Goal: Task Accomplishment & Management: Use online tool/utility

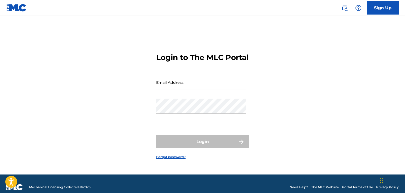
drag, startPoint x: 0, startPoint y: 0, endPoint x: 188, endPoint y: 89, distance: 208.4
click at [188, 89] on input "Email Address" at bounding box center [201, 82] width 90 height 15
type input "[PERSON_NAME][EMAIL_ADDRESS][PERSON_NAME][DOMAIN_NAME]"
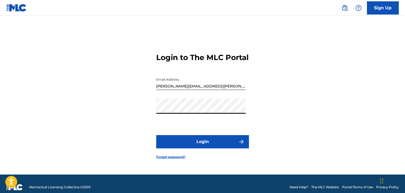
click at [198, 144] on button "Login" at bounding box center [202, 141] width 93 height 13
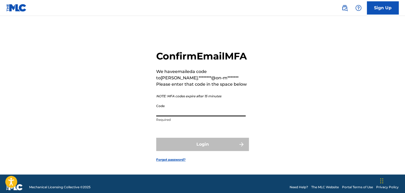
paste input "241040"
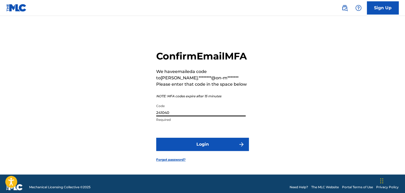
type input "241040"
click at [208, 148] on button "Login" at bounding box center [202, 144] width 93 height 13
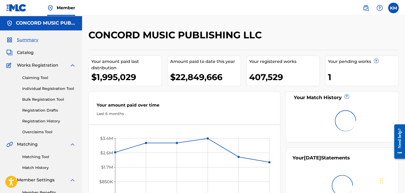
click at [29, 157] on link "Matching Tool" at bounding box center [49, 157] width 54 height 6
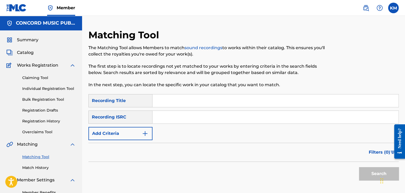
click at [180, 115] on input "Search Form" at bounding box center [276, 117] width 246 height 13
paste input "SE5BU1864173"
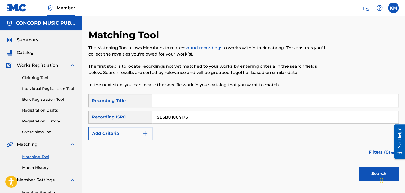
type input "SE5BU1864173"
click at [362, 174] on button "Search" at bounding box center [379, 173] width 40 height 13
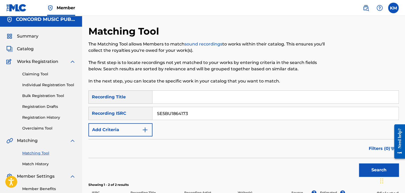
scroll to position [100, 0]
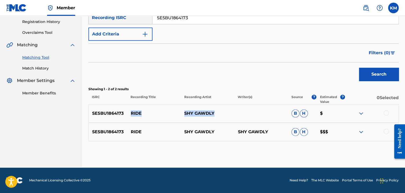
drag, startPoint x: 127, startPoint y: 112, endPoint x: 237, endPoint y: 105, distance: 110.7
click at [237, 111] on div "SE5BU1864173 RIDE SHY GAWDLY B H $" at bounding box center [244, 113] width 311 height 19
copy div "RIDE SHY GAWDLY"
click at [46, 68] on link "Match History" at bounding box center [49, 69] width 54 height 6
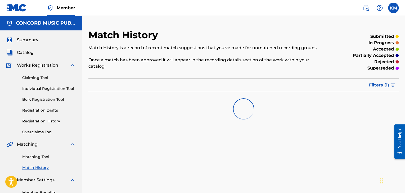
click at [43, 156] on link "Matching Tool" at bounding box center [49, 157] width 54 height 6
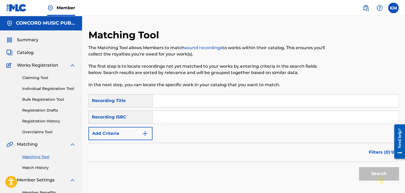
paste input "SE6QE2042246"
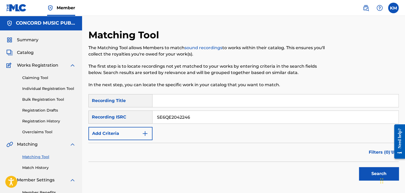
type input "SE6QE2042246"
click at [364, 170] on button "Search" at bounding box center [379, 173] width 40 height 13
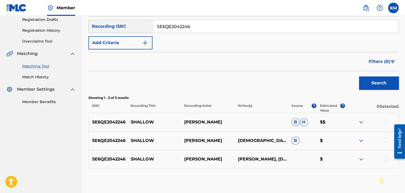
scroll to position [118, 0]
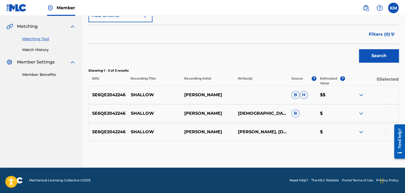
click at [386, 95] on div at bounding box center [386, 94] width 5 height 5
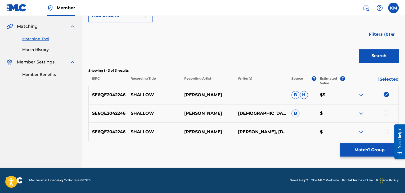
click at [386, 114] on div at bounding box center [386, 113] width 5 height 5
click at [386, 132] on div at bounding box center [386, 131] width 5 height 5
click at [356, 149] on button "Match 3 Groups" at bounding box center [370, 150] width 59 height 13
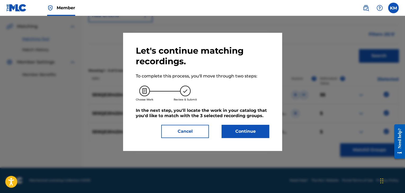
click at [249, 131] on button "Continue" at bounding box center [246, 131] width 48 height 13
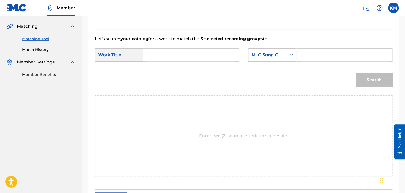
click at [166, 56] on input "Search Form" at bounding box center [191, 55] width 87 height 13
drag, startPoint x: 165, startPoint y: 52, endPoint x: 129, endPoint y: 52, distance: 36.3
click at [130, 52] on div "SearchWithCriteria2ed57961-3329-4f08-b380-e24dc1ba2df8 Work Title V" at bounding box center [167, 54] width 144 height 13
paste input "Shallow"
type input "Shallow"
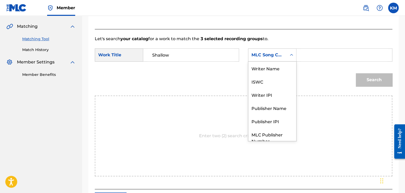
click at [288, 55] on div "Search Form" at bounding box center [292, 55] width 10 height 10
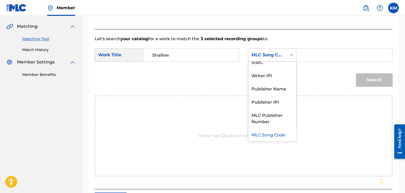
scroll to position [0, 0]
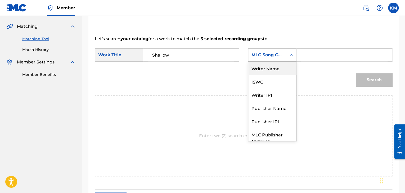
click at [270, 65] on div "Writer Name" at bounding box center [273, 68] width 48 height 13
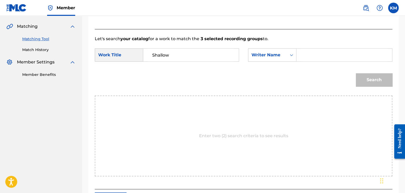
click at [319, 55] on input "Search Form" at bounding box center [344, 55] width 87 height 13
paste input "[PERSON_NAME]"
click at [371, 77] on button "Search" at bounding box center [374, 79] width 37 height 13
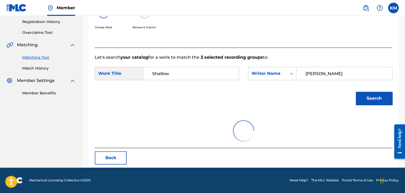
scroll to position [77, 0]
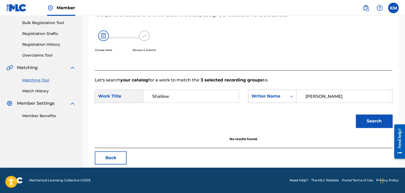
drag, startPoint x: 323, startPoint y: 97, endPoint x: 280, endPoint y: 97, distance: 42.7
click at [280, 97] on div "SearchWithCriteriaeeb0c9c1-113d-4af4-ade4-9879ab990368 Writer Name [PERSON_NAME]" at bounding box center [320, 96] width 144 height 13
type input "GERMANOTTA"
click at [356, 115] on button "Search" at bounding box center [374, 121] width 37 height 13
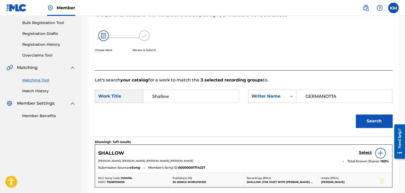
click at [361, 154] on h5 "Select" at bounding box center [365, 153] width 13 height 5
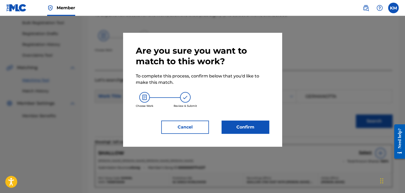
click at [236, 127] on button "Confirm" at bounding box center [246, 127] width 48 height 13
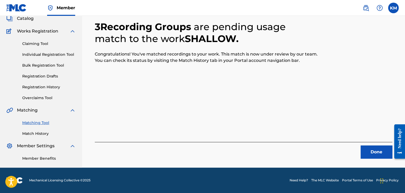
scroll to position [34, 0]
click at [365, 152] on button "Done" at bounding box center [377, 152] width 32 height 13
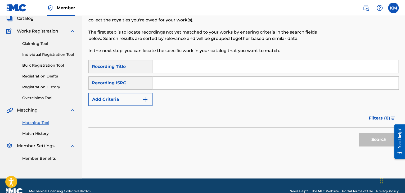
click at [191, 86] on input "Search Form" at bounding box center [276, 83] width 246 height 13
paste input "DEF059732719"
type input "DEF059732719"
click at [363, 134] on button "Search" at bounding box center [379, 139] width 40 height 13
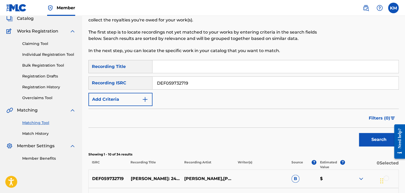
drag, startPoint x: 28, startPoint y: 135, endPoint x: 34, endPoint y: 136, distance: 6.4
click at [28, 135] on link "Match History" at bounding box center [49, 134] width 54 height 6
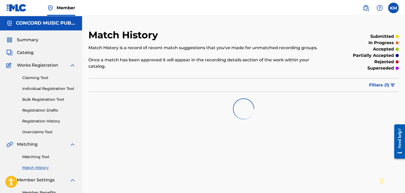
click at [48, 157] on link "Matching Tool" at bounding box center [49, 157] width 54 height 6
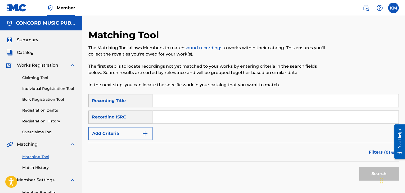
click at [166, 118] on input "Search Form" at bounding box center [276, 117] width 246 height 13
paste input "QM7281842254"
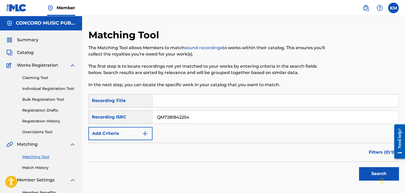
type input "QM7281842254"
click at [368, 176] on button "Search" at bounding box center [379, 173] width 40 height 13
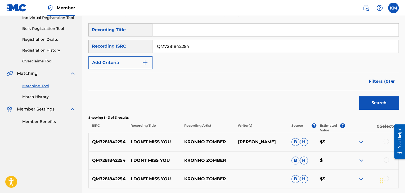
scroll to position [118, 0]
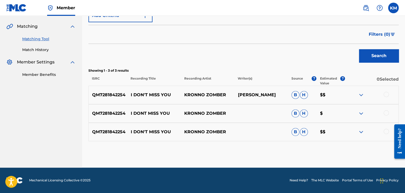
click at [387, 95] on div at bounding box center [386, 94] width 5 height 5
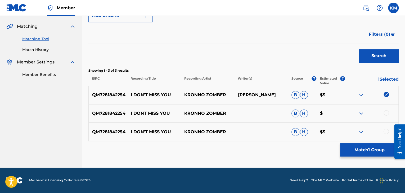
click at [387, 110] on div "QM7281842254 I DONT MISS YOU [PERSON_NAME] $" at bounding box center [244, 113] width 311 height 19
click at [386, 132] on div at bounding box center [386, 131] width 5 height 5
click at [385, 113] on div at bounding box center [386, 113] width 5 height 5
click at [365, 151] on button "Match 3 Groups" at bounding box center [370, 150] width 59 height 13
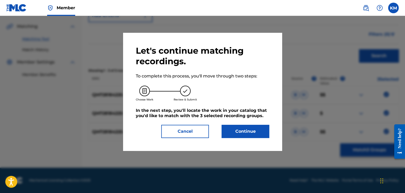
click at [232, 129] on button "Continue" at bounding box center [246, 131] width 48 height 13
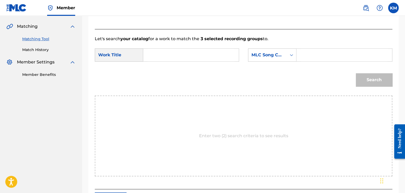
click at [157, 52] on input "Search Form" at bounding box center [191, 55] width 87 height 13
paste input "I Don't Miss You"
type input "I Don't Miss You"
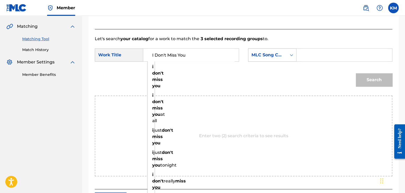
click at [293, 56] on icon "Search Form" at bounding box center [291, 54] width 5 height 5
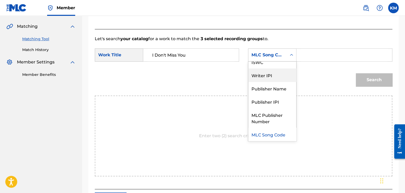
scroll to position [0, 0]
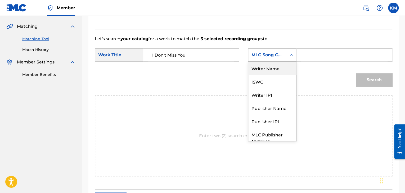
click at [283, 69] on div "Writer Name" at bounding box center [273, 68] width 48 height 13
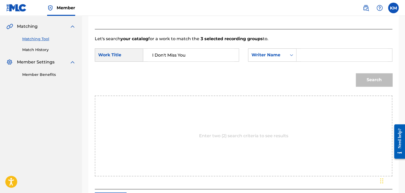
click at [302, 55] on input "Search Form" at bounding box center [344, 55] width 87 height 13
paste input "Arasmou"
click at [363, 73] on button "Search" at bounding box center [374, 79] width 37 height 13
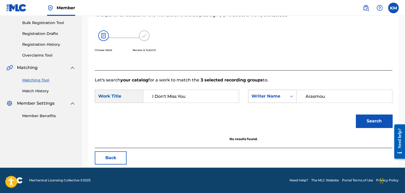
scroll to position [77, 0]
paste input "Meira"
drag, startPoint x: 325, startPoint y: 95, endPoint x: 253, endPoint y: 110, distance: 73.4
click at [260, 109] on form "SearchWithCriteria2ed57961-3329-4f08-b380-e24dc1ba2df8 Work Title I Don't Miss …" at bounding box center [244, 110] width 298 height 54
type input "Meira"
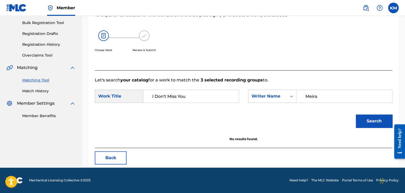
click at [363, 119] on button "Search" at bounding box center [374, 121] width 37 height 13
drag, startPoint x: 38, startPoint y: 90, endPoint x: 41, endPoint y: 101, distance: 12.0
click at [38, 90] on link "Match History" at bounding box center [49, 92] width 54 height 6
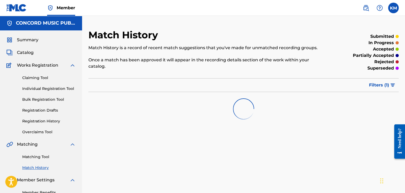
click at [39, 157] on link "Matching Tool" at bounding box center [49, 157] width 54 height 6
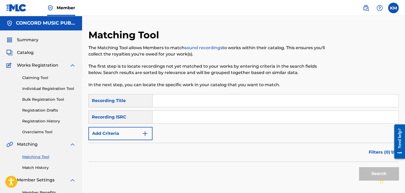
click at [189, 117] on input "Search Form" at bounding box center [276, 117] width 246 height 13
paste input "USUG12309205"
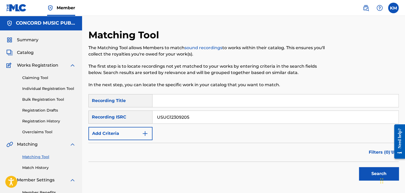
type input "USUG12309205"
click at [369, 169] on button "Search" at bounding box center [379, 173] width 40 height 13
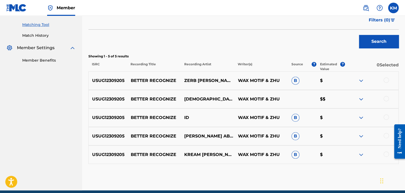
click at [386, 153] on div at bounding box center [386, 154] width 5 height 5
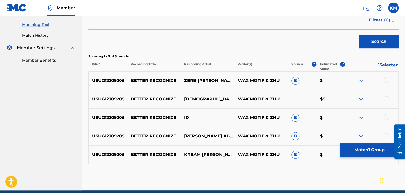
click at [386, 135] on div at bounding box center [386, 135] width 5 height 5
click at [385, 116] on div at bounding box center [386, 117] width 5 height 5
click at [386, 97] on div at bounding box center [386, 98] width 5 height 5
click at [386, 78] on div at bounding box center [386, 80] width 5 height 5
click at [366, 144] on button "Match 5 Groups" at bounding box center [370, 150] width 59 height 13
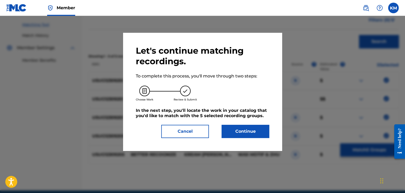
click at [253, 130] on button "Continue" at bounding box center [246, 131] width 48 height 13
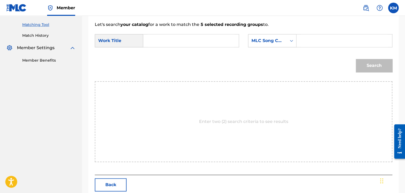
click at [170, 45] on input "Search Form" at bounding box center [191, 40] width 87 height 13
paste input "Better Recognize"
type input "Better Recognize"
click at [292, 41] on icon "Search Form" at bounding box center [291, 40] width 5 height 5
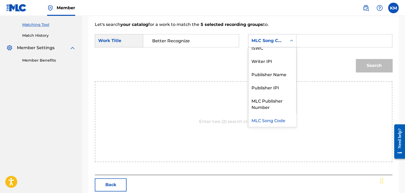
scroll to position [0, 0]
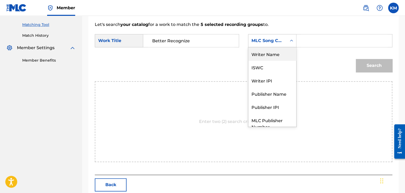
click at [281, 54] on div "Writer Name" at bounding box center [273, 53] width 48 height 13
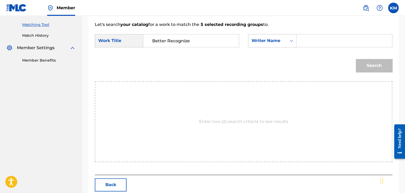
click at [302, 46] on input "Search Form" at bounding box center [344, 40] width 87 height 13
paste input "[PERSON_NAME]"
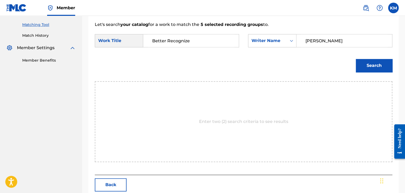
click at [364, 62] on button "Search" at bounding box center [374, 65] width 37 height 13
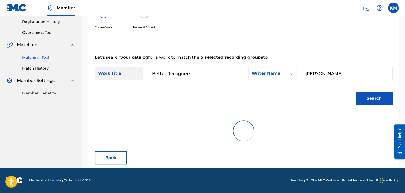
scroll to position [77, 0]
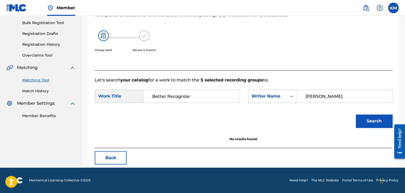
drag, startPoint x: 319, startPoint y: 97, endPoint x: 246, endPoint y: 107, distance: 73.3
click at [251, 105] on div "SearchWithCriteria2ed57961-3329-4f08-b380-e24dc1ba2df8 Work Title Better Recogn…" at bounding box center [244, 98] width 298 height 16
paste input "Chien"
type input "Chien"
click at [375, 117] on button "Search" at bounding box center [374, 121] width 37 height 13
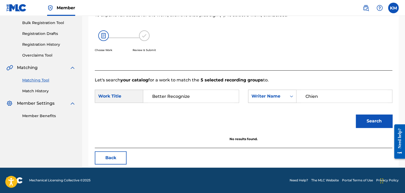
click at [293, 98] on icon "Search Form" at bounding box center [291, 96] width 5 height 5
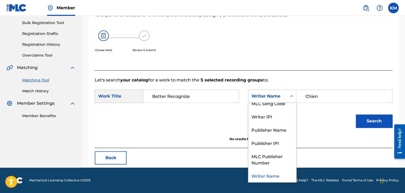
scroll to position [0, 0]
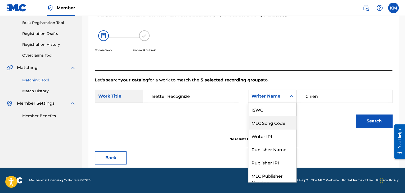
click at [273, 120] on div "MLC Song Code" at bounding box center [273, 122] width 48 height 13
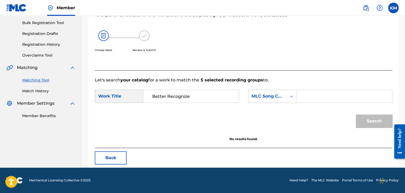
click at [303, 100] on input "Search Form" at bounding box center [344, 96] width 87 height 13
paste input "DA1BGZ"
type input "DA1BGZ"
click at [372, 120] on button "Search" at bounding box center [374, 121] width 37 height 13
drag, startPoint x: 34, startPoint y: 92, endPoint x: 40, endPoint y: 106, distance: 14.6
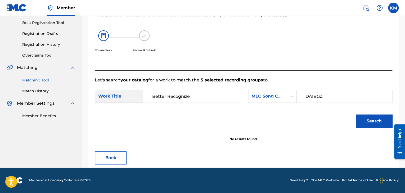
click at [34, 92] on link "Match History" at bounding box center [49, 92] width 54 height 6
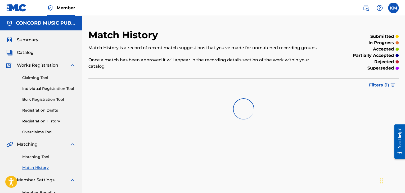
click at [42, 158] on link "Matching Tool" at bounding box center [49, 157] width 54 height 6
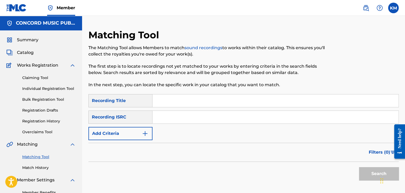
click at [175, 121] on input "Search Form" at bounding box center [276, 117] width 246 height 13
paste input "TWA471108007"
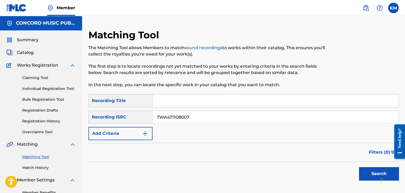
type input "TWA471108007"
click at [369, 174] on button "Search" at bounding box center [379, 173] width 40 height 13
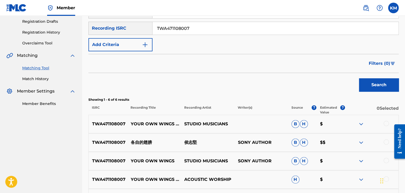
scroll to position [159, 0]
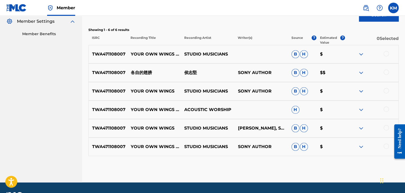
click at [385, 146] on div at bounding box center [386, 146] width 5 height 5
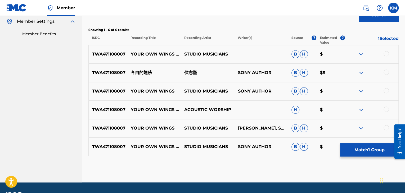
click at [385, 123] on div "TWA471108007 YOUR OWN WINGS STUDIO MUSICIANS [PERSON_NAME], SONY AUTHOR [PERSON…" at bounding box center [244, 128] width 311 height 19
click at [385, 127] on div at bounding box center [386, 127] width 5 height 5
click at [386, 107] on div at bounding box center [386, 109] width 5 height 5
click at [386, 89] on div at bounding box center [386, 90] width 5 height 5
click at [386, 71] on div at bounding box center [386, 72] width 5 height 5
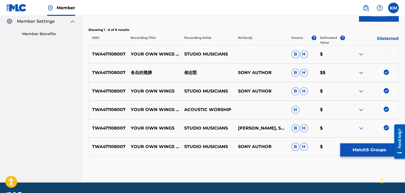
click at [386, 51] on div at bounding box center [386, 53] width 5 height 5
click at [363, 145] on button "Match 6 Groups" at bounding box center [370, 150] width 59 height 13
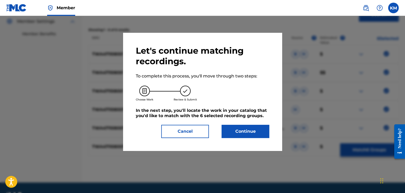
click at [220, 132] on div "Continue" at bounding box center [242, 131] width 54 height 13
click at [226, 132] on button "Continue" at bounding box center [246, 131] width 48 height 13
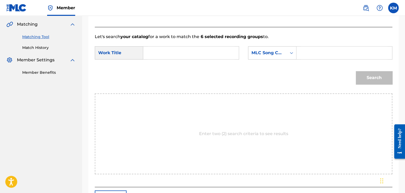
scroll to position [79, 0]
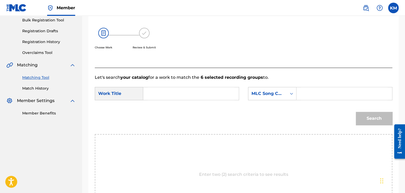
paste input "Z66366"
type input "Z66366"
click at [201, 93] on input "Search Form" at bounding box center [191, 93] width 87 height 13
paste input "YOUR OWN WINGS"
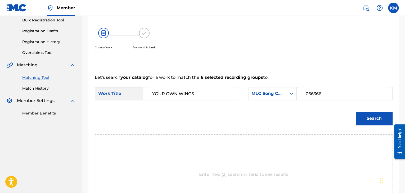
type input "YOUR OWN WINGS"
click at [364, 119] on button "Search" at bounding box center [374, 118] width 37 height 13
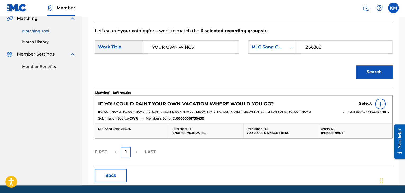
scroll to position [132, 0]
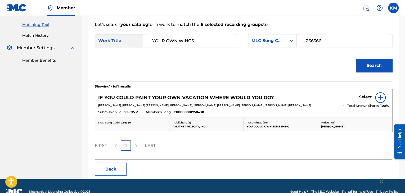
click at [34, 37] on link "Match History" at bounding box center [49, 36] width 54 height 6
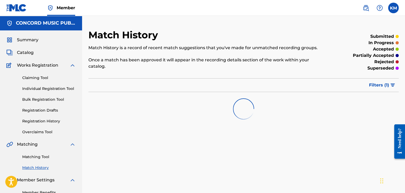
click at [39, 156] on link "Matching Tool" at bounding box center [49, 157] width 54 height 6
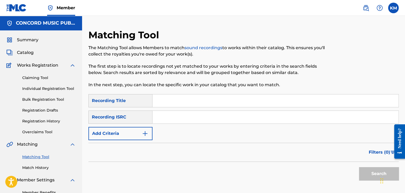
click at [165, 116] on input "Search Form" at bounding box center [276, 117] width 246 height 13
paste input "DEF059730002"
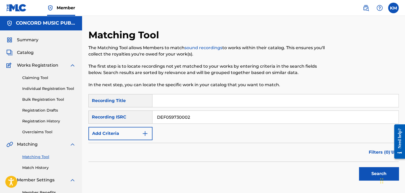
click at [371, 173] on button "Search" at bounding box center [379, 173] width 40 height 13
click at [167, 115] on input "DEF059730002" at bounding box center [276, 117] width 246 height 13
paste input "MXF360035047"
type input "MXF360035047"
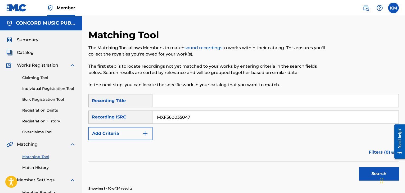
click at [29, 166] on link "Match History" at bounding box center [49, 168] width 54 height 6
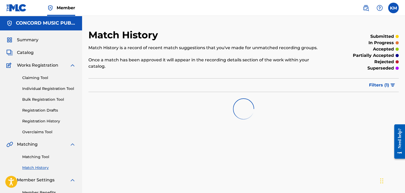
click at [43, 156] on link "Matching Tool" at bounding box center [49, 157] width 54 height 6
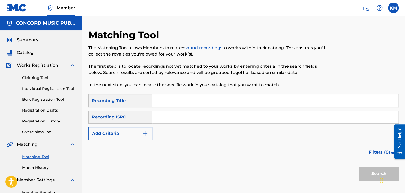
click at [165, 119] on input "Search Form" at bounding box center [276, 117] width 246 height 13
paste input "MXF360035047"
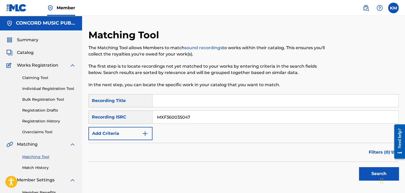
type input "MXF360035047"
click at [364, 171] on button "Search" at bounding box center [379, 173] width 40 height 13
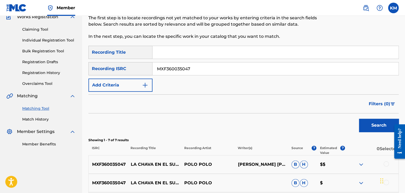
scroll to position [132, 0]
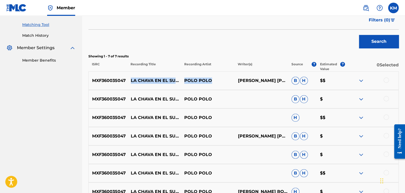
drag, startPoint x: 131, startPoint y: 76, endPoint x: 217, endPoint y: 75, distance: 86.4
click at [218, 77] on div "MXF360035047 LA CHAVA EN EL SUPER [PERSON_NAME] [PERSON_NAME] [PERSON_NAME] $$" at bounding box center [244, 81] width 311 height 19
copy div "LA CHAVA EN EL SUPER [PERSON_NAME]"
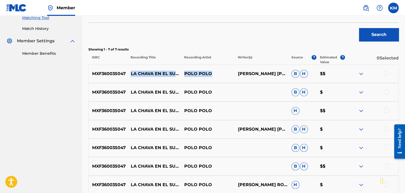
scroll to position [113, 0]
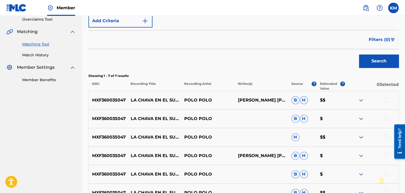
click at [387, 98] on div at bounding box center [386, 99] width 5 height 5
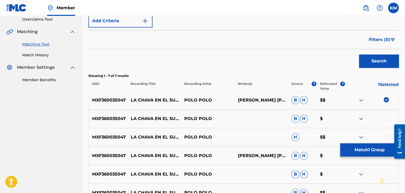
click at [386, 118] on div at bounding box center [386, 118] width 5 height 5
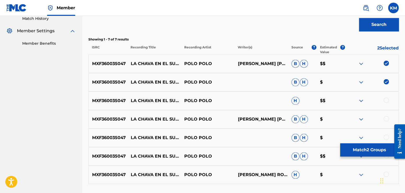
scroll to position [192, 0]
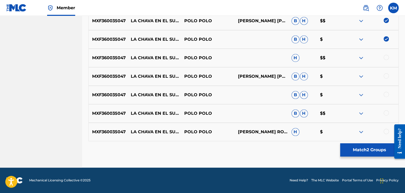
click at [386, 55] on div at bounding box center [386, 57] width 5 height 5
click at [386, 76] on div at bounding box center [386, 75] width 5 height 5
click at [386, 93] on div at bounding box center [386, 94] width 5 height 5
drag, startPoint x: 387, startPoint y: 110, endPoint x: 387, endPoint y: 113, distance: 3.2
click at [387, 111] on div at bounding box center [386, 113] width 5 height 5
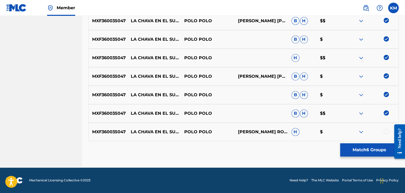
click at [386, 132] on div at bounding box center [386, 131] width 5 height 5
click at [352, 148] on button "Match 7 Groups" at bounding box center [370, 150] width 59 height 13
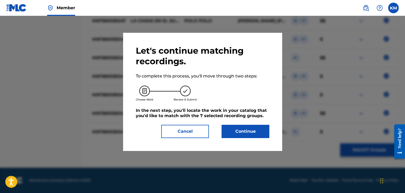
click at [240, 129] on button "Continue" at bounding box center [246, 131] width 48 height 13
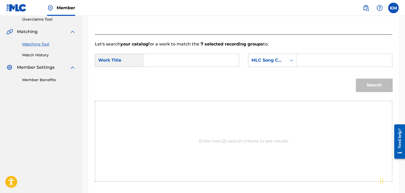
scroll to position [107, 0]
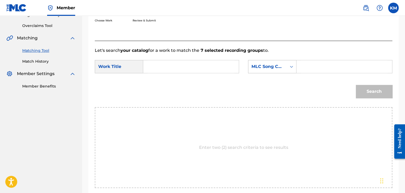
click at [291, 67] on icon "Search Form" at bounding box center [291, 66] width 5 height 5
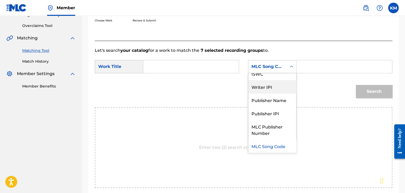
scroll to position [0, 0]
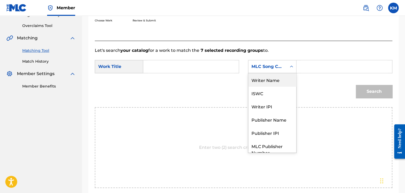
click at [276, 84] on div "Writer Name" at bounding box center [273, 79] width 48 height 13
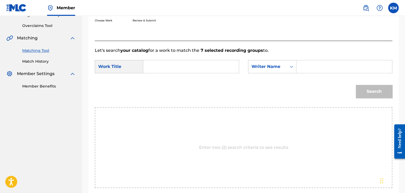
click at [305, 67] on input "Search Form" at bounding box center [344, 66] width 87 height 13
paste input "[PERSON_NAME]"
type input "[PERSON_NAME]"
click at [164, 70] on input "Search Form" at bounding box center [191, 66] width 87 height 13
paste input "LA CHAVA EN EL SUPER"
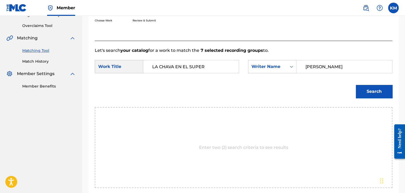
type input "LA CHAVA EN EL SUPER"
click at [365, 94] on button "Search" at bounding box center [374, 91] width 37 height 13
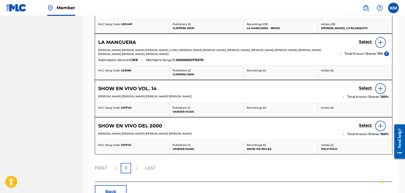
scroll to position [292, 0]
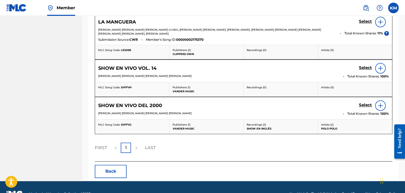
click at [117, 166] on button "Back" at bounding box center [111, 171] width 32 height 13
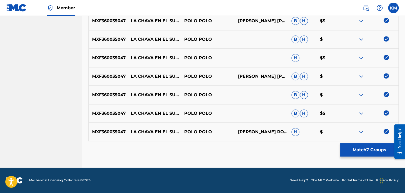
scroll to position [7, 0]
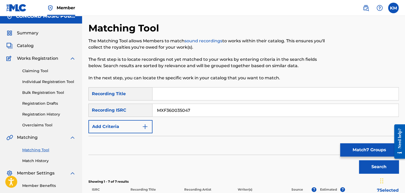
click at [39, 158] on link "Match History" at bounding box center [49, 161] width 54 height 6
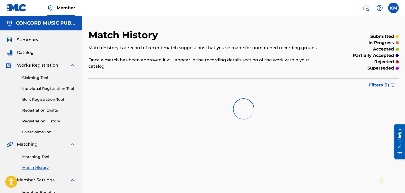
click at [46, 154] on div "Matching Tool Match History" at bounding box center [40, 159] width 69 height 23
click at [46, 156] on link "Matching Tool" at bounding box center [49, 157] width 54 height 6
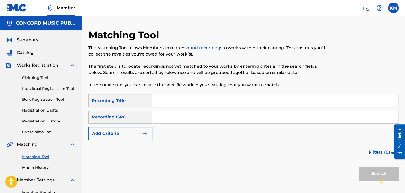
click at [175, 119] on input "Search Form" at bounding box center [276, 117] width 246 height 13
paste input "UK6821706735"
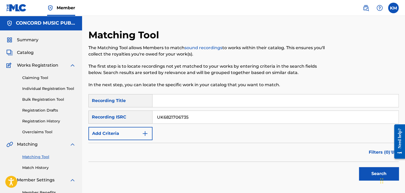
type input "UK6821706735"
click at [369, 172] on button "Search" at bounding box center [379, 173] width 40 height 13
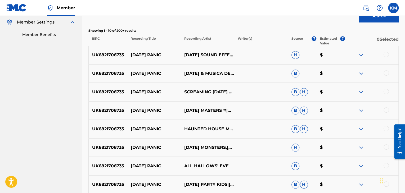
scroll to position [129, 0]
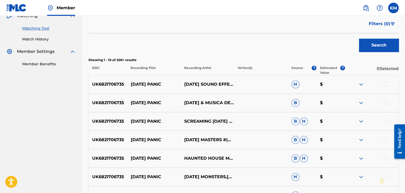
drag, startPoint x: 132, startPoint y: 82, endPoint x: 174, endPoint y: 82, distance: 42.4
click at [174, 82] on p "[DATE] PANIC" at bounding box center [154, 84] width 54 height 6
copy p "[DATE] PANIC"
click at [40, 41] on link "Match History" at bounding box center [49, 40] width 54 height 6
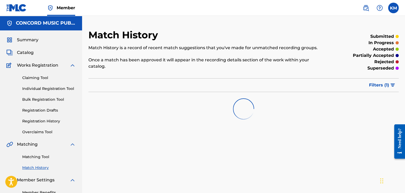
click at [41, 157] on link "Matching Tool" at bounding box center [49, 157] width 54 height 6
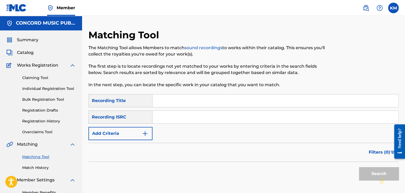
click at [187, 120] on input "Search Form" at bounding box center [276, 117] width 246 height 13
paste input "GBAJE0506581"
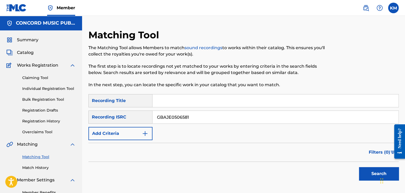
type input "GBAJE0506581"
click at [370, 173] on button "Search" at bounding box center [379, 173] width 40 height 13
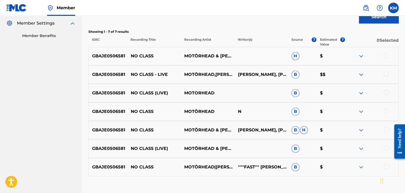
scroll to position [159, 0]
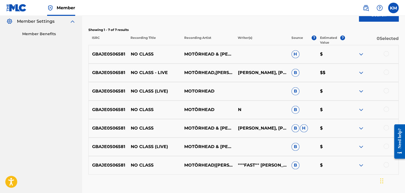
click at [386, 54] on div at bounding box center [386, 53] width 5 height 5
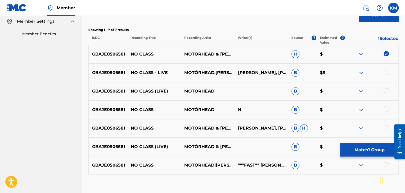
click at [387, 71] on div at bounding box center [386, 72] width 5 height 5
click at [387, 92] on div at bounding box center [386, 90] width 5 height 5
click at [386, 109] on div at bounding box center [386, 109] width 5 height 5
click at [386, 127] on div at bounding box center [386, 127] width 5 height 5
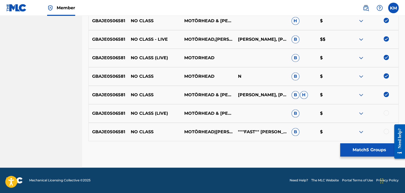
click at [386, 113] on div at bounding box center [386, 113] width 5 height 5
click at [387, 131] on div at bounding box center [386, 131] width 5 height 5
click at [347, 149] on button "Match 7 Groups" at bounding box center [370, 150] width 59 height 13
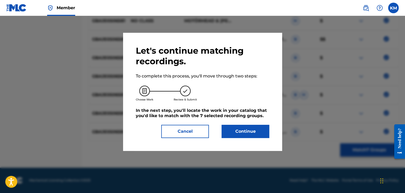
click at [233, 130] on button "Continue" at bounding box center [246, 131] width 48 height 13
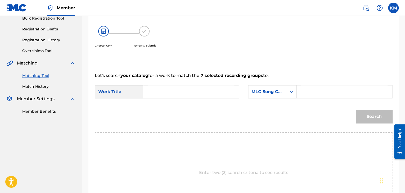
scroll to position [54, 0]
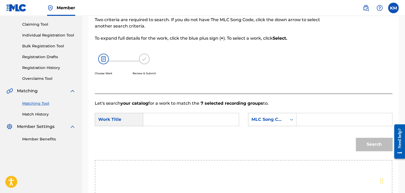
click at [156, 115] on input "Search Form" at bounding box center [191, 119] width 87 height 13
paste input "No Class - Live"
type input "No Class - Live"
click at [292, 120] on icon "Search Form" at bounding box center [291, 119] width 5 height 5
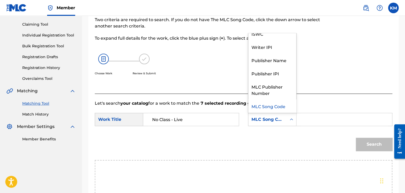
scroll to position [0, 0]
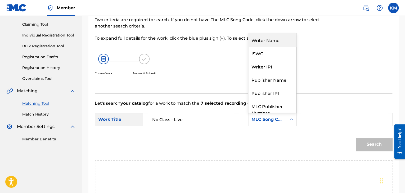
click at [271, 41] on div "Writer Name" at bounding box center [273, 39] width 48 height 13
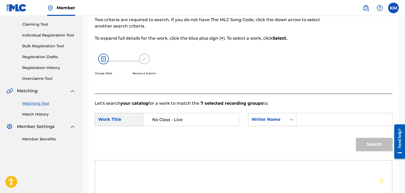
click at [316, 122] on input "Search Form" at bounding box center [344, 119] width 87 height 13
paste input "Kilmister"
click at [373, 142] on button "Search" at bounding box center [374, 144] width 37 height 13
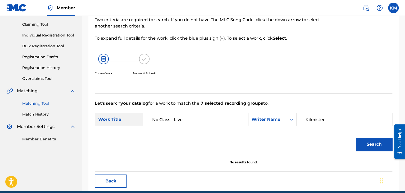
drag, startPoint x: 329, startPoint y: 118, endPoint x: 258, endPoint y: 130, distance: 71.3
click at [251, 130] on form "SearchWithCriteria2ed57961-3329-4f08-b380-e24dc1ba2df8 Work Title No Class - Li…" at bounding box center [244, 134] width 298 height 54
paste input "[PERSON_NAME]"
click at [382, 140] on button "Search" at bounding box center [374, 144] width 37 height 13
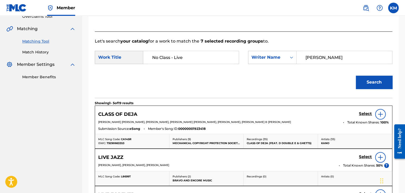
scroll to position [71, 0]
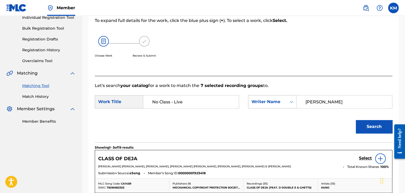
drag, startPoint x: 324, startPoint y: 101, endPoint x: 280, endPoint y: 112, distance: 45.6
click at [280, 112] on form "SearchWithCriteria2ed57961-3329-4f08-b380-e24dc1ba2df8 Work Title No Class - Li…" at bounding box center [244, 116] width 298 height 54
paste input "[PERSON_NAME]"
type input "[PERSON_NAME]"
click at [362, 122] on button "Search" at bounding box center [374, 126] width 37 height 13
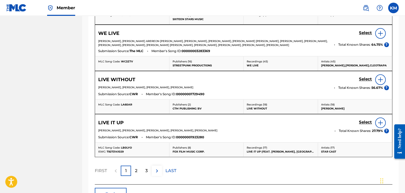
scroll to position [124, 0]
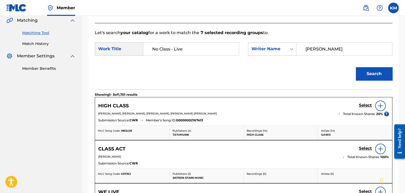
click at [42, 43] on link "Match History" at bounding box center [49, 44] width 54 height 6
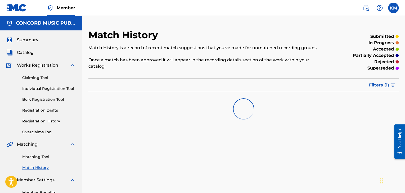
click at [45, 157] on link "Matching Tool" at bounding box center [49, 157] width 54 height 6
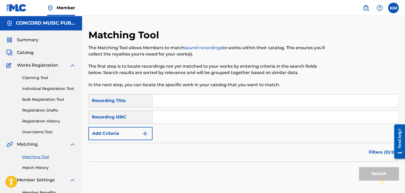
click at [183, 119] on input "Search Form" at bounding box center [276, 117] width 246 height 13
paste input "USSM10411972"
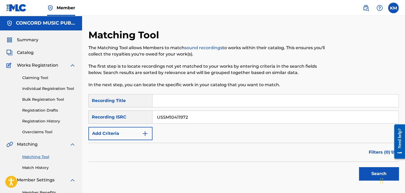
type input "USSM10411972"
click at [366, 172] on button "Search" at bounding box center [379, 173] width 40 height 13
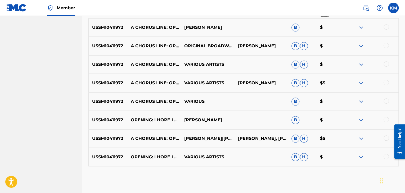
scroll to position [158, 0]
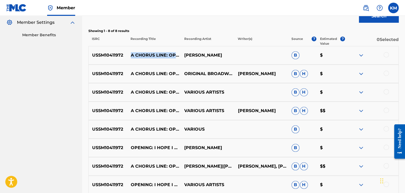
drag, startPoint x: 129, startPoint y: 48, endPoint x: 154, endPoint y: 59, distance: 26.4
click at [154, 59] on p "A CHORUS LINE: OPENING: I HOPE I GET IT" at bounding box center [154, 55] width 54 height 6
copy p "A CHORUS LINE: OPENING: I HOPE I GET IT"
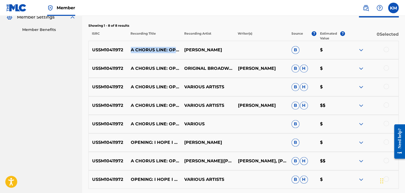
scroll to position [131, 0]
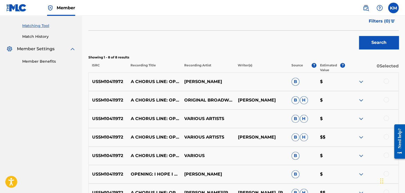
click at [386, 82] on div at bounding box center [386, 81] width 5 height 5
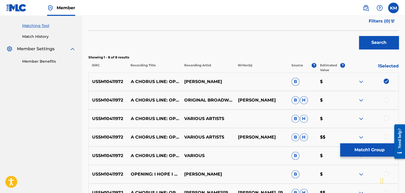
click at [388, 98] on div at bounding box center [386, 99] width 5 height 5
click at [386, 117] on div at bounding box center [386, 118] width 5 height 5
click at [387, 137] on div at bounding box center [386, 136] width 5 height 5
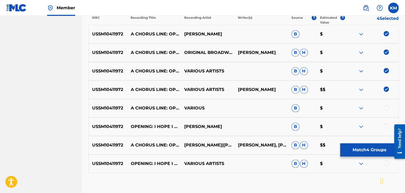
scroll to position [211, 0]
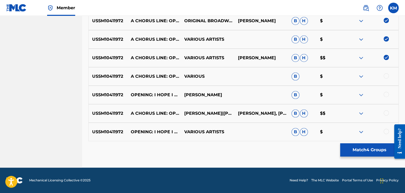
click at [387, 77] on div at bounding box center [386, 75] width 5 height 5
click at [387, 91] on div "USSM10411972 OPENING: I HOPE I GET IT [PERSON_NAME] B $" at bounding box center [244, 95] width 311 height 19
click at [387, 95] on div at bounding box center [386, 94] width 5 height 5
click at [386, 114] on div at bounding box center [386, 113] width 5 height 5
click at [386, 132] on div at bounding box center [386, 131] width 5 height 5
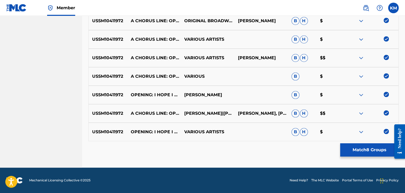
click at [375, 151] on button "Match 8 Groups" at bounding box center [370, 150] width 59 height 13
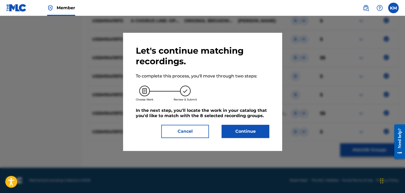
click at [244, 133] on button "Continue" at bounding box center [246, 131] width 48 height 13
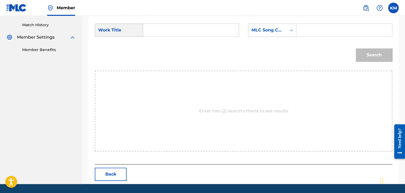
scroll to position [80, 0]
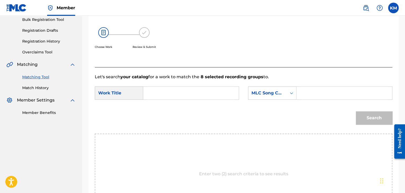
click at [157, 95] on input "Search Form" at bounding box center [191, 93] width 87 height 13
paste input "[PERSON_NAME]"
type input "[PERSON_NAME]"
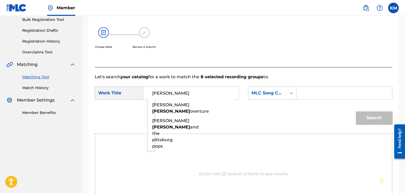
drag, startPoint x: 169, startPoint y: 93, endPoint x: 136, endPoint y: 94, distance: 32.3
click at [136, 94] on div "SearchWithCriteria2ed57961-3329-4f08-b380-e24dc1ba2df8 Work Title [PERSON_NAME]…" at bounding box center [167, 93] width 144 height 13
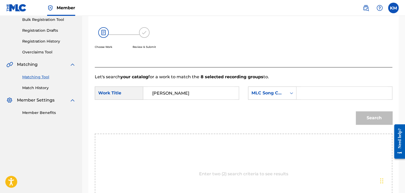
click at [319, 91] on input "Search Form" at bounding box center [344, 93] width 87 height 13
paste input "[PERSON_NAME]"
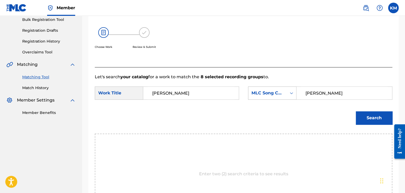
type input "[PERSON_NAME]"
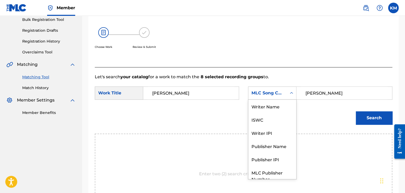
click at [293, 94] on icon "Search Form" at bounding box center [291, 93] width 5 height 5
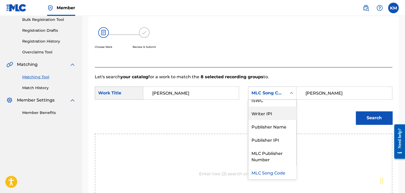
scroll to position [0, 0]
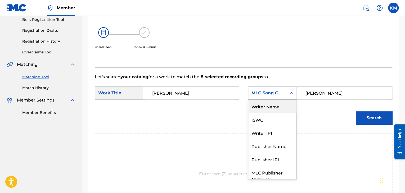
click at [284, 105] on div "Writer Name" at bounding box center [273, 106] width 48 height 13
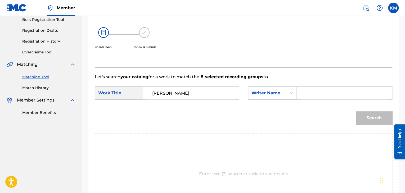
paste input "A CHORUS LINE: OPENING: I HOPE I GET IT"
drag, startPoint x: 192, startPoint y: 95, endPoint x: 96, endPoint y: 103, distance: 95.7
click at [111, 103] on div "SearchWithCriteria2ed57961-3329-4f08-b380-e24dc1ba2df8 Work Title A CHORUS LINE…" at bounding box center [244, 95] width 298 height 16
type input "A CHORUS LINE: OPENING: I HOPE I GET IT"
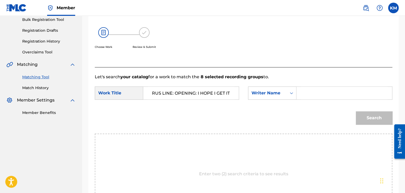
click at [307, 90] on input "Search Form" at bounding box center [344, 93] width 87 height 13
paste input "[PERSON_NAME]"
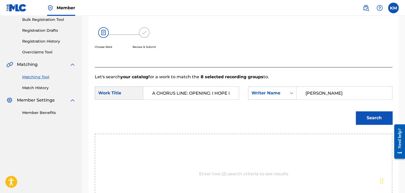
type input "[PERSON_NAME]"
click at [365, 116] on button "Search" at bounding box center [374, 118] width 37 height 13
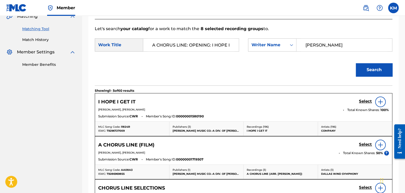
scroll to position [133, 0]
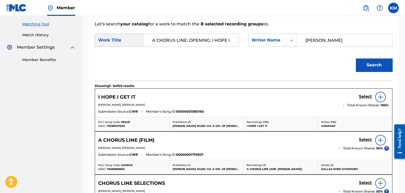
click at [366, 95] on h5 "Select" at bounding box center [365, 96] width 13 height 5
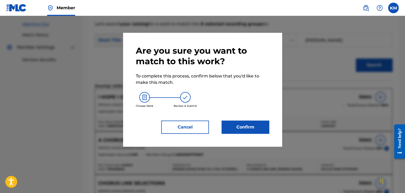
click at [213, 135] on div "Are you sure you want to match to this work? To complete this process, confirm …" at bounding box center [202, 90] width 159 height 114
click at [235, 131] on button "Confirm" at bounding box center [246, 127] width 48 height 13
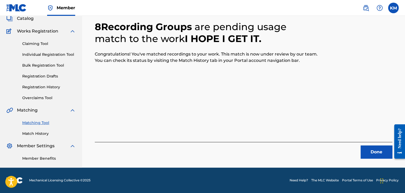
scroll to position [34, 0]
click at [369, 151] on button "Done" at bounding box center [377, 152] width 32 height 13
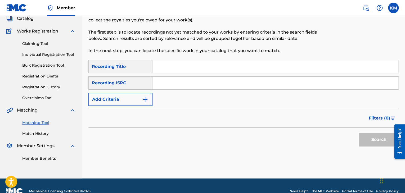
click at [189, 81] on input "Search Form" at bounding box center [276, 83] width 246 height 13
paste input "HKI190154812"
type input "HKI190154812"
click at [368, 138] on button "Search" at bounding box center [379, 139] width 40 height 13
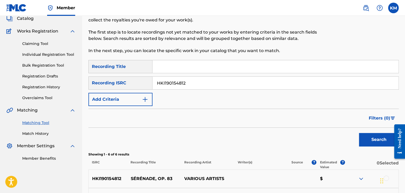
click at [30, 135] on link "Match History" at bounding box center [49, 134] width 54 height 6
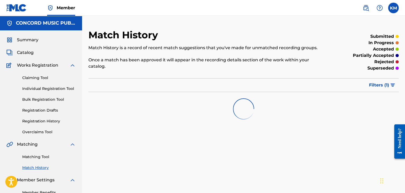
click at [43, 157] on link "Matching Tool" at bounding box center [49, 157] width 54 height 6
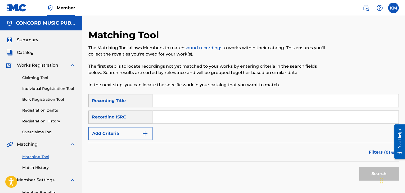
paste input "MXF360436426"
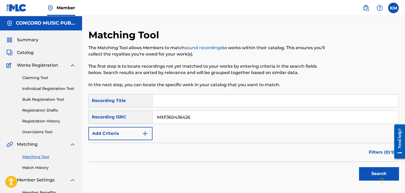
type input "MXF360436426"
click at [365, 170] on button "Search" at bounding box center [379, 173] width 40 height 13
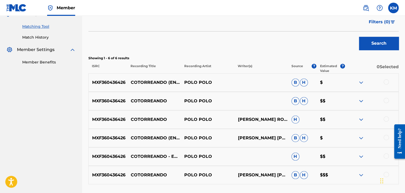
scroll to position [159, 0]
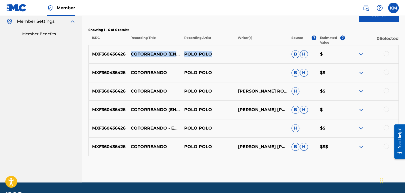
drag, startPoint x: 130, startPoint y: 52, endPoint x: 220, endPoint y: 33, distance: 91.9
click at [215, 54] on div "MXF360436426 COTORREANDO (EN VIVO) [PERSON_NAME] [PERSON_NAME] $" at bounding box center [244, 54] width 311 height 19
copy div "COTORREANDO (EN VIVO) [PERSON_NAME]"
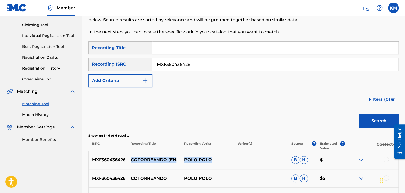
scroll to position [132, 0]
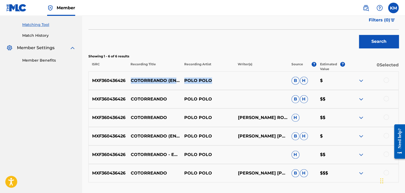
click at [129, 78] on p "COTORREANDO (EN VIVO)" at bounding box center [154, 81] width 54 height 6
drag, startPoint x: 130, startPoint y: 77, endPoint x: 149, endPoint y: 84, distance: 20.3
click at [149, 84] on p "COTORREANDO (EN VIVO)" at bounding box center [154, 81] width 54 height 6
click at [384, 80] on div at bounding box center [386, 80] width 5 height 5
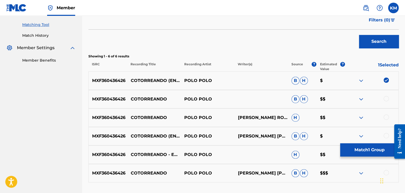
click at [387, 98] on div at bounding box center [386, 98] width 5 height 5
click at [388, 117] on div at bounding box center [386, 117] width 5 height 5
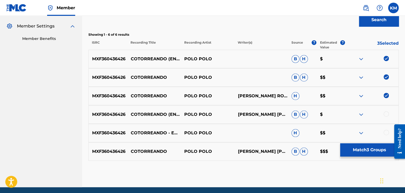
scroll to position [174, 0]
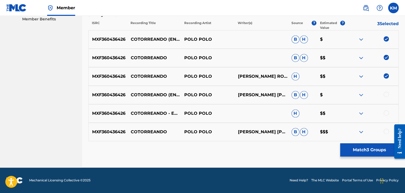
click at [386, 95] on div at bounding box center [386, 94] width 5 height 5
click at [386, 112] on div at bounding box center [386, 113] width 5 height 5
click at [387, 131] on div at bounding box center [386, 131] width 5 height 5
click at [365, 149] on button "Match 6 Groups" at bounding box center [370, 150] width 59 height 13
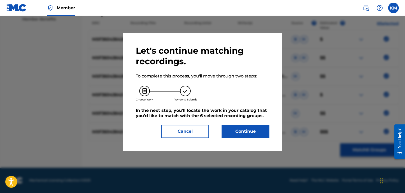
click at [243, 133] on button "Continue" at bounding box center [246, 131] width 48 height 13
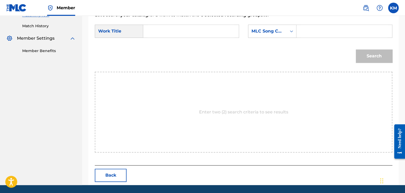
scroll to position [133, 0]
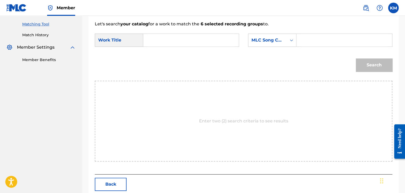
click at [155, 40] on input "Search Form" at bounding box center [191, 40] width 87 height 13
paste input "COTORREANDO (EN VIVO)"
type input "COTORREANDO (EN VIVO)"
click at [292, 41] on icon "Search Form" at bounding box center [291, 40] width 5 height 5
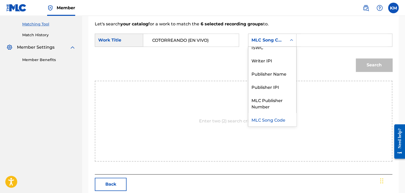
scroll to position [0, 0]
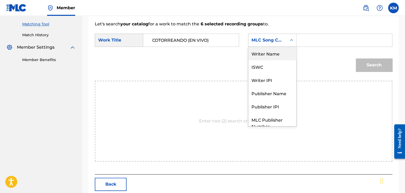
click at [284, 51] on div "Writer Name" at bounding box center [273, 53] width 48 height 13
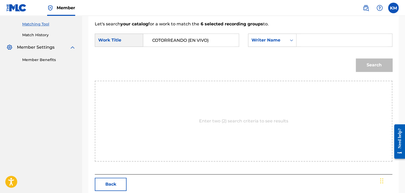
click at [315, 41] on input "Search Form" at bounding box center [344, 40] width 87 height 13
paste input "[PERSON_NAME]"
type input "[PERSON_NAME]"
click at [368, 64] on button "Search" at bounding box center [374, 65] width 37 height 13
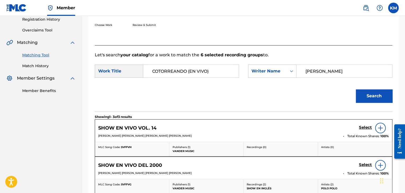
scroll to position [79, 0]
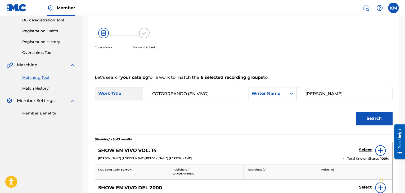
click at [43, 88] on link "Match History" at bounding box center [49, 89] width 54 height 6
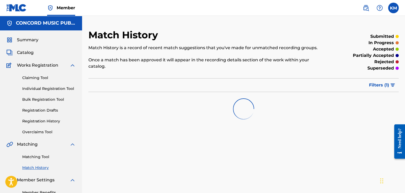
click at [38, 156] on link "Matching Tool" at bounding box center [49, 157] width 54 height 6
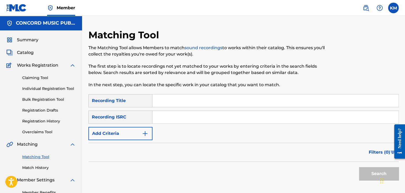
click at [175, 119] on input "Search Form" at bounding box center [276, 117] width 246 height 13
paste input "NLE420302601"
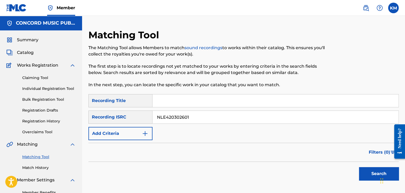
type input "NLE420302601"
click at [369, 173] on button "Search" at bounding box center [379, 173] width 40 height 13
click at [28, 169] on link "Match History" at bounding box center [49, 168] width 54 height 6
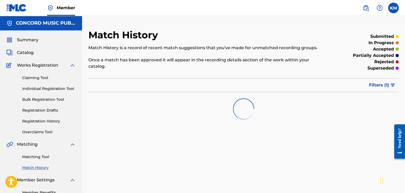
click at [36, 158] on link "Matching Tool" at bounding box center [49, 157] width 54 height 6
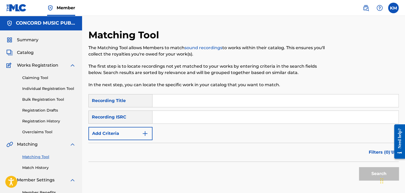
click at [166, 116] on input "Search Form" at bounding box center [276, 117] width 246 height 13
paste input "TCADC1778719"
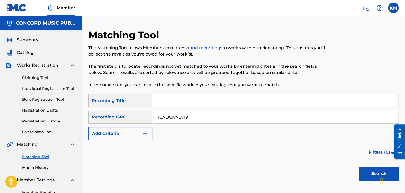
type input "TCADC1778719"
click at [364, 171] on button "Search" at bounding box center [379, 173] width 40 height 13
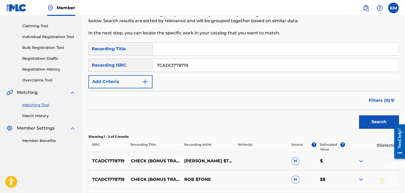
scroll to position [100, 0]
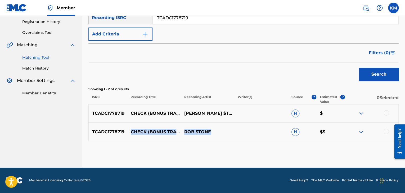
drag, startPoint x: 130, startPoint y: 126, endPoint x: 215, endPoint y: 129, distance: 85.4
click at [215, 131] on div "TCADC1778719 CHECK (BONUS TRACK) [FEAT. SPOOKS & KEELY] ROB $TONE H $$" at bounding box center [244, 132] width 311 height 19
copy div "CHECK (BONUS TRACK) [FEAT. SPOOKS & KEELY] ROB $TONE"
click at [131, 129] on p "CHECK (BONUS TRACK) [FEAT. SPOOKS & KEELY]" at bounding box center [154, 132] width 54 height 6
drag, startPoint x: 131, startPoint y: 126, endPoint x: 168, endPoint y: 137, distance: 38.9
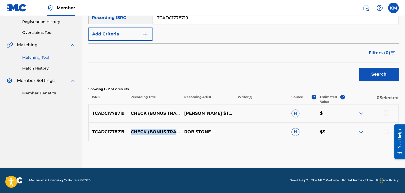
click at [168, 135] on p "CHECK (BONUS TRACK) [FEAT. SPOOKS & KEELY]" at bounding box center [154, 132] width 54 height 6
click at [387, 130] on div at bounding box center [386, 131] width 5 height 5
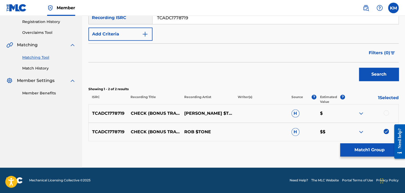
click at [386, 112] on div at bounding box center [386, 113] width 5 height 5
click at [373, 149] on button "Match 2 Groups" at bounding box center [370, 150] width 59 height 13
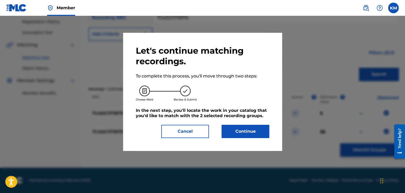
click at [262, 132] on button "Continue" at bounding box center [246, 131] width 48 height 13
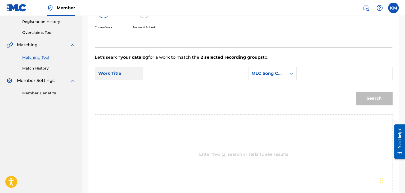
click at [191, 73] on input "Search Form" at bounding box center [191, 73] width 87 height 13
paste input "CHECK (BONUS TRACK) [FEAT. SPOOKS & KEELY]"
type input "CHECK (BONUS TRACK) [FEAT. SPOOKS & KEELY]"
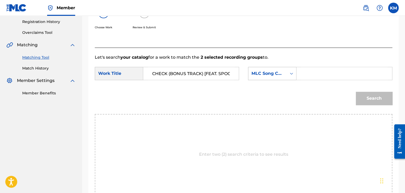
click at [292, 72] on icon "Search Form" at bounding box center [291, 73] width 5 height 5
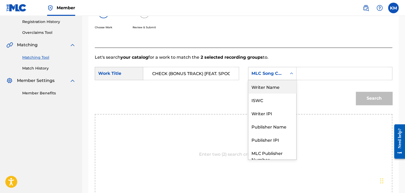
click at [286, 86] on div "Writer Name" at bounding box center [273, 86] width 48 height 13
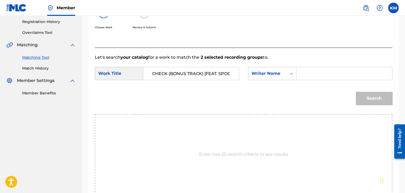
click at [308, 77] on input "Search Form" at bounding box center [344, 73] width 87 height 13
paste input "[PERSON_NAME]"
type input "[PERSON_NAME]"
click at [366, 95] on button "Search" at bounding box center [374, 98] width 37 height 13
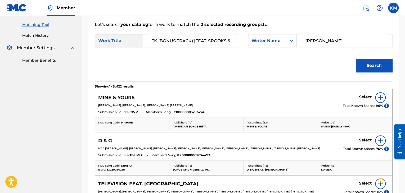
scroll to position [0, 28]
drag, startPoint x: 169, startPoint y: 41, endPoint x: 233, endPoint y: 41, distance: 64.4
click at [233, 41] on input "CHECK (BONUS TRACK) [FEAT. SPOOKS & KEELY]" at bounding box center [191, 40] width 87 height 13
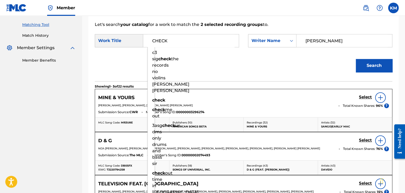
type input "CHECK"
click at [370, 67] on button "Search" at bounding box center [374, 65] width 37 height 13
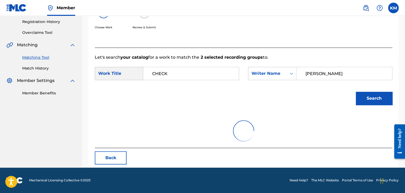
scroll to position [77, 0]
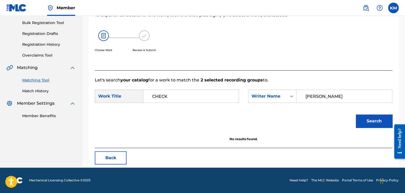
drag, startPoint x: 315, startPoint y: 98, endPoint x: 267, endPoint y: 109, distance: 49.5
click at [270, 108] on form "SearchWithCriteria2ed57961-3329-4f08-b380-e24dc1ba2df8 Work Title CHECK SearchW…" at bounding box center [244, 110] width 298 height 54
paste input "[PERSON_NAME]"
click at [367, 118] on button "Search" at bounding box center [374, 121] width 37 height 13
drag, startPoint x: 322, startPoint y: 96, endPoint x: 280, endPoint y: 104, distance: 42.7
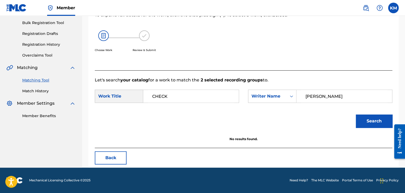
click at [297, 99] on div "[PERSON_NAME]" at bounding box center [345, 96] width 96 height 13
paste input "[PERSON_NAME]"
drag, startPoint x: 387, startPoint y: 128, endPoint x: 374, endPoint y: 121, distance: 14.9
click at [387, 127] on div "Search" at bounding box center [373, 119] width 39 height 21
click at [374, 121] on button "Search" at bounding box center [374, 121] width 37 height 13
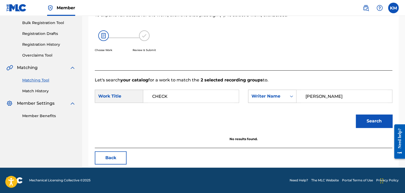
paste input "[PERSON_NAME]"
drag, startPoint x: 330, startPoint y: 95, endPoint x: 263, endPoint y: 97, distance: 66.8
click at [265, 97] on div "SearchWithCriteria61316038-4e0b-4b27-8b3c-238b4eac28b4 Writer Name [PERSON_NAME]" at bounding box center [320, 96] width 144 height 13
type input "[PERSON_NAME]"
click at [370, 121] on button "Search" at bounding box center [374, 121] width 37 height 13
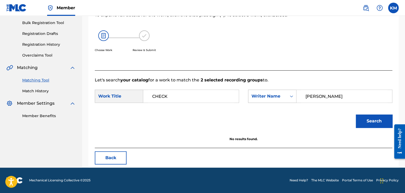
click at [290, 96] on icon "Search Form" at bounding box center [291, 96] width 5 height 5
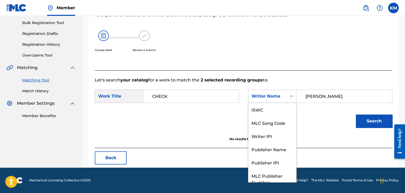
scroll to position [20, 0]
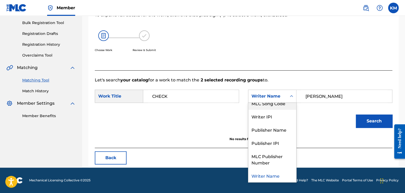
click at [284, 108] on div "MLC Song Code" at bounding box center [273, 103] width 48 height 13
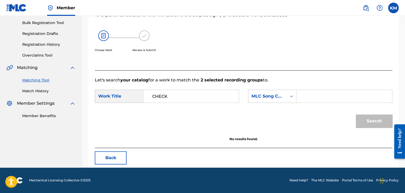
click at [318, 98] on input "Search Form" at bounding box center [344, 96] width 87 height 13
paste input "CVCE2R"
type input "CVCE2R"
click at [374, 120] on button "Search" at bounding box center [374, 121] width 37 height 13
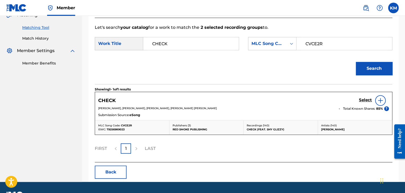
scroll to position [130, 0]
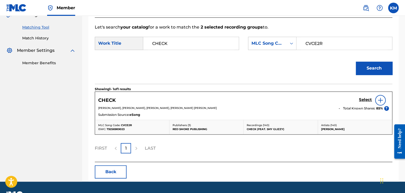
click at [382, 99] on img at bounding box center [381, 100] width 6 height 6
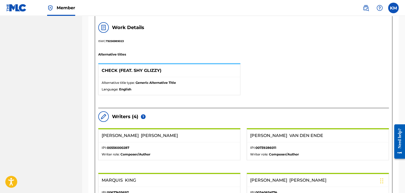
scroll to position [77, 0]
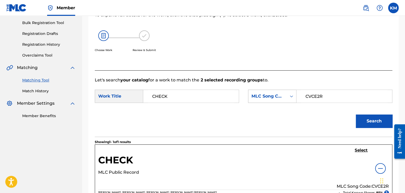
click at [293, 96] on icon "Search Form" at bounding box center [291, 96] width 5 height 5
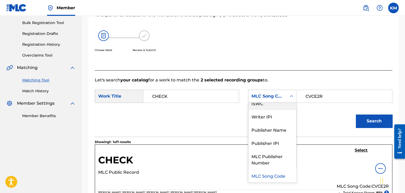
scroll to position [0, 0]
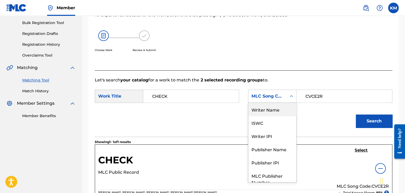
click at [285, 109] on div "Writer Name" at bounding box center [273, 109] width 48 height 13
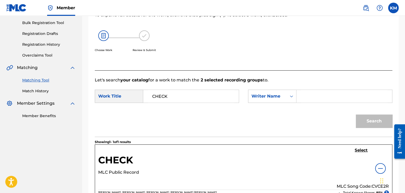
click at [309, 97] on input "Search Form" at bounding box center [344, 96] width 87 height 13
type input "[PERSON_NAME]"
click at [356, 115] on button "Search" at bounding box center [374, 121] width 37 height 13
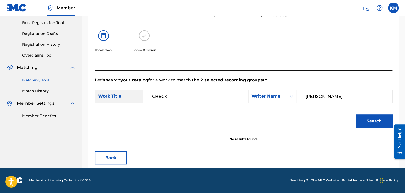
click at [37, 92] on link "Match History" at bounding box center [49, 92] width 54 height 6
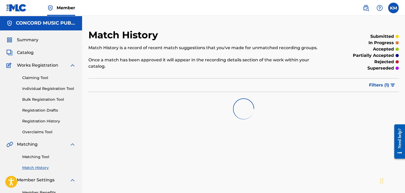
click at [46, 156] on link "Matching Tool" at bounding box center [49, 157] width 54 height 6
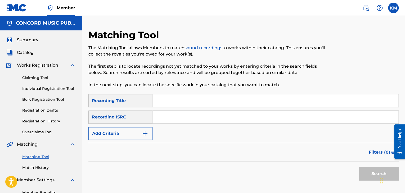
click at [167, 120] on input "Search Form" at bounding box center [276, 117] width 246 height 13
paste input "GBF077111231"
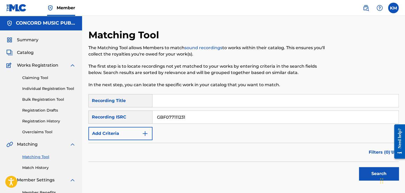
type input "GBF077111231"
click at [366, 174] on button "Search" at bounding box center [379, 173] width 40 height 13
click at [33, 169] on link "Match History" at bounding box center [49, 168] width 54 height 6
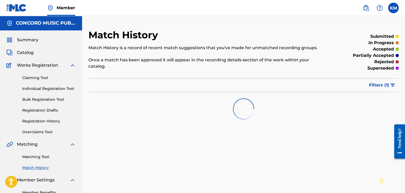
click at [44, 158] on link "Matching Tool" at bounding box center [49, 157] width 54 height 6
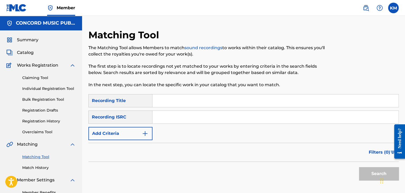
click at [172, 119] on input "Search Form" at bounding box center [276, 117] width 246 height 13
paste input "KRA381700711"
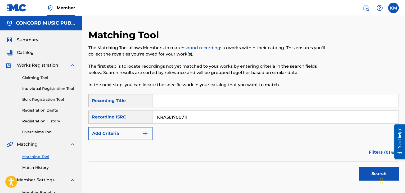
type input "KRA381700711"
click at [362, 168] on button "Search" at bounding box center [379, 173] width 40 height 13
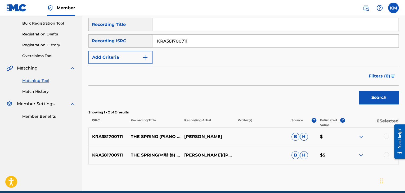
scroll to position [100, 0]
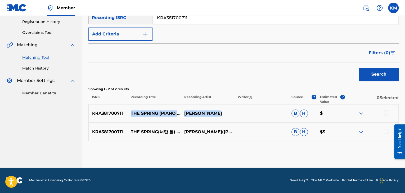
drag, startPoint x: 129, startPoint y: 108, endPoint x: 218, endPoint y: 100, distance: 90.2
click at [216, 115] on div "KRA381700711 THE SPRING (PIANO VER.) [PERSON_NAME] JI [PERSON_NAME] $" at bounding box center [244, 113] width 311 height 19
copy div "THE SPRING (PIANO VER.) [PERSON_NAME]"
click at [130, 111] on p "THE SPRING (PIANO VER.)" at bounding box center [154, 114] width 54 height 6
drag, startPoint x: 130, startPoint y: 107, endPoint x: 144, endPoint y: 114, distance: 15.3
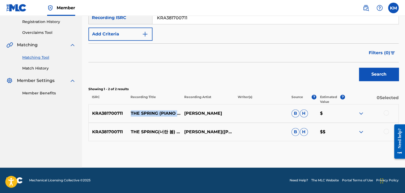
click at [144, 114] on p "THE SPRING (PIANO VER.)" at bounding box center [154, 114] width 54 height 6
click at [385, 112] on div at bounding box center [386, 113] width 5 height 5
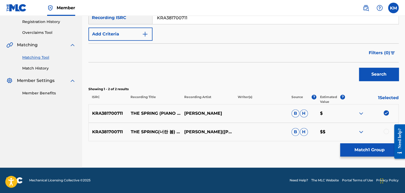
click at [385, 132] on div at bounding box center [386, 131] width 5 height 5
click at [372, 146] on button "Match 2 Groups" at bounding box center [370, 150] width 59 height 13
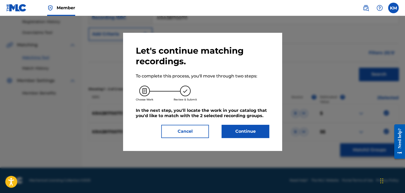
click at [250, 129] on button "Continue" at bounding box center [246, 131] width 48 height 13
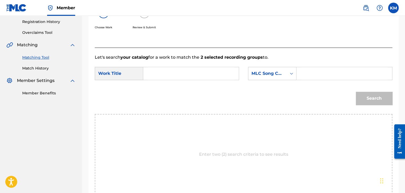
click at [180, 68] on input "Search Form" at bounding box center [191, 73] width 87 height 13
paste input "THE SPRING (PIANO VER.)"
type input "THE SPRING (PIANO VER.)"
click at [290, 70] on div "Search Form" at bounding box center [292, 74] width 10 height 10
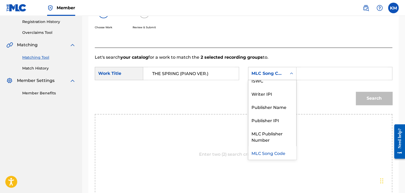
scroll to position [0, 0]
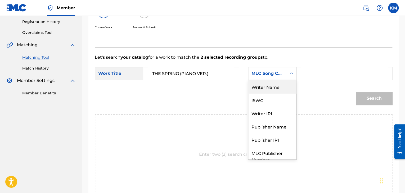
click at [284, 89] on div "Writer Name" at bounding box center [273, 86] width 48 height 13
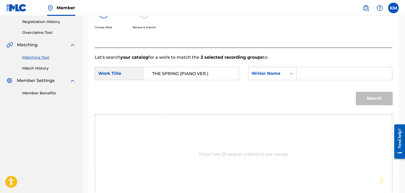
click at [310, 72] on input "Search Form" at bounding box center [344, 73] width 87 height 13
paste input "Yeom"
click at [371, 94] on button "Search" at bounding box center [374, 98] width 37 height 13
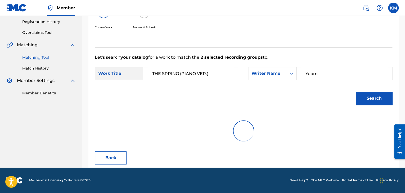
scroll to position [77, 0]
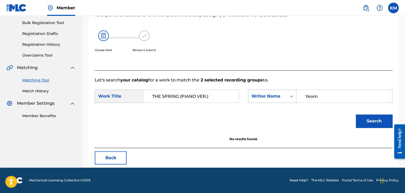
drag, startPoint x: 319, startPoint y: 96, endPoint x: 277, endPoint y: 102, distance: 42.8
click at [285, 101] on div "SearchWithCriteria9e7eddd5-ed05-462d-85eb-78c8705f6eb7 Writer Name [PERSON_NAME]" at bounding box center [320, 96] width 144 height 13
paste input "Ha"
type input "Ham"
click at [375, 119] on button "Search" at bounding box center [374, 121] width 37 height 13
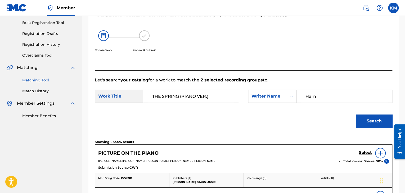
click at [290, 94] on icon "Search Form" at bounding box center [291, 96] width 5 height 5
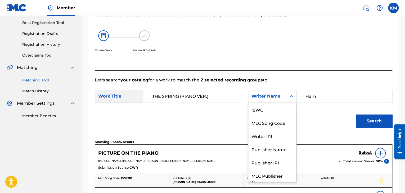
scroll to position [20, 0]
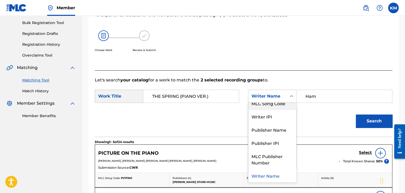
click at [285, 106] on div "MLC Song Code" at bounding box center [273, 103] width 48 height 13
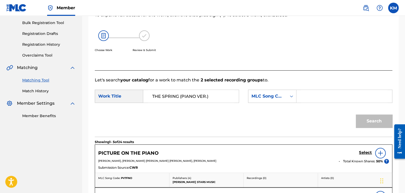
click at [307, 96] on input "Search Form" at bounding box center [344, 96] width 87 height 13
paste input "S09125"
type input "S09125"
click at [367, 120] on button "Search" at bounding box center [374, 121] width 37 height 13
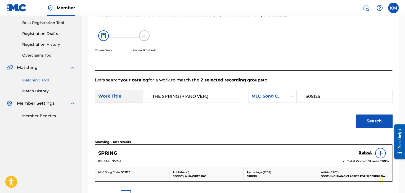
drag, startPoint x: 25, startPoint y: 90, endPoint x: 26, endPoint y: 98, distance: 7.2
click at [25, 90] on link "Match History" at bounding box center [49, 92] width 54 height 6
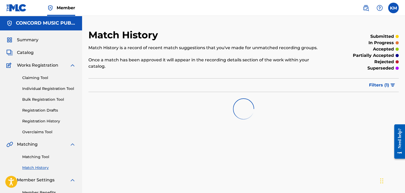
click at [41, 156] on link "Matching Tool" at bounding box center [49, 157] width 54 height 6
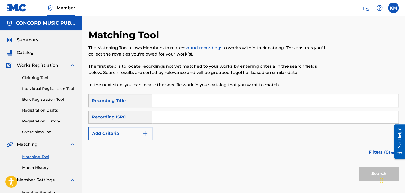
click at [164, 114] on input "Search Form" at bounding box center [276, 117] width 246 height 13
paste input "DEQ121854494"
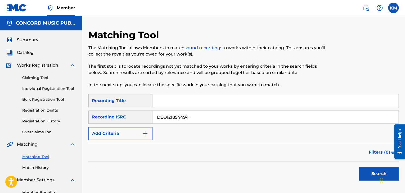
type input "DEQ121854494"
click at [366, 174] on button "Search" at bounding box center [379, 173] width 40 height 13
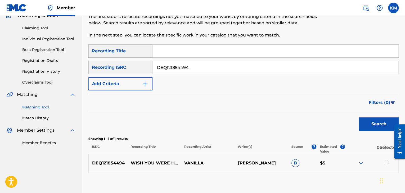
scroll to position [81, 0]
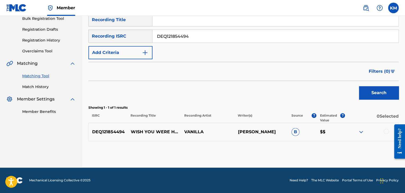
click at [386, 132] on div at bounding box center [386, 131] width 5 height 5
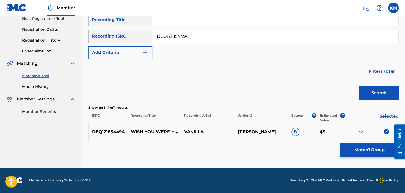
click at [376, 145] on button "Match 1 Group" at bounding box center [370, 150] width 59 height 13
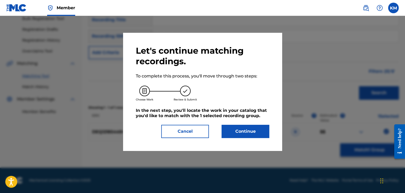
click at [246, 132] on button "Continue" at bounding box center [246, 131] width 48 height 13
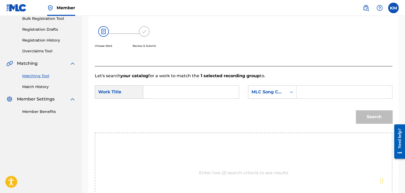
click at [156, 88] on input "Search Form" at bounding box center [191, 92] width 87 height 13
paste input "Wish You Were Here"
type input "Wish You Were Here"
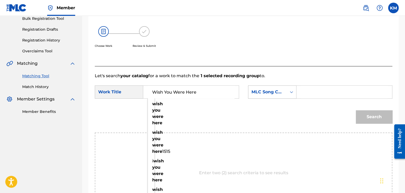
click at [291, 91] on icon "Search Form" at bounding box center [291, 92] width 5 height 5
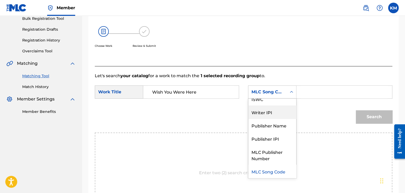
scroll to position [0, 0]
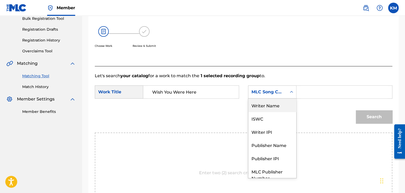
click at [283, 103] on div "Writer Name" at bounding box center [273, 105] width 48 height 13
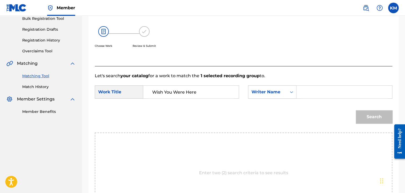
click at [306, 91] on input "Search Form" at bounding box center [344, 92] width 87 height 13
paste input "[PERSON_NAME]"
type input "[PERSON_NAME]"
click at [366, 112] on button "Search" at bounding box center [374, 117] width 37 height 13
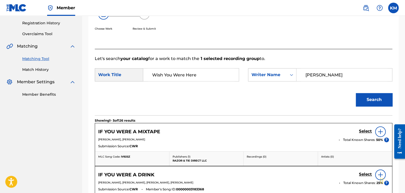
scroll to position [28, 0]
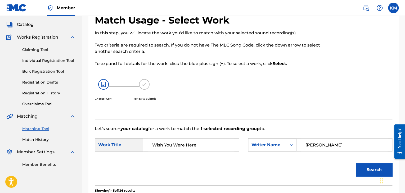
click at [38, 140] on link "Match History" at bounding box center [49, 140] width 54 height 6
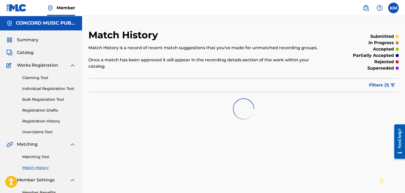
click at [42, 159] on link "Matching Tool" at bounding box center [49, 157] width 54 height 6
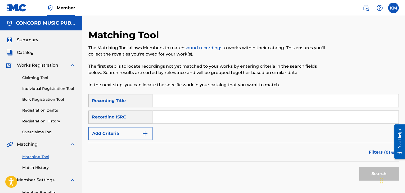
click at [164, 119] on input "Search Form" at bounding box center [276, 117] width 246 height 13
paste input "USNO19636005"
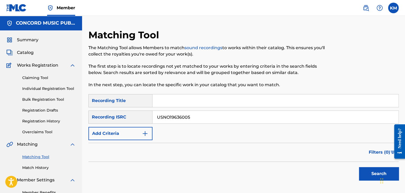
type input "USNO19636005"
click at [364, 170] on button "Search" at bounding box center [379, 173] width 40 height 13
click at [34, 168] on link "Match History" at bounding box center [49, 168] width 54 height 6
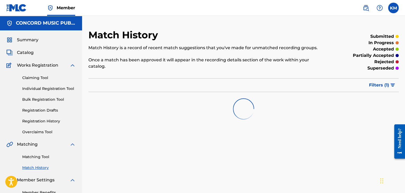
click at [43, 156] on link "Matching Tool" at bounding box center [49, 157] width 54 height 6
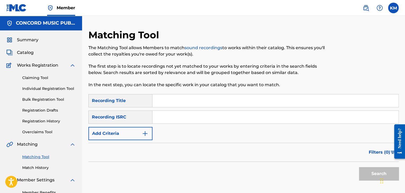
click at [164, 119] on input "Search Form" at bounding box center [276, 117] width 246 height 13
paste input "NLG662300093"
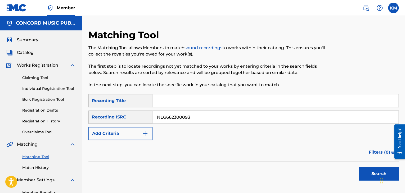
type input "NLG662300093"
click at [365, 171] on button "Search" at bounding box center [379, 173] width 40 height 13
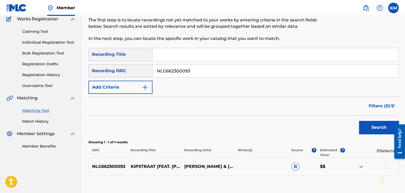
scroll to position [81, 0]
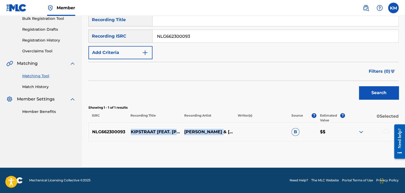
drag, startPoint x: 129, startPoint y: 128, endPoint x: 226, endPoint y: 127, distance: 96.7
click at [224, 130] on div "NLG662300093 KIPSTRAAT [FEAT. [PERSON_NAME]] [EXPLICIT] [PERSON_NAME] & [PERSON…" at bounding box center [244, 132] width 311 height 19
copy div "KIPSTRAAT [FEAT. [PERSON_NAME]] [EXPLICIT] [PERSON_NAME] & [PERSON_NAME]"
click at [386, 132] on div at bounding box center [386, 131] width 5 height 5
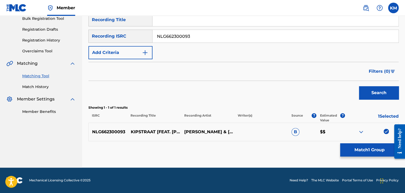
click at [366, 151] on button "Match 1 Group" at bounding box center [370, 150] width 59 height 13
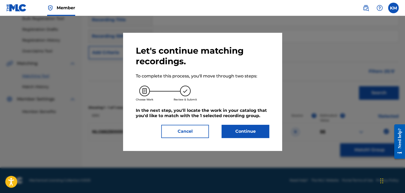
click at [243, 132] on button "Continue" at bounding box center [246, 131] width 48 height 13
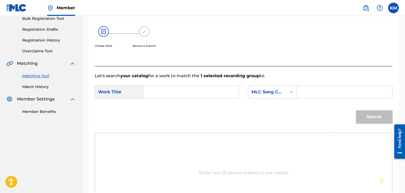
click at [161, 89] on input "Search Form" at bounding box center [191, 92] width 87 height 13
paste input "Kipstraat"
type input "Kipstraat"
click at [292, 92] on icon "Search Form" at bounding box center [291, 92] width 5 height 5
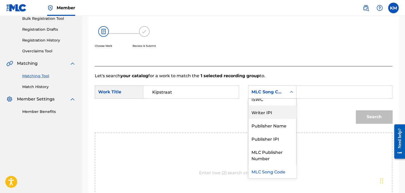
scroll to position [0, 0]
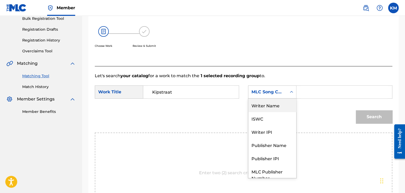
click at [282, 107] on div "Writer Name" at bounding box center [273, 105] width 48 height 13
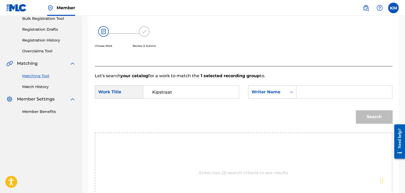
click at [303, 94] on input "Search Form" at bounding box center [344, 92] width 87 height 13
paste input "[PERSON_NAME]"
type input "[PERSON_NAME]"
click at [368, 115] on button "Search" at bounding box center [374, 117] width 37 height 13
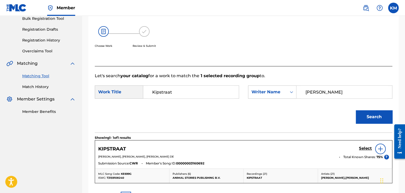
click at [364, 147] on h5 "Select" at bounding box center [365, 148] width 13 height 5
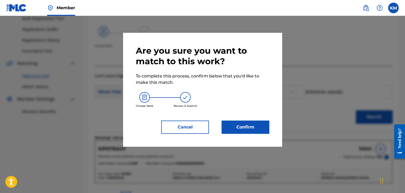
click at [250, 130] on button "Confirm" at bounding box center [246, 127] width 48 height 13
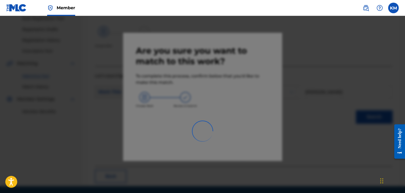
scroll to position [34, 0]
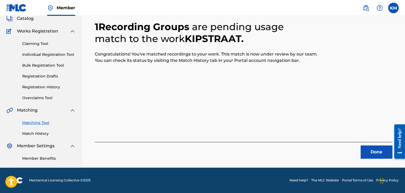
click at [375, 149] on button "Done" at bounding box center [377, 152] width 32 height 13
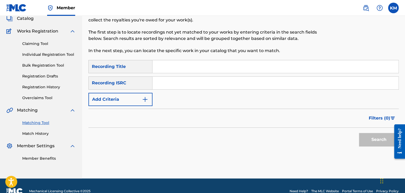
click at [202, 85] on input "Search Form" at bounding box center [276, 83] width 246 height 13
paste input "USRH10652709"
type input "USRH10652709"
click at [367, 137] on button "Search" at bounding box center [379, 139] width 40 height 13
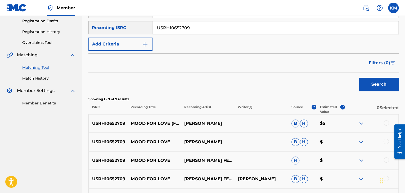
scroll to position [167, 0]
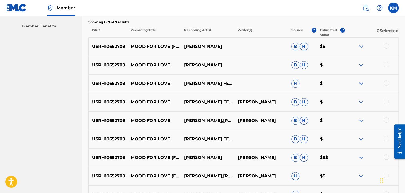
click at [386, 46] on div at bounding box center [386, 45] width 5 height 5
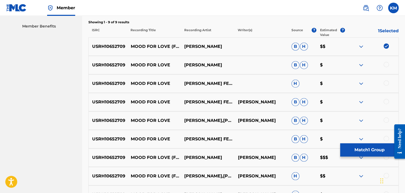
click at [387, 66] on div at bounding box center [386, 64] width 5 height 5
click at [385, 83] on div at bounding box center [386, 83] width 5 height 5
click at [387, 101] on div at bounding box center [386, 101] width 5 height 5
click at [386, 121] on div at bounding box center [386, 120] width 5 height 5
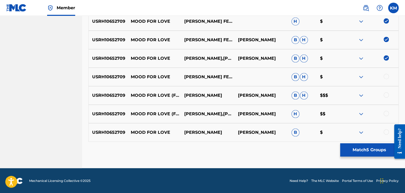
scroll to position [229, 0]
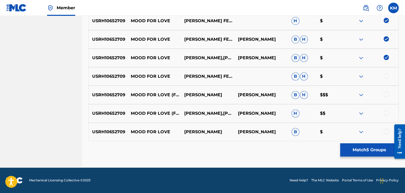
click at [386, 76] on div at bounding box center [386, 75] width 5 height 5
click at [387, 94] on div at bounding box center [386, 94] width 5 height 5
click at [386, 112] on div at bounding box center [386, 113] width 5 height 5
click at [388, 131] on div at bounding box center [386, 131] width 5 height 5
click at [367, 151] on button "Match 9 Groups" at bounding box center [370, 150] width 59 height 13
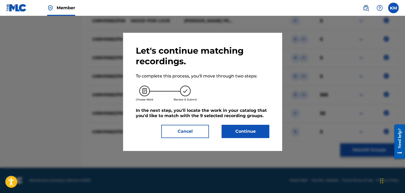
click at [256, 133] on button "Continue" at bounding box center [246, 131] width 48 height 13
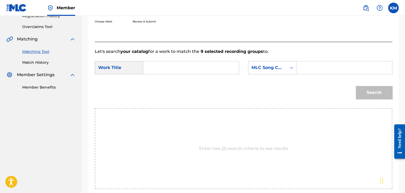
scroll to position [80, 0]
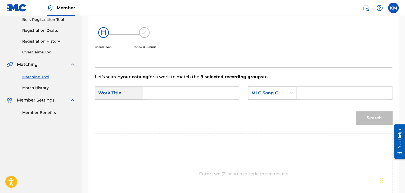
click at [150, 93] on input "Search Form" at bounding box center [191, 93] width 87 height 13
paste input "Mood for Love"
type input "Mood for Love"
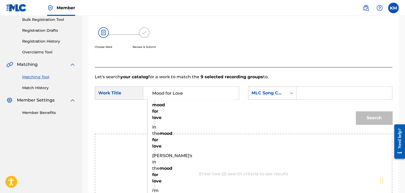
click at [292, 93] on icon "Search Form" at bounding box center [291, 93] width 5 height 5
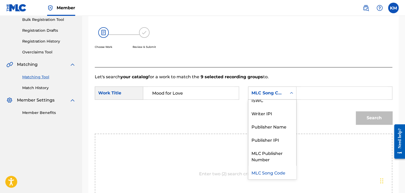
scroll to position [0, 0]
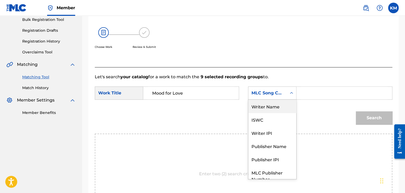
click at [276, 107] on div "Writer Name" at bounding box center [273, 106] width 48 height 13
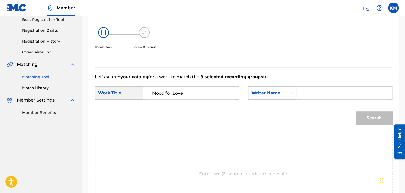
click at [306, 90] on input "Search Form" at bounding box center [344, 93] width 87 height 13
paste input "[PERSON_NAME]"
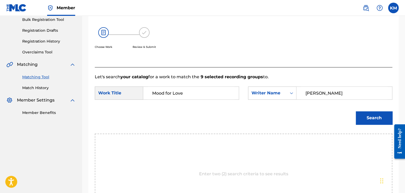
click at [378, 120] on button "Search" at bounding box center [374, 118] width 37 height 13
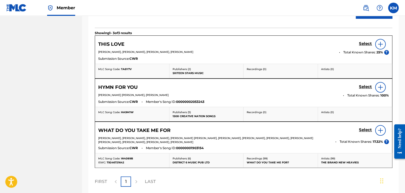
scroll to position [27, 0]
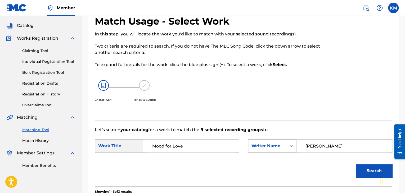
drag, startPoint x: 310, startPoint y: 145, endPoint x: 263, endPoint y: 151, distance: 47.5
click at [263, 151] on div "SearchWithCriteria2212f1d0-6fa9-445e-b5b8-0af62be4aff6 Writer Name [PERSON_NAME]" at bounding box center [320, 146] width 144 height 13
type input "[PERSON_NAME]"
click at [356, 165] on button "Search" at bounding box center [374, 171] width 37 height 13
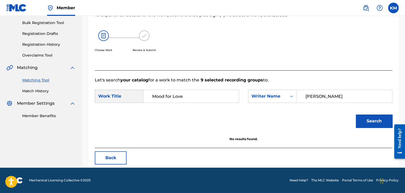
click at [42, 91] on link "Match History" at bounding box center [49, 92] width 54 height 6
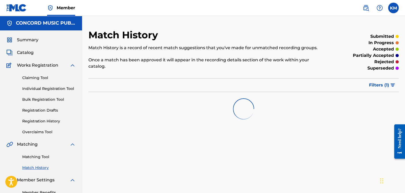
click at [48, 155] on link "Matching Tool" at bounding box center [49, 157] width 54 height 6
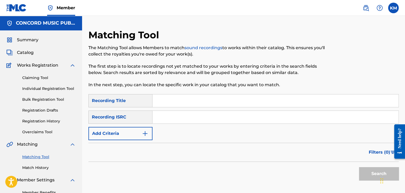
paste input "US2CS0800492"
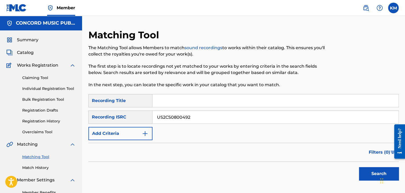
type input "US2CS0800492"
click at [365, 169] on button "Search" at bounding box center [379, 173] width 40 height 13
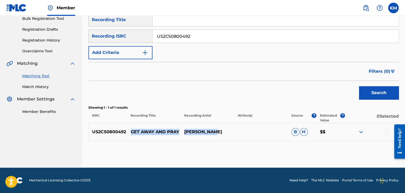
drag, startPoint x: 132, startPoint y: 132, endPoint x: 219, endPoint y: 129, distance: 87.5
click at [219, 129] on div "US2CS0800492 GET AWAY AND [PERSON_NAME] [PERSON_NAME] $$" at bounding box center [244, 132] width 311 height 19
copy div "GET AWAY AND [PERSON_NAME]"
click at [131, 131] on p "GET AWAY AND PRAY" at bounding box center [154, 132] width 54 height 6
drag, startPoint x: 131, startPoint y: 131, endPoint x: 172, endPoint y: 130, distance: 40.5
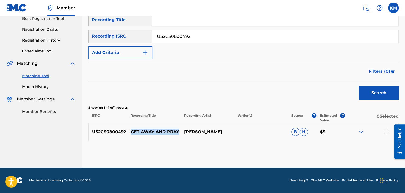
click at [172, 130] on p "GET AWAY AND PRAY" at bounding box center [154, 132] width 54 height 6
click at [386, 130] on div at bounding box center [386, 131] width 5 height 5
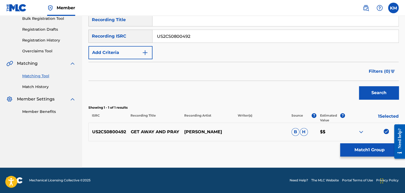
click at [368, 149] on button "Match 1 Group" at bounding box center [370, 150] width 59 height 13
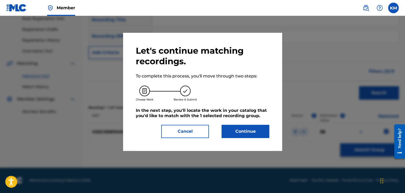
click at [244, 130] on button "Continue" at bounding box center [246, 131] width 48 height 13
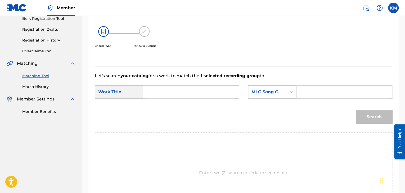
click at [190, 87] on input "Search Form" at bounding box center [191, 92] width 87 height 13
paste input "GET AWAY AND PRAY"
type input "GET AWAY AND PRAY"
click at [291, 90] on icon "Search Form" at bounding box center [291, 92] width 5 height 5
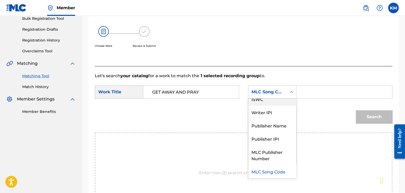
scroll to position [0, 0]
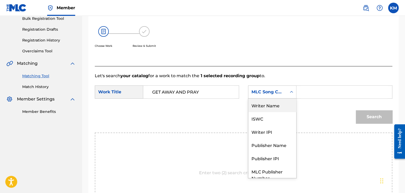
click at [283, 102] on div "Writer Name" at bounding box center [273, 105] width 48 height 13
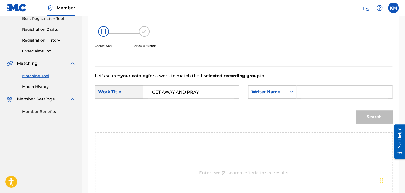
click at [302, 94] on input "Search Form" at bounding box center [344, 92] width 87 height 13
type input "[PERSON_NAME]"
click at [362, 113] on button "Search" at bounding box center [374, 117] width 37 height 13
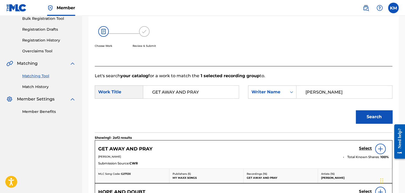
click at [41, 86] on link "Match History" at bounding box center [49, 87] width 54 height 6
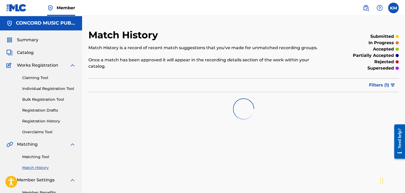
click at [40, 160] on link "Matching Tool" at bounding box center [49, 157] width 54 height 6
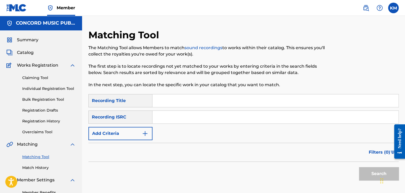
click at [191, 118] on input "Search Form" at bounding box center [276, 117] width 246 height 13
paste input "DEF059904803"
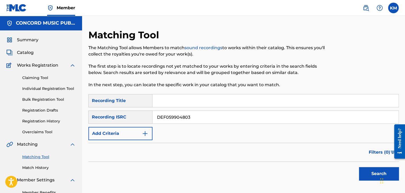
click at [360, 173] on button "Search" at bounding box center [379, 173] width 40 height 13
click at [173, 116] on input "DEF059904803" at bounding box center [276, 117] width 246 height 13
paste input "USNO11000237"
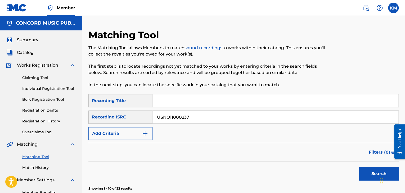
type input "USNO11000237"
click at [371, 172] on button "Search" at bounding box center [379, 173] width 40 height 13
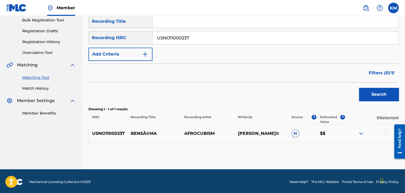
scroll to position [81, 0]
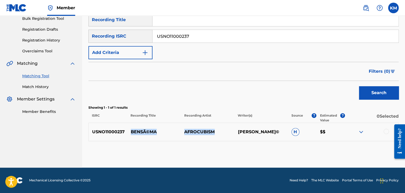
drag, startPoint x: 132, startPoint y: 131, endPoint x: 226, endPoint y: 129, distance: 93.8
click at [226, 129] on div "USNO11000237 BENSÃ©MA AFROCUBISM [PERSON_NAME] DIABATÃ© H $$" at bounding box center [244, 132] width 311 height 19
copy div "BENSÃ©MA AFROCUBISM"
click at [385, 130] on div at bounding box center [386, 131] width 5 height 5
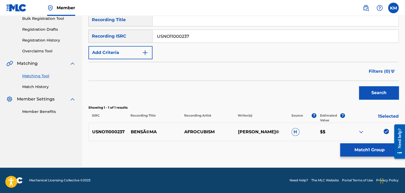
click at [372, 149] on button "Match 1 Group" at bounding box center [370, 150] width 59 height 13
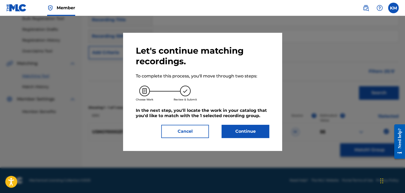
click at [233, 134] on button "Continue" at bounding box center [246, 131] width 48 height 13
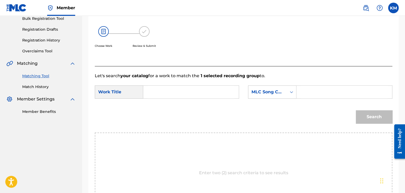
click at [179, 95] on input "Search Form" at bounding box center [191, 92] width 87 height 13
paste input "[PERSON_NAME]"
type input "[PERSON_NAME]"
drag, startPoint x: 290, startPoint y: 90, endPoint x: 290, endPoint y: 95, distance: 4.2
click at [290, 90] on icon "Search Form" at bounding box center [291, 92] width 5 height 5
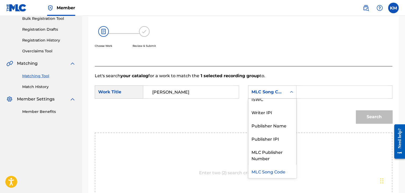
scroll to position [0, 0]
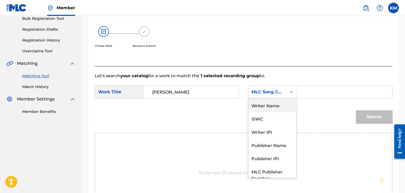
click at [278, 108] on div "Writer Name" at bounding box center [273, 105] width 48 height 13
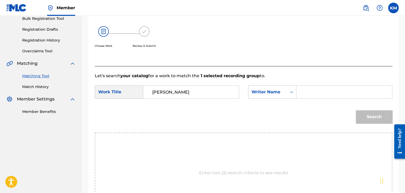
click at [312, 91] on input "Search Form" at bounding box center [344, 92] width 87 height 13
paste input "Diabaté"
type input "Diabaté"
click at [372, 116] on button "Search" at bounding box center [374, 117] width 37 height 13
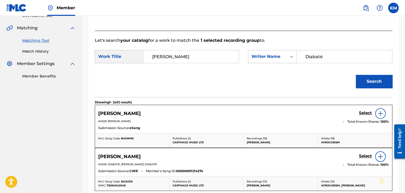
scroll to position [161, 0]
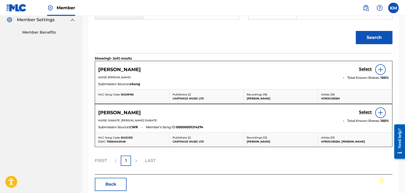
click at [361, 112] on h5 "Select" at bounding box center [365, 112] width 13 height 5
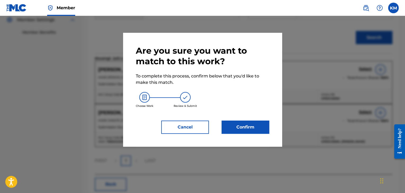
click at [253, 123] on button "Confirm" at bounding box center [246, 127] width 48 height 13
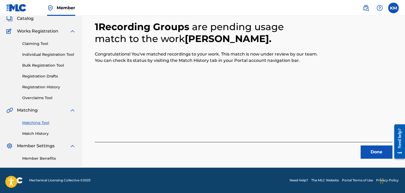
scroll to position [34, 0]
click at [367, 147] on button "Done" at bounding box center [377, 152] width 32 height 13
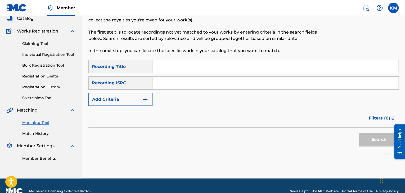
click at [219, 83] on input "Search Form" at bounding box center [276, 83] width 246 height 13
paste input "USSTT1900090"
type input "USSTT1900090"
click at [361, 133] on button "Search" at bounding box center [379, 139] width 40 height 13
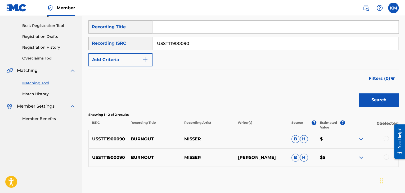
scroll to position [100, 0]
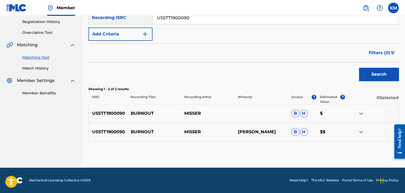
click at [386, 130] on div at bounding box center [386, 131] width 5 height 5
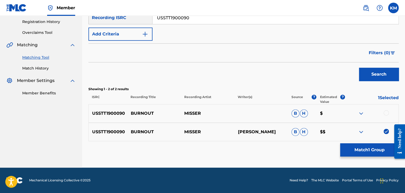
click at [386, 111] on div at bounding box center [386, 113] width 5 height 5
click at [372, 153] on button "Match 2 Groups" at bounding box center [370, 150] width 59 height 13
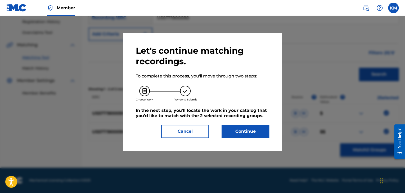
click at [237, 134] on button "Continue" at bounding box center [246, 131] width 48 height 13
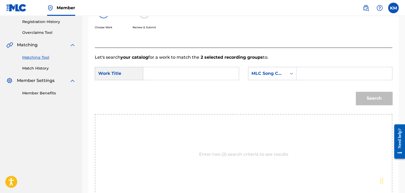
click at [166, 73] on input "Search Form" at bounding box center [191, 73] width 87 height 13
paste input "Burnout"
type input "Burnout"
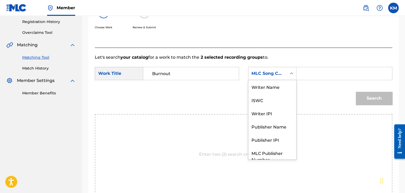
click at [294, 73] on div "Search Form" at bounding box center [292, 74] width 10 height 10
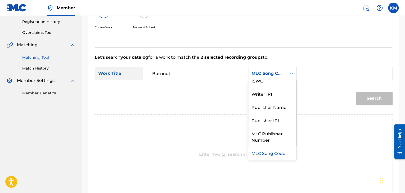
scroll to position [0, 0]
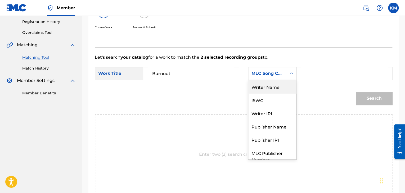
click at [277, 89] on div "Writer Name" at bounding box center [273, 86] width 48 height 13
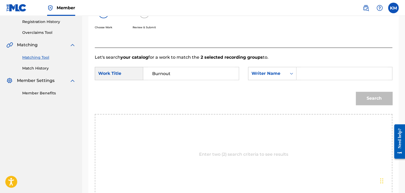
click at [310, 74] on input "Search Form" at bounding box center [344, 73] width 87 height 13
paste input "[PERSON_NAME]"
type input "[PERSON_NAME]"
click at [376, 102] on button "Search" at bounding box center [374, 98] width 37 height 13
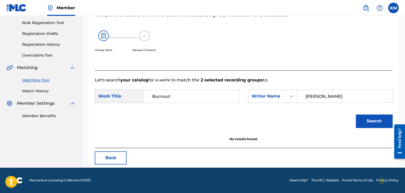
scroll to position [77, 0]
drag, startPoint x: 334, startPoint y: 95, endPoint x: 248, endPoint y: 108, distance: 87.4
click at [248, 108] on form "SearchWithCriteria2ed57961-3329-4f08-b380-e24dc1ba2df8 Work Title Burnout Searc…" at bounding box center [244, 110] width 298 height 54
click at [361, 119] on button "Search" at bounding box center [374, 121] width 37 height 13
click at [46, 91] on link "Match History" at bounding box center [49, 92] width 54 height 6
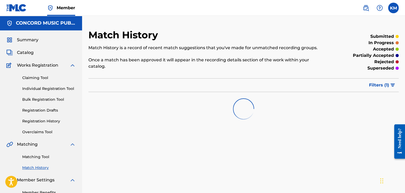
click at [46, 159] on link "Matching Tool" at bounding box center [49, 157] width 54 height 6
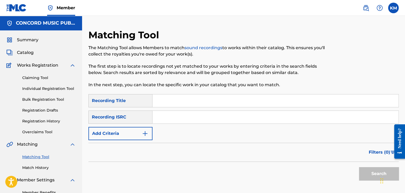
click at [173, 119] on input "Search Form" at bounding box center [276, 117] width 246 height 13
paste input "USHU20403304"
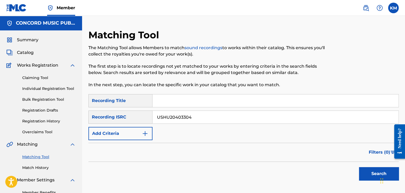
type input "USHU20403304"
click at [365, 170] on button "Search" at bounding box center [379, 173] width 40 height 13
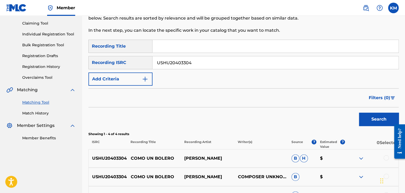
scroll to position [137, 0]
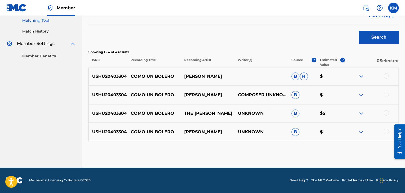
click at [386, 132] on div at bounding box center [386, 131] width 5 height 5
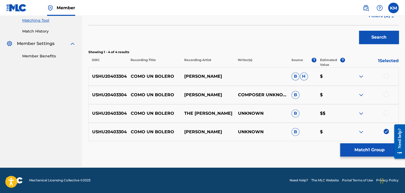
click at [385, 111] on div at bounding box center [386, 113] width 5 height 5
click at [386, 90] on div "USHU20403304 COMO UN BOLERO [PERSON_NAME] COMPOSER UNKNOWN, UNKNOWN, アンノウン B $" at bounding box center [244, 95] width 311 height 19
click at [386, 94] on div at bounding box center [386, 94] width 5 height 5
click at [387, 75] on div at bounding box center [386, 75] width 5 height 5
click at [371, 147] on button "Match 4 Groups" at bounding box center [370, 150] width 59 height 13
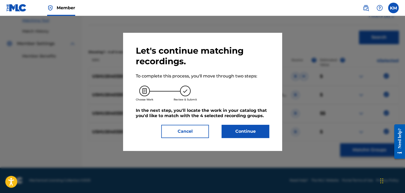
click at [254, 129] on button "Continue" at bounding box center [246, 131] width 48 height 13
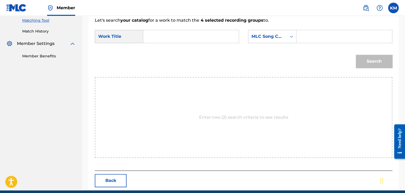
click at [172, 37] on input "Search Form" at bounding box center [191, 36] width 87 height 13
paste input "Como Un Bolero"
type input "Como Un Bolero"
click at [291, 37] on icon "Search Form" at bounding box center [291, 37] width 3 height 2
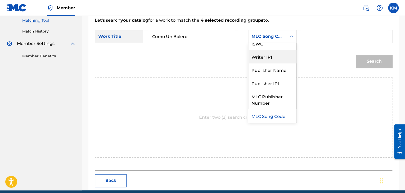
scroll to position [0, 0]
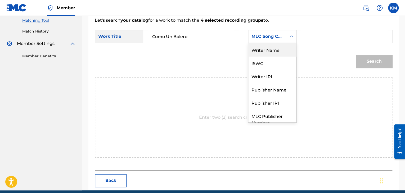
click at [281, 53] on div "Writer Name" at bounding box center [273, 49] width 48 height 13
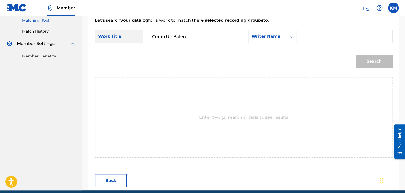
click at [308, 37] on input "Search Form" at bounding box center [344, 36] width 87 height 13
paste input "[PERSON_NAME]"
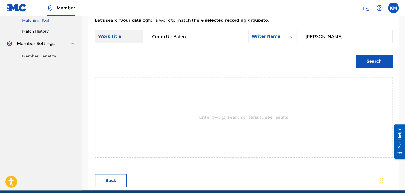
type input "[PERSON_NAME]"
click at [365, 57] on button "Search" at bounding box center [374, 61] width 37 height 13
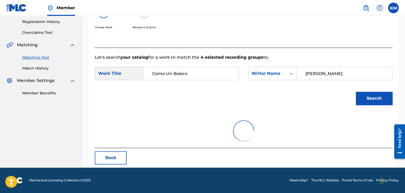
scroll to position [137, 0]
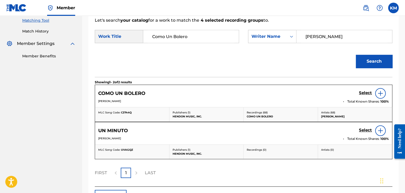
click at [365, 92] on h5 "Select" at bounding box center [365, 93] width 13 height 5
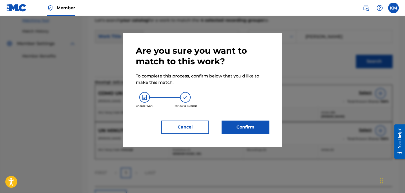
click at [255, 123] on button "Confirm" at bounding box center [246, 127] width 48 height 13
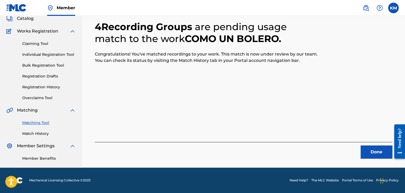
scroll to position [34, 0]
click at [382, 150] on button "Done" at bounding box center [377, 152] width 32 height 13
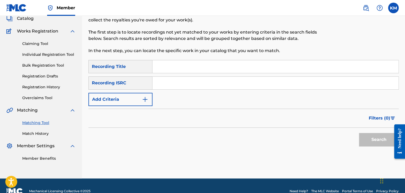
click at [166, 82] on input "Search Form" at bounding box center [276, 83] width 246 height 13
paste input "NLH8M2000022"
type input "NLH8M2000022"
click at [368, 143] on button "Search" at bounding box center [379, 139] width 40 height 13
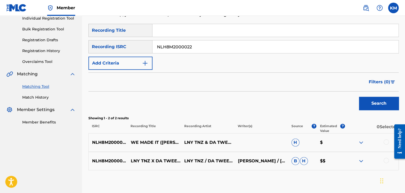
scroll to position [100, 0]
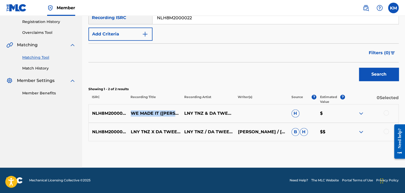
drag, startPoint x: 130, startPoint y: 109, endPoint x: 169, endPoint y: 115, distance: 40.0
click at [169, 115] on p "WE MADE IT ([PERSON_NAME] REMIX)" at bounding box center [154, 114] width 54 height 6
click at [386, 113] on div at bounding box center [386, 113] width 5 height 5
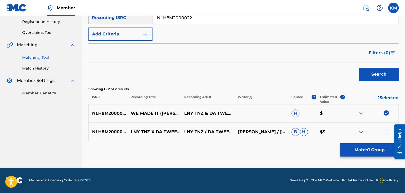
click at [387, 131] on div at bounding box center [386, 131] width 5 height 5
click at [372, 153] on button "Match 2 Groups" at bounding box center [370, 150] width 59 height 13
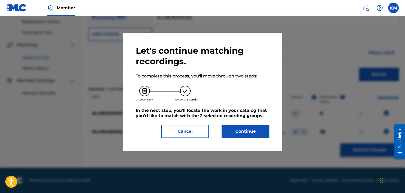
click at [256, 134] on button "Continue" at bounding box center [246, 131] width 48 height 13
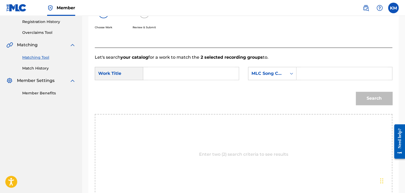
click at [185, 73] on input "Search Form" at bounding box center [191, 73] width 87 height 13
paste input "WE MADE IT ([PERSON_NAME] REMIX)"
type input "WE MADE IT ([PERSON_NAME] REMIX)"
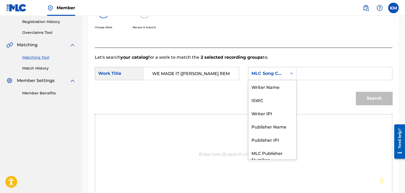
click at [291, 76] on icon "Search Form" at bounding box center [291, 73] width 5 height 5
click at [283, 87] on div "Writer Name" at bounding box center [273, 86] width 48 height 13
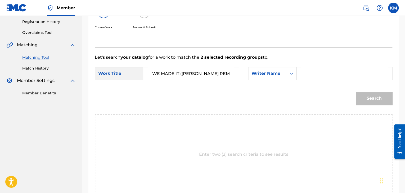
click at [302, 75] on input "Search Form" at bounding box center [344, 73] width 87 height 13
paste input "We Made It ([PERSON_NAME] Remix)"
type input "We Made It ([PERSON_NAME] Remix)"
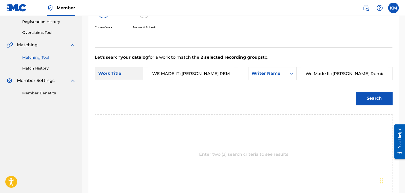
drag, startPoint x: 381, startPoint y: 71, endPoint x: 263, endPoint y: 82, distance: 118.4
click at [264, 85] on form "SearchWithCriteria2ed57961-3329-4f08-b380-e24dc1ba2df8 Work Title WE MADE IT ([…" at bounding box center [244, 88] width 298 height 54
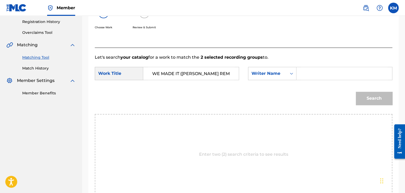
paste input "Thorbourne"
type input "Thorbourne"
click at [372, 99] on button "Search" at bounding box center [374, 98] width 37 height 13
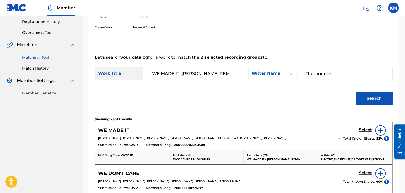
click at [364, 131] on h5 "Select" at bounding box center [365, 130] width 13 height 5
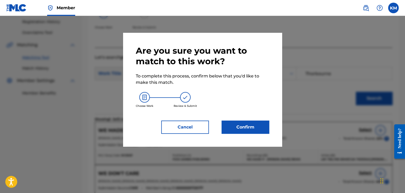
click at [247, 131] on button "Confirm" at bounding box center [246, 127] width 48 height 13
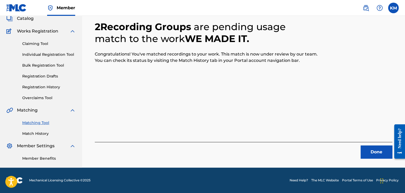
scroll to position [34, 0]
click at [383, 148] on button "Done" at bounding box center [377, 152] width 32 height 13
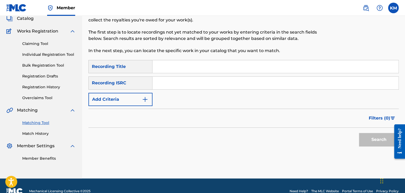
click at [208, 85] on input "Search Form" at bounding box center [276, 83] width 246 height 13
paste input "QZN882521330"
type input "QZN882521330"
click at [365, 136] on button "Search" at bounding box center [379, 139] width 40 height 13
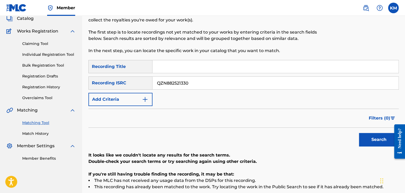
click at [161, 67] on input "Search Form" at bounding box center [276, 66] width 246 height 13
paste input "Uptown Funk"
type input "Uptown Funk"
click at [235, 80] on input "QZN882521330" at bounding box center [276, 83] width 246 height 13
drag, startPoint x: 227, startPoint y: 83, endPoint x: 142, endPoint y: 86, distance: 85.4
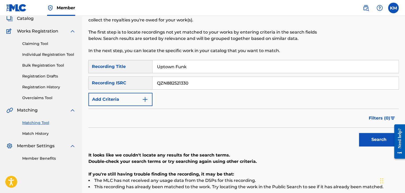
click at [143, 86] on div "SearchWithCriteria812bef03-9950-4bb5-b924-8f9783f37f9b Recording ISRC QZN882521…" at bounding box center [244, 83] width 311 height 13
click at [147, 96] on img "Search Form" at bounding box center [145, 99] width 6 height 6
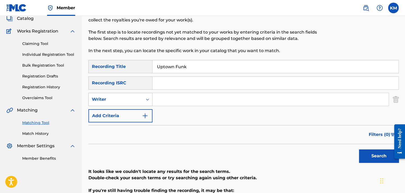
click at [146, 102] on icon "Search Form" at bounding box center [147, 99] width 5 height 5
click at [144, 114] on div "Recording Artist" at bounding box center [121, 112] width 64 height 13
click at [175, 99] on input "Search Form" at bounding box center [271, 99] width 236 height 13
paste input "Bongo Cat"
type input "Bongo Cat"
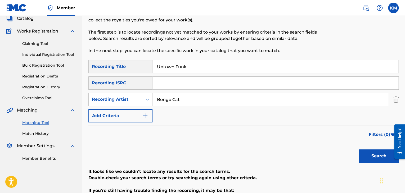
click at [364, 157] on button "Search" at bounding box center [379, 156] width 40 height 13
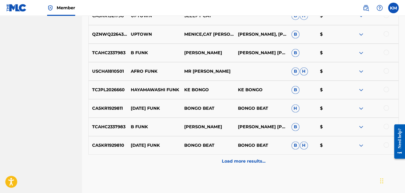
scroll to position [251, 0]
click at [263, 158] on p "Load more results..." at bounding box center [244, 161] width 44 height 6
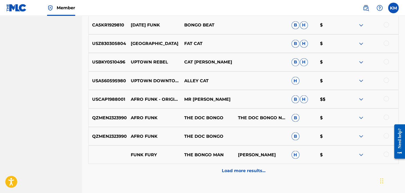
scroll to position [437, 0]
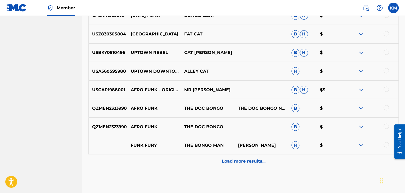
click at [250, 157] on div "Load more results..." at bounding box center [244, 161] width 311 height 13
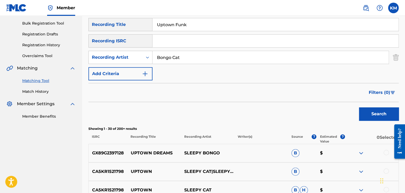
scroll to position [66, 0]
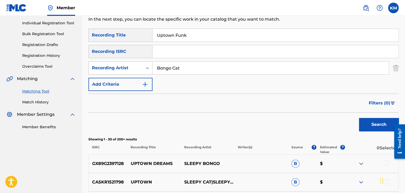
click at [147, 67] on icon "Search Form" at bounding box center [147, 67] width 5 height 5
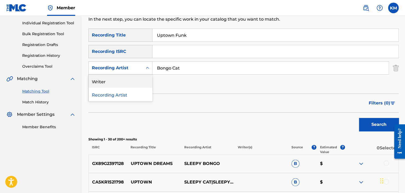
click at [138, 79] on div "Writer" at bounding box center [121, 81] width 64 height 13
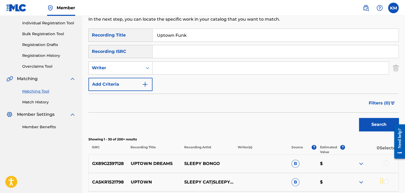
paste input "[PERSON_NAME]"
type input "[PERSON_NAME]"
click at [365, 127] on button "Search" at bounding box center [379, 124] width 40 height 13
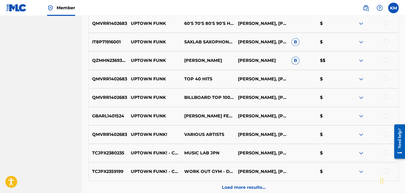
scroll to position [92, 0]
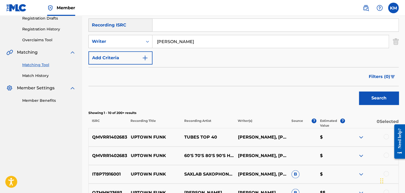
click at [386, 136] on div at bounding box center [386, 136] width 5 height 5
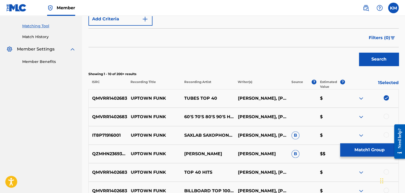
scroll to position [198, 0]
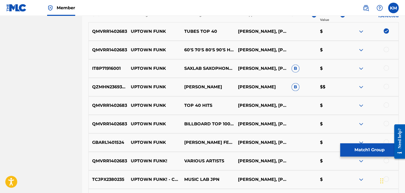
click at [386, 49] on div at bounding box center [386, 49] width 5 height 5
click at [387, 67] on div at bounding box center [386, 67] width 5 height 5
click at [387, 88] on div at bounding box center [386, 86] width 5 height 5
click at [386, 104] on div at bounding box center [386, 105] width 5 height 5
click at [386, 123] on div at bounding box center [386, 123] width 5 height 5
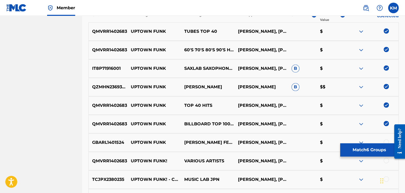
scroll to position [278, 0]
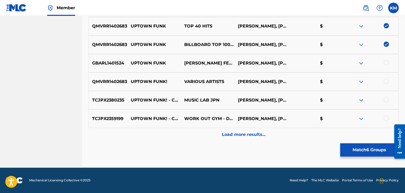
click at [386, 63] on div at bounding box center [386, 62] width 5 height 5
click at [387, 80] on div at bounding box center [386, 81] width 5 height 5
click at [387, 99] on div at bounding box center [386, 99] width 5 height 5
click at [386, 118] on div at bounding box center [386, 118] width 5 height 5
click at [259, 134] on p "Load more results..." at bounding box center [244, 135] width 44 height 6
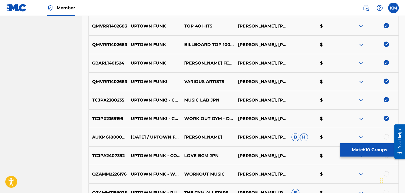
scroll to position [331, 0]
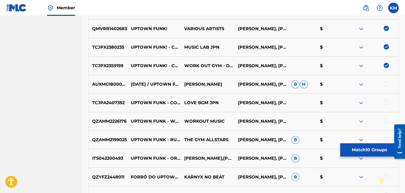
click at [387, 84] on div at bounding box center [386, 83] width 5 height 5
click at [386, 102] on div at bounding box center [386, 102] width 5 height 5
click at [385, 121] on div at bounding box center [386, 120] width 5 height 5
click at [387, 138] on div at bounding box center [386, 139] width 5 height 5
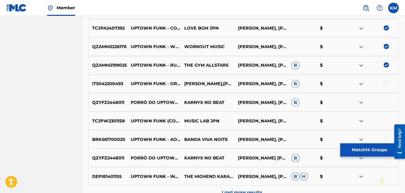
scroll to position [463, 0]
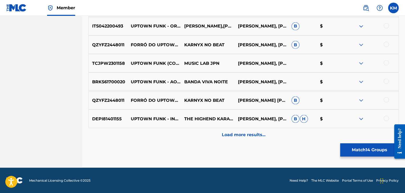
click at [386, 25] on div at bounding box center [386, 25] width 5 height 5
click at [388, 42] on div at bounding box center [386, 44] width 5 height 5
click at [387, 63] on div at bounding box center [386, 62] width 5 height 5
click at [386, 81] on div at bounding box center [386, 81] width 5 height 5
click at [388, 99] on div at bounding box center [386, 99] width 5 height 5
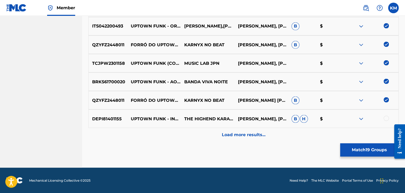
click at [386, 117] on div at bounding box center [386, 118] width 5 height 5
click at [259, 132] on p "Load more results..." at bounding box center [244, 135] width 44 height 6
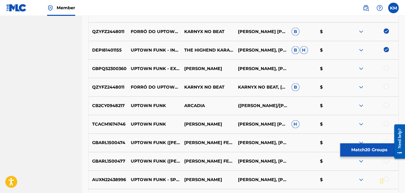
scroll to position [543, 0]
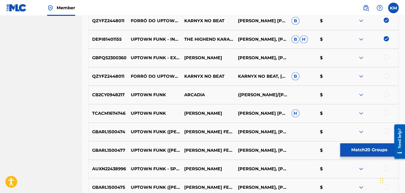
click at [385, 57] on div at bounding box center [386, 57] width 5 height 5
click at [386, 76] on div at bounding box center [386, 75] width 5 height 5
click at [385, 93] on div at bounding box center [386, 94] width 5 height 5
click at [386, 112] on div at bounding box center [386, 113] width 5 height 5
click at [386, 130] on div at bounding box center [386, 131] width 5 height 5
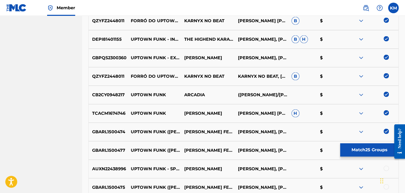
scroll to position [649, 0]
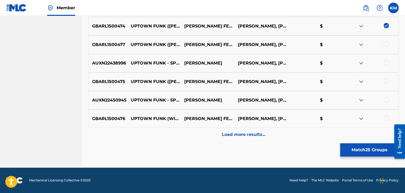
click at [385, 45] on div at bounding box center [386, 44] width 5 height 5
click at [386, 62] on div at bounding box center [386, 62] width 5 height 5
click at [387, 82] on div at bounding box center [386, 81] width 5 height 5
click at [386, 98] on div at bounding box center [386, 99] width 5 height 5
click at [387, 118] on div at bounding box center [386, 118] width 5 height 5
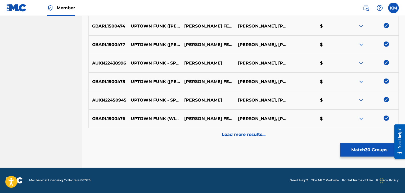
click at [237, 138] on div "Load more results..." at bounding box center [244, 134] width 311 height 13
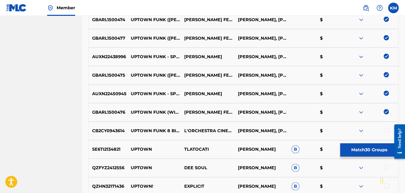
scroll to position [728, 0]
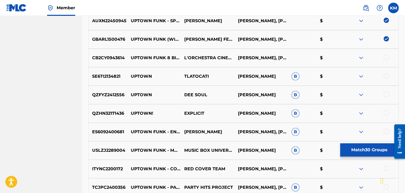
click at [386, 59] on div at bounding box center [386, 57] width 5 height 5
click at [386, 130] on div at bounding box center [386, 131] width 5 height 5
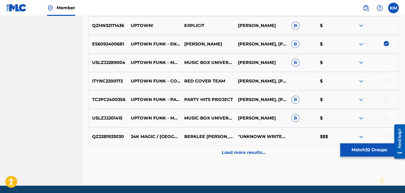
scroll to position [834, 0]
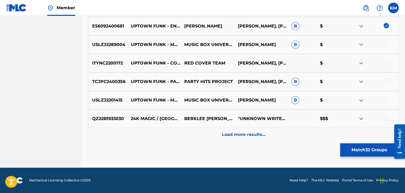
click at [387, 117] on div at bounding box center [386, 118] width 5 height 5
click at [387, 97] on div at bounding box center [386, 99] width 5 height 5
click at [388, 77] on div "TCJPC2400356 UPTOWN FUNK - PARTY HITS REMIX PARTY HITS PROJECT [PERSON_NAME], […" at bounding box center [244, 82] width 311 height 19
click at [387, 81] on div at bounding box center [386, 81] width 5 height 5
click at [387, 67] on div "ITYNC2200172 UPTOWN FUNK - COVER TRAP STYLE RED COVER TEAM [PERSON_NAME], [PERS…" at bounding box center [244, 63] width 311 height 19
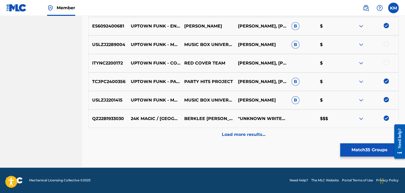
click at [387, 61] on div at bounding box center [386, 62] width 5 height 5
click at [387, 43] on div at bounding box center [386, 44] width 5 height 5
click at [251, 137] on p "Load more results..." at bounding box center [244, 135] width 44 height 6
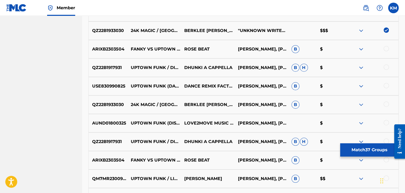
scroll to position [887, 0]
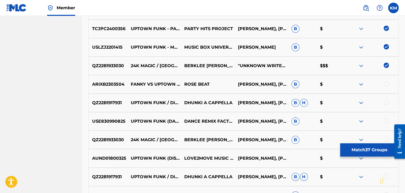
click at [386, 83] on div at bounding box center [386, 83] width 5 height 5
click at [386, 139] on div at bounding box center [386, 139] width 5 height 5
click at [386, 119] on div at bounding box center [386, 120] width 5 height 5
click at [388, 100] on div at bounding box center [386, 102] width 5 height 5
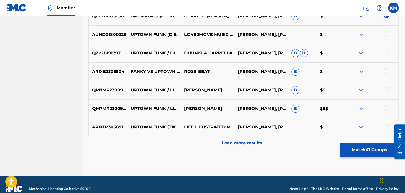
scroll to position [1020, 0]
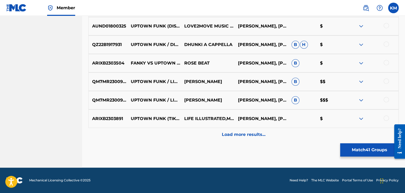
click at [388, 119] on div at bounding box center [386, 118] width 5 height 5
click at [385, 98] on div at bounding box center [386, 99] width 5 height 5
click at [386, 80] on div at bounding box center [386, 81] width 5 height 5
click at [386, 64] on div at bounding box center [386, 62] width 5 height 5
click at [386, 39] on div "QZ22B1917931 UPTOWN FUNK / DIL CHAHTA HAI DHUNKI A CAPPELLA [PERSON_NAME], [PER…" at bounding box center [244, 45] width 311 height 19
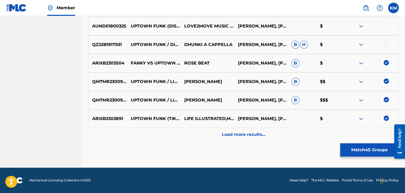
click at [386, 43] on div at bounding box center [386, 44] width 5 height 5
click at [387, 22] on div "AUND01800325 UPTOWN FUNK (DISCO PIRATES REMIX) LOVE2MOVE MUSIC WORKOUT [PERSON_…" at bounding box center [244, 26] width 311 height 19
click at [387, 25] on div at bounding box center [386, 25] width 5 height 5
click at [231, 134] on p "Load more results..." at bounding box center [244, 135] width 44 height 6
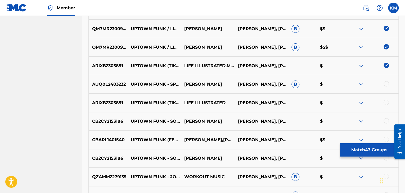
scroll to position [1073, 0]
click at [386, 84] on div at bounding box center [386, 83] width 5 height 5
click at [386, 102] on div at bounding box center [386, 102] width 5 height 5
click at [387, 121] on div at bounding box center [386, 120] width 5 height 5
click at [387, 138] on div at bounding box center [386, 139] width 5 height 5
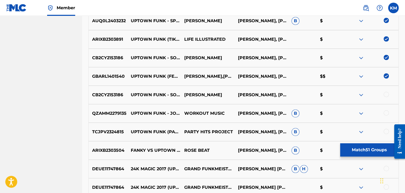
scroll to position [1179, 0]
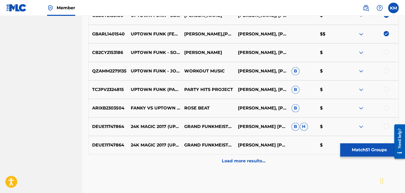
click at [385, 53] on div at bounding box center [386, 52] width 5 height 5
click at [387, 71] on div at bounding box center [386, 70] width 5 height 5
click at [387, 88] on div at bounding box center [386, 89] width 5 height 5
click at [387, 106] on div at bounding box center [386, 107] width 5 height 5
click at [386, 125] on div at bounding box center [386, 126] width 5 height 5
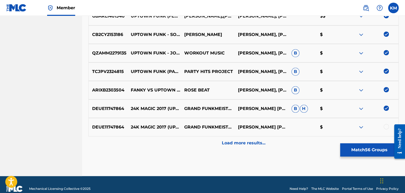
scroll to position [1205, 0]
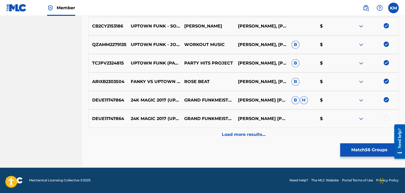
click at [386, 118] on div at bounding box center [386, 118] width 5 height 5
click at [258, 137] on p "Load more results..." at bounding box center [244, 135] width 44 height 6
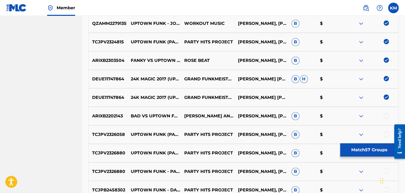
scroll to position [1258, 0]
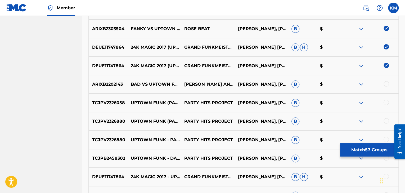
click at [387, 84] on div at bounding box center [386, 83] width 5 height 5
click at [386, 103] on div at bounding box center [386, 102] width 5 height 5
click at [386, 119] on div at bounding box center [386, 120] width 5 height 5
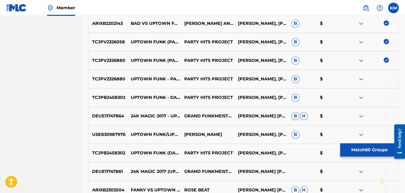
scroll to position [1338, 0]
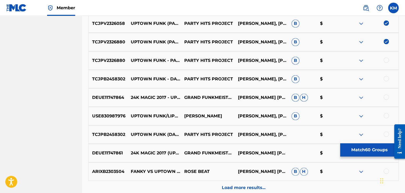
click at [386, 58] on div at bounding box center [386, 60] width 5 height 5
click at [386, 78] on div at bounding box center [386, 78] width 5 height 5
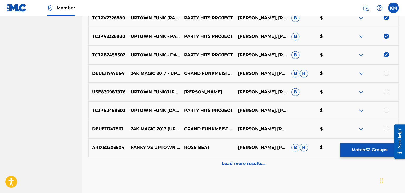
scroll to position [1391, 0]
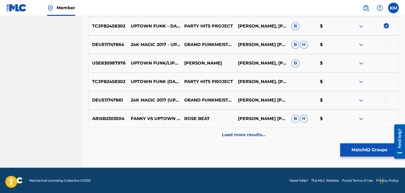
click at [386, 117] on div at bounding box center [386, 118] width 5 height 5
click at [387, 98] on div at bounding box center [386, 99] width 5 height 5
click at [387, 80] on div at bounding box center [386, 81] width 5 height 5
click at [387, 61] on div at bounding box center [386, 62] width 5 height 5
click at [388, 41] on div "DEUE11747864 24K MAGIC 2017 - UPTOWN FUNK EXTENDED GRAND FUNKMEISTER [PERSON_NA…" at bounding box center [244, 45] width 311 height 19
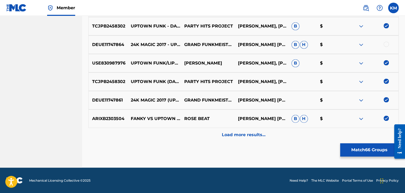
click at [387, 43] on div at bounding box center [386, 44] width 5 height 5
click at [258, 136] on p "Load more results..." at bounding box center [244, 135] width 44 height 6
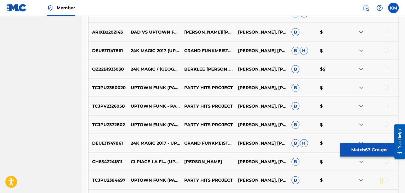
scroll to position [1497, 0]
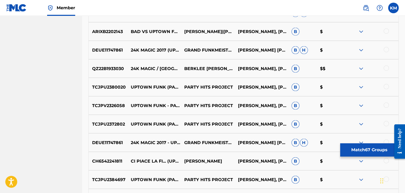
click at [385, 30] on div at bounding box center [386, 30] width 5 height 5
click at [387, 49] on div at bounding box center [386, 49] width 5 height 5
click at [387, 67] on div at bounding box center [386, 67] width 5 height 5
click at [386, 87] on div at bounding box center [386, 86] width 5 height 5
click at [386, 102] on div "TCJPV2326058 UPTOWN FUNK - PARTY HITS REMIX - MIXED PARTY HITS PROJECT [PERSON_…" at bounding box center [244, 105] width 311 height 19
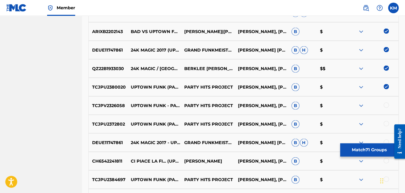
click at [386, 104] on div at bounding box center [386, 105] width 5 height 5
click at [386, 123] on div at bounding box center [386, 123] width 5 height 5
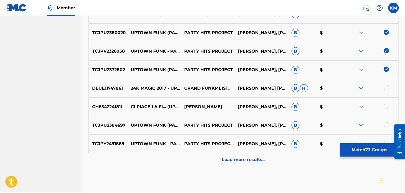
scroll to position [1576, 0]
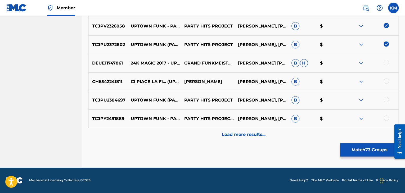
click at [386, 64] on div at bounding box center [386, 62] width 5 height 5
click at [386, 82] on div at bounding box center [386, 81] width 5 height 5
click at [386, 100] on div at bounding box center [386, 99] width 5 height 5
click at [387, 116] on div at bounding box center [386, 118] width 5 height 5
click at [245, 133] on p "Load more results..." at bounding box center [244, 135] width 44 height 6
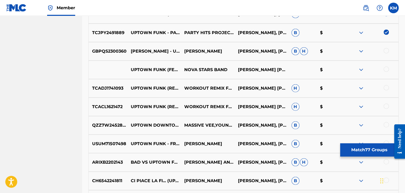
scroll to position [1682, 0]
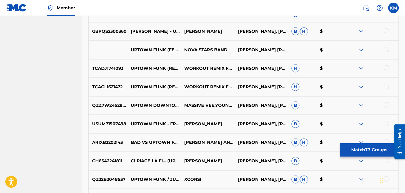
click at [386, 31] on div at bounding box center [386, 30] width 5 height 5
click at [387, 141] on div at bounding box center [386, 142] width 5 height 5
click at [387, 123] on div at bounding box center [386, 123] width 5 height 5
click at [386, 104] on div at bounding box center [386, 105] width 5 height 5
click at [386, 86] on div at bounding box center [386, 86] width 5 height 5
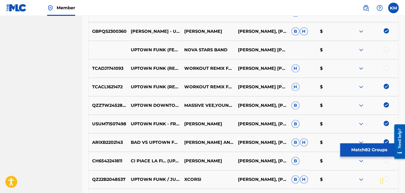
click at [386, 67] on div at bounding box center [386, 67] width 5 height 5
click at [386, 50] on div at bounding box center [386, 49] width 5 height 5
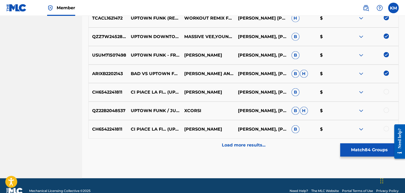
scroll to position [1762, 0]
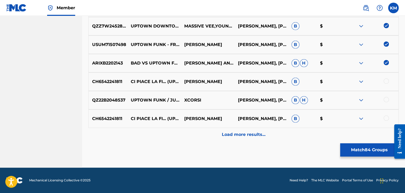
click at [386, 83] on div at bounding box center [386, 81] width 5 height 5
click at [387, 99] on div at bounding box center [386, 99] width 5 height 5
click at [387, 117] on div at bounding box center [386, 118] width 5 height 5
click at [237, 134] on p "Load more results..." at bounding box center [244, 135] width 44 height 6
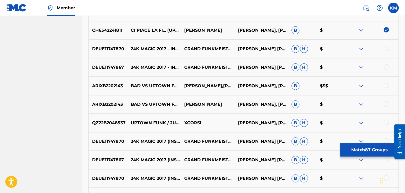
scroll to position [1841, 0]
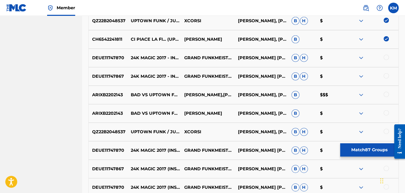
click at [387, 112] on div at bounding box center [386, 113] width 5 height 5
click at [387, 95] on div at bounding box center [386, 94] width 5 height 5
click at [387, 74] on div at bounding box center [386, 75] width 5 height 5
click at [387, 57] on div at bounding box center [386, 57] width 5 height 5
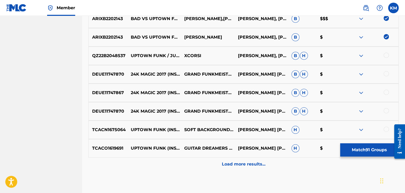
scroll to position [1921, 0]
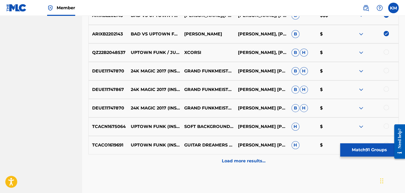
click at [386, 52] on div at bounding box center [386, 52] width 5 height 5
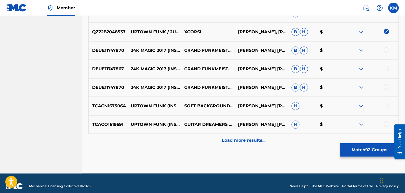
scroll to position [1947, 0]
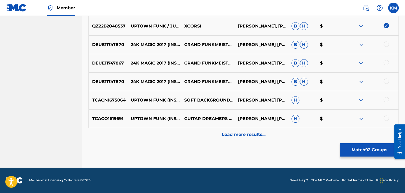
click at [385, 117] on div at bounding box center [386, 118] width 5 height 5
click at [386, 99] on div at bounding box center [386, 99] width 5 height 5
click at [386, 80] on div at bounding box center [386, 81] width 5 height 5
click at [388, 60] on div at bounding box center [386, 62] width 5 height 5
click at [386, 42] on div at bounding box center [386, 44] width 5 height 5
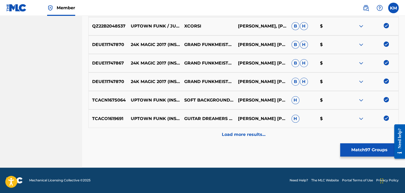
click at [240, 136] on p "Load more results..." at bounding box center [244, 135] width 44 height 6
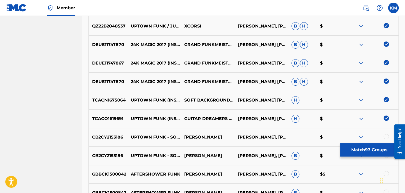
scroll to position [2053, 0]
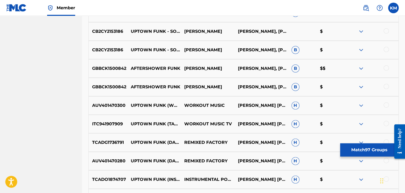
click at [385, 31] on div at bounding box center [386, 30] width 5 height 5
click at [385, 49] on div at bounding box center [386, 49] width 5 height 5
click at [385, 67] on div at bounding box center [386, 67] width 5 height 5
click at [385, 86] on div at bounding box center [386, 86] width 5 height 5
click at [385, 104] on div at bounding box center [386, 105] width 5 height 5
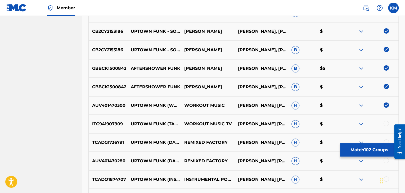
click at [386, 122] on div at bounding box center [386, 123] width 5 height 5
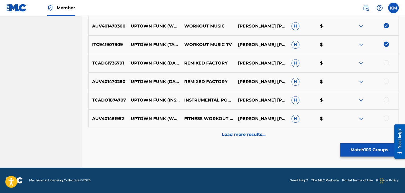
click at [386, 61] on div at bounding box center [386, 62] width 5 height 5
click at [386, 83] on div at bounding box center [386, 81] width 5 height 5
click at [386, 99] on div at bounding box center [386, 99] width 5 height 5
click at [387, 117] on div at bounding box center [386, 118] width 5 height 5
click at [254, 133] on p "Load more results..." at bounding box center [244, 135] width 44 height 6
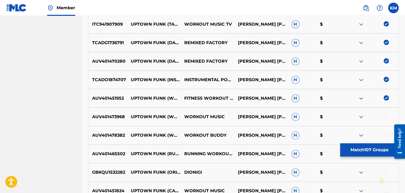
scroll to position [2186, 0]
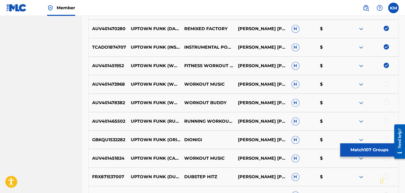
click at [386, 83] on div at bounding box center [386, 83] width 5 height 5
click at [386, 103] on div at bounding box center [386, 102] width 5 height 5
click at [385, 121] on div at bounding box center [386, 120] width 5 height 5
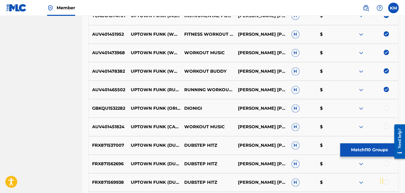
scroll to position [2265, 0]
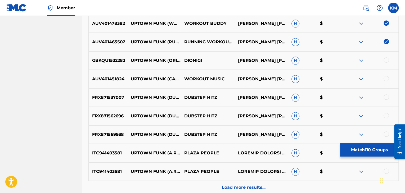
click at [387, 59] on div at bounding box center [386, 60] width 5 height 5
click at [384, 79] on div at bounding box center [372, 79] width 54 height 6
click at [385, 77] on div at bounding box center [386, 78] width 5 height 5
click at [385, 97] on div at bounding box center [386, 97] width 5 height 5
click at [386, 115] on div at bounding box center [386, 115] width 5 height 5
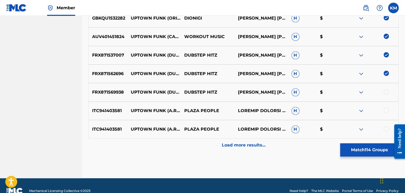
scroll to position [2318, 0]
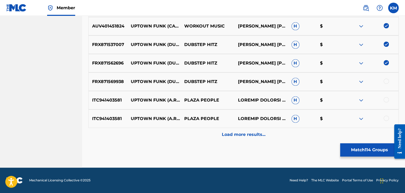
click at [386, 82] on div at bounding box center [386, 81] width 5 height 5
click at [387, 99] on div at bounding box center [386, 99] width 5 height 5
click at [386, 116] on div at bounding box center [386, 118] width 5 height 5
click at [253, 129] on div "Load more results..." at bounding box center [244, 134] width 311 height 13
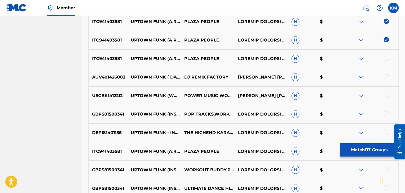
scroll to position [2398, 0]
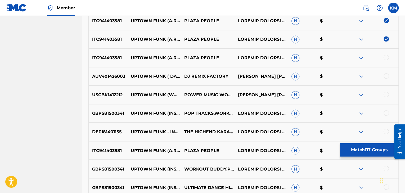
click at [386, 57] on div at bounding box center [386, 57] width 5 height 5
click at [386, 76] on div at bounding box center [386, 75] width 5 height 5
click at [386, 96] on div at bounding box center [386, 94] width 5 height 5
click at [385, 112] on div at bounding box center [386, 113] width 5 height 5
click at [386, 130] on div at bounding box center [386, 131] width 5 height 5
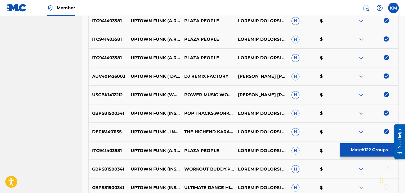
scroll to position [2504, 0]
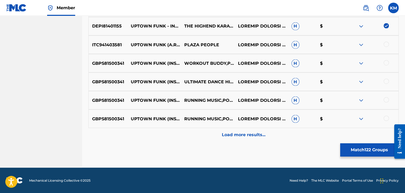
click at [386, 45] on div at bounding box center [386, 44] width 5 height 5
click at [387, 64] on div at bounding box center [386, 62] width 5 height 5
click at [385, 82] on div at bounding box center [386, 81] width 5 height 5
click at [387, 101] on div at bounding box center [386, 99] width 5 height 5
click at [386, 119] on div at bounding box center [386, 118] width 5 height 5
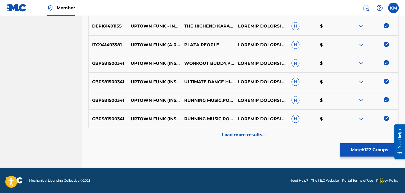
click at [246, 134] on p "Load more results..." at bounding box center [244, 135] width 44 height 6
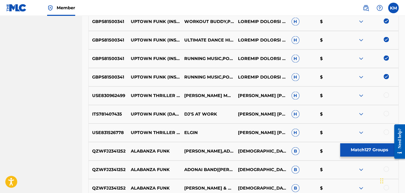
scroll to position [2583, 0]
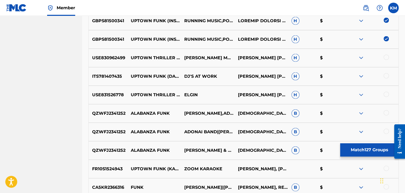
click at [388, 56] on div at bounding box center [386, 57] width 5 height 5
click at [387, 93] on div at bounding box center [386, 94] width 5 height 5
click at [387, 74] on div at bounding box center [386, 75] width 5 height 5
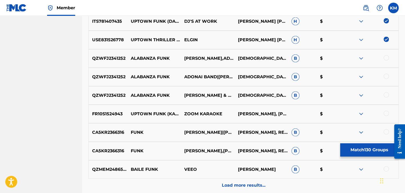
scroll to position [2663, 0]
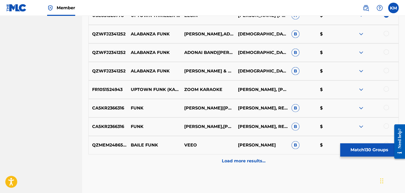
click at [388, 89] on div at bounding box center [386, 89] width 5 height 5
click at [246, 159] on p "Load more results..." at bounding box center [244, 161] width 44 height 6
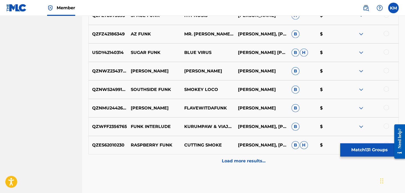
scroll to position [2875, 0]
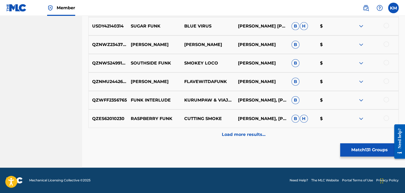
click at [250, 136] on p "Load more results..." at bounding box center [244, 135] width 44 height 6
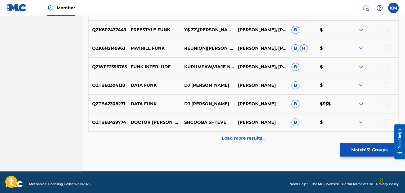
scroll to position [3060, 0]
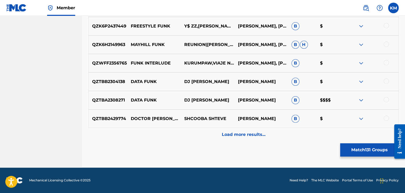
click at [245, 135] on p "Load more results..." at bounding box center [244, 135] width 44 height 6
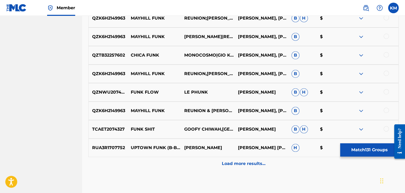
scroll to position [3246, 0]
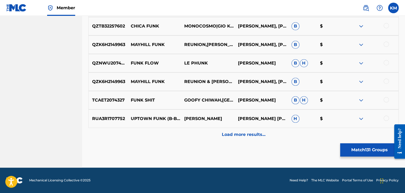
click at [387, 117] on div at bounding box center [386, 118] width 5 height 5
click at [251, 133] on p "Load more results..." at bounding box center [244, 135] width 44 height 6
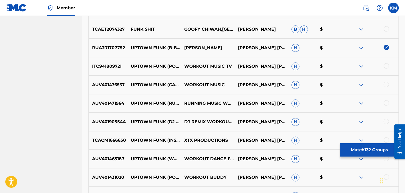
scroll to position [3325, 0]
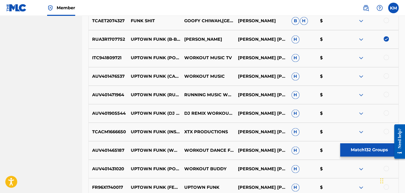
click at [386, 59] on div at bounding box center [386, 57] width 5 height 5
click at [388, 76] on div at bounding box center [386, 75] width 5 height 5
click at [387, 92] on div at bounding box center [386, 94] width 5 height 5
click at [387, 114] on div at bounding box center [386, 113] width 5 height 5
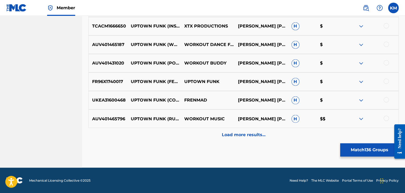
click at [386, 26] on div at bounding box center [386, 25] width 5 height 5
click at [387, 42] on div at bounding box center [386, 44] width 5 height 5
click at [387, 61] on div at bounding box center [386, 62] width 5 height 5
click at [386, 80] on div at bounding box center [386, 81] width 5 height 5
click at [387, 99] on div at bounding box center [386, 99] width 5 height 5
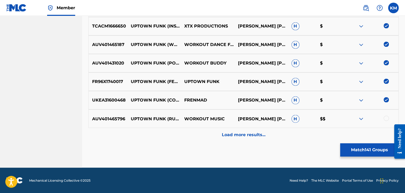
click at [387, 118] on div at bounding box center [386, 118] width 5 height 5
click at [240, 134] on p "Load more results..." at bounding box center [244, 135] width 44 height 6
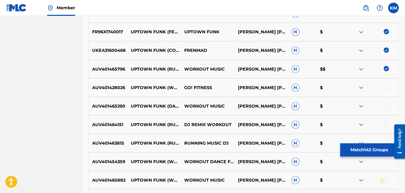
scroll to position [3511, 0]
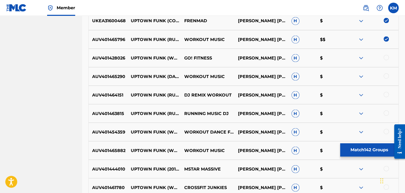
click at [384, 56] on div at bounding box center [386, 57] width 5 height 5
click at [384, 77] on div at bounding box center [386, 75] width 5 height 5
click at [386, 96] on div at bounding box center [386, 94] width 5 height 5
click at [386, 112] on div at bounding box center [386, 113] width 5 height 5
click at [386, 131] on div at bounding box center [386, 131] width 5 height 5
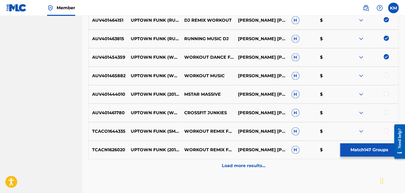
scroll to position [3590, 0]
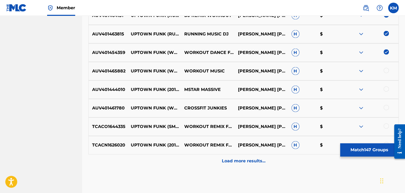
click at [386, 69] on div at bounding box center [386, 70] width 5 height 5
click at [386, 90] on div at bounding box center [386, 89] width 5 height 5
click at [386, 108] on div at bounding box center [386, 107] width 5 height 5
click at [387, 124] on div at bounding box center [386, 126] width 5 height 5
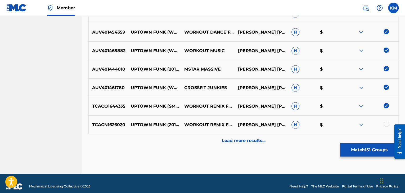
scroll to position [3617, 0]
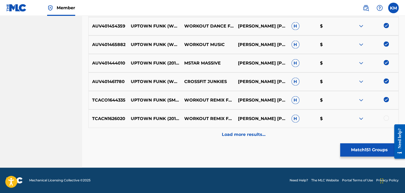
click at [387, 117] on div at bounding box center [386, 118] width 5 height 5
click at [260, 133] on p "Load more results..." at bounding box center [244, 135] width 44 height 6
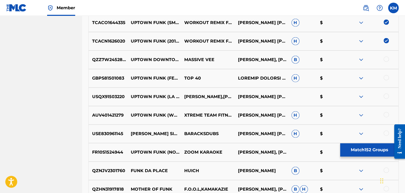
scroll to position [3696, 0]
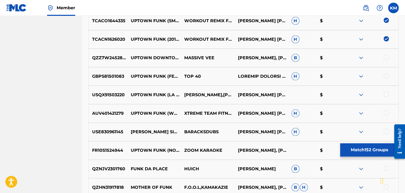
click at [389, 77] on div at bounding box center [386, 75] width 5 height 5
click at [386, 95] on div at bounding box center [386, 94] width 5 height 5
click at [386, 112] on div at bounding box center [386, 113] width 5 height 5
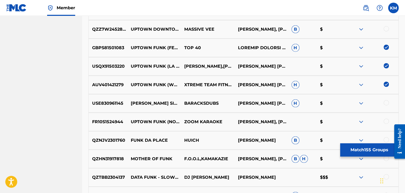
scroll to position [3749, 0]
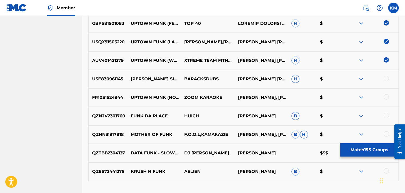
click at [388, 96] on div at bounding box center [386, 97] width 5 height 5
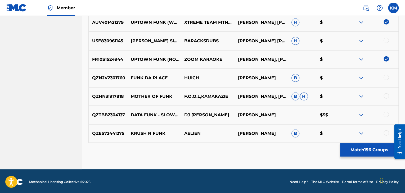
scroll to position [3789, 0]
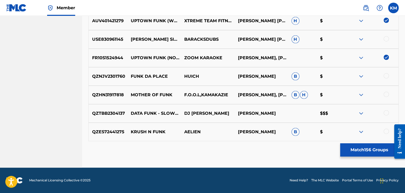
click at [356, 147] on button "Match 156 Groups" at bounding box center [370, 150] width 59 height 13
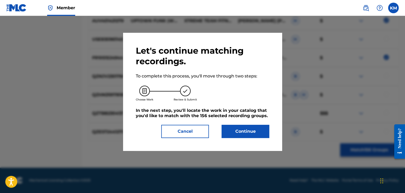
click at [245, 127] on button "Continue" at bounding box center [246, 131] width 48 height 13
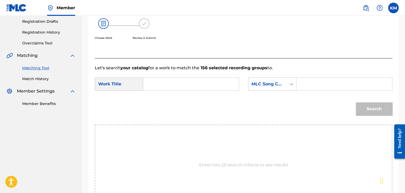
scroll to position [107, 0]
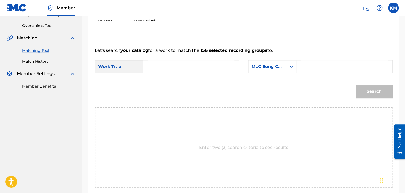
click at [162, 67] on input "Search Form" at bounding box center [191, 66] width 87 height 13
paste input "Uptown Funk"
type input "Uptown Funk"
click at [294, 66] on div "Search Form" at bounding box center [292, 67] width 10 height 10
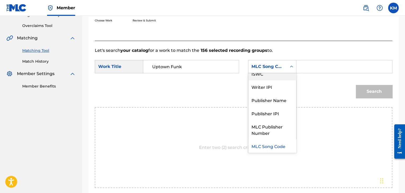
scroll to position [0, 0]
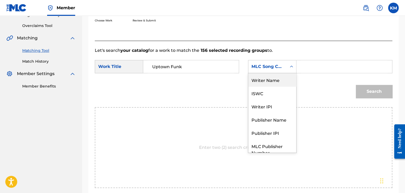
click at [271, 77] on div "Writer Name" at bounding box center [273, 79] width 48 height 13
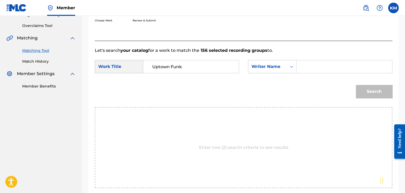
click at [310, 67] on input "Search Form" at bounding box center [344, 66] width 87 height 13
paste input "[PERSON_NAME]"
type input "[PERSON_NAME]"
click at [379, 88] on button "Search" at bounding box center [374, 91] width 37 height 13
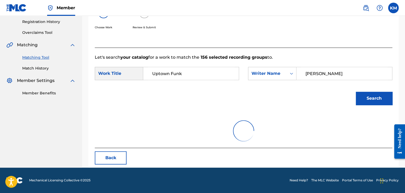
scroll to position [107, 0]
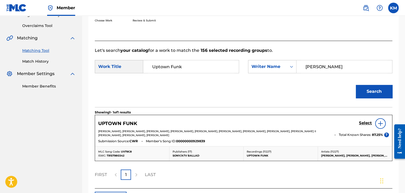
click at [363, 122] on h5 "Select" at bounding box center [365, 123] width 13 height 5
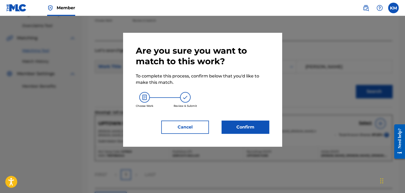
click at [242, 129] on button "Confirm" at bounding box center [246, 127] width 48 height 13
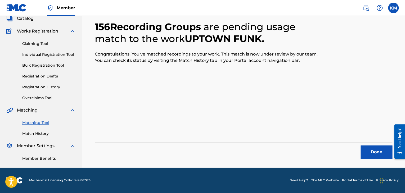
scroll to position [34, 0]
click at [373, 148] on button "Done" at bounding box center [377, 152] width 32 height 13
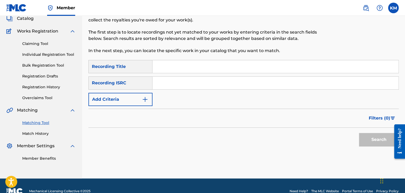
click at [186, 84] on input "Search Form" at bounding box center [276, 83] width 246 height 13
paste input "USPE09000393"
type input "USPE09000393"
click at [366, 135] on button "Search" at bounding box center [379, 139] width 40 height 13
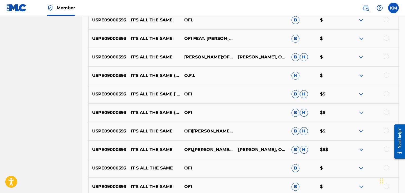
scroll to position [246, 0]
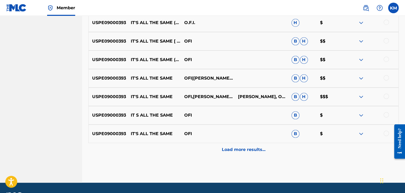
drag, startPoint x: 385, startPoint y: 133, endPoint x: 386, endPoint y: 129, distance: 4.5
click at [385, 133] on div at bounding box center [386, 133] width 5 height 5
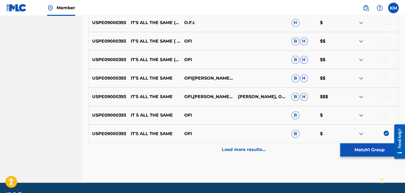
click at [387, 113] on div at bounding box center [386, 114] width 5 height 5
click at [387, 93] on div "USPE09000393 IT'S ALL THE SAME OFI,[PERSON_NAME],OG SPANISH FLY [PERSON_NAME], …" at bounding box center [244, 97] width 311 height 19
click at [387, 95] on div at bounding box center [386, 96] width 5 height 5
click at [387, 77] on div at bounding box center [386, 77] width 5 height 5
click at [387, 57] on div at bounding box center [386, 59] width 5 height 5
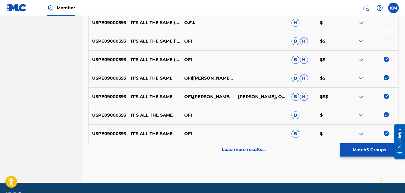
click at [386, 38] on div at bounding box center [386, 40] width 5 height 5
click at [387, 23] on div at bounding box center [386, 22] width 5 height 5
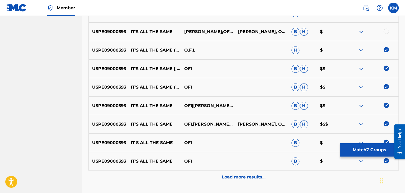
scroll to position [193, 0]
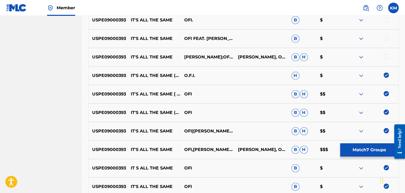
click at [387, 58] on div at bounding box center [386, 56] width 5 height 5
click at [388, 36] on div at bounding box center [386, 38] width 5 height 5
click at [386, 20] on div at bounding box center [386, 19] width 5 height 5
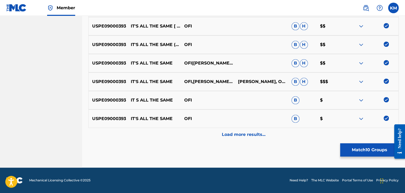
click at [241, 135] on p "Load more results..." at bounding box center [244, 135] width 44 height 6
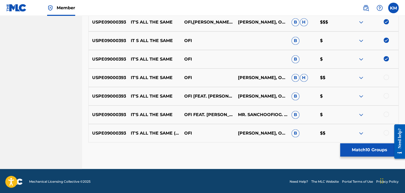
scroll to position [322, 0]
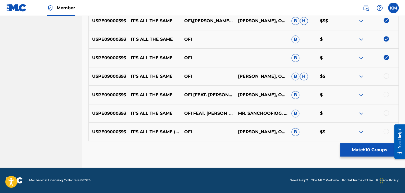
click at [386, 77] on div at bounding box center [386, 75] width 5 height 5
click at [386, 93] on div at bounding box center [386, 94] width 5 height 5
click at [386, 113] on div at bounding box center [386, 113] width 5 height 5
click at [386, 132] on div at bounding box center [386, 131] width 5 height 5
click at [375, 148] on button "Match 14 Groups" at bounding box center [370, 150] width 59 height 13
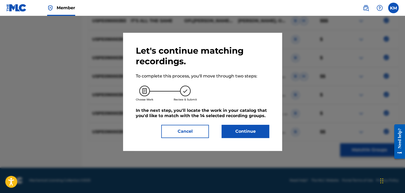
click at [247, 131] on button "Continue" at bounding box center [246, 131] width 48 height 13
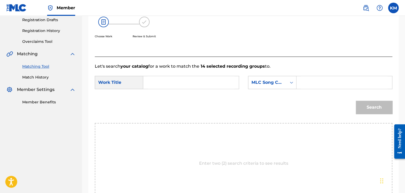
scroll to position [54, 0]
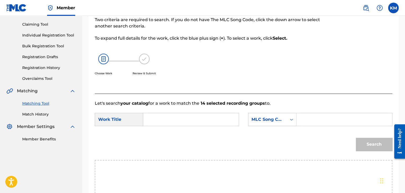
click at [156, 123] on input "Search Form" at bounding box center [191, 119] width 87 height 13
paste input "It's All the Same"
type input "It's All the Same"
click at [291, 120] on icon "Search Form" at bounding box center [291, 119] width 5 height 5
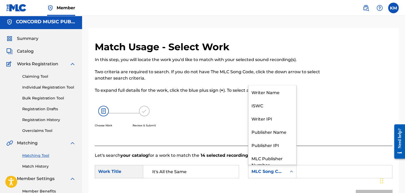
scroll to position [0, 0]
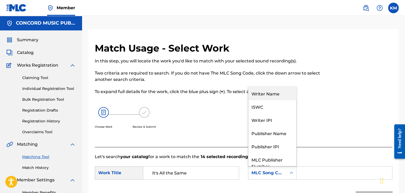
click at [281, 94] on div "Writer Name" at bounding box center [273, 93] width 48 height 13
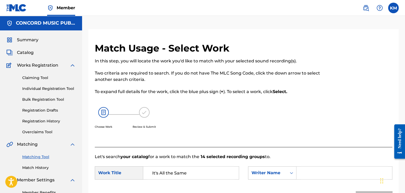
click at [309, 170] on input "Search Form" at bounding box center [344, 173] width 87 height 13
paste input "[PERSON_NAME]"
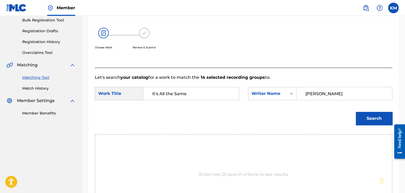
type input "[PERSON_NAME]"
click at [365, 118] on button "Search" at bounding box center [374, 118] width 37 height 13
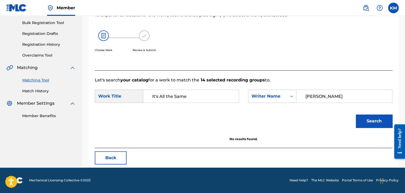
scroll to position [77, 0]
click at [293, 96] on icon "Search Form" at bounding box center [291, 96] width 5 height 5
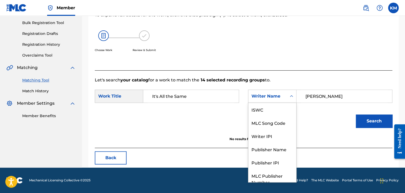
scroll to position [20, 0]
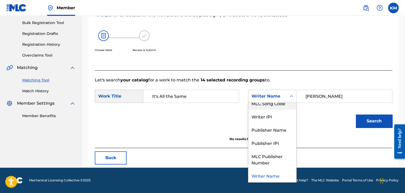
click at [285, 105] on div "MLC Song Code" at bounding box center [273, 103] width 48 height 13
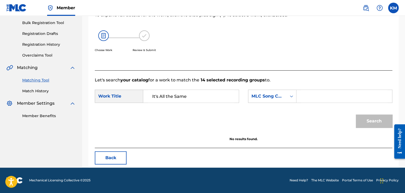
click at [310, 98] on input "Search Form" at bounding box center [344, 96] width 87 height 13
paste input "I8903B"
type input "I8903B"
click at [375, 125] on button "Search" at bounding box center [374, 121] width 37 height 13
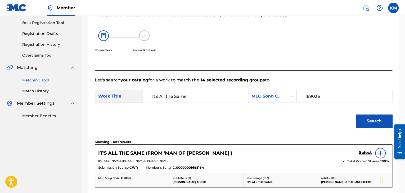
drag, startPoint x: 41, startPoint y: 90, endPoint x: 41, endPoint y: 94, distance: 4.0
click at [41, 90] on link "Match History" at bounding box center [49, 92] width 54 height 6
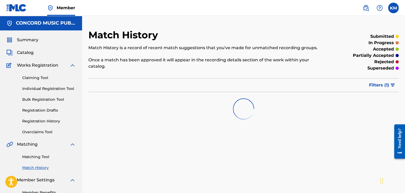
click at [44, 157] on link "Matching Tool" at bounding box center [49, 157] width 54 height 6
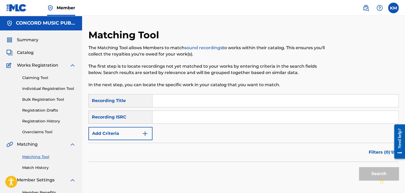
click at [183, 121] on input "Search Form" at bounding box center [276, 117] width 246 height 13
paste input "QZDQH1814824"
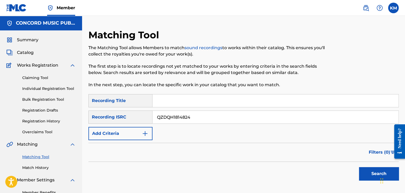
type input "QZDQH1814824"
click at [365, 175] on button "Search" at bounding box center [379, 173] width 40 height 13
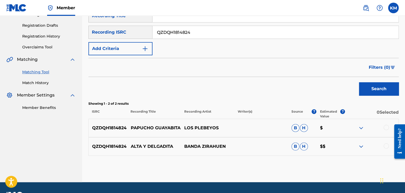
scroll to position [100, 0]
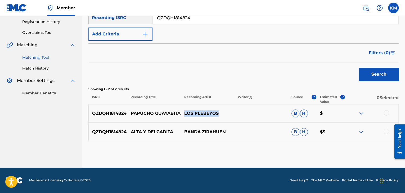
drag, startPoint x: 184, startPoint y: 112, endPoint x: 223, endPoint y: 110, distance: 38.8
click at [223, 110] on div "QZDQH1814824 PAPUCHO GUAYABITA LOS PLEBEYOS B H $" at bounding box center [244, 113] width 311 height 19
click at [387, 112] on div at bounding box center [386, 113] width 5 height 5
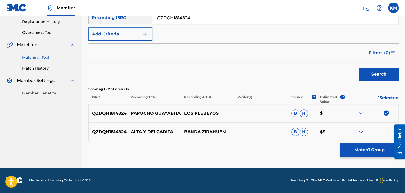
click at [361, 146] on button "Match 1 Group" at bounding box center [370, 150] width 59 height 13
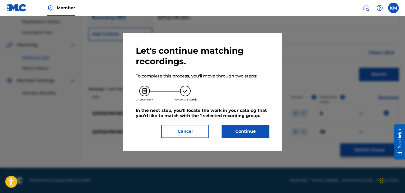
click at [250, 131] on button "Continue" at bounding box center [246, 131] width 48 height 13
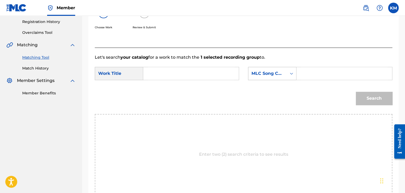
click at [292, 75] on icon "Search Form" at bounding box center [291, 73] width 5 height 5
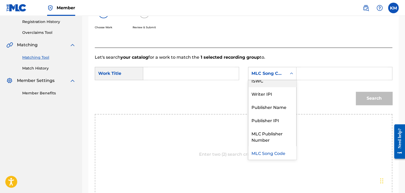
scroll to position [0, 0]
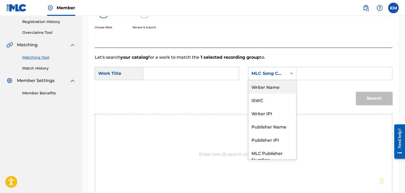
click at [285, 84] on div "Writer Name" at bounding box center [273, 86] width 48 height 13
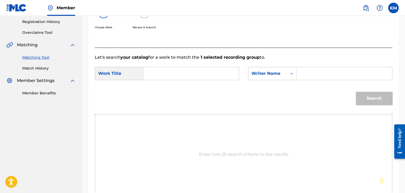
click at [300, 75] on div "Search Form" at bounding box center [345, 73] width 96 height 13
click at [301, 73] on input "Search Form" at bounding box center [344, 73] width 87 height 13
paste input "[PERSON_NAME]"
type input "[PERSON_NAME]"
click at [173, 78] on input "Search Form" at bounding box center [191, 73] width 87 height 13
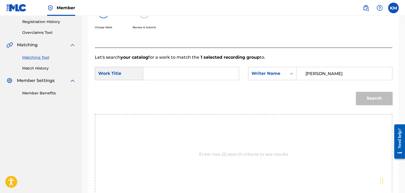
click at [166, 71] on input "Search Form" at bounding box center [191, 73] width 87 height 13
paste input "papucho guayabita"
type input "papucho guayabita"
click at [363, 99] on button "Search" at bounding box center [374, 98] width 37 height 13
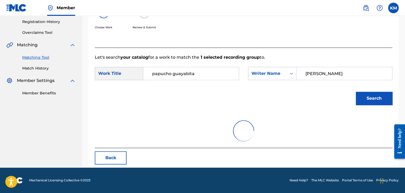
scroll to position [77, 0]
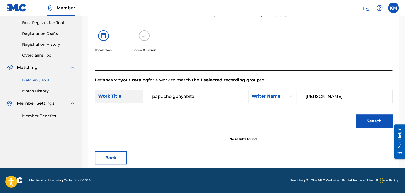
click at [46, 92] on link "Match History" at bounding box center [49, 92] width 54 height 6
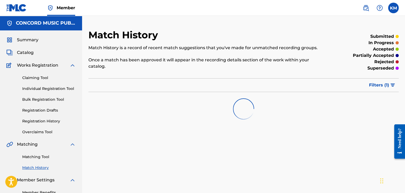
click at [43, 157] on link "Matching Tool" at bounding box center [49, 157] width 54 height 6
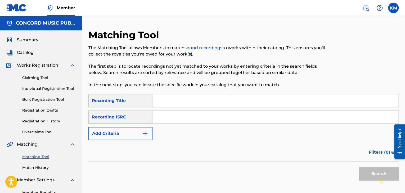
paste input "MX2629578682"
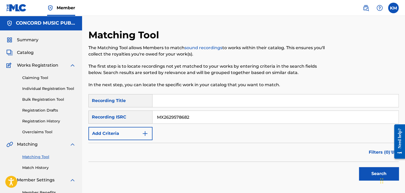
type input "MX2629578682"
click at [369, 172] on button "Search" at bounding box center [379, 173] width 40 height 13
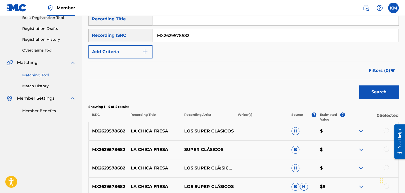
scroll to position [137, 0]
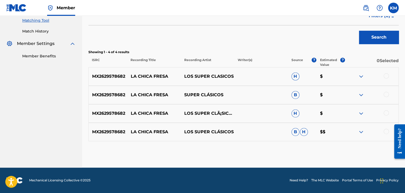
click at [387, 130] on div at bounding box center [386, 131] width 5 height 5
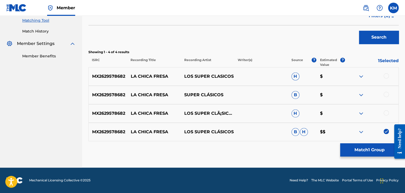
click at [386, 113] on div at bounding box center [386, 113] width 5 height 5
click at [387, 94] on div at bounding box center [386, 94] width 5 height 5
click at [386, 75] on div at bounding box center [386, 75] width 5 height 5
click at [366, 147] on button "Match 4 Groups" at bounding box center [370, 150] width 59 height 13
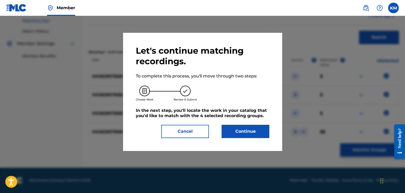
click at [250, 129] on button "Continue" at bounding box center [246, 131] width 48 height 13
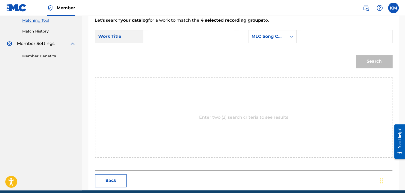
click at [175, 39] on input "Search Form" at bounding box center [191, 36] width 87 height 13
paste input "La Chica Fresa"
type input "La Chica Fresa"
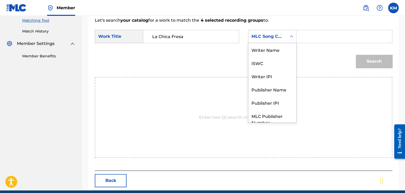
click at [290, 38] on icon "Search Form" at bounding box center [291, 36] width 5 height 5
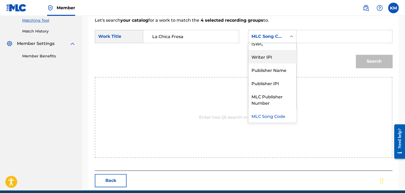
scroll to position [0, 0]
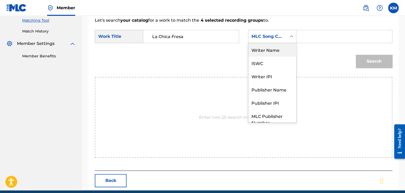
click at [274, 51] on div "Writer Name" at bounding box center [273, 49] width 48 height 13
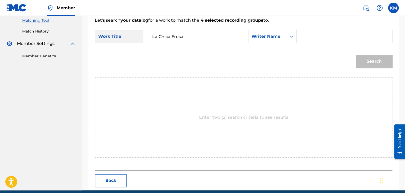
click at [306, 38] on input "Search Form" at bounding box center [344, 36] width 87 height 13
paste input "[PERSON_NAME]"
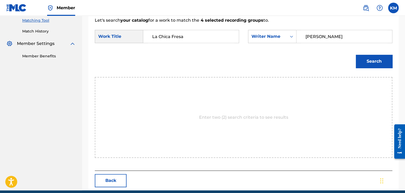
type input "[PERSON_NAME]"
click at [376, 57] on button "Search" at bounding box center [374, 61] width 37 height 13
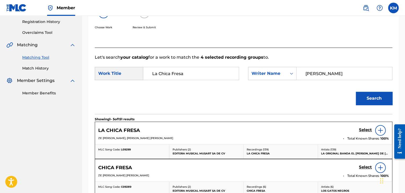
scroll to position [137, 0]
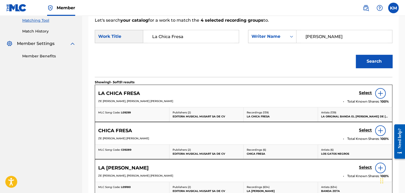
click at [365, 93] on h5 "Select" at bounding box center [365, 93] width 13 height 5
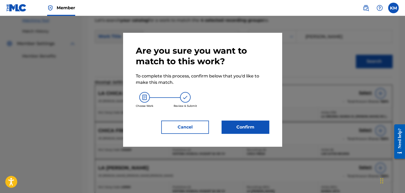
click at [266, 128] on button "Confirm" at bounding box center [246, 127] width 48 height 13
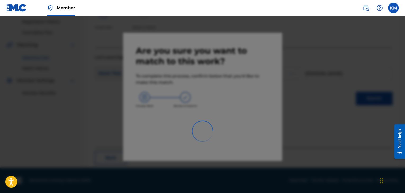
scroll to position [34, 0]
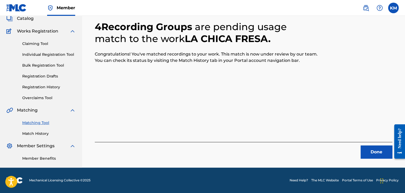
click at [368, 148] on button "Done" at bounding box center [377, 152] width 32 height 13
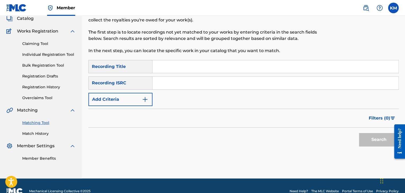
click at [211, 83] on input "Search Form" at bounding box center [276, 83] width 246 height 13
paste input "DENC31700054"
type input "DENC31700054"
click at [380, 136] on button "Search" at bounding box center [379, 139] width 40 height 13
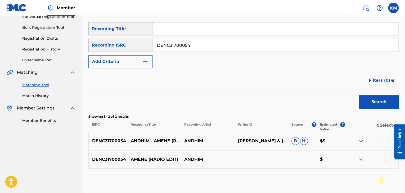
scroll to position [100, 0]
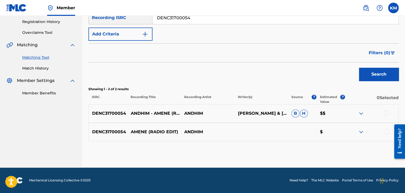
click at [387, 130] on div at bounding box center [386, 131] width 5 height 5
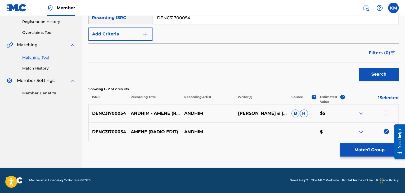
click at [386, 112] on div at bounding box center [386, 113] width 5 height 5
click at [379, 145] on button "Match 2 Groups" at bounding box center [370, 150] width 59 height 13
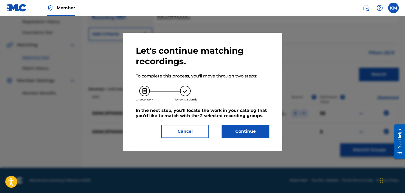
click at [251, 133] on button "Continue" at bounding box center [246, 131] width 48 height 13
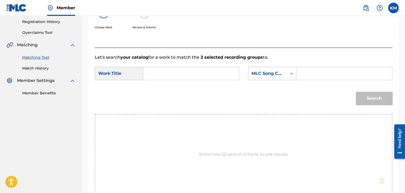
click at [187, 73] on input "Search Form" at bounding box center [191, 73] width 87 height 13
paste input "Amene - Radio Edit"
type input "Amene - Radio Edit"
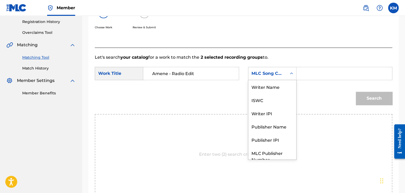
click at [293, 73] on icon "Search Form" at bounding box center [291, 73] width 5 height 5
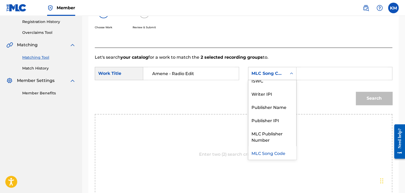
scroll to position [0, 0]
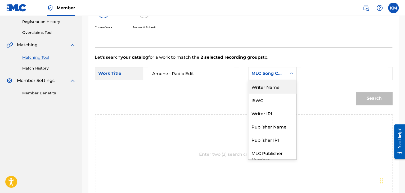
click at [280, 86] on div "Writer Name" at bounding box center [273, 86] width 48 height 13
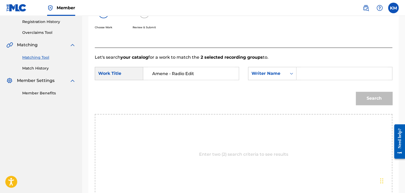
click at [302, 74] on input "Search Form" at bounding box center [344, 73] width 87 height 13
paste input "[PERSON_NAME]"
click at [366, 95] on button "Search" at bounding box center [374, 98] width 37 height 13
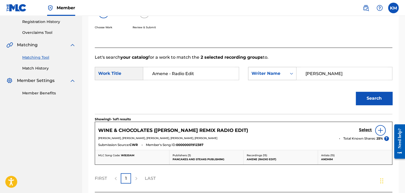
drag, startPoint x: 326, startPoint y: 73, endPoint x: 283, endPoint y: 79, distance: 44.2
click at [283, 79] on div "SearchWithCriteria6906999e-f41b-41ab-9efd-817bf5c997b2 Writer Name [PERSON_NAME]" at bounding box center [320, 73] width 144 height 13
paste input "[PERSON_NAME]"
click at [366, 96] on button "Search" at bounding box center [374, 98] width 37 height 13
drag, startPoint x: 333, startPoint y: 73, endPoint x: 276, endPoint y: 79, distance: 57.9
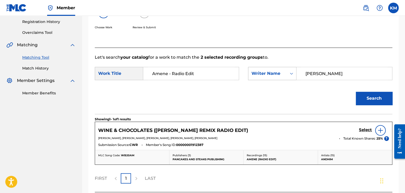
click at [276, 79] on div "SearchWithCriteria6906999e-f41b-41ab-9efd-817bf5c997b2 Writer Name [PERSON_NAME]" at bounding box center [320, 73] width 144 height 13
type input "[PERSON_NAME]"
click at [356, 92] on button "Search" at bounding box center [374, 98] width 37 height 13
click at [378, 130] on img at bounding box center [381, 130] width 6 height 6
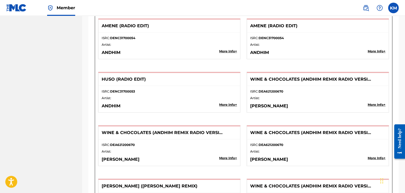
scroll to position [736, 0]
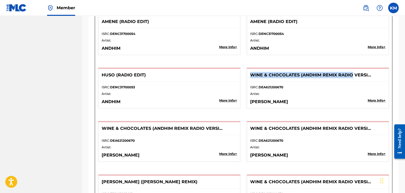
drag, startPoint x: 250, startPoint y: 73, endPoint x: 352, endPoint y: 73, distance: 101.5
click at [352, 73] on p "WINE & CHOCOLATES (ANDHIM REMIX RADIO VERSION)" at bounding box center [311, 75] width 122 height 6
drag, startPoint x: 251, startPoint y: 101, endPoint x: 306, endPoint y: 99, distance: 55.7
click at [306, 99] on p "[PERSON_NAME]" at bounding box center [304, 102] width 108 height 6
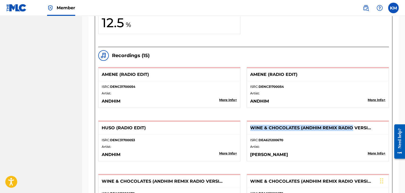
scroll to position [603, 0]
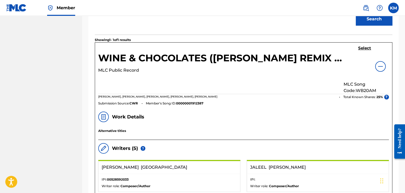
click at [379, 66] on img at bounding box center [381, 66] width 6 height 6
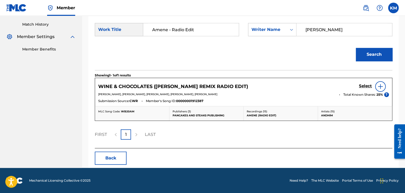
click at [42, 25] on link "Match History" at bounding box center [49, 25] width 54 height 6
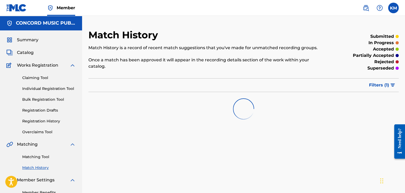
drag, startPoint x: 45, startPoint y: 156, endPoint x: 48, endPoint y: 156, distance: 2.9
click at [45, 156] on link "Matching Tool" at bounding box center [49, 157] width 54 height 6
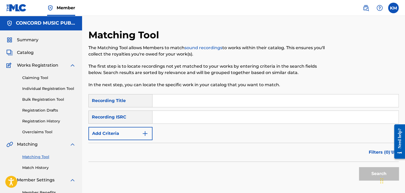
click at [180, 118] on input "Search Form" at bounding box center [276, 117] width 246 height 13
paste input "ZA61A1304442"
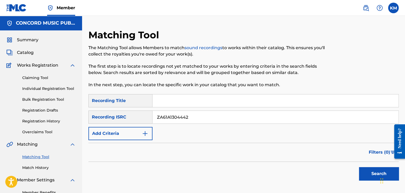
type input "ZA61A1304442"
click at [365, 172] on button "Search" at bounding box center [379, 173] width 40 height 13
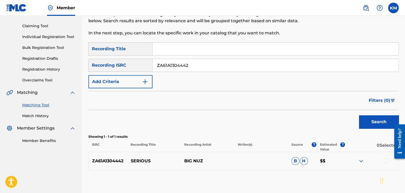
scroll to position [81, 0]
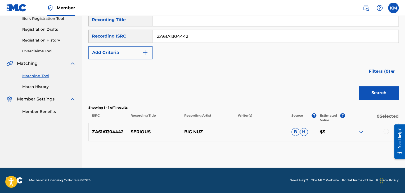
click at [387, 132] on div at bounding box center [386, 131] width 5 height 5
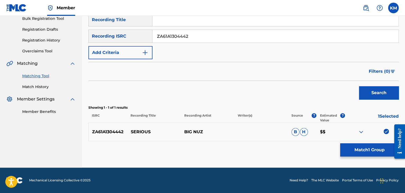
click at [375, 149] on button "Match 1 Group" at bounding box center [370, 150] width 59 height 13
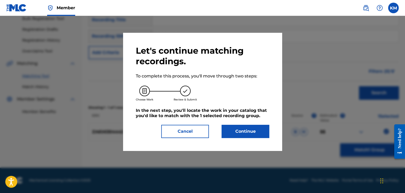
click at [256, 132] on button "Continue" at bounding box center [246, 131] width 48 height 13
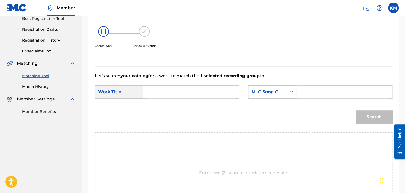
click at [181, 89] on input "Search Form" at bounding box center [191, 92] width 87 height 13
paste input "Serious"
type input "Serious"
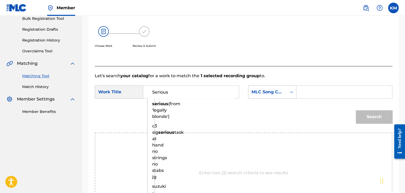
click at [291, 93] on icon "Search Form" at bounding box center [291, 92] width 5 height 5
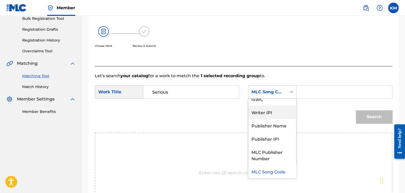
scroll to position [0, 0]
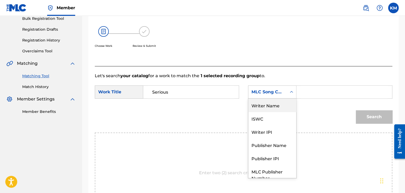
click at [279, 106] on div "Writer Name" at bounding box center [273, 105] width 48 height 13
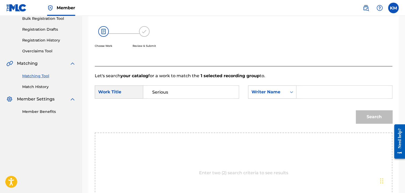
click at [305, 90] on input "Search Form" at bounding box center [344, 92] width 87 height 13
paste
click at [367, 112] on button "Search" at bounding box center [374, 117] width 37 height 13
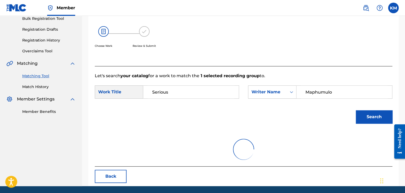
scroll to position [77, 0]
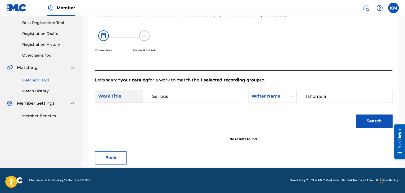
drag, startPoint x: 292, startPoint y: 101, endPoint x: 249, endPoint y: 104, distance: 43.3
click at [249, 104] on div "SearchWithCriteria2ed57961-3329-4f08-b380-e24dc1ba2df8 Work Title Serious Searc…" at bounding box center [244, 98] width 298 height 16
type input "Tshomela"
click at [368, 122] on button "Search" at bounding box center [374, 121] width 37 height 13
click at [44, 89] on link "Match History" at bounding box center [49, 92] width 54 height 6
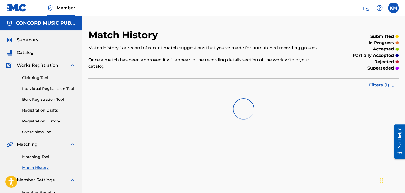
click at [42, 157] on link "Matching Tool" at bounding box center [49, 157] width 54 height 6
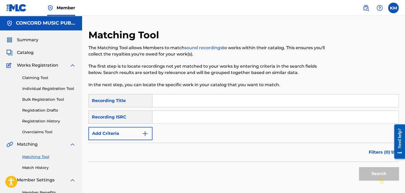
click at [163, 118] on input "Search Form" at bounding box center [276, 117] width 246 height 13
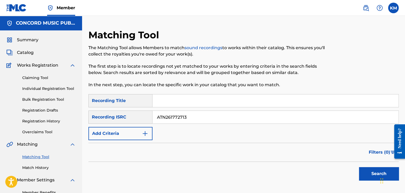
type input "ATN261772713"
click at [364, 171] on button "Search" at bounding box center [379, 173] width 40 height 13
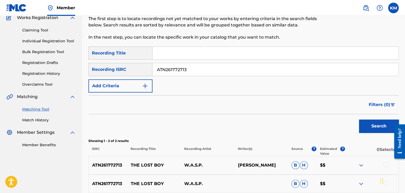
scroll to position [100, 0]
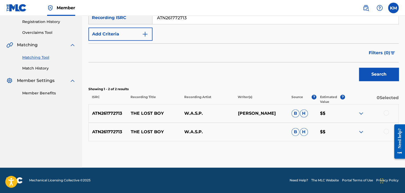
click at [387, 112] on div at bounding box center [386, 113] width 5 height 5
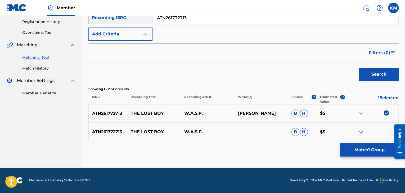
click at [386, 131] on div at bounding box center [386, 131] width 5 height 5
click at [362, 154] on button "Match 2 Groups" at bounding box center [370, 150] width 59 height 13
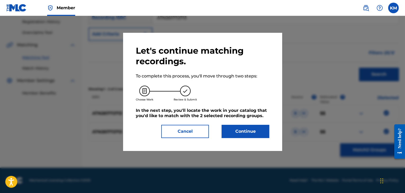
click at [234, 135] on button "Continue" at bounding box center [246, 131] width 48 height 13
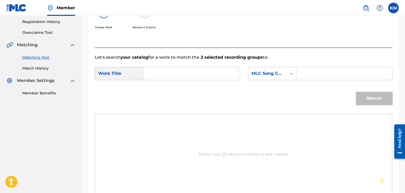
click at [160, 76] on input "Search Form" at bounding box center [191, 73] width 87 height 13
type input "The Lost Boy"
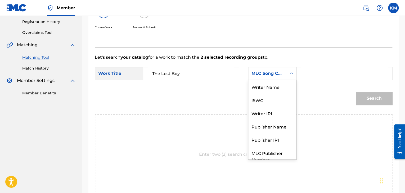
click at [293, 73] on icon "Search Form" at bounding box center [291, 74] width 3 height 2
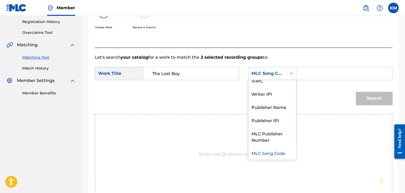
scroll to position [0, 0]
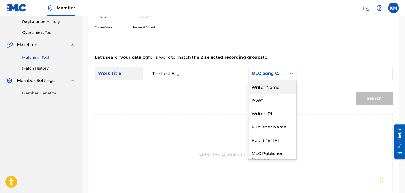
click at [284, 85] on div "Writer Name" at bounding box center [273, 86] width 48 height 13
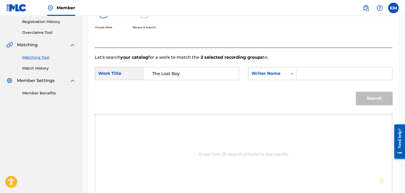
drag, startPoint x: 299, startPoint y: 80, endPoint x: 301, endPoint y: 77, distance: 2.9
click at [300, 79] on div "Search Form" at bounding box center [345, 73] width 96 height 13
click at [301, 76] on input "Search Form" at bounding box center [344, 73] width 87 height 13
click at [374, 96] on button "Search" at bounding box center [374, 98] width 37 height 13
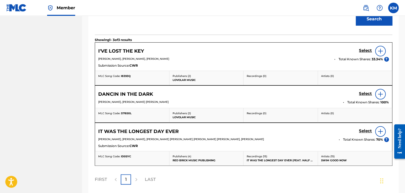
scroll to position [100, 0]
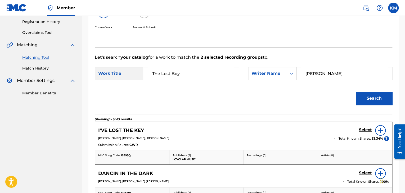
drag, startPoint x: 328, startPoint y: 72, endPoint x: 264, endPoint y: 78, distance: 63.3
click at [264, 78] on div "SearchWithCriteriad3ada90e-4d39-4a2f-9da2-25407d6a39b7 Writer Name [PERSON_NAME]" at bounding box center [320, 73] width 144 height 13
type input "[PERSON_NAME]"
click at [356, 92] on button "Search" at bounding box center [374, 98] width 37 height 13
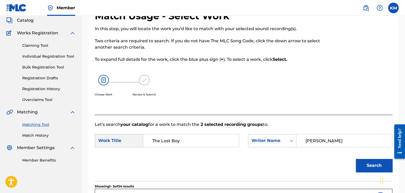
scroll to position [0, 0]
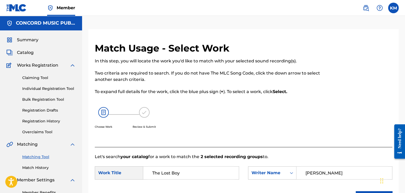
click at [41, 167] on link "Match History" at bounding box center [49, 168] width 54 height 6
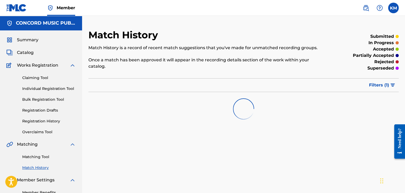
click at [46, 157] on link "Matching Tool" at bounding box center [49, 157] width 54 height 6
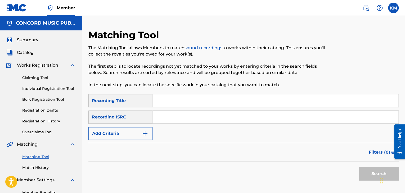
click at [162, 123] on input "Search Form" at bounding box center [276, 117] width 246 height 13
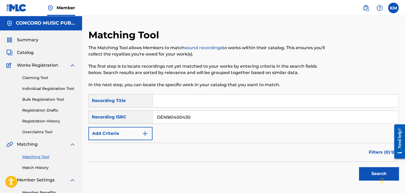
type input "DEN961400430"
click at [372, 174] on button "Search" at bounding box center [379, 173] width 40 height 13
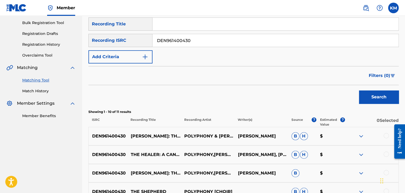
scroll to position [106, 0]
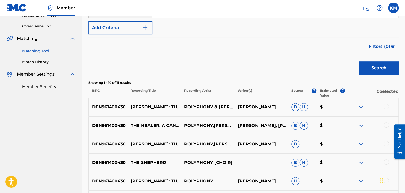
click at [40, 62] on link "Match History" at bounding box center [49, 62] width 54 height 6
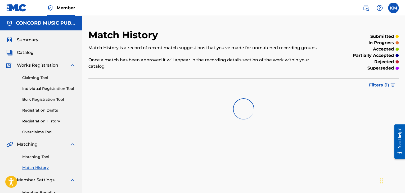
click at [45, 156] on link "Matching Tool" at bounding box center [49, 157] width 54 height 6
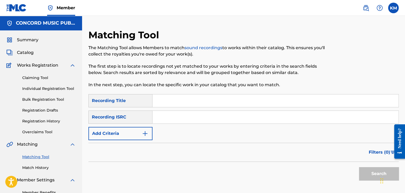
click at [166, 118] on input "Search Form" at bounding box center [276, 117] width 246 height 13
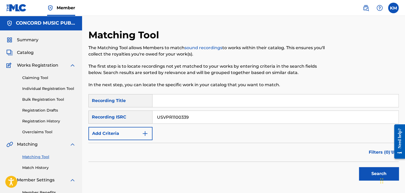
type input "USVPR1100339"
drag, startPoint x: 369, startPoint y: 169, endPoint x: 366, endPoint y: 166, distance: 4.1
click at [369, 169] on button "Search" at bounding box center [379, 173] width 40 height 13
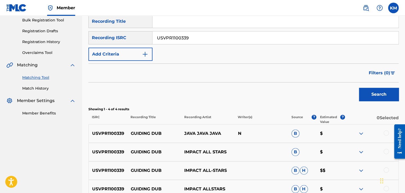
scroll to position [132, 0]
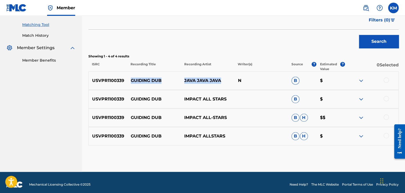
drag, startPoint x: 130, startPoint y: 79, endPoint x: 224, endPoint y: 78, distance: 93.8
click at [224, 78] on div "USVPR1100339 GUIDING DUB JAVA JAVA JAVA N B $" at bounding box center [244, 81] width 311 height 19
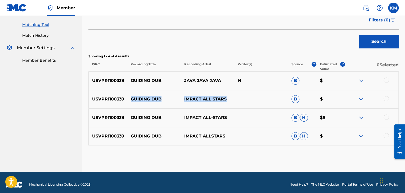
drag, startPoint x: 130, startPoint y: 98, endPoint x: 230, endPoint y: 99, distance: 99.6
click at [230, 99] on div "USVPR1100339 GUIDING DUB IMPACT ALL STARS B $" at bounding box center [244, 99] width 311 height 19
click at [386, 80] on div at bounding box center [386, 80] width 5 height 5
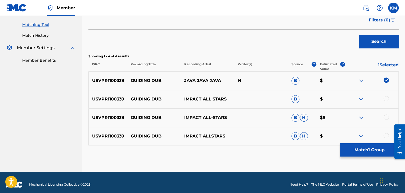
click at [385, 98] on div at bounding box center [386, 98] width 5 height 5
click at [385, 117] on div at bounding box center [386, 117] width 5 height 5
click at [387, 135] on div at bounding box center [386, 135] width 5 height 5
click at [359, 149] on button "Match 4 Groups" at bounding box center [370, 150] width 59 height 13
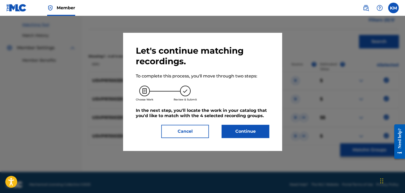
click at [249, 132] on button "Continue" at bounding box center [246, 131] width 48 height 13
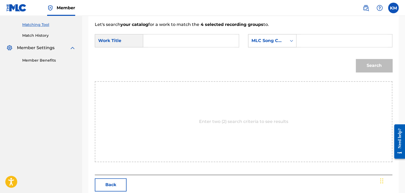
click at [291, 41] on icon "Search Form" at bounding box center [291, 40] width 5 height 5
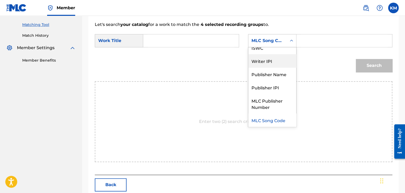
scroll to position [0, 0]
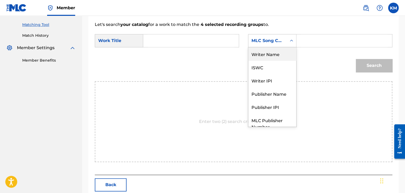
click at [279, 53] on div "Writer Name" at bounding box center [273, 53] width 48 height 13
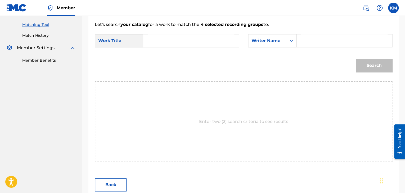
click at [302, 41] on input "Search Form" at bounding box center [344, 40] width 87 height 13
type input "Chin"
click at [119, 187] on button "Back" at bounding box center [111, 185] width 32 height 13
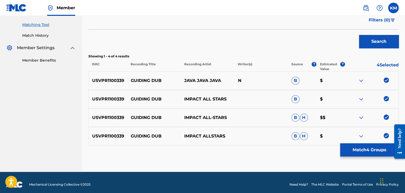
click at [44, 36] on link "Match History" at bounding box center [49, 36] width 54 height 6
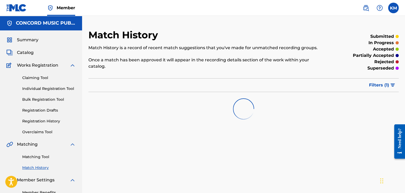
click at [33, 155] on link "Matching Tool" at bounding box center [49, 157] width 54 height 6
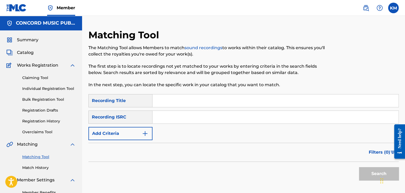
click at [193, 116] on input "Search Form" at bounding box center [276, 117] width 246 height 13
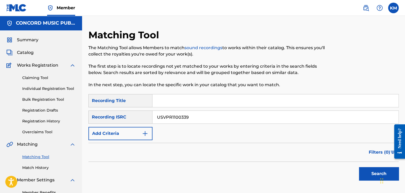
type input "USVPR1100339"
click at [369, 173] on button "Search" at bounding box center [379, 173] width 40 height 13
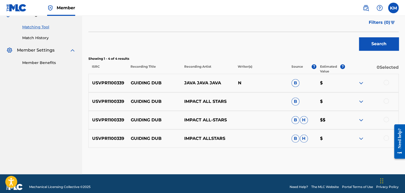
scroll to position [137, 0]
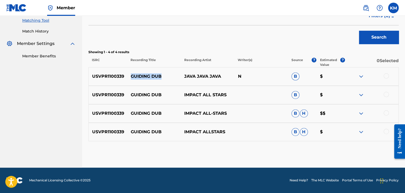
drag, startPoint x: 132, startPoint y: 76, endPoint x: 164, endPoint y: 76, distance: 31.8
click at [164, 76] on p "GUIDING DUB" at bounding box center [154, 76] width 54 height 6
click at [386, 75] on div at bounding box center [386, 75] width 5 height 5
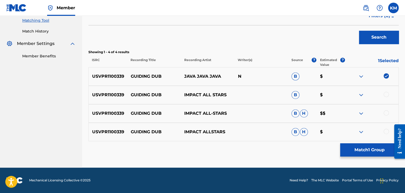
click at [386, 94] on div at bounding box center [386, 94] width 5 height 5
click at [387, 113] on div at bounding box center [386, 113] width 5 height 5
click at [386, 132] on div at bounding box center [386, 131] width 5 height 5
click at [366, 155] on button "Match 4 Groups" at bounding box center [370, 150] width 59 height 13
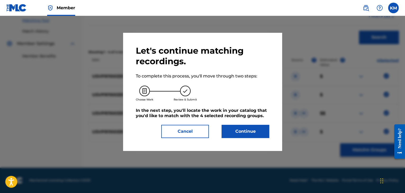
click at [246, 134] on button "Continue" at bounding box center [246, 131] width 48 height 13
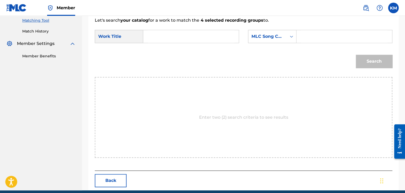
click at [163, 37] on input "Search Form" at bounding box center [191, 36] width 87 height 13
type input "GUIDING DUB"
click at [289, 37] on icon "Search Form" at bounding box center [291, 36] width 5 height 5
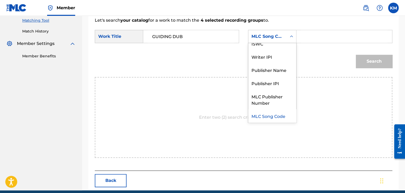
scroll to position [0, 0]
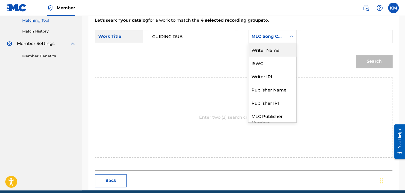
click at [277, 54] on div "Writer Name" at bounding box center [273, 49] width 48 height 13
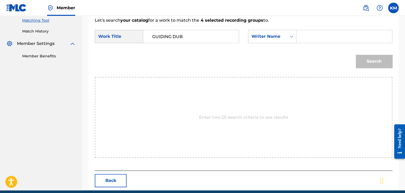
click at [310, 37] on input "Search Form" at bounding box center [344, 36] width 87 height 13
type input "Chin"
click at [376, 61] on button "Search" at bounding box center [374, 61] width 37 height 13
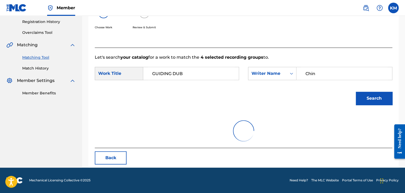
scroll to position [77, 0]
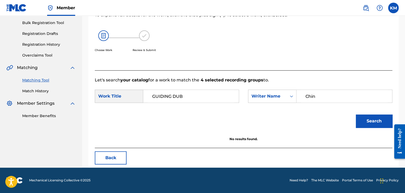
drag, startPoint x: 153, startPoint y: 96, endPoint x: 196, endPoint y: 96, distance: 43.2
click at [196, 96] on input "GUIDING DUB" at bounding box center [191, 96] width 87 height 13
click at [292, 97] on icon "Search Form" at bounding box center [291, 96] width 5 height 5
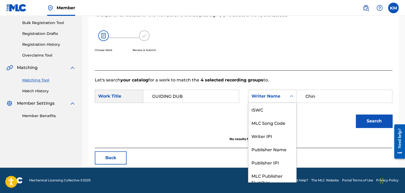
scroll to position [20, 0]
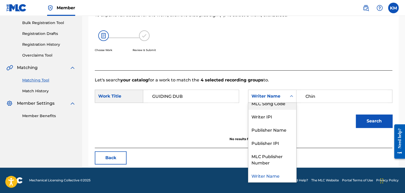
click at [287, 108] on div "MLC Song Code" at bounding box center [273, 103] width 48 height 13
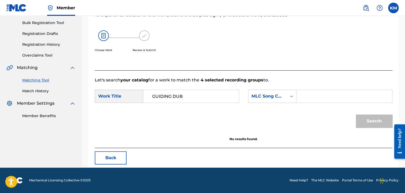
click at [310, 89] on form "SearchWithCriteria2ed57961-3329-4f08-b380-e24dc1ba2df8 Work Title GUIDING DUB S…" at bounding box center [244, 110] width 298 height 54
click at [310, 97] on input "Search Form" at bounding box center [344, 96] width 87 height 13
type input "T48387"
click at [371, 120] on button "Search" at bounding box center [374, 121] width 37 height 13
click at [43, 90] on link "Match History" at bounding box center [49, 92] width 54 height 6
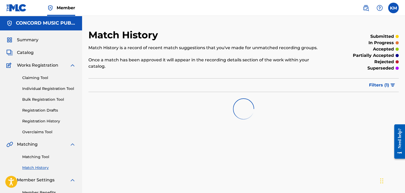
click at [34, 157] on link "Matching Tool" at bounding box center [49, 157] width 54 height 6
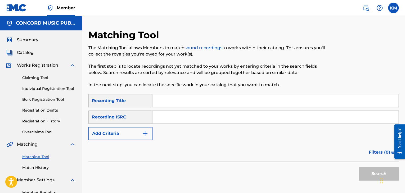
click at [171, 119] on input "Search Form" at bounding box center [276, 117] width 246 height 13
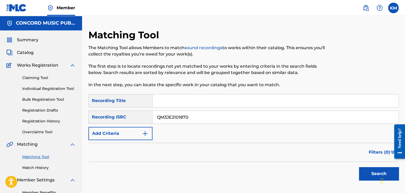
type input "QM3JE2101870"
click at [368, 173] on button "Search" at bounding box center [379, 173] width 40 height 13
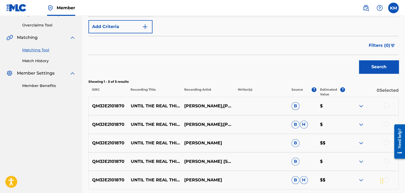
scroll to position [155, 0]
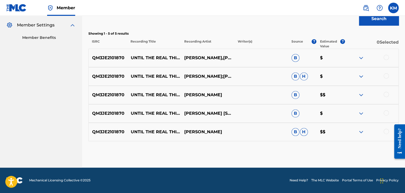
click at [386, 130] on div at bounding box center [386, 131] width 5 height 5
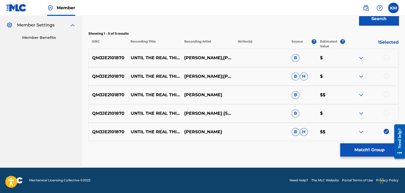
click at [388, 111] on div at bounding box center [386, 113] width 5 height 5
click at [386, 93] on div at bounding box center [386, 94] width 5 height 5
click at [385, 73] on div at bounding box center [372, 76] width 54 height 6
click at [386, 76] on div at bounding box center [386, 75] width 5 height 5
click at [387, 56] on div at bounding box center [386, 57] width 5 height 5
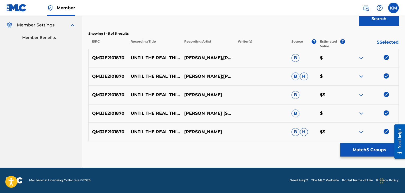
click at [370, 149] on button "Match 5 Groups" at bounding box center [370, 150] width 59 height 13
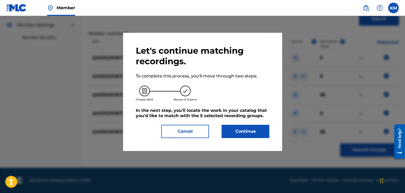
click at [227, 135] on button "Continue" at bounding box center [246, 131] width 48 height 13
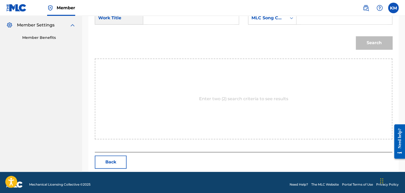
scroll to position [102, 0]
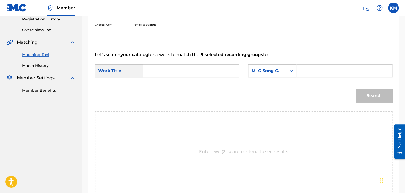
click at [157, 72] on input "Search Form" at bounding box center [191, 71] width 87 height 13
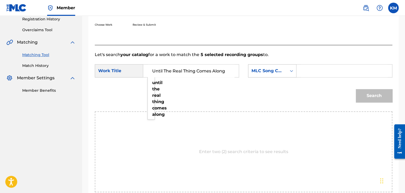
type input "Until The Real Thing Comes Along"
click at [291, 72] on icon "Search Form" at bounding box center [291, 70] width 5 height 5
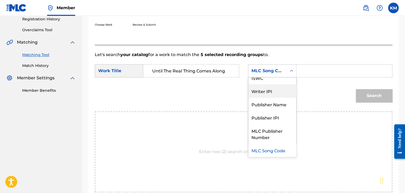
scroll to position [0, 0]
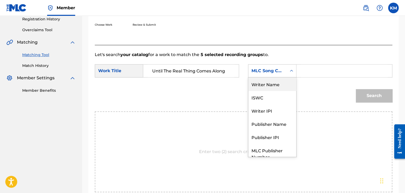
click at [273, 85] on div "Writer Name" at bounding box center [273, 84] width 48 height 13
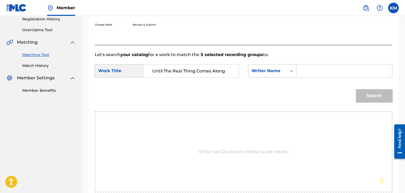
click at [303, 72] on input "Search Form" at bounding box center [344, 71] width 87 height 13
type input "[PERSON_NAME]"
click at [366, 93] on button "Search" at bounding box center [374, 95] width 37 height 13
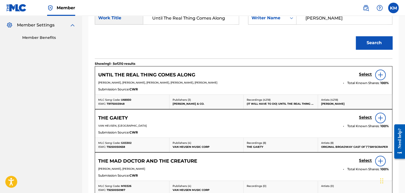
scroll to position [182, 0]
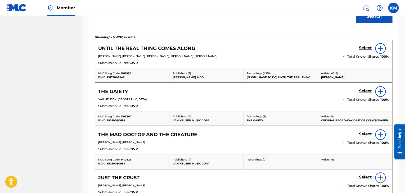
click at [361, 49] on h5 "Select" at bounding box center [365, 48] width 13 height 5
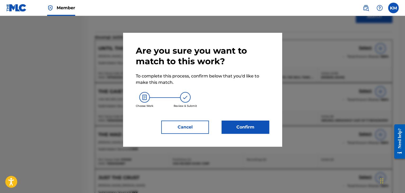
click at [235, 130] on button "Confirm" at bounding box center [246, 127] width 48 height 13
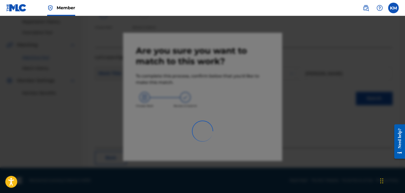
scroll to position [34, 0]
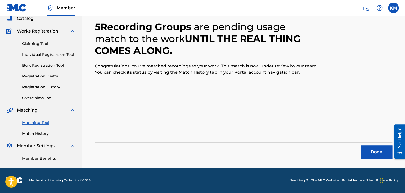
click at [374, 149] on button "Done" at bounding box center [377, 152] width 32 height 13
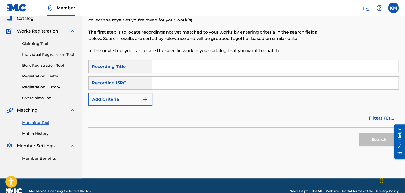
click at [174, 79] on input "Search Form" at bounding box center [276, 83] width 246 height 13
type input "GBDLM1300332"
click at [366, 137] on button "Search" at bounding box center [379, 139] width 40 height 13
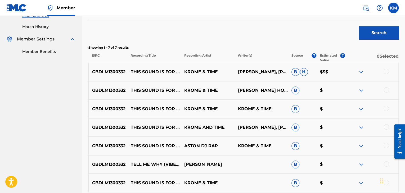
scroll to position [192, 0]
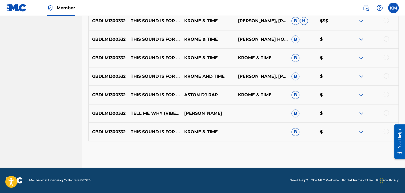
click at [386, 130] on div at bounding box center [386, 131] width 5 height 5
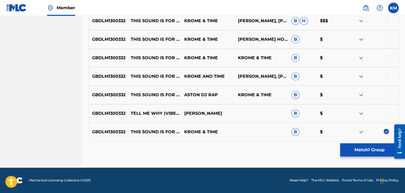
click at [386, 95] on div at bounding box center [386, 94] width 5 height 5
click at [386, 76] on div at bounding box center [386, 75] width 5 height 5
click at [386, 56] on div at bounding box center [386, 57] width 5 height 5
click at [387, 36] on div at bounding box center [386, 38] width 5 height 5
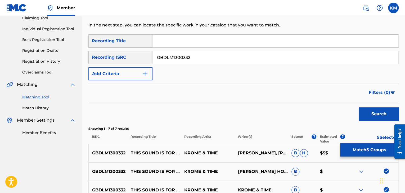
scroll to position [166, 0]
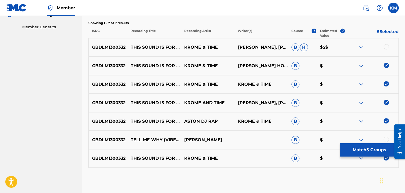
click at [386, 47] on div at bounding box center [386, 46] width 5 height 5
click at [367, 149] on button "Match 6 Groups" at bounding box center [370, 150] width 59 height 13
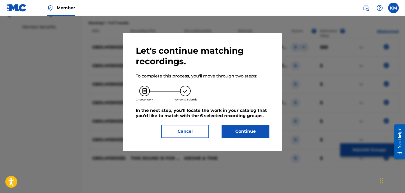
click at [236, 131] on button "Continue" at bounding box center [246, 131] width 48 height 13
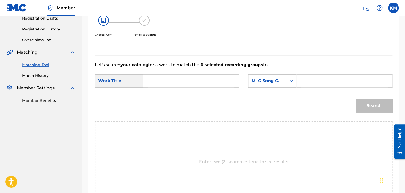
scroll to position [80, 0]
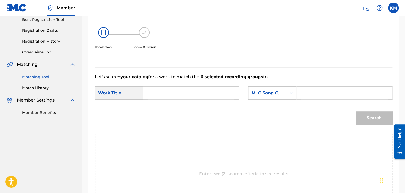
click at [157, 91] on input "Search Form" at bounding box center [191, 93] width 87 height 13
type input "This Sound Is For The Underground"
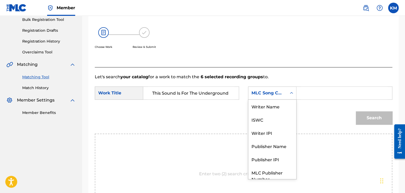
drag, startPoint x: 288, startPoint y: 91, endPoint x: 291, endPoint y: 98, distance: 7.5
click at [288, 92] on div "Search Form" at bounding box center [292, 94] width 10 height 10
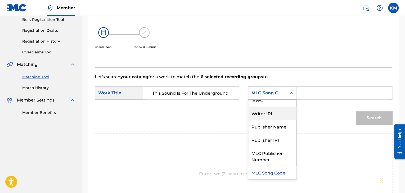
scroll to position [0, 0]
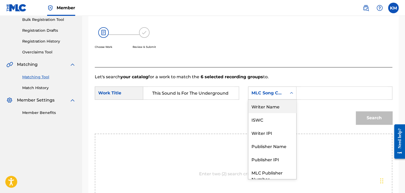
click at [270, 107] on div "Writer Name" at bounding box center [273, 106] width 48 height 13
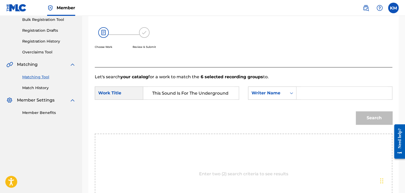
click at [313, 93] on input "Search Form" at bounding box center [344, 93] width 87 height 13
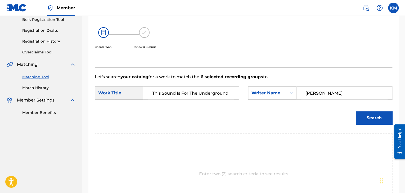
type input "[PERSON_NAME]"
click at [375, 118] on button "Search" at bounding box center [374, 118] width 37 height 13
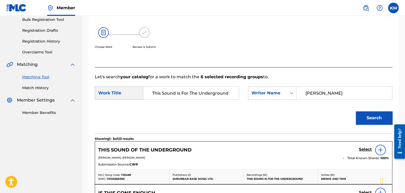
scroll to position [107, 0]
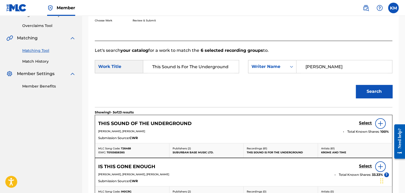
click at [366, 120] on div "Select" at bounding box center [374, 123] width 30 height 11
click at [365, 123] on h5 "Select" at bounding box center [365, 123] width 13 height 5
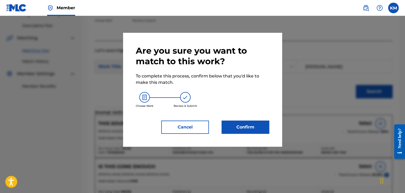
click at [258, 129] on button "Confirm" at bounding box center [246, 127] width 48 height 13
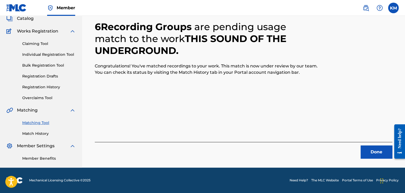
scroll to position [34, 0]
click at [369, 148] on button "Done" at bounding box center [377, 152] width 32 height 13
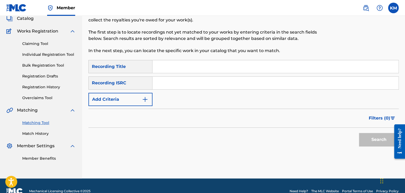
click at [200, 87] on input "Search Form" at bounding box center [276, 83] width 246 height 13
type input "USQY51306359"
click at [372, 139] on button "Search" at bounding box center [379, 139] width 40 height 13
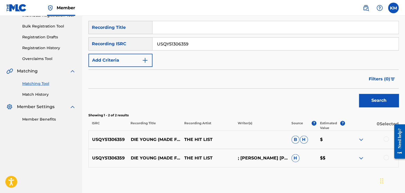
scroll to position [100, 0]
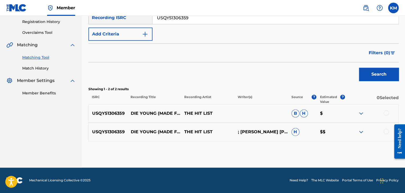
click at [385, 132] on div at bounding box center [386, 131] width 5 height 5
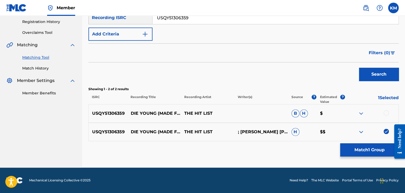
click at [386, 112] on div at bounding box center [386, 113] width 5 height 5
click at [372, 147] on button "Match 2 Groups" at bounding box center [370, 150] width 59 height 13
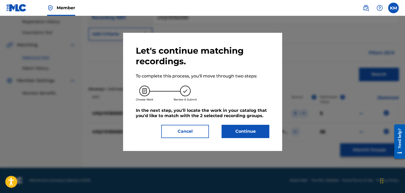
click at [246, 131] on button "Continue" at bounding box center [246, 131] width 48 height 13
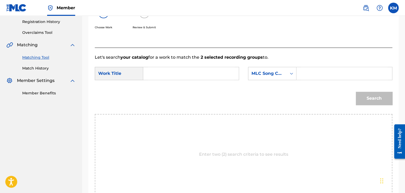
click at [173, 70] on input "Search Form" at bounding box center [191, 73] width 87 height 13
type input "Die Young (Made Famous By [PERSON_NAME])"
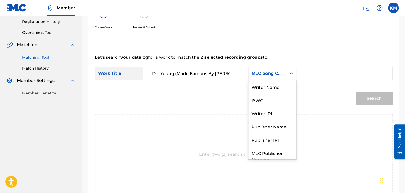
click at [290, 75] on icon "Search Form" at bounding box center [291, 73] width 5 height 5
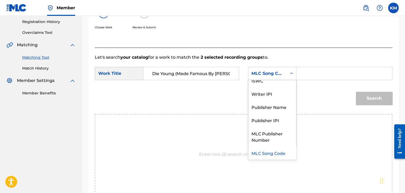
scroll to position [0, 0]
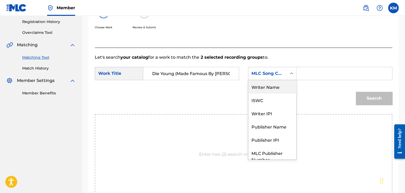
click at [280, 88] on div "Writer Name" at bounding box center [273, 86] width 48 height 13
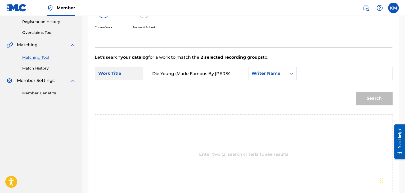
click at [303, 76] on input "Search Form" at bounding box center [344, 73] width 87 height 13
type input "[PERSON_NAME]"
click at [356, 92] on button "Search" at bounding box center [374, 98] width 37 height 13
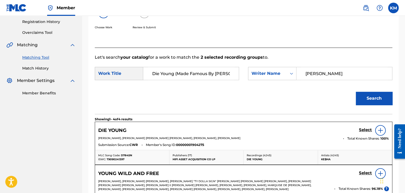
click at [39, 70] on link "Match History" at bounding box center [49, 69] width 54 height 6
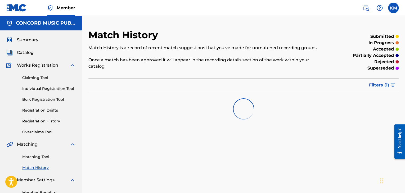
click at [45, 157] on link "Matching Tool" at bounding box center [49, 157] width 54 height 6
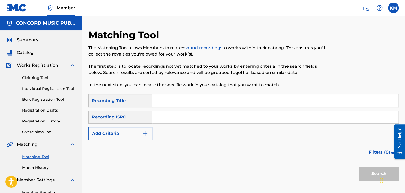
click at [168, 113] on input "Search Form" at bounding box center [276, 117] width 246 height 13
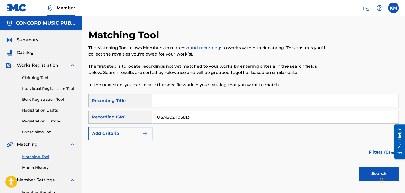
type input "USAB02405813"
click at [367, 176] on button "Search" at bounding box center [379, 173] width 40 height 13
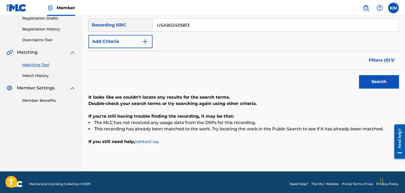
scroll to position [69, 0]
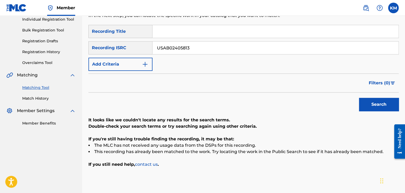
click at [167, 31] on input "Search Form" at bounding box center [276, 31] width 246 height 13
type input "MAKE SOME NOISE! - MACH [PERSON_NAME]! - Deutsche Version"
drag, startPoint x: 199, startPoint y: 48, endPoint x: 102, endPoint y: 51, distance: 97.3
click at [102, 51] on div "SearchWithCriteria812bef03-9950-4bb5-b924-8f9783f37f9b Recording ISRC USAB02405…" at bounding box center [244, 47] width 311 height 13
click at [147, 61] on img "Search Form" at bounding box center [145, 64] width 6 height 6
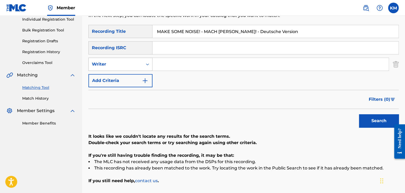
click at [148, 65] on icon "Search Form" at bounding box center [147, 64] width 5 height 5
click at [140, 77] on div "Recording Artist" at bounding box center [121, 77] width 64 height 13
click at [162, 66] on input "Search Form" at bounding box center [271, 64] width 236 height 13
type input "Kidz Bop Kids"
click at [372, 119] on button "Search" at bounding box center [379, 120] width 40 height 13
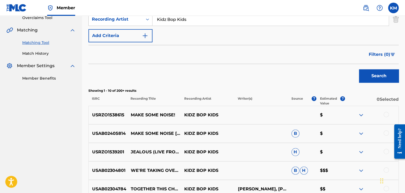
scroll to position [119, 0]
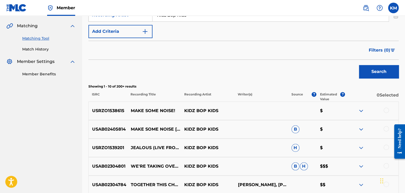
click at [386, 109] on div at bounding box center [386, 110] width 5 height 5
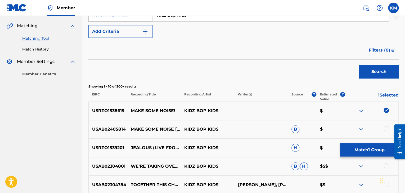
click at [385, 129] on div at bounding box center [386, 128] width 5 height 5
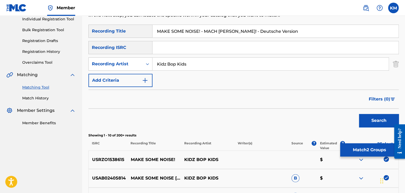
scroll to position [39, 0]
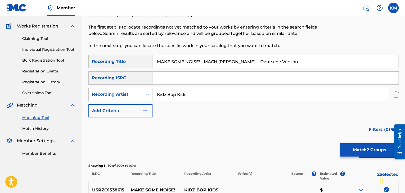
drag, startPoint x: 192, startPoint y: 95, endPoint x: 123, endPoint y: 101, distance: 68.7
click at [123, 101] on div "SearchWithCriteriad70157e5-db79-4429-94cd-091260537709 Recording Title MAKE SOM…" at bounding box center [244, 86] width 311 height 63
click at [147, 96] on icon "Search Form" at bounding box center [147, 94] width 5 height 5
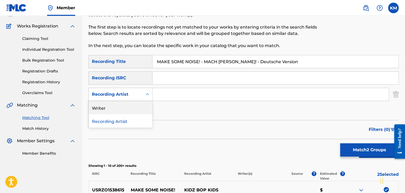
click at [135, 109] on div "Writer" at bounding box center [121, 107] width 64 height 13
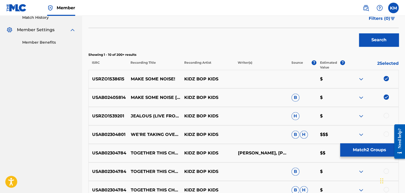
scroll to position [198, 0]
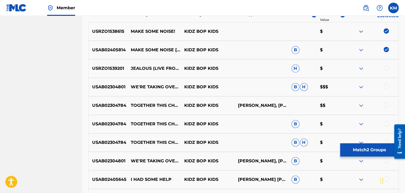
click at [387, 30] on img at bounding box center [386, 30] width 5 height 5
click at [386, 49] on img at bounding box center [386, 49] width 5 height 5
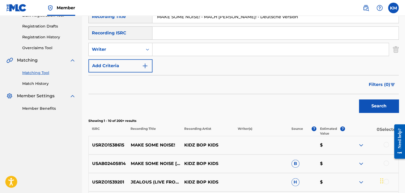
scroll to position [66, 0]
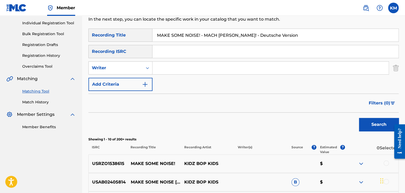
click at [180, 68] on input "Search Form" at bounding box center [271, 68] width 236 height 13
type input "Witzigreuter"
click at [370, 120] on button "Search" at bounding box center [379, 124] width 40 height 13
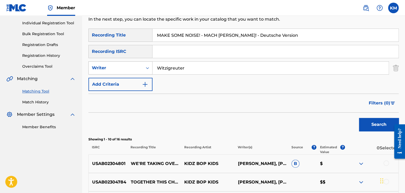
click at [148, 67] on icon "Search Form" at bounding box center [147, 67] width 5 height 5
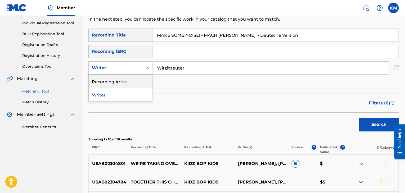
click at [137, 77] on div "Recording Artist" at bounding box center [121, 81] width 64 height 13
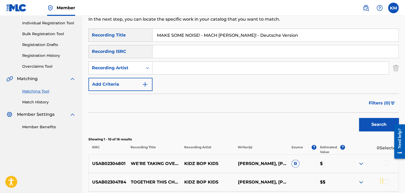
click at [167, 67] on input "Search Form" at bounding box center [271, 68] width 236 height 13
type input "Kidz Bop Kids"
click at [374, 118] on div "Search" at bounding box center [378, 123] width 42 height 21
click at [365, 125] on button "Search" at bounding box center [379, 124] width 40 height 13
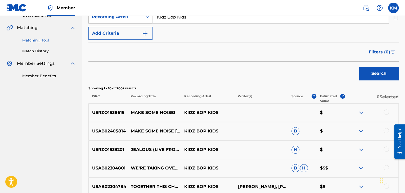
scroll to position [145, 0]
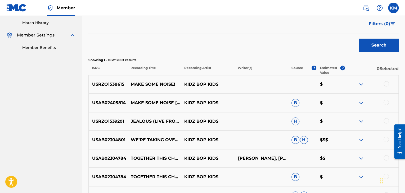
click at [386, 102] on div at bounding box center [386, 102] width 5 height 5
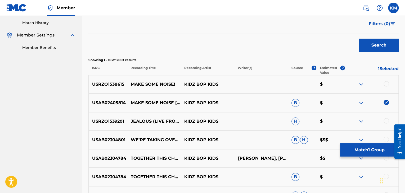
click at [386, 84] on div at bounding box center [386, 83] width 5 height 5
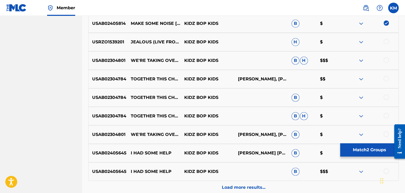
click at [387, 42] on div at bounding box center [386, 41] width 5 height 5
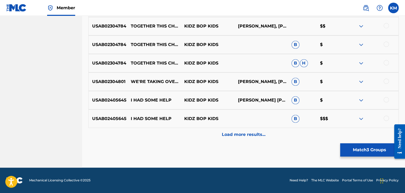
click at [237, 134] on p "Load more results..." at bounding box center [244, 135] width 44 height 6
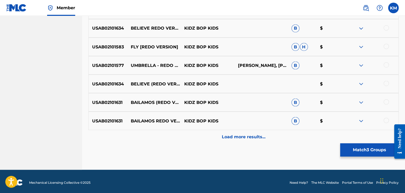
scroll to position [463, 0]
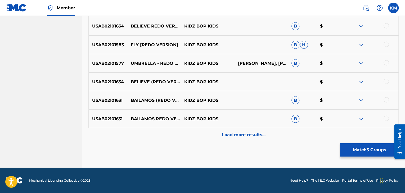
click at [360, 151] on button "Match 3 Groups" at bounding box center [370, 150] width 59 height 13
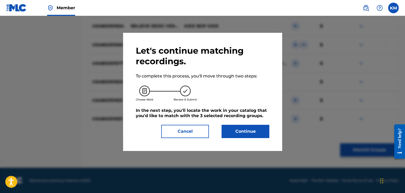
click at [252, 132] on button "Continue" at bounding box center [246, 131] width 48 height 13
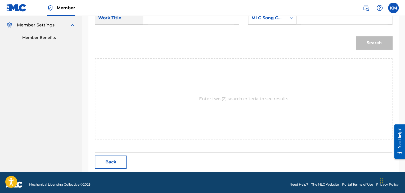
scroll to position [107, 0]
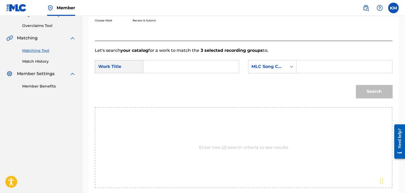
click at [161, 65] on input "Search Form" at bounding box center [191, 66] width 87 height 13
type input "MAKE SOME NOISE! - MACH [PERSON_NAME]! - Deutsche Version"
click at [290, 67] on icon "Search Form" at bounding box center [291, 66] width 5 height 5
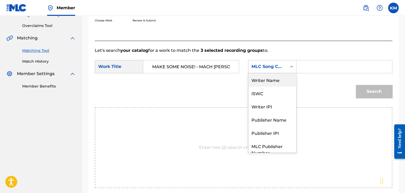
click at [273, 78] on div "Writer Name" at bounding box center [273, 79] width 48 height 13
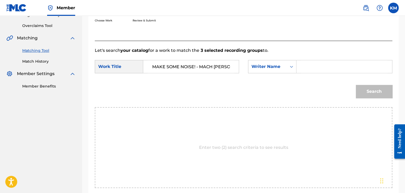
click at [303, 66] on input "Search Form" at bounding box center [344, 66] width 87 height 13
type input "Witzigreuter"
click at [364, 89] on button "Search" at bounding box center [374, 91] width 37 height 13
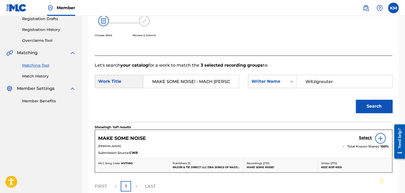
scroll to position [133, 0]
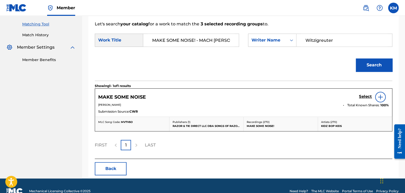
click at [364, 97] on h5 "Select" at bounding box center [365, 96] width 13 height 5
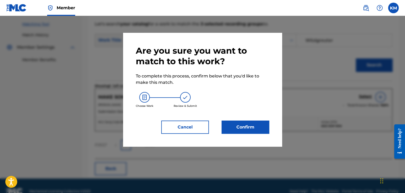
click at [235, 124] on button "Confirm" at bounding box center [246, 127] width 48 height 13
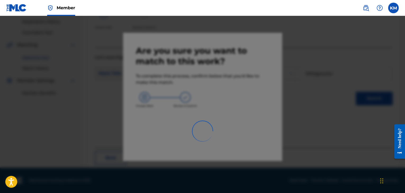
scroll to position [34, 0]
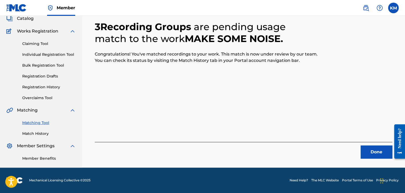
click at [370, 150] on button "Done" at bounding box center [377, 152] width 32 height 13
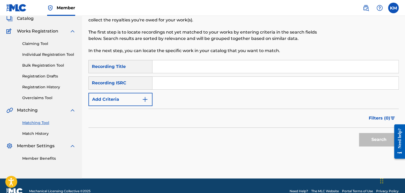
click at [206, 85] on input "Search Form" at bounding box center [276, 83] width 246 height 13
type input "NLC281211689"
click at [370, 137] on button "Search" at bounding box center [379, 139] width 40 height 13
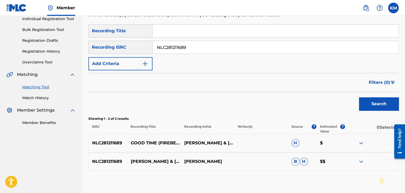
scroll to position [100, 0]
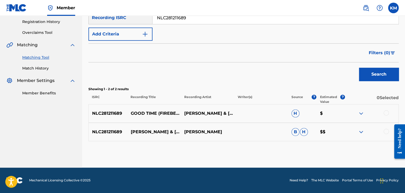
click at [387, 130] on div at bounding box center [386, 131] width 5 height 5
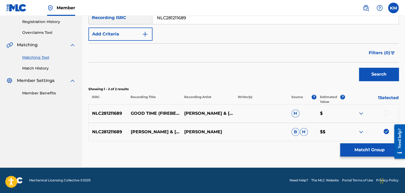
click at [386, 111] on div at bounding box center [386, 113] width 5 height 5
click at [377, 147] on button "Match 2 Groups" at bounding box center [370, 150] width 59 height 13
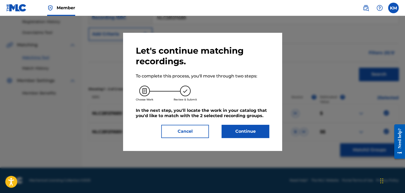
click at [245, 128] on button "Continue" at bounding box center [246, 131] width 48 height 13
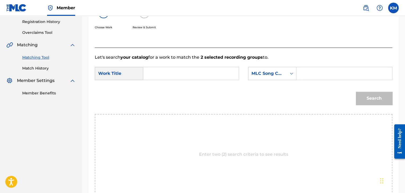
click at [165, 75] on input "Search Form" at bounding box center [191, 73] width 87 height 13
type input "Good Time - Firebeatz Remix"
click at [293, 74] on icon "Search Form" at bounding box center [291, 73] width 5 height 5
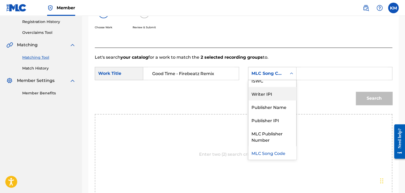
scroll to position [0, 0]
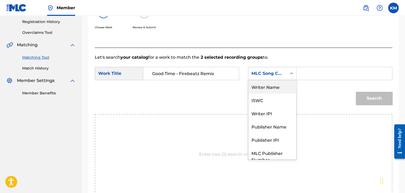
click at [282, 84] on div "Writer Name" at bounding box center [273, 86] width 48 height 13
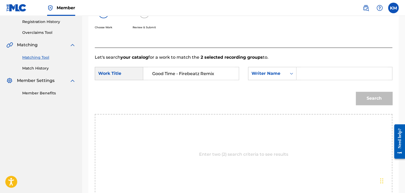
click at [303, 74] on input "Search Form" at bounding box center [344, 73] width 87 height 13
type input "Green"
click at [374, 98] on button "Search" at bounding box center [374, 98] width 37 height 13
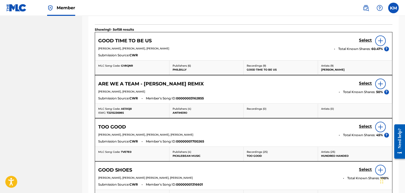
scroll to position [126, 0]
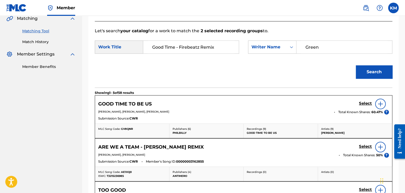
click at [42, 43] on link "Match History" at bounding box center [49, 42] width 54 height 6
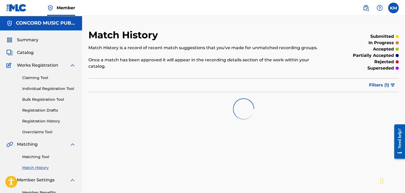
click at [44, 157] on link "Matching Tool" at bounding box center [49, 157] width 54 height 6
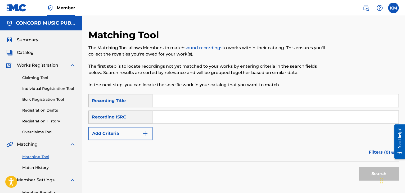
click at [164, 116] on input "Search Form" at bounding box center [276, 117] width 246 height 13
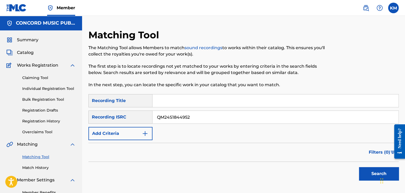
type input "QM24S1844952"
click at [369, 170] on button "Search" at bounding box center [379, 173] width 40 height 13
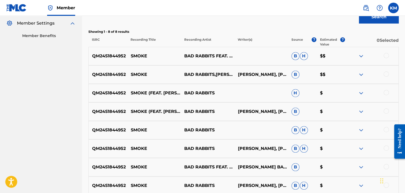
scroll to position [159, 0]
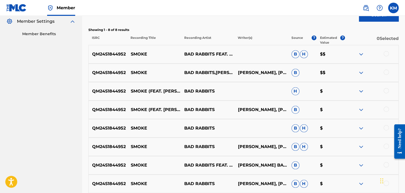
click at [387, 53] on div at bounding box center [386, 53] width 5 height 5
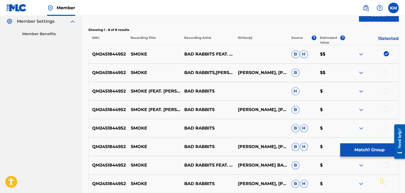
click at [386, 72] on div at bounding box center [386, 72] width 5 height 5
click at [387, 91] on div at bounding box center [386, 90] width 5 height 5
click at [386, 111] on div at bounding box center [386, 109] width 5 height 5
click at [386, 129] on div at bounding box center [386, 127] width 5 height 5
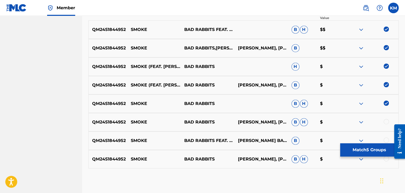
scroll to position [211, 0]
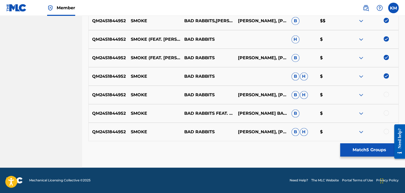
click at [387, 96] on div at bounding box center [386, 94] width 5 height 5
click at [386, 113] on div at bounding box center [386, 113] width 5 height 5
click at [386, 133] on div at bounding box center [386, 131] width 5 height 5
click at [376, 146] on button "Match 8 Groups" at bounding box center [370, 150] width 59 height 13
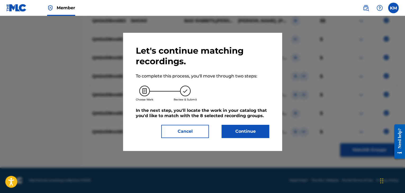
click at [233, 134] on button "Continue" at bounding box center [246, 131] width 48 height 13
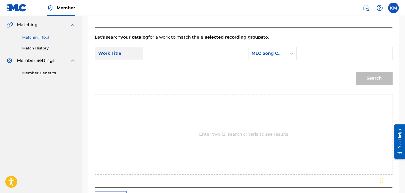
scroll to position [80, 0]
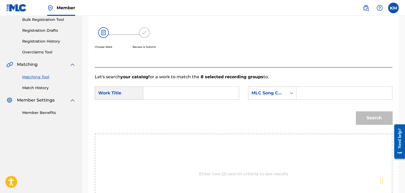
click at [161, 89] on input "Search Form" at bounding box center [191, 93] width 87 height 13
type input "Smoke"
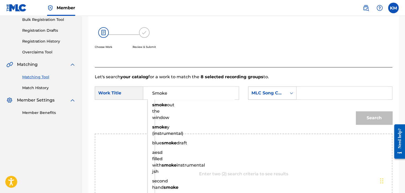
click at [290, 93] on icon "Search Form" at bounding box center [291, 93] width 5 height 5
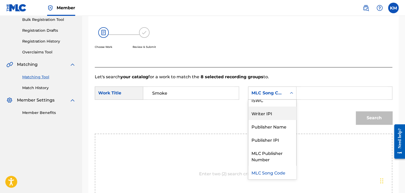
scroll to position [0, 0]
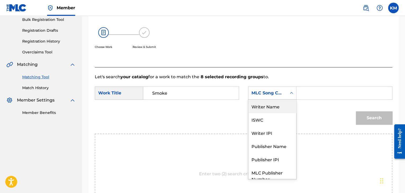
click at [273, 105] on div "Writer Name" at bounding box center [273, 106] width 48 height 13
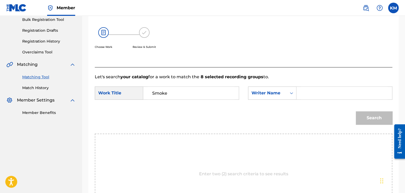
click at [307, 94] on input "Search Form" at bounding box center [344, 93] width 87 height 13
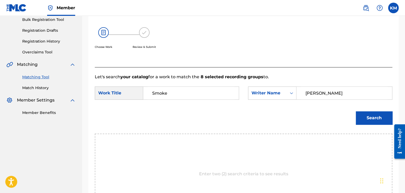
click at [377, 120] on button "Search" at bounding box center [374, 118] width 37 height 13
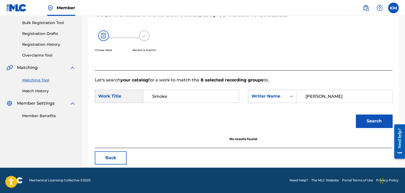
scroll to position [77, 0]
drag, startPoint x: 280, startPoint y: 97, endPoint x: 267, endPoint y: 97, distance: 13.5
click at [267, 97] on div "SearchWithCriteria50a5e422-a8f3-40bb-add2-df1f31d3903a Writer Name [PERSON_NAME]" at bounding box center [320, 96] width 144 height 13
click at [379, 117] on button "Search" at bounding box center [374, 121] width 37 height 13
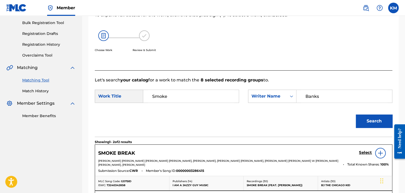
type input "Banks"
click at [370, 124] on button "Search" at bounding box center [374, 121] width 37 height 13
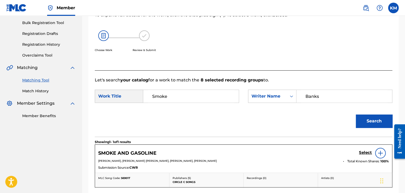
drag, startPoint x: 29, startPoint y: 91, endPoint x: 37, endPoint y: 92, distance: 8.1
click at [29, 91] on link "Match History" at bounding box center [49, 92] width 54 height 6
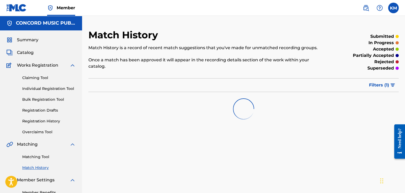
click at [41, 156] on link "Matching Tool" at bounding box center [49, 157] width 54 height 6
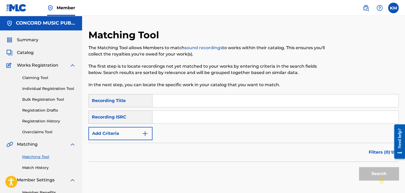
click at [178, 122] on input "Search Form" at bounding box center [276, 117] width 246 height 13
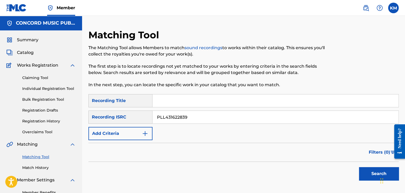
type input "PLL431622839"
click at [366, 171] on button "Search" at bounding box center [379, 173] width 40 height 13
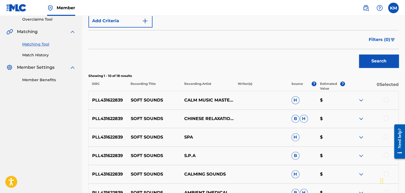
scroll to position [132, 0]
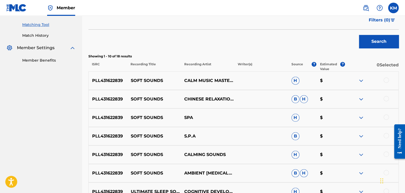
click at [386, 79] on div at bounding box center [386, 80] width 5 height 5
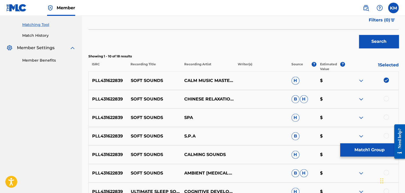
click at [386, 98] on div at bounding box center [386, 98] width 5 height 5
click at [387, 118] on div at bounding box center [386, 117] width 5 height 5
click at [385, 134] on div at bounding box center [386, 135] width 5 height 5
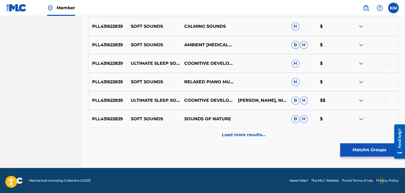
scroll to position [261, 0]
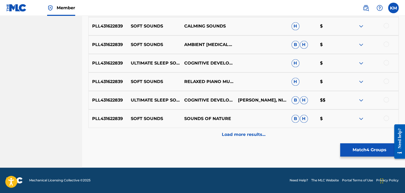
click at [385, 25] on div at bounding box center [386, 25] width 5 height 5
click at [385, 44] on div at bounding box center [386, 44] width 5 height 5
click at [385, 80] on div at bounding box center [386, 81] width 5 height 5
click at [387, 117] on div at bounding box center [386, 118] width 5 height 5
click at [246, 134] on p "Load more results..." at bounding box center [244, 135] width 44 height 6
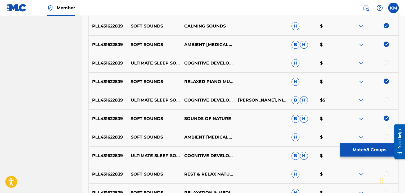
click at [386, 136] on div at bounding box center [386, 136] width 5 height 5
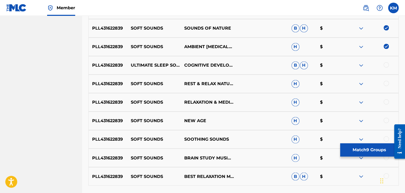
scroll to position [367, 0]
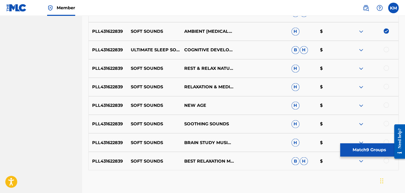
click at [385, 68] on div at bounding box center [386, 67] width 5 height 5
click at [385, 88] on div at bounding box center [386, 86] width 5 height 5
click at [388, 104] on div at bounding box center [386, 105] width 5 height 5
click at [386, 123] on div at bounding box center [386, 123] width 5 height 5
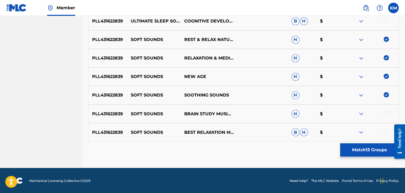
scroll to position [396, 0]
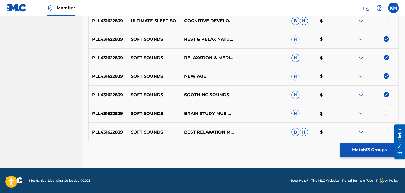
click at [386, 113] on div at bounding box center [386, 113] width 5 height 5
click at [386, 131] on div at bounding box center [386, 131] width 5 height 5
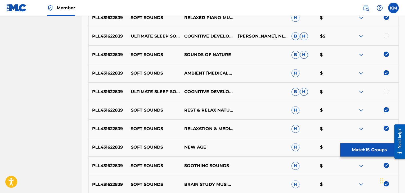
scroll to position [317, 0]
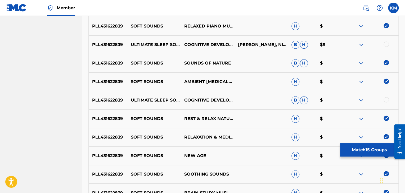
click at [376, 148] on button "Match 15 Groups" at bounding box center [370, 150] width 59 height 13
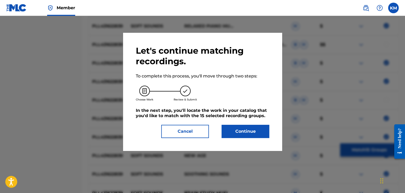
click at [231, 127] on button "Continue" at bounding box center [246, 131] width 48 height 13
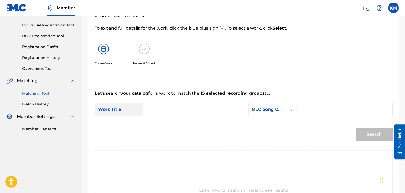
scroll to position [54, 0]
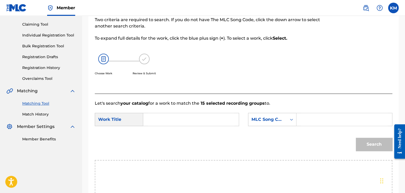
click at [167, 117] on input "Search Form" at bounding box center [191, 119] width 87 height 13
type input "Soft Sounds"
click at [291, 120] on icon "Search Form" at bounding box center [291, 119] width 5 height 5
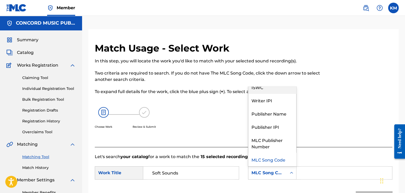
scroll to position [0, 0]
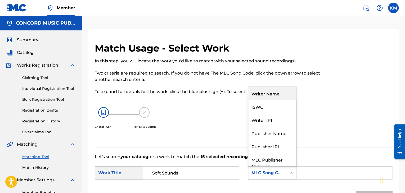
click at [280, 95] on div "Writer Name" at bounding box center [273, 93] width 48 height 13
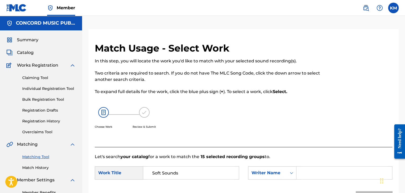
click at [311, 174] on input "Search Form" at bounding box center [344, 173] width 87 height 13
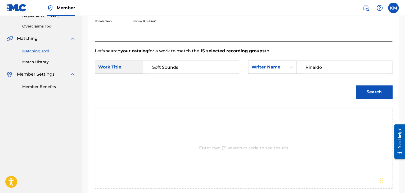
type input "Rinaldo"
click at [363, 95] on button "Search" at bounding box center [374, 92] width 37 height 13
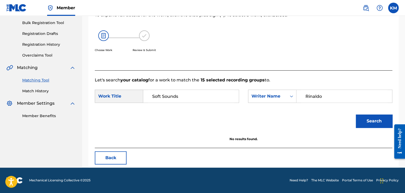
scroll to position [77, 0]
click at [108, 157] on button "Back" at bounding box center [111, 158] width 32 height 13
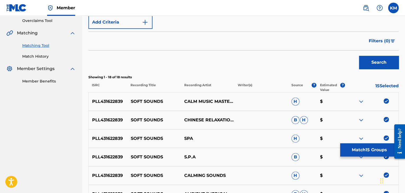
scroll to position [156, 0]
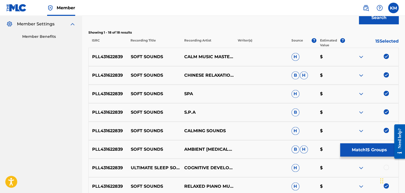
click at [386, 56] on img at bounding box center [386, 56] width 5 height 5
click at [386, 75] on img at bounding box center [386, 74] width 5 height 5
click at [387, 93] on img at bounding box center [386, 93] width 5 height 5
click at [386, 111] on img at bounding box center [386, 111] width 5 height 5
click at [387, 132] on img at bounding box center [386, 130] width 5 height 5
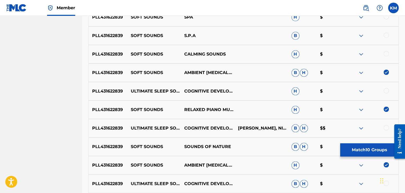
scroll to position [289, 0]
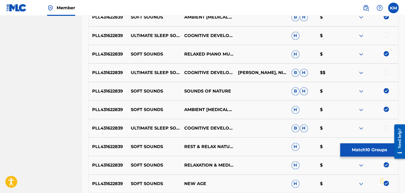
click at [386, 53] on img at bounding box center [386, 53] width 5 height 5
click at [385, 17] on img at bounding box center [386, 16] width 5 height 5
click at [388, 88] on img at bounding box center [386, 90] width 5 height 5
click at [387, 109] on img at bounding box center [386, 109] width 5 height 5
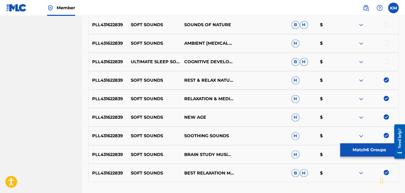
scroll to position [396, 0]
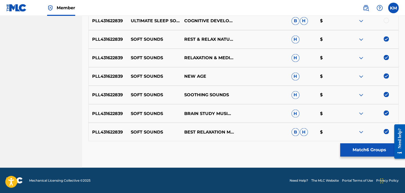
click at [387, 39] on img at bounding box center [386, 38] width 5 height 5
click at [387, 56] on img at bounding box center [386, 57] width 5 height 5
click at [386, 77] on img at bounding box center [386, 75] width 5 height 5
click at [386, 93] on img at bounding box center [386, 94] width 5 height 5
click at [386, 112] on img at bounding box center [386, 113] width 5 height 5
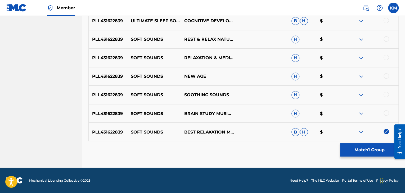
click at [386, 133] on img at bounding box center [386, 131] width 5 height 5
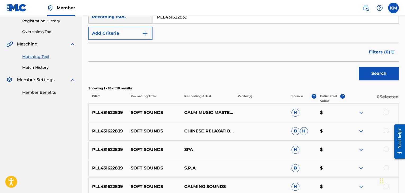
scroll to position [184, 0]
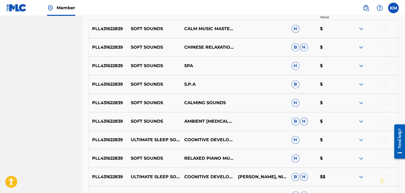
click at [385, 138] on div at bounding box center [386, 139] width 5 height 5
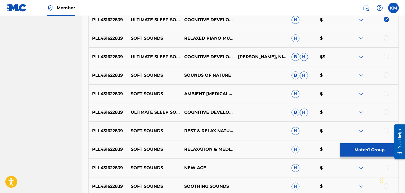
scroll to position [317, 0]
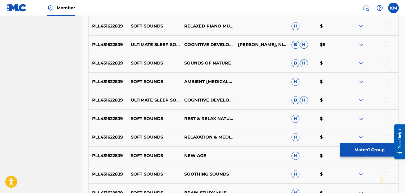
click at [387, 44] on div at bounding box center [386, 44] width 5 height 5
click at [386, 98] on div at bounding box center [386, 99] width 5 height 5
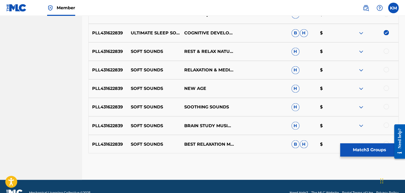
scroll to position [396, 0]
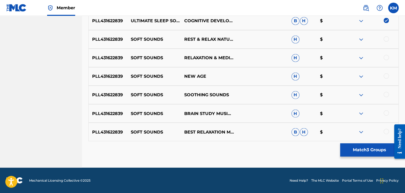
click at [348, 145] on button "Match 3 Groups" at bounding box center [370, 150] width 59 height 13
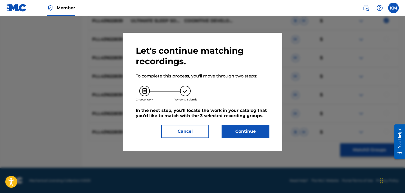
click at [239, 129] on button "Continue" at bounding box center [246, 131] width 48 height 13
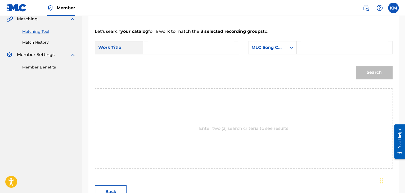
scroll to position [54, 0]
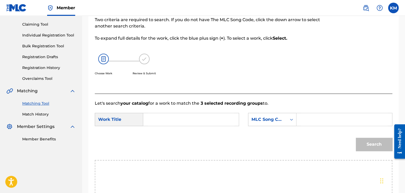
click at [158, 117] on input "Search Form" at bounding box center [191, 119] width 87 height 13
type input "Ultimate Sleep Solutions: Piano, Guitar"
click at [291, 120] on icon "Search Form" at bounding box center [291, 120] width 3 height 2
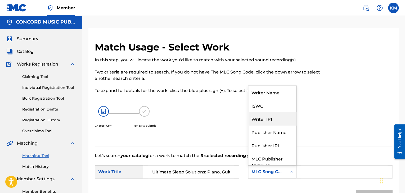
scroll to position [1, 0]
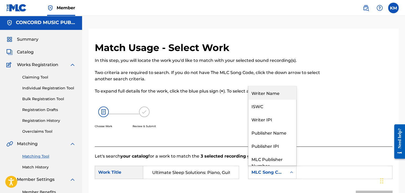
click at [275, 92] on div "Writer Name" at bounding box center [273, 92] width 48 height 13
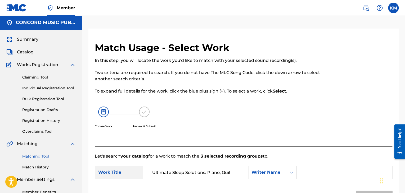
click at [311, 172] on input "Search Form" at bounding box center [344, 172] width 87 height 13
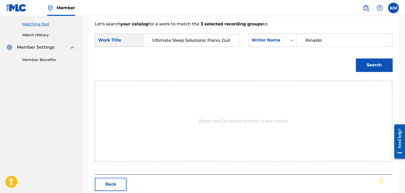
type input "Rinaldo"
click at [364, 68] on button "Search" at bounding box center [374, 65] width 37 height 13
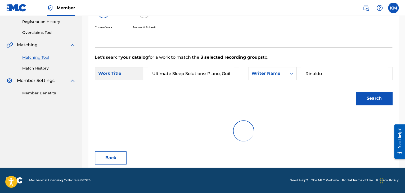
scroll to position [77, 0]
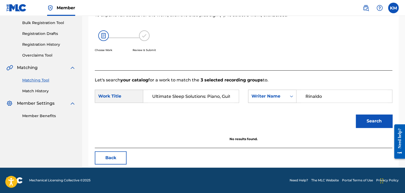
click at [293, 96] on icon "Search Form" at bounding box center [291, 97] width 3 height 2
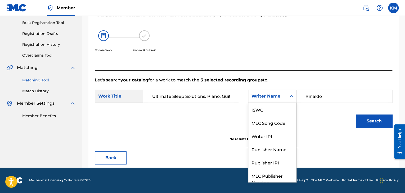
scroll to position [20, 0]
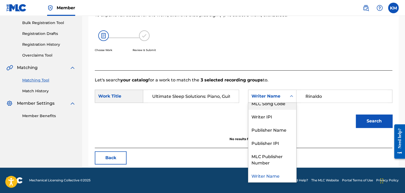
click at [286, 106] on div "MLC Song Code" at bounding box center [273, 103] width 48 height 13
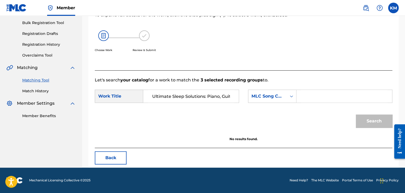
click at [316, 97] on input "Search Form" at bounding box center [344, 96] width 87 height 13
type input "S4468L"
drag, startPoint x: 374, startPoint y: 119, endPoint x: 370, endPoint y: 117, distance: 4.3
click at [374, 119] on button "Search" at bounding box center [374, 121] width 37 height 13
click at [39, 90] on link "Match History" at bounding box center [49, 92] width 54 height 6
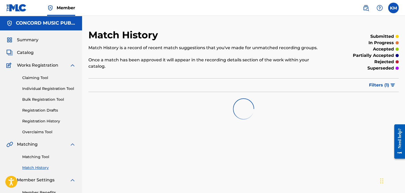
click at [38, 158] on link "Matching Tool" at bounding box center [49, 157] width 54 height 6
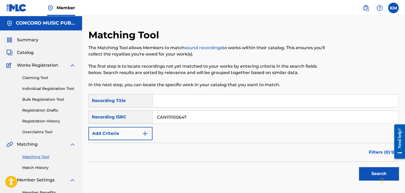
type input "CAN111100647"
click at [365, 171] on button "Search" at bounding box center [379, 173] width 40 height 13
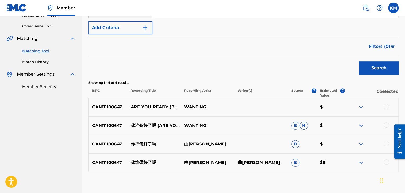
scroll to position [137, 0]
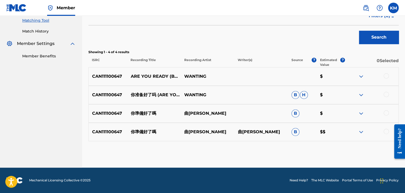
click at [387, 130] on div at bounding box center [386, 131] width 5 height 5
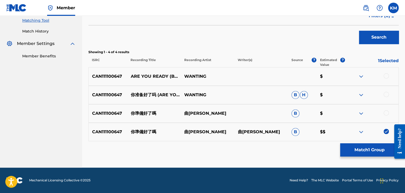
click at [387, 112] on div at bounding box center [386, 113] width 5 height 5
click at [386, 94] on div at bounding box center [386, 94] width 5 height 5
click at [386, 77] on div at bounding box center [386, 75] width 5 height 5
click at [373, 148] on button "Match 4 Groups" at bounding box center [370, 150] width 59 height 13
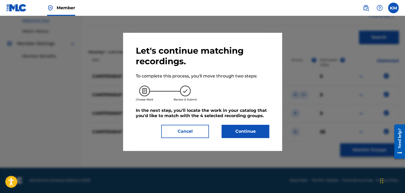
click at [232, 131] on button "Continue" at bounding box center [246, 131] width 48 height 13
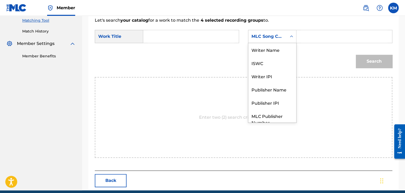
click at [293, 37] on icon "Search Form" at bounding box center [291, 36] width 5 height 5
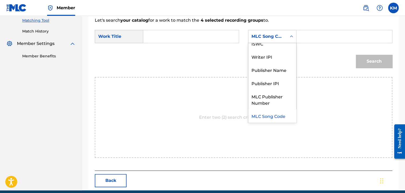
scroll to position [0, 0]
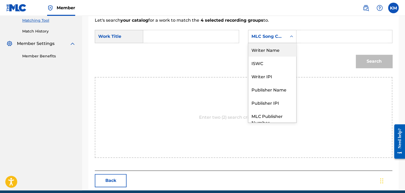
click at [281, 48] on div "Writer Name" at bounding box center [273, 49] width 48 height 13
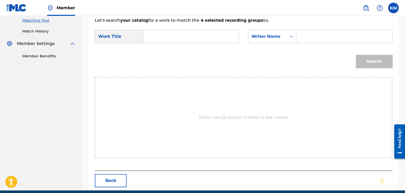
click at [301, 36] on input "Search Form" at bounding box center [344, 36] width 87 height 13
type input "Wanting"
click at [162, 38] on input "Search Form" at bounding box center [191, 36] width 87 height 13
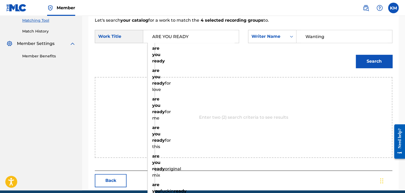
type input "ARE YOU READY"
click at [356, 55] on button "Search" at bounding box center [374, 61] width 37 height 13
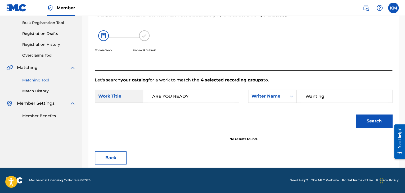
scroll to position [77, 0]
click at [43, 90] on link "Match History" at bounding box center [49, 92] width 54 height 6
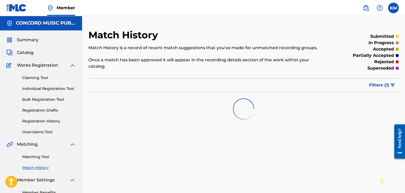
click at [46, 156] on link "Matching Tool" at bounding box center [49, 157] width 54 height 6
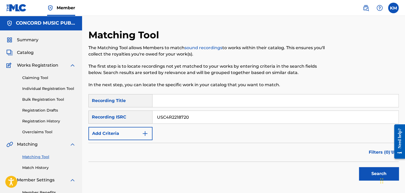
type input "USC4R2218720"
click at [365, 175] on button "Search" at bounding box center [379, 173] width 40 height 13
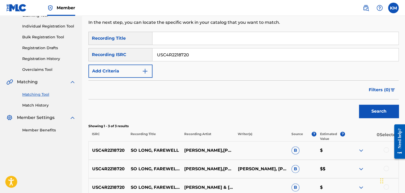
scroll to position [118, 0]
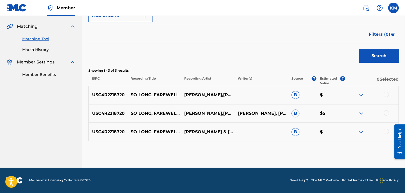
click at [386, 132] on div at bounding box center [386, 131] width 5 height 5
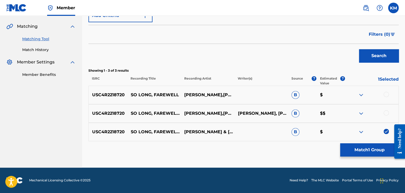
click at [386, 113] on div at bounding box center [386, 113] width 5 height 5
click at [386, 94] on div at bounding box center [386, 94] width 5 height 5
click at [368, 149] on button "Match 3 Groups" at bounding box center [370, 150] width 59 height 13
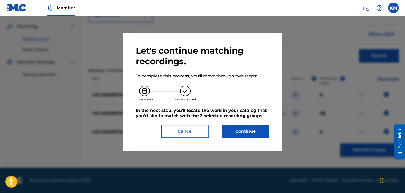
click at [250, 130] on button "Continue" at bounding box center [246, 131] width 48 height 13
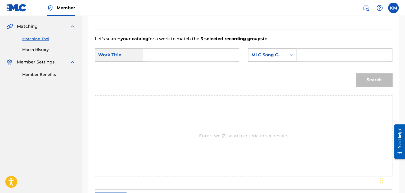
click at [170, 49] on input "Search Form" at bounding box center [191, 55] width 87 height 13
type input "So Long, Farewell - Festival Reprise"
click at [291, 56] on icon "Search Form" at bounding box center [291, 54] width 5 height 5
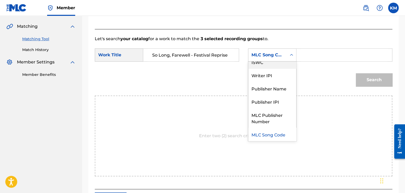
scroll to position [0, 0]
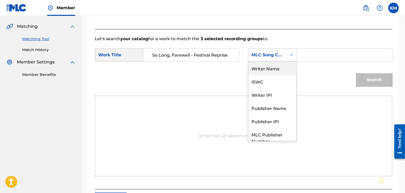
click at [280, 66] on div "Writer Name" at bounding box center [273, 68] width 48 height 13
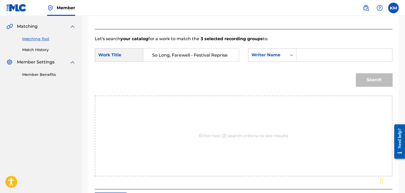
click at [303, 56] on input "Search Form" at bounding box center [344, 55] width 87 height 13
type input "[PERSON_NAME]"
click at [379, 82] on button "Search" at bounding box center [374, 79] width 37 height 13
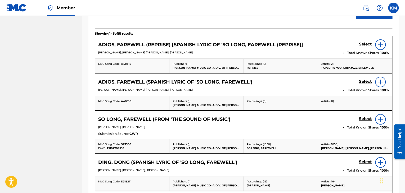
scroll to position [198, 0]
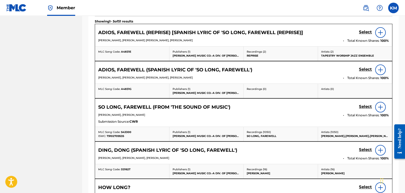
click at [361, 107] on h5 "Select" at bounding box center [365, 106] width 13 height 5
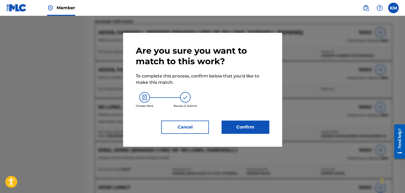
click at [223, 127] on button "Confirm" at bounding box center [246, 127] width 48 height 13
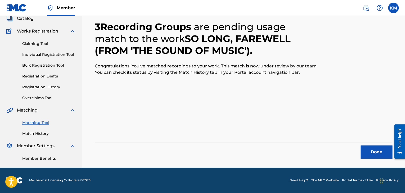
scroll to position [34, 0]
click at [368, 151] on button "Done" at bounding box center [377, 152] width 32 height 13
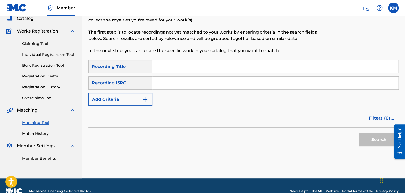
click at [227, 82] on input "Search Form" at bounding box center [276, 83] width 246 height 13
type input "NLS762000084"
click at [374, 138] on button "Search" at bounding box center [379, 139] width 40 height 13
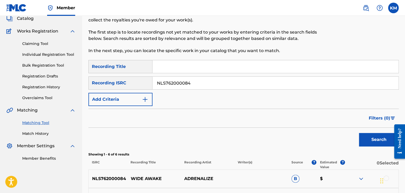
scroll to position [140, 0]
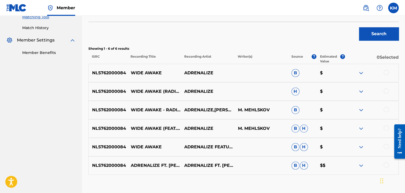
click at [386, 165] on div at bounding box center [386, 165] width 5 height 5
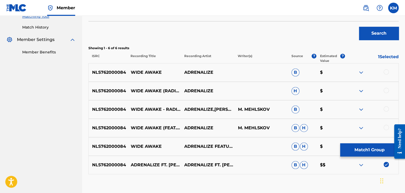
scroll to position [174, 0]
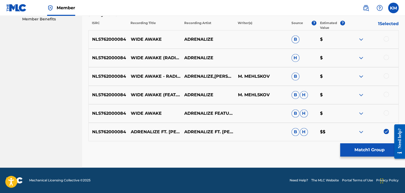
click at [385, 112] on div at bounding box center [386, 113] width 5 height 5
click at [385, 92] on div at bounding box center [386, 94] width 5 height 5
click at [385, 76] on div at bounding box center [386, 75] width 5 height 5
click at [388, 55] on div at bounding box center [386, 57] width 5 height 5
click at [386, 38] on div at bounding box center [386, 38] width 5 height 5
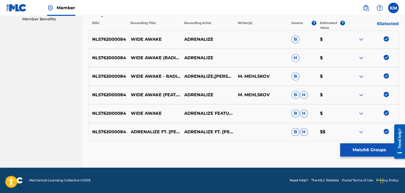
click at [356, 152] on button "Match 6 Groups" at bounding box center [370, 150] width 59 height 13
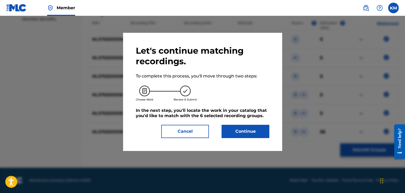
click at [238, 129] on button "Continue" at bounding box center [246, 131] width 48 height 13
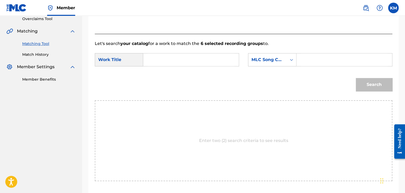
scroll to position [80, 0]
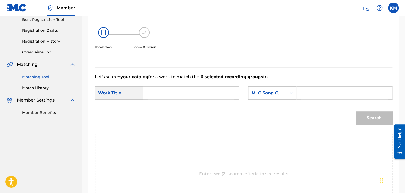
click at [156, 92] on input "Search Form" at bounding box center [191, 93] width 87 height 13
type input "Wide Awake"
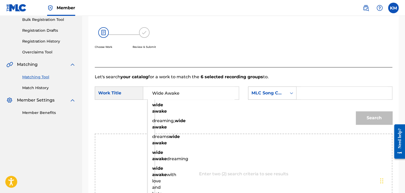
click at [290, 93] on icon "Search Form" at bounding box center [291, 93] width 5 height 5
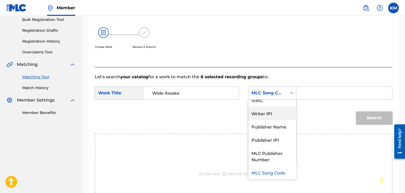
scroll to position [0, 0]
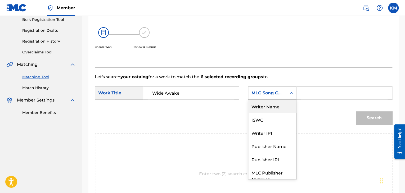
click at [275, 108] on div "Writer Name" at bounding box center [273, 106] width 48 height 13
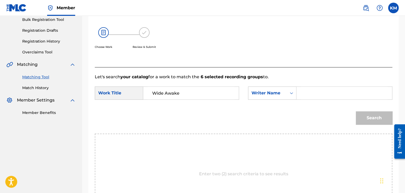
click at [306, 94] on input "Search Form" at bounding box center [344, 93] width 87 height 13
click at [372, 116] on button "Search" at bounding box center [374, 118] width 37 height 13
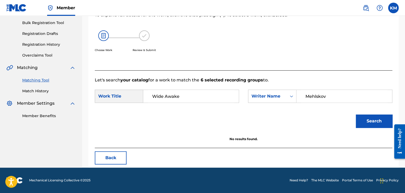
scroll to position [77, 0]
drag, startPoint x: 298, startPoint y: 98, endPoint x: 268, endPoint y: 99, distance: 30.3
click at [268, 99] on div "SearchWithCriteria79428306-dd10-4566-8399-f5b4b8e044e4 Writer Name [PERSON_NAME]" at bounding box center [320, 96] width 144 height 13
click at [363, 118] on button "Search" at bounding box center [374, 121] width 37 height 13
click at [368, 122] on button "Search" at bounding box center [374, 121] width 37 height 13
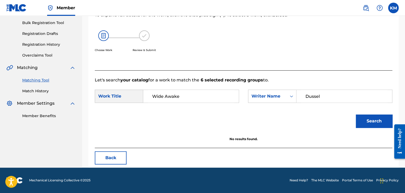
drag, startPoint x: 323, startPoint y: 97, endPoint x: 257, endPoint y: 104, distance: 66.1
click at [260, 104] on div "SearchWithCriteria2ed57961-3329-4f08-b380-e24dc1ba2df8 Work Title Wide Awake Se…" at bounding box center [244, 98] width 298 height 16
type input "Van Der [PERSON_NAME]"
click at [367, 124] on button "Search" at bounding box center [374, 121] width 37 height 13
click at [39, 91] on link "Match History" at bounding box center [49, 92] width 54 height 6
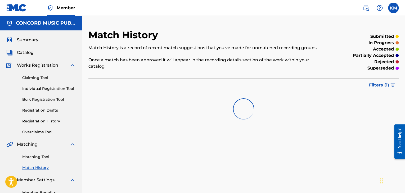
click at [43, 155] on link "Matching Tool" at bounding box center [49, 157] width 54 height 6
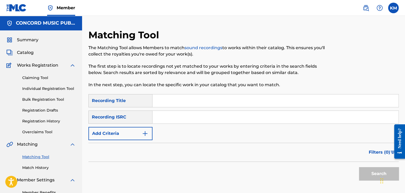
click at [190, 114] on input "Search Form" at bounding box center [276, 117] width 246 height 13
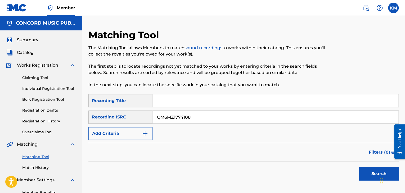
type input "QM6MZ1774108"
click at [363, 171] on button "Search" at bounding box center [379, 173] width 40 height 13
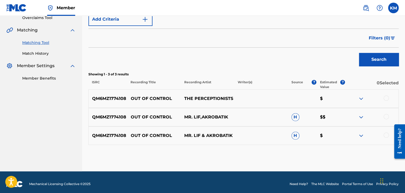
scroll to position [118, 0]
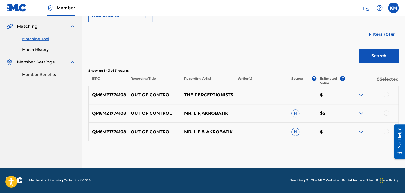
click at [387, 131] on div at bounding box center [386, 131] width 5 height 5
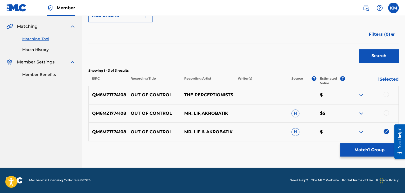
click at [386, 111] on div at bounding box center [386, 113] width 5 height 5
click at [387, 93] on div at bounding box center [386, 94] width 5 height 5
click at [371, 148] on button "Match 3 Groups" at bounding box center [370, 150] width 59 height 13
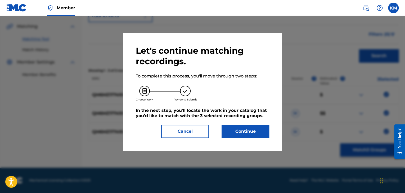
click at [265, 130] on button "Continue" at bounding box center [246, 131] width 48 height 13
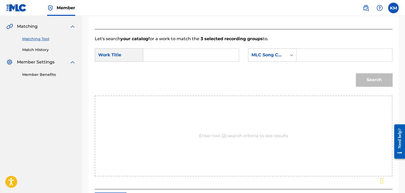
click at [173, 51] on input "Search Form" at bounding box center [191, 55] width 87 height 13
type input "Out of Control"
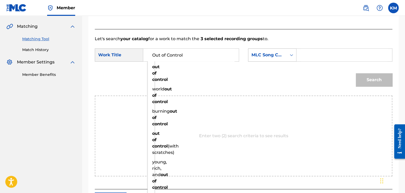
click at [292, 56] on icon "Search Form" at bounding box center [291, 54] width 5 height 5
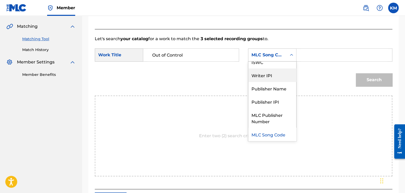
scroll to position [0, 0]
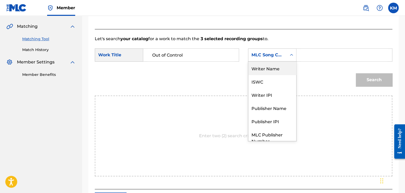
click at [282, 70] on div "Writer Name" at bounding box center [273, 68] width 48 height 13
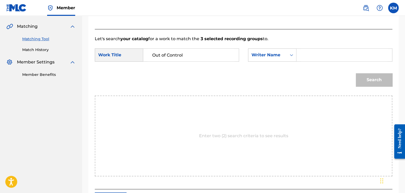
click at [303, 54] on input "Search Form" at bounding box center [344, 55] width 87 height 13
click at [369, 80] on button "Search" at bounding box center [374, 79] width 37 height 13
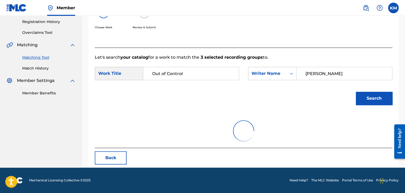
scroll to position [77, 0]
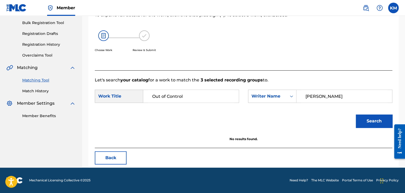
drag, startPoint x: 332, startPoint y: 96, endPoint x: 239, endPoint y: 106, distance: 93.2
click at [246, 105] on div "SearchWithCriteria2ed57961-3329-4f08-b380-e24dc1ba2df8 Work Title Out of Contro…" at bounding box center [244, 98] width 298 height 16
type input "[PERSON_NAME]"
click at [364, 121] on button "Search" at bounding box center [374, 121] width 37 height 13
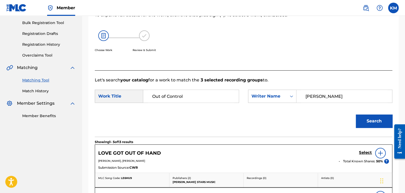
click at [41, 90] on link "Match History" at bounding box center [49, 92] width 54 height 6
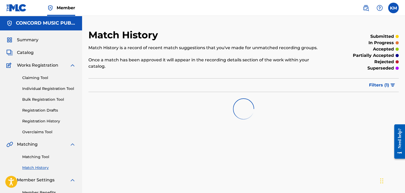
click at [42, 156] on link "Matching Tool" at bounding box center [49, 157] width 54 height 6
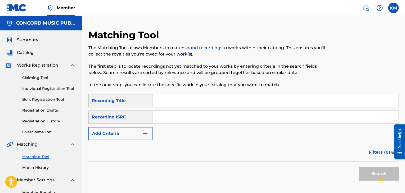
click at [162, 118] on input "Search Form" at bounding box center [276, 117] width 246 height 13
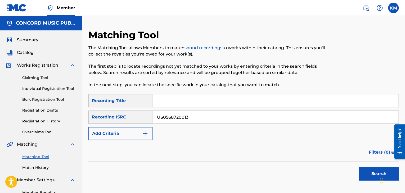
type input "US0568720013"
click at [367, 173] on button "Search" at bounding box center [379, 173] width 40 height 13
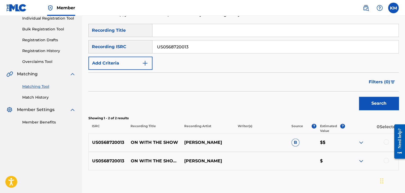
scroll to position [100, 0]
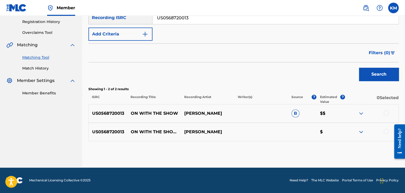
click at [387, 132] on div at bounding box center [386, 131] width 5 height 5
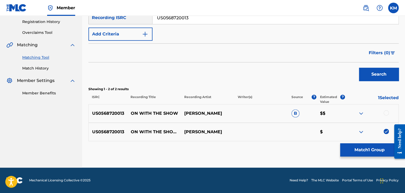
click at [387, 112] on div at bounding box center [386, 113] width 5 height 5
click at [378, 145] on button "Match 2 Groups" at bounding box center [370, 150] width 59 height 13
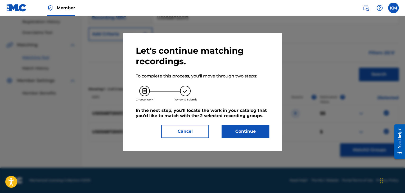
click at [255, 129] on button "Continue" at bounding box center [246, 131] width 48 height 13
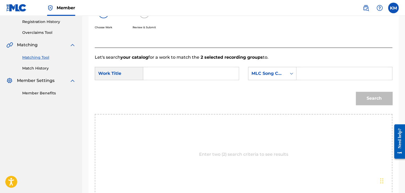
click at [180, 77] on input "Search Form" at bounding box center [191, 73] width 87 height 13
type input "On With the Show - Bonus Track"
click at [290, 72] on icon "Search Form" at bounding box center [291, 73] width 5 height 5
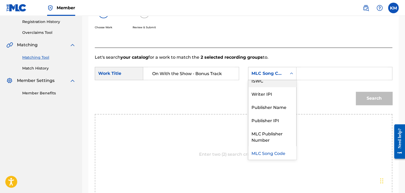
scroll to position [0, 0]
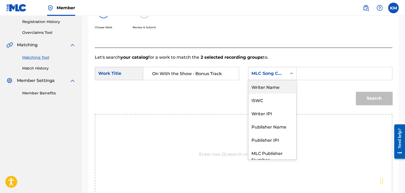
click at [279, 85] on div "Writer Name" at bounding box center [273, 86] width 48 height 13
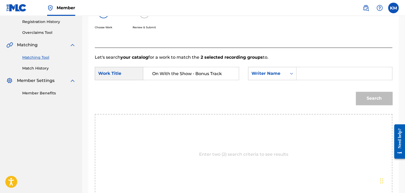
click at [304, 76] on input "Search Form" at bounding box center [344, 73] width 87 height 13
click at [366, 95] on button "Search" at bounding box center [374, 98] width 37 height 13
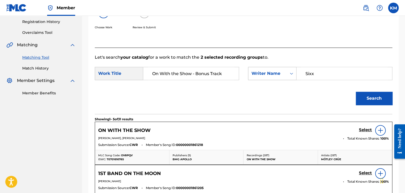
drag, startPoint x: 325, startPoint y: 74, endPoint x: 259, endPoint y: 78, distance: 65.8
click at [260, 78] on div "SearchWithCriteriacdf0ed58-6147-474e-9ed7-4e41d8ea61d5 Writer Name Sixx" at bounding box center [320, 73] width 144 height 13
type input "[PERSON_NAME]"
click at [365, 98] on button "Search" at bounding box center [374, 98] width 37 height 13
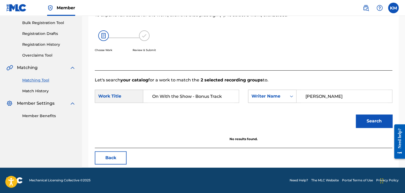
scroll to position [77, 0]
click at [39, 90] on link "Match History" at bounding box center [49, 92] width 54 height 6
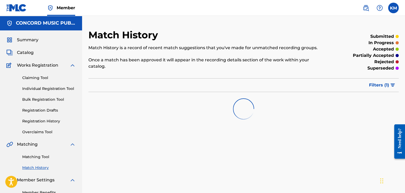
click at [42, 156] on link "Matching Tool" at bounding box center [49, 157] width 54 height 6
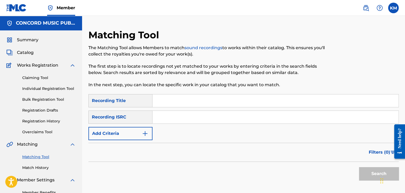
click at [209, 115] on input "Search Form" at bounding box center [276, 117] width 246 height 13
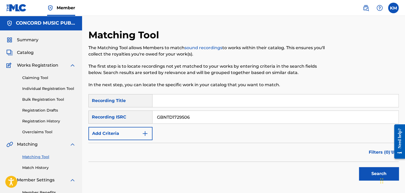
type input "GBNTD1729506"
click at [367, 173] on button "Search" at bounding box center [379, 173] width 40 height 13
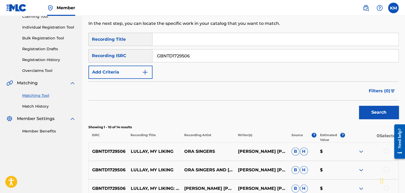
scroll to position [132, 0]
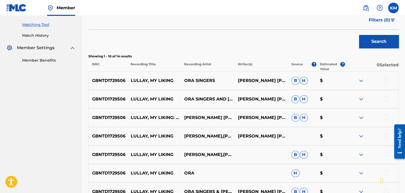
click at [387, 80] on div at bounding box center [386, 80] width 5 height 5
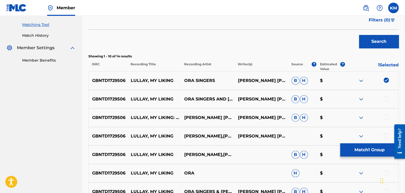
click at [387, 98] on div at bounding box center [386, 98] width 5 height 5
click at [386, 115] on div at bounding box center [386, 117] width 5 height 5
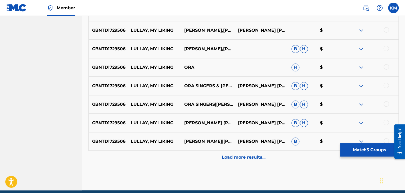
click at [386, 29] on div at bounding box center [386, 29] width 5 height 5
click at [386, 48] on div at bounding box center [386, 48] width 5 height 5
click at [386, 67] on div at bounding box center [386, 66] width 5 height 5
click at [386, 85] on div at bounding box center [386, 85] width 5 height 5
click at [386, 104] on div at bounding box center [386, 103] width 5 height 5
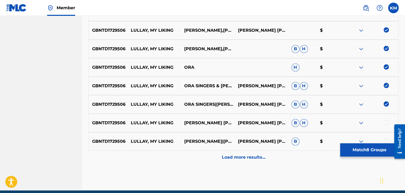
click at [386, 122] on div at bounding box center [386, 122] width 5 height 5
click at [386, 140] on div at bounding box center [386, 141] width 5 height 5
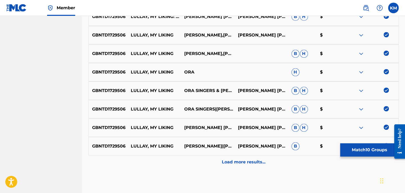
scroll to position [261, 0]
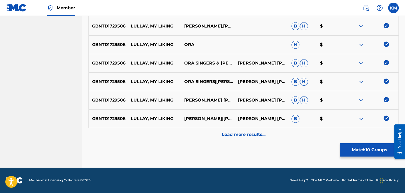
click at [256, 133] on p "Load more results..." at bounding box center [244, 135] width 44 height 6
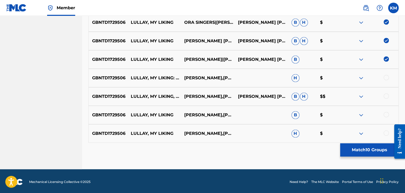
scroll to position [322, 0]
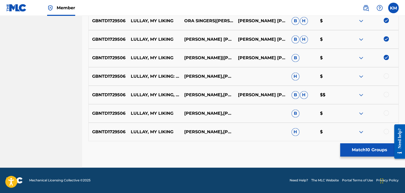
click at [388, 77] on div at bounding box center [386, 75] width 5 height 5
click at [386, 92] on div at bounding box center [386, 94] width 5 height 5
click at [386, 113] on div at bounding box center [386, 113] width 5 height 5
click at [386, 131] on div at bounding box center [386, 131] width 5 height 5
click at [371, 151] on button "Match 14 Groups" at bounding box center [370, 150] width 59 height 13
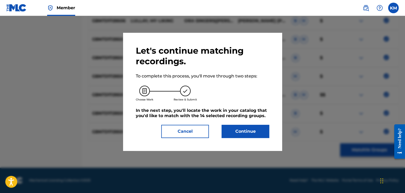
click at [256, 129] on button "Continue" at bounding box center [246, 131] width 48 height 13
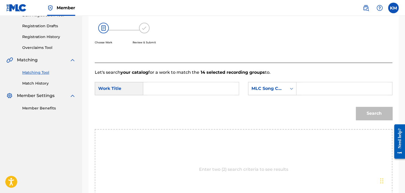
scroll to position [54, 0]
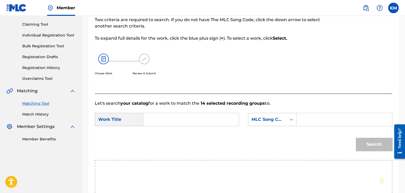
click at [158, 122] on input "Search Form" at bounding box center [191, 119] width 87 height 13
type input "Lullay, my Liking"
click at [291, 120] on icon "Search Form" at bounding box center [291, 119] width 5 height 5
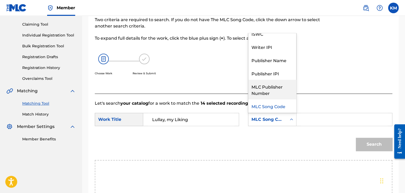
scroll to position [0, 0]
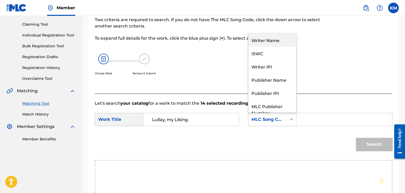
click at [271, 43] on div "Writer Name" at bounding box center [273, 39] width 48 height 13
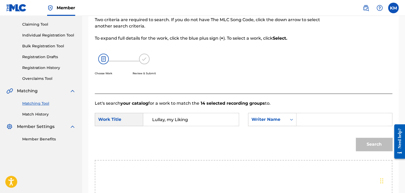
click at [312, 116] on input "Search Form" at bounding box center [344, 119] width 87 height 13
type input "[PERSON_NAME]"
click at [371, 144] on button "Search" at bounding box center [374, 144] width 37 height 13
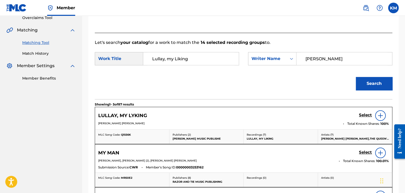
scroll to position [133, 0]
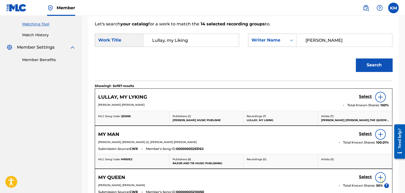
click at [363, 96] on h5 "Select" at bounding box center [365, 96] width 13 height 5
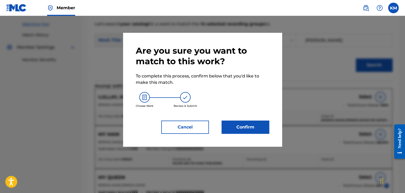
click at [253, 129] on button "Confirm" at bounding box center [246, 127] width 48 height 13
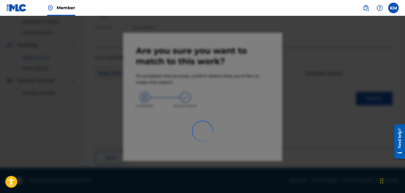
scroll to position [34, 0]
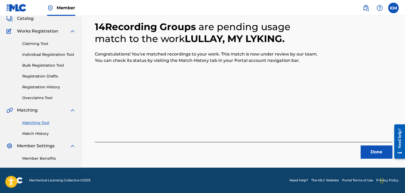
click at [374, 146] on button "Done" at bounding box center [377, 152] width 32 height 13
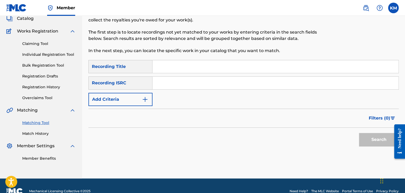
click at [192, 82] on input "Search Form" at bounding box center [276, 83] width 246 height 13
type input "US57M1171001"
click at [378, 139] on button "Search" at bounding box center [379, 139] width 40 height 13
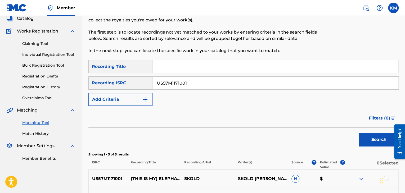
scroll to position [118, 0]
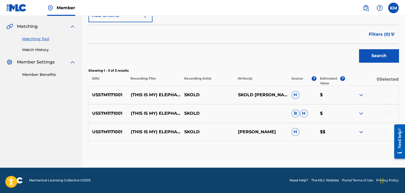
drag, startPoint x: 385, startPoint y: 131, endPoint x: 385, endPoint y: 126, distance: 5.0
click at [385, 131] on div at bounding box center [386, 131] width 5 height 5
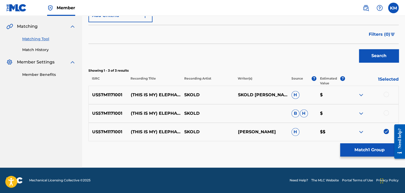
click at [385, 113] on div at bounding box center [386, 113] width 5 height 5
click at [385, 92] on div at bounding box center [386, 94] width 5 height 5
click at [371, 153] on button "Match 3 Groups" at bounding box center [370, 150] width 59 height 13
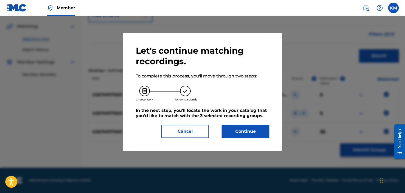
click at [232, 133] on button "Continue" at bounding box center [246, 131] width 48 height 13
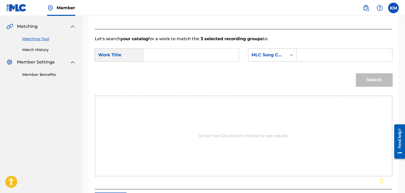
click at [177, 53] on input "Search Form" at bounding box center [191, 55] width 87 height 13
type input "(This Is My) Elephant"
click at [290, 54] on icon "Search Form" at bounding box center [291, 54] width 5 height 5
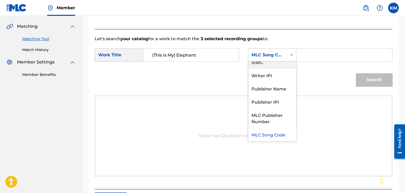
scroll to position [0, 0]
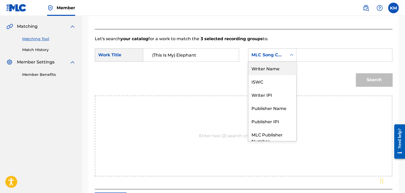
click at [282, 67] on div "Writer Name" at bounding box center [273, 68] width 48 height 13
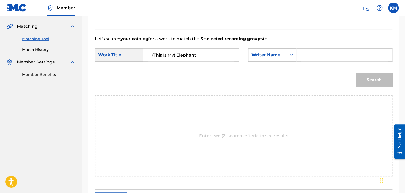
click at [304, 55] on input "Search Form" at bounding box center [344, 55] width 87 height 13
type input "Skold"
click at [368, 75] on button "Search" at bounding box center [374, 79] width 37 height 13
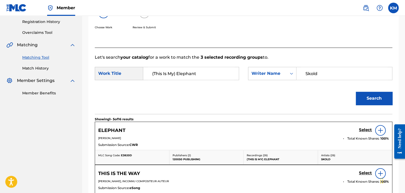
scroll to position [118, 0]
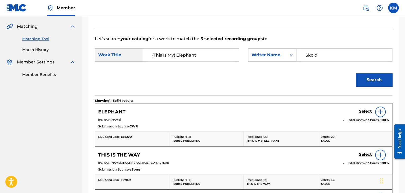
click at [369, 110] on h5 "Select" at bounding box center [365, 111] width 13 height 5
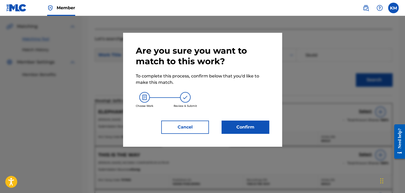
click at [247, 123] on button "Confirm" at bounding box center [246, 127] width 48 height 13
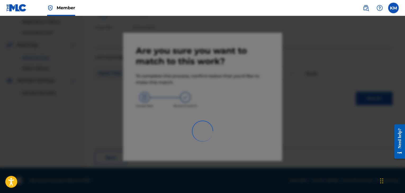
scroll to position [34, 0]
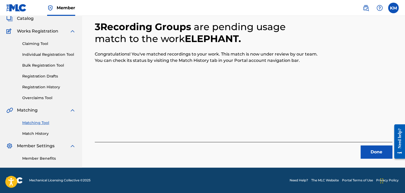
click at [381, 149] on button "Done" at bounding box center [377, 152] width 32 height 13
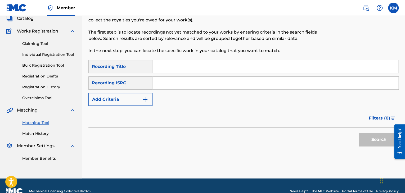
click at [181, 81] on input "Search Form" at bounding box center [276, 83] width 246 height 13
type input "QZ5FN2232852"
click at [364, 137] on button "Search" at bounding box center [379, 139] width 40 height 13
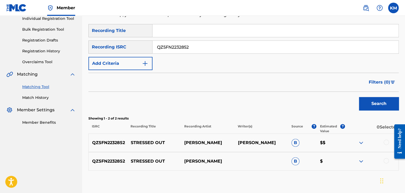
scroll to position [100, 0]
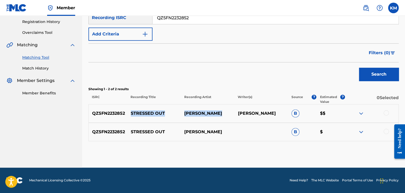
drag, startPoint x: 131, startPoint y: 112, endPoint x: 224, endPoint y: 112, distance: 93.3
click at [224, 112] on div "QZ5FN2232852 STRESSED OUT [PERSON_NAME] [PERSON_NAME] B $$" at bounding box center [244, 113] width 311 height 19
click at [129, 112] on p "STRESSED OUT" at bounding box center [154, 114] width 54 height 6
drag, startPoint x: 129, startPoint y: 112, endPoint x: 159, endPoint y: 112, distance: 30.5
click at [159, 112] on p "STRESSED OUT" at bounding box center [154, 114] width 54 height 6
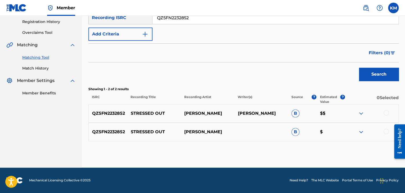
click at [386, 111] on div at bounding box center [386, 113] width 5 height 5
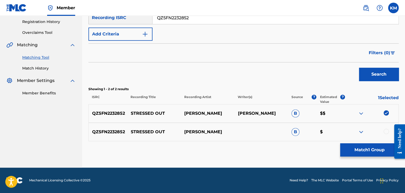
click at [386, 131] on div at bounding box center [386, 131] width 5 height 5
click at [372, 150] on button "Match 2 Groups" at bounding box center [370, 150] width 59 height 13
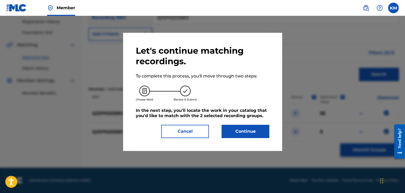
click at [251, 132] on button "Continue" at bounding box center [246, 131] width 48 height 13
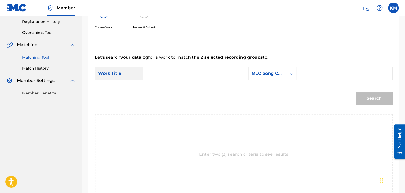
click at [169, 75] on input "Search Form" at bounding box center [191, 73] width 87 height 13
type input "STRESSED OUT"
click at [292, 74] on icon "Search Form" at bounding box center [291, 73] width 5 height 5
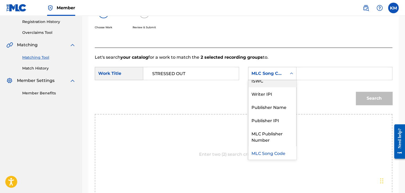
scroll to position [0, 0]
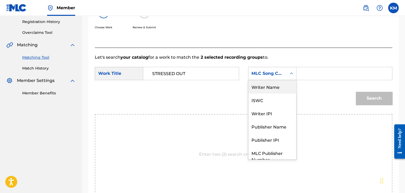
click at [282, 82] on div "Writer Name" at bounding box center [273, 86] width 48 height 13
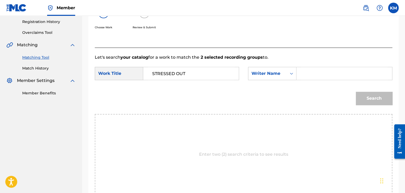
click at [302, 73] on input "Search Form" at bounding box center [344, 73] width 87 height 13
type input "[PERSON_NAME]"
click at [370, 92] on button "Search" at bounding box center [374, 98] width 37 height 13
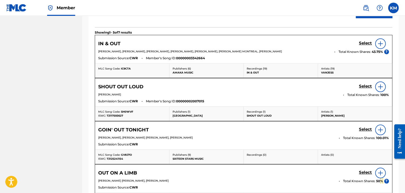
scroll to position [28, 0]
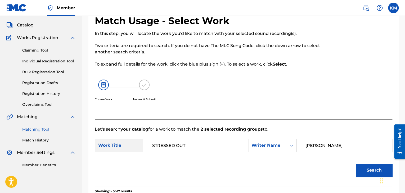
click at [290, 144] on icon "Search Form" at bounding box center [291, 145] width 5 height 5
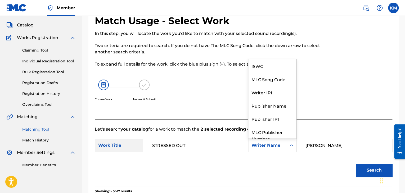
scroll to position [20, 0]
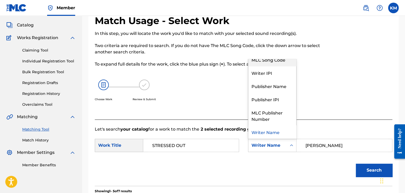
click at [283, 64] on div "MLC Song Code" at bounding box center [273, 59] width 48 height 13
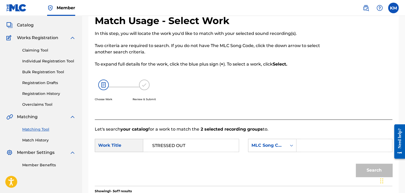
click at [312, 144] on input "Search Form" at bounding box center [344, 145] width 87 height 13
type input "SVE7PZ"
click at [364, 167] on button "Search" at bounding box center [374, 170] width 37 height 13
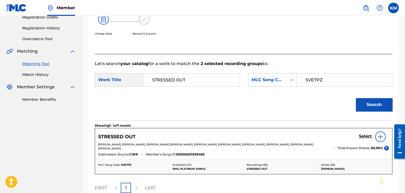
scroll to position [147, 0]
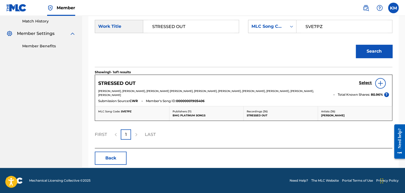
click at [380, 81] on img at bounding box center [381, 83] width 6 height 6
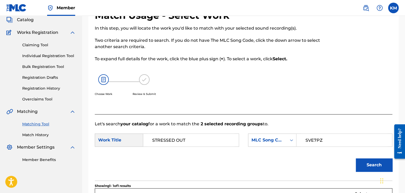
scroll to position [53, 0]
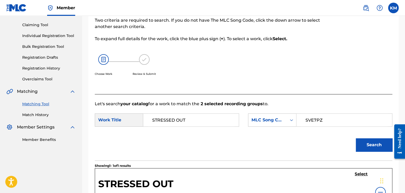
drag, startPoint x: 43, startPoint y: 114, endPoint x: 47, endPoint y: 116, distance: 4.9
click at [43, 114] on link "Match History" at bounding box center [49, 115] width 54 height 6
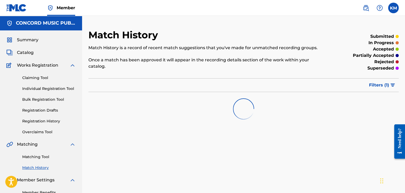
click at [46, 156] on link "Matching Tool" at bounding box center [49, 157] width 54 height 6
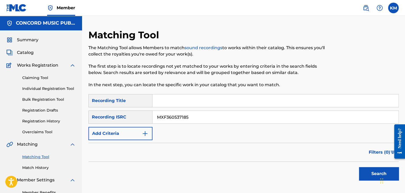
type input "MXF360537185"
click at [366, 170] on button "Search" at bounding box center [379, 173] width 40 height 13
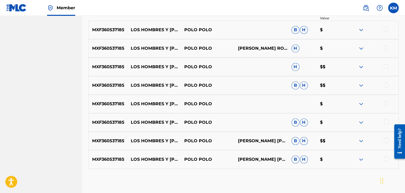
scroll to position [211, 0]
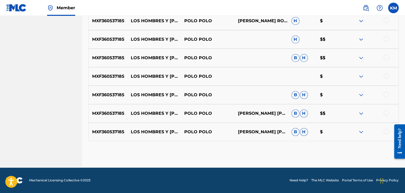
drag, startPoint x: 386, startPoint y: 132, endPoint x: 386, endPoint y: 129, distance: 3.8
click at [386, 132] on div at bounding box center [386, 131] width 5 height 5
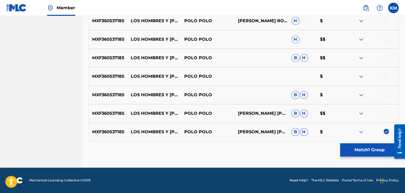
click at [387, 112] on div at bounding box center [386, 113] width 5 height 5
click at [386, 91] on div "MXF360537185 LOS HOMBRES Y [PERSON_NAME] (EN VIVO) (EN VIVO) [PERSON_NAME] [PER…" at bounding box center [244, 95] width 311 height 19
click at [387, 95] on div at bounding box center [386, 94] width 5 height 5
click at [386, 74] on div at bounding box center [386, 75] width 5 height 5
click at [387, 57] on div at bounding box center [386, 57] width 5 height 5
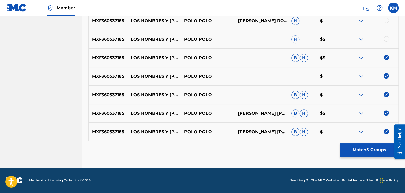
click at [386, 37] on div at bounding box center [386, 38] width 5 height 5
click at [385, 19] on div at bounding box center [386, 20] width 5 height 5
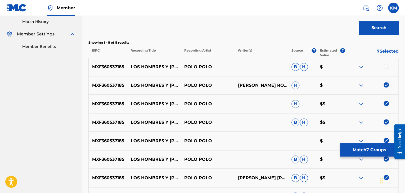
scroll to position [105, 0]
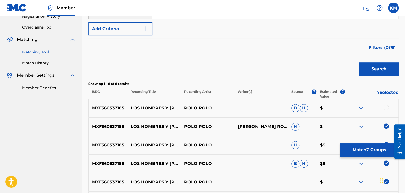
click at [387, 108] on div at bounding box center [386, 107] width 5 height 5
click at [364, 148] on button "Match 8 Groups" at bounding box center [370, 150] width 59 height 13
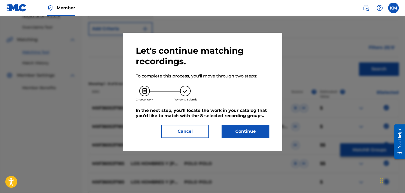
click at [249, 126] on button "Continue" at bounding box center [246, 131] width 48 height 13
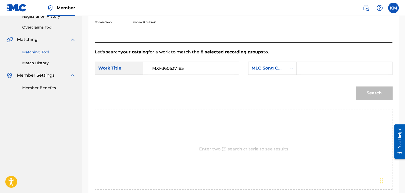
type input "MXF360537185"
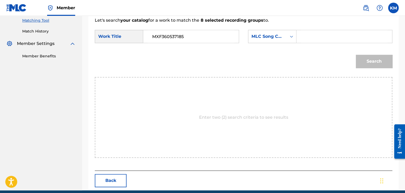
scroll to position [160, 0]
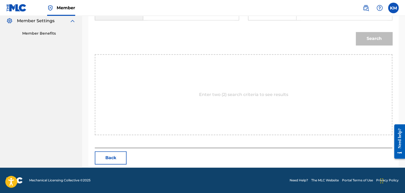
click at [117, 156] on button "Back" at bounding box center [111, 158] width 32 height 13
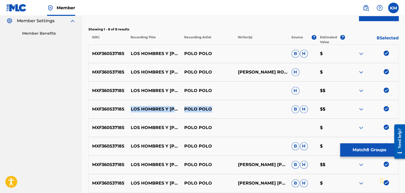
drag, startPoint x: 131, startPoint y: 105, endPoint x: 213, endPoint y: 110, distance: 82.1
click at [213, 110] on div "MXF360537185 LOS HOMBRES Y [PERSON_NAME] [PERSON_NAME] [PERSON_NAME] $$" at bounding box center [244, 109] width 311 height 19
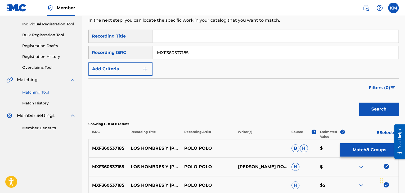
scroll to position [27, 0]
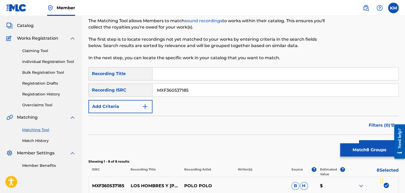
click at [42, 140] on link "Match History" at bounding box center [49, 141] width 54 height 6
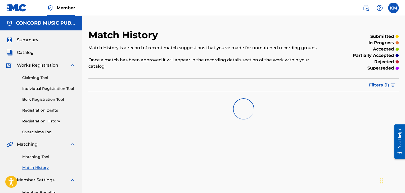
click at [43, 158] on link "Matching Tool" at bounding box center [49, 157] width 54 height 6
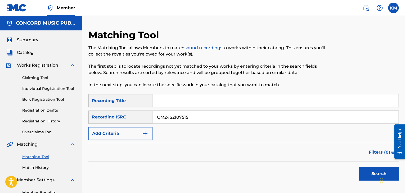
type input "QM24S2107515"
click at [366, 171] on button "Search" at bounding box center [379, 173] width 40 height 13
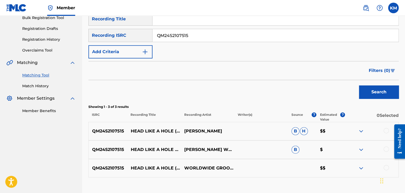
scroll to position [106, 0]
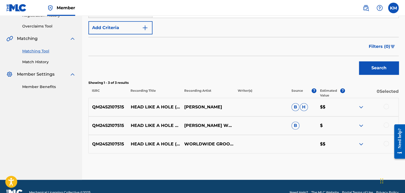
click at [385, 143] on div at bounding box center [386, 143] width 5 height 5
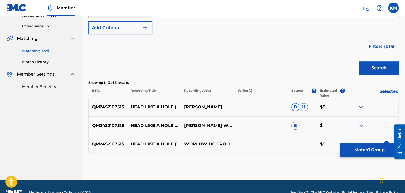
click at [386, 125] on div at bounding box center [386, 125] width 5 height 5
click at [385, 106] on div at bounding box center [386, 106] width 5 height 5
click at [369, 154] on button "Match 3 Groups" at bounding box center [370, 150] width 59 height 13
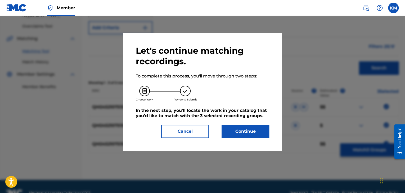
click at [246, 133] on button "Continue" at bounding box center [246, 131] width 48 height 13
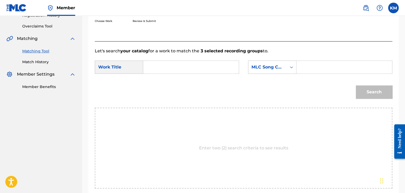
click at [161, 71] on input "Search Form" at bounding box center [191, 67] width 87 height 13
type input "Head Like a Hole (Cinematic Version)"
click at [291, 68] on icon "Search Form" at bounding box center [291, 67] width 5 height 5
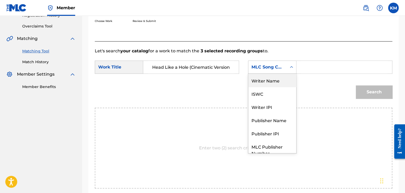
click at [280, 80] on div "Writer Name" at bounding box center [273, 80] width 48 height 13
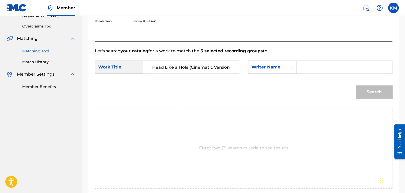
click at [323, 68] on input "Search Form" at bounding box center [344, 67] width 87 height 13
type input "Reznor"
click at [371, 90] on button "Search" at bounding box center [374, 92] width 37 height 13
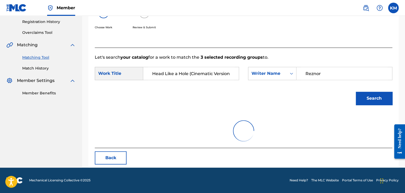
scroll to position [106, 0]
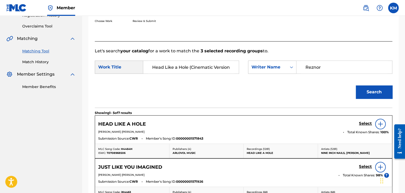
click at [364, 122] on h5 "Select" at bounding box center [365, 123] width 13 height 5
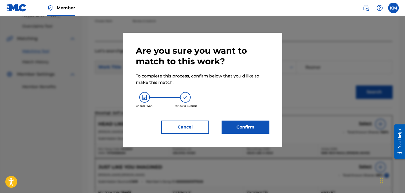
click at [250, 127] on button "Confirm" at bounding box center [246, 127] width 48 height 13
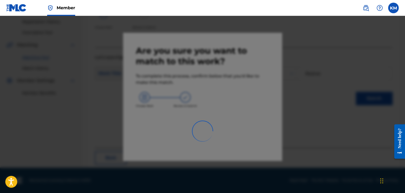
scroll to position [34, 0]
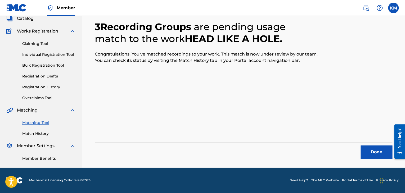
click at [368, 155] on button "Done" at bounding box center [377, 152] width 32 height 13
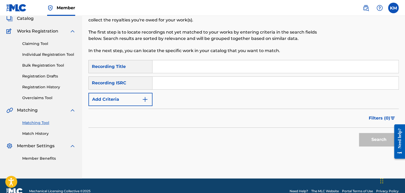
click at [198, 84] on input "Search Form" at bounding box center [276, 83] width 246 height 13
click at [192, 81] on input "Search Form" at bounding box center [276, 83] width 246 height 13
type input "USA5R0501202"
click at [370, 139] on button "Search" at bounding box center [379, 139] width 40 height 13
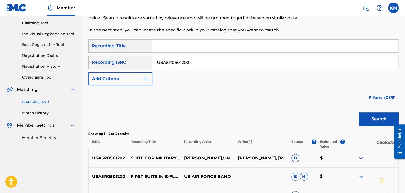
scroll to position [61, 0]
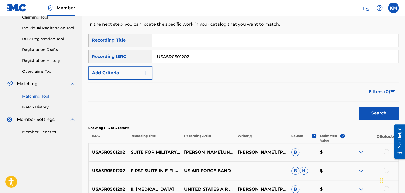
click at [34, 107] on link "Match History" at bounding box center [49, 108] width 54 height 6
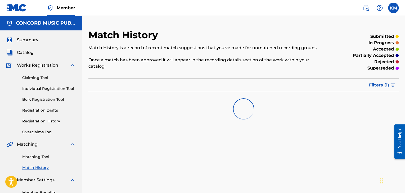
click at [44, 156] on link "Matching Tool" at bounding box center [49, 157] width 54 height 6
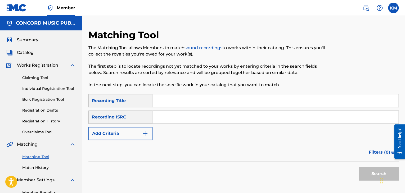
click at [163, 117] on input "Search Form" at bounding box center [276, 117] width 246 height 13
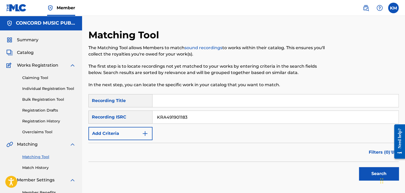
type input "KRA491901183"
click at [370, 176] on button "Search" at bounding box center [379, 173] width 40 height 13
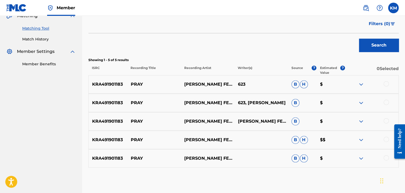
scroll to position [155, 0]
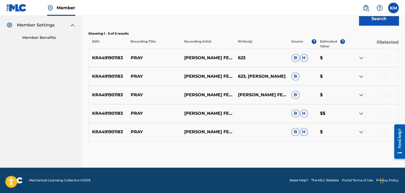
click at [385, 129] on div at bounding box center [386, 131] width 5 height 5
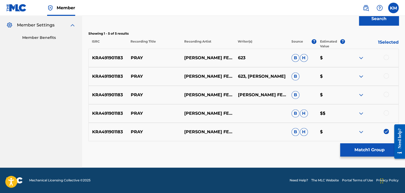
click at [386, 112] on div at bounding box center [386, 113] width 5 height 5
click at [387, 95] on div at bounding box center [386, 94] width 5 height 5
click at [387, 74] on div at bounding box center [386, 75] width 5 height 5
click at [387, 58] on div at bounding box center [386, 57] width 5 height 5
click at [372, 152] on button "Match 5 Groups" at bounding box center [370, 150] width 59 height 13
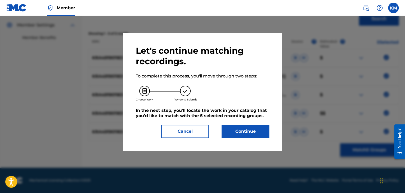
click at [244, 131] on button "Continue" at bounding box center [246, 131] width 48 height 13
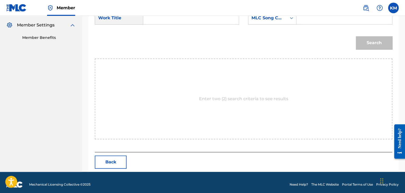
scroll to position [102, 0]
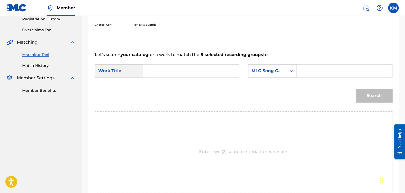
click at [166, 67] on input "Search Form" at bounding box center [191, 71] width 87 height 13
type input "Pray"
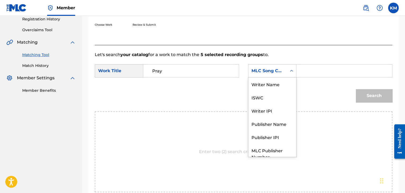
click at [290, 71] on icon "Search Form" at bounding box center [291, 70] width 5 height 5
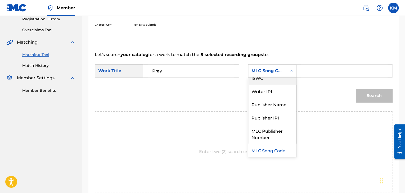
scroll to position [0, 0]
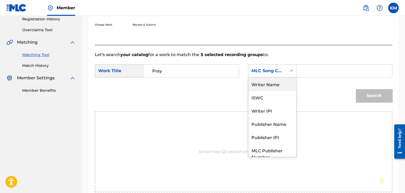
click at [277, 82] on div "Writer Name" at bounding box center [273, 84] width 48 height 13
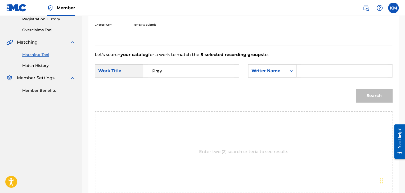
click at [320, 70] on input "Search Form" at bounding box center [344, 71] width 87 height 13
click at [376, 99] on button "Search" at bounding box center [374, 95] width 37 height 13
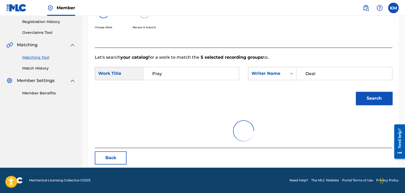
scroll to position [77, 0]
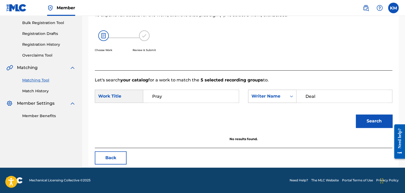
drag, startPoint x: 263, startPoint y: 95, endPoint x: 251, endPoint y: 95, distance: 12.2
click at [251, 95] on div "SearchWithCriteriafc7bfc7d-3e23-476e-a9ef-ed577256579b Writer Name Deal" at bounding box center [320, 96] width 144 height 13
click at [382, 120] on button "Search" at bounding box center [374, 121] width 37 height 13
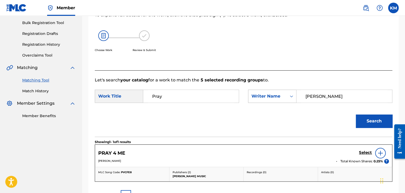
drag, startPoint x: 328, startPoint y: 95, endPoint x: 282, endPoint y: 99, distance: 46.0
click at [282, 99] on div "SearchWithCriteriafc7bfc7d-3e23-476e-a9ef-ed577256579b Writer Name [PERSON_NAME]" at bounding box center [320, 96] width 144 height 13
click at [368, 122] on button "Search" at bounding box center [374, 121] width 37 height 13
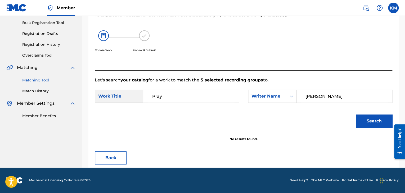
drag, startPoint x: 335, startPoint y: 94, endPoint x: 213, endPoint y: 117, distance: 124.5
click at [213, 117] on form "SearchWithCriteria2ed57961-3329-4f08-b380-e24dc1ba2df8 Work Title Pray SearchWi…" at bounding box center [244, 110] width 298 height 54
type input "[PERSON_NAME]"
click at [356, 115] on button "Search" at bounding box center [374, 121] width 37 height 13
click at [34, 92] on link "Match History" at bounding box center [49, 92] width 54 height 6
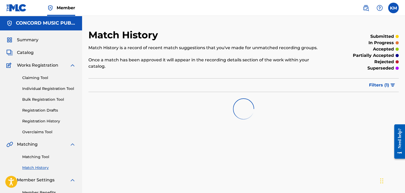
click at [43, 156] on link "Matching Tool" at bounding box center [49, 157] width 54 height 6
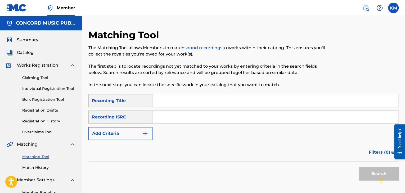
click at [191, 118] on input "Search Form" at bounding box center [276, 117] width 246 height 13
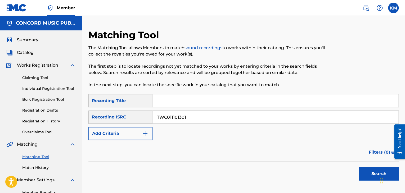
type input "TWC011101301"
click at [366, 175] on button "Search" at bounding box center [379, 173] width 40 height 13
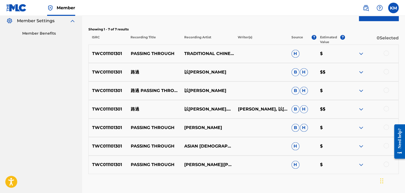
scroll to position [185, 0]
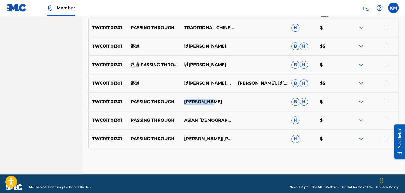
drag, startPoint x: 182, startPoint y: 101, endPoint x: 213, endPoint y: 101, distance: 30.5
click at [213, 101] on p "[PERSON_NAME]" at bounding box center [208, 102] width 54 height 6
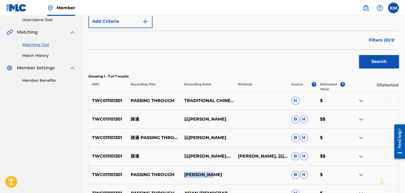
scroll to position [79, 0]
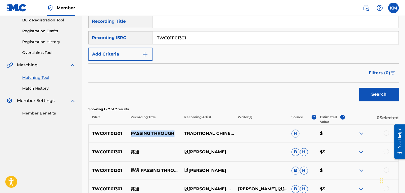
drag, startPoint x: 129, startPoint y: 130, endPoint x: 176, endPoint y: 134, distance: 47.1
click at [176, 134] on div "TWC011101301 PASSING THROUGH TRADITIONAL CHINESE MUSIC #U#U#U#U#U#U#U#U#U H $" at bounding box center [244, 134] width 311 height 19
click at [385, 133] on div at bounding box center [386, 133] width 5 height 5
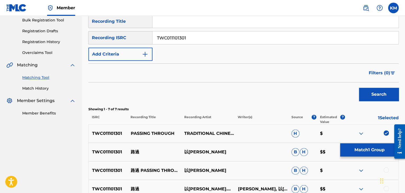
scroll to position [159, 0]
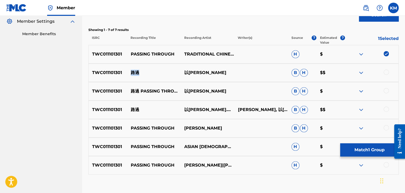
drag, startPoint x: 127, startPoint y: 69, endPoint x: 143, endPoint y: 69, distance: 15.9
click at [143, 69] on div "TWC011101301 路過 以莉·高露 B H $$" at bounding box center [244, 73] width 311 height 19
click at [386, 73] on div at bounding box center [386, 72] width 5 height 5
click at [387, 91] on div at bounding box center [386, 90] width 5 height 5
click at [386, 108] on div at bounding box center [386, 109] width 5 height 5
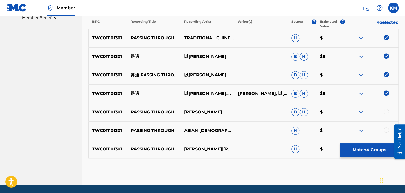
scroll to position [192, 0]
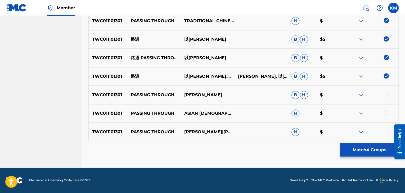
click at [387, 94] on div at bounding box center [386, 94] width 5 height 5
click at [387, 114] on div at bounding box center [386, 113] width 5 height 5
click at [388, 130] on div at bounding box center [386, 131] width 5 height 5
click at [365, 149] on button "Match 7 Groups" at bounding box center [370, 150] width 59 height 13
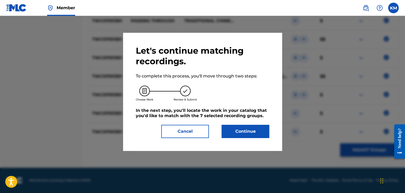
click at [256, 131] on button "Continue" at bounding box center [246, 131] width 48 height 13
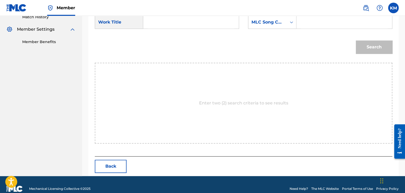
scroll to position [80, 0]
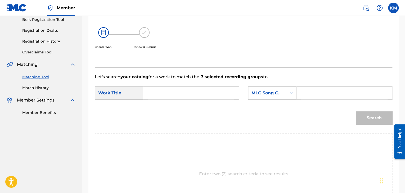
click at [163, 98] on input "Search Form" at bounding box center [191, 93] width 87 height 13
type input "PASSING THROUGH"
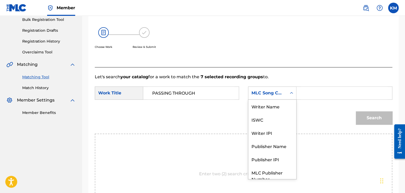
click at [292, 95] on icon "Search Form" at bounding box center [291, 93] width 5 height 5
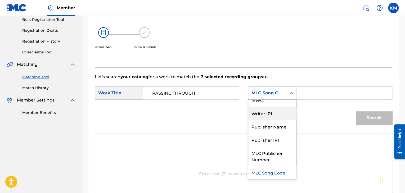
scroll to position [0, 0]
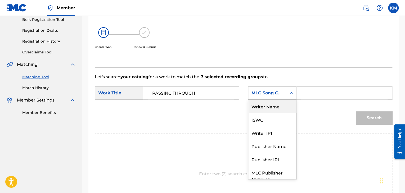
click at [272, 110] on div "Writer Name" at bounding box center [273, 106] width 48 height 13
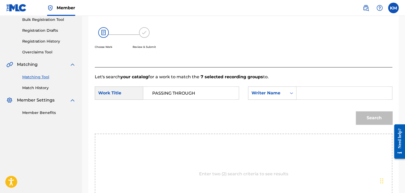
click at [308, 92] on input "Search Form" at bounding box center [344, 93] width 87 height 13
type input "Guanyu"
click at [373, 117] on button "Search" at bounding box center [374, 118] width 37 height 13
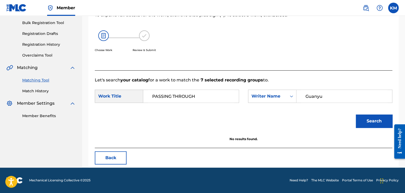
scroll to position [77, 0]
click at [290, 95] on icon "Search Form" at bounding box center [291, 96] width 5 height 5
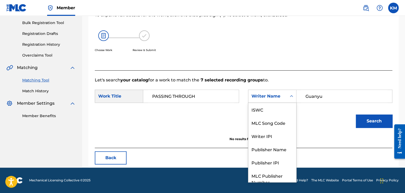
scroll to position [20, 0]
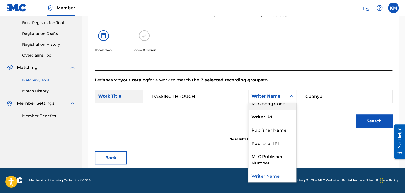
click at [285, 104] on div "MLC Song Code" at bounding box center [273, 103] width 48 height 13
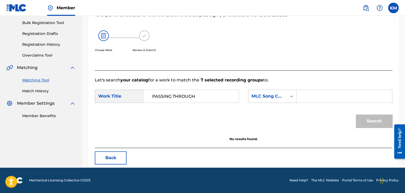
click at [332, 95] on input "Search Form" at bounding box center [344, 96] width 87 height 13
type input "P4178C"
click at [372, 121] on button "Search" at bounding box center [374, 121] width 37 height 13
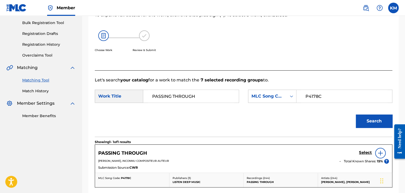
click at [36, 91] on link "Match History" at bounding box center [49, 92] width 54 height 6
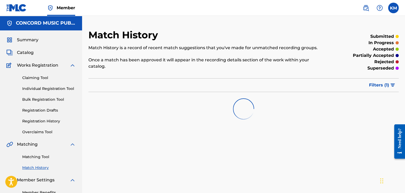
click at [41, 157] on link "Matching Tool" at bounding box center [49, 157] width 54 height 6
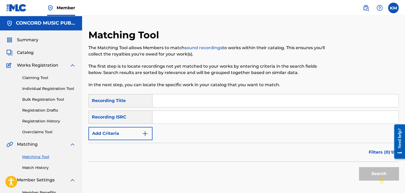
click at [191, 114] on input "Search Form" at bounding box center [276, 117] width 246 height 13
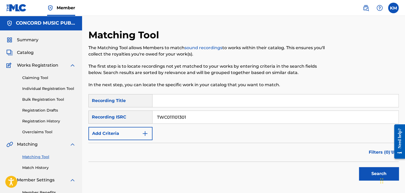
type input "TWC011101301"
click at [371, 169] on button "Search" at bounding box center [379, 173] width 40 height 13
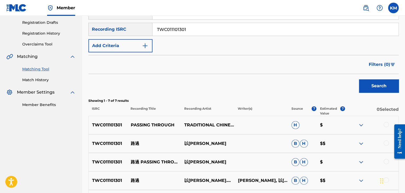
scroll to position [159, 0]
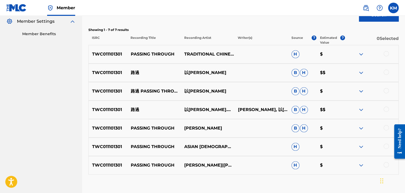
click at [385, 54] on div at bounding box center [386, 53] width 5 height 5
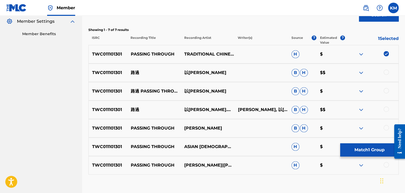
click at [387, 73] on div at bounding box center [386, 72] width 5 height 5
click at [388, 90] on div at bounding box center [386, 90] width 5 height 5
click at [386, 109] on div at bounding box center [386, 109] width 5 height 5
click at [387, 126] on div at bounding box center [386, 127] width 5 height 5
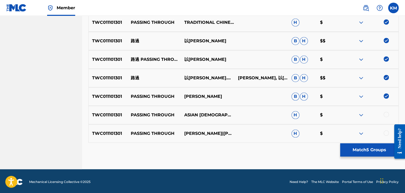
scroll to position [192, 0]
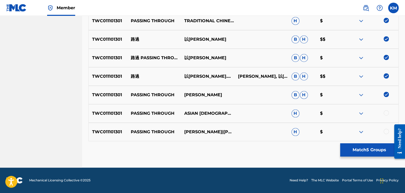
click at [387, 113] on div at bounding box center [386, 113] width 5 height 5
click at [386, 131] on div at bounding box center [386, 131] width 5 height 5
drag, startPoint x: 129, startPoint y: 130, endPoint x: 173, endPoint y: 130, distance: 44.3
click at [173, 130] on p "PASSING THROUGH" at bounding box center [154, 132] width 54 height 6
click at [351, 150] on button "Match 7 Groups" at bounding box center [370, 150] width 59 height 13
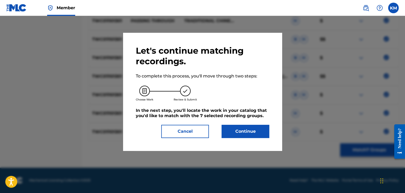
click at [232, 134] on button "Continue" at bounding box center [246, 131] width 48 height 13
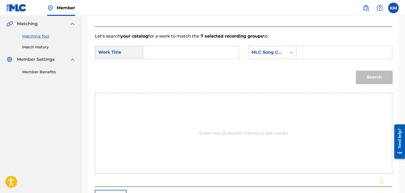
scroll to position [80, 0]
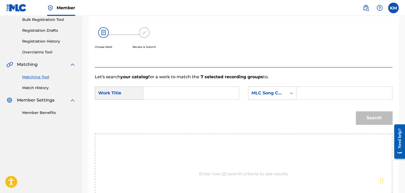
click at [172, 92] on input "Search Form" at bounding box center [191, 93] width 87 height 13
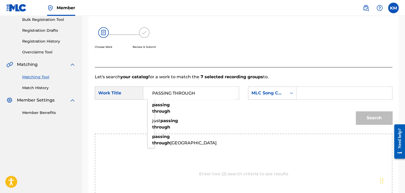
type input "PASSING THROUGH"
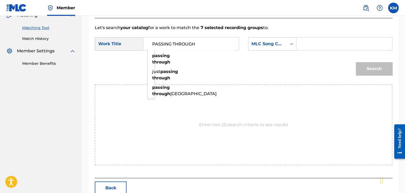
scroll to position [107, 0]
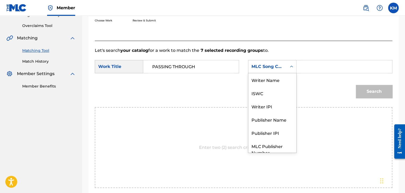
click at [289, 65] on icon "Search Form" at bounding box center [291, 66] width 5 height 5
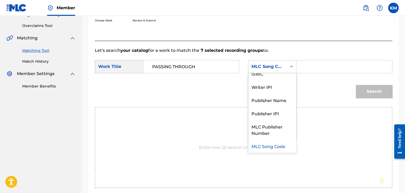
scroll to position [0, 0]
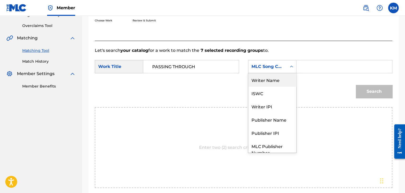
click at [282, 79] on div "Writer Name" at bounding box center [273, 79] width 48 height 13
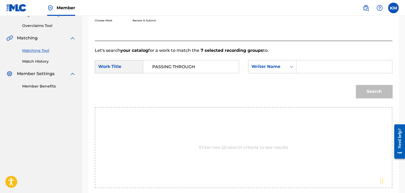
click at [301, 69] on div "Search Form" at bounding box center [345, 66] width 96 height 13
click at [313, 63] on input "Search Form" at bounding box center [344, 66] width 87 height 13
type input "[PERSON_NAME]"
click at [356, 85] on button "Search" at bounding box center [374, 91] width 37 height 13
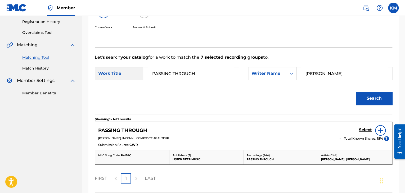
scroll to position [107, 0]
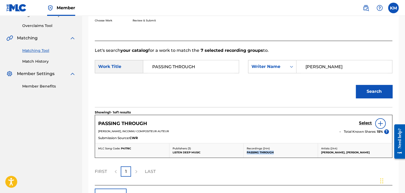
drag, startPoint x: 247, startPoint y: 152, endPoint x: 280, endPoint y: 153, distance: 33.4
click at [280, 153] on p "PASSING THROUGH" at bounding box center [281, 153] width 68 height 4
drag, startPoint x: 319, startPoint y: 151, endPoint x: 363, endPoint y: 151, distance: 43.7
click at [363, 151] on div "Artists ( 244 ) [PERSON_NAME], [PERSON_NAME]" at bounding box center [355, 151] width 74 height 14
drag, startPoint x: 37, startPoint y: 60, endPoint x: 38, endPoint y: 66, distance: 5.9
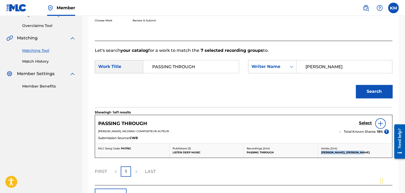
click at [37, 60] on link "Match History" at bounding box center [49, 62] width 54 height 6
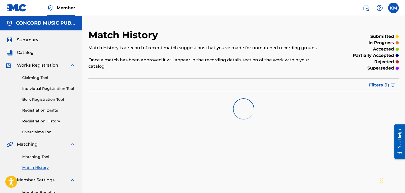
click at [36, 154] on div "Matching Tool Match History" at bounding box center [40, 159] width 69 height 23
click at [47, 157] on link "Matching Tool" at bounding box center [49, 157] width 54 height 6
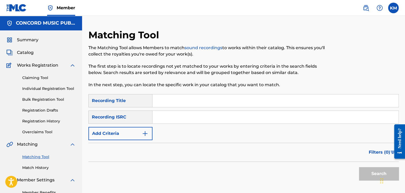
click at [160, 120] on input "Search Form" at bounding box center [276, 117] width 246 height 13
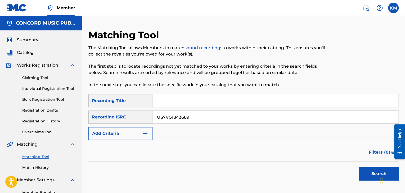
type input "US7VG1843689"
click at [371, 173] on button "Search" at bounding box center [379, 173] width 40 height 13
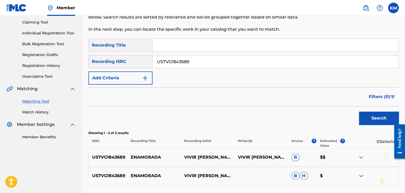
scroll to position [79, 0]
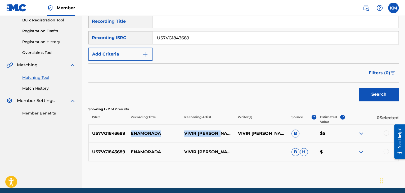
drag, startPoint x: 131, startPoint y: 132, endPoint x: 229, endPoint y: 129, distance: 98.4
click at [229, 129] on div "US7VG1843689 ENAMORADA VIVIR [PERSON_NAME] VIVIR [PERSON_NAME] B $$" at bounding box center [244, 134] width 311 height 19
click at [387, 132] on div at bounding box center [386, 133] width 5 height 5
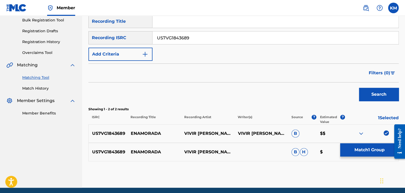
scroll to position [100, 0]
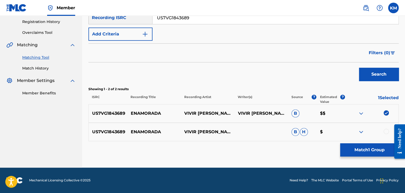
click at [386, 129] on div at bounding box center [386, 131] width 5 height 5
drag, startPoint x: 131, startPoint y: 129, endPoint x: 161, endPoint y: 128, distance: 29.2
click at [161, 128] on div "US7VG1843689 ENAMORADA VIVIR [PERSON_NAME] $" at bounding box center [244, 132] width 311 height 19
click at [352, 149] on button "Match 2 Groups" at bounding box center [370, 150] width 59 height 13
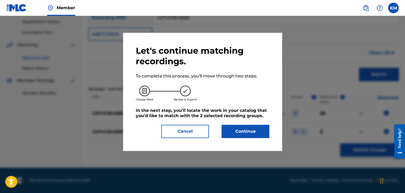
click at [235, 131] on button "Continue" at bounding box center [246, 131] width 48 height 13
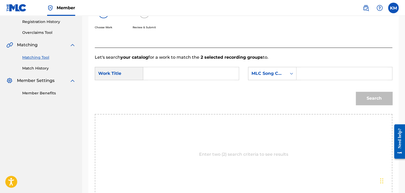
click at [170, 75] on input "Search Form" at bounding box center [191, 73] width 87 height 13
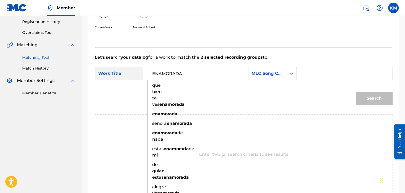
type input "ENAMORADA"
click at [290, 74] on icon "Search Form" at bounding box center [291, 73] width 5 height 5
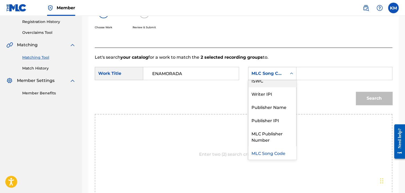
scroll to position [0, 0]
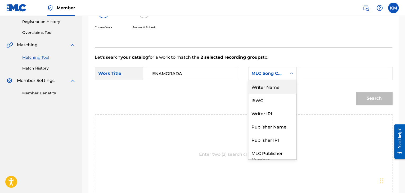
click at [285, 85] on div "Writer Name" at bounding box center [273, 86] width 48 height 13
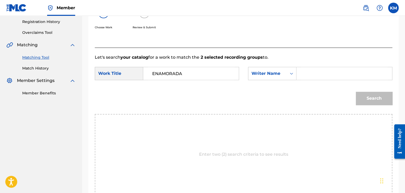
click at [307, 72] on input "Search Form" at bounding box center [344, 73] width 87 height 13
click at [363, 101] on button "Search" at bounding box center [374, 98] width 37 height 13
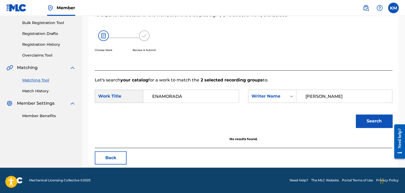
scroll to position [77, 0]
drag, startPoint x: 328, startPoint y: 97, endPoint x: 236, endPoint y: 99, distance: 91.7
click at [236, 99] on div "SearchWithCriteria2ed57961-3329-4f08-b380-e24dc1ba2df8 Work Title ENAMORADA Sea…" at bounding box center [244, 98] width 298 height 16
type input "[PERSON_NAME]"
click at [374, 118] on button "Search" at bounding box center [374, 121] width 37 height 13
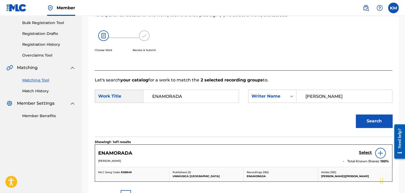
click at [364, 152] on h5 "Select" at bounding box center [365, 153] width 13 height 5
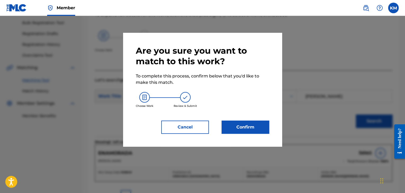
click at [254, 122] on button "Confirm" at bounding box center [246, 127] width 48 height 13
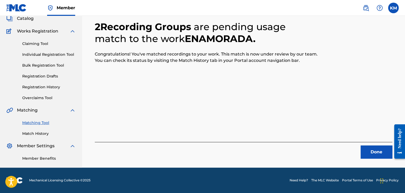
scroll to position [34, 0]
click at [366, 150] on button "Done" at bounding box center [377, 152] width 32 height 13
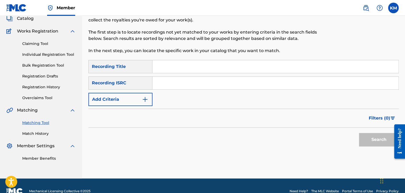
click at [162, 83] on input "Search Form" at bounding box center [276, 83] width 246 height 13
type input "KM [DATE] MATCH"
click at [173, 81] on input "Search Form" at bounding box center [276, 83] width 246 height 13
click at [367, 138] on button "Search" at bounding box center [379, 139] width 40 height 13
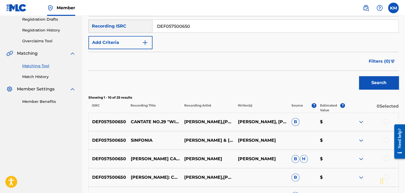
scroll to position [8, 0]
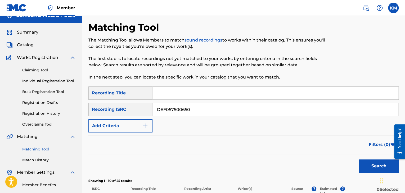
drag, startPoint x: 165, startPoint y: 111, endPoint x: 122, endPoint y: 112, distance: 42.9
click at [125, 109] on div "SearchWithCriteria812bef03-9950-4bb5-b924-8f9783f37f9b Recording ISRC DEF057500…" at bounding box center [244, 109] width 311 height 13
type input "USCWY0610134"
click at [365, 164] on button "Search" at bounding box center [379, 166] width 40 height 13
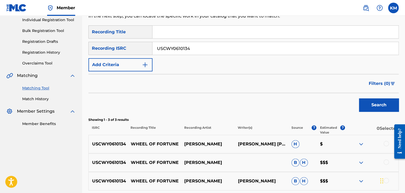
scroll to position [114, 0]
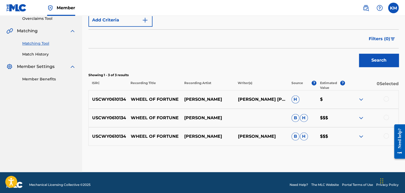
click at [385, 99] on div at bounding box center [386, 98] width 5 height 5
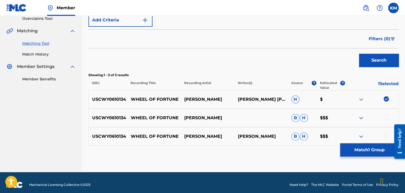
click at [386, 116] on div at bounding box center [386, 117] width 5 height 5
click at [386, 136] on div at bounding box center [386, 136] width 5 height 5
click at [373, 149] on button "Match 3 Groups" at bounding box center [370, 150] width 59 height 13
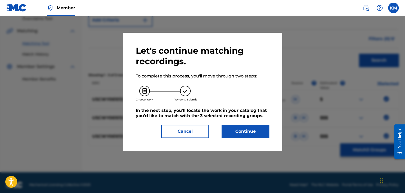
click at [250, 133] on button "Continue" at bounding box center [246, 131] width 48 height 13
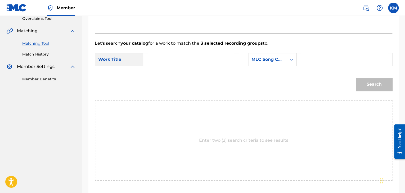
click at [176, 56] on input "Search Form" at bounding box center [191, 59] width 87 height 13
type input "Wheel of Fortune"
click at [291, 61] on icon "Search Form" at bounding box center [291, 59] width 5 height 5
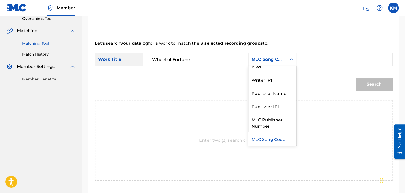
scroll to position [0, 0]
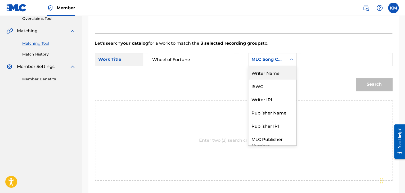
click at [286, 77] on div "Writer Name" at bounding box center [273, 72] width 48 height 13
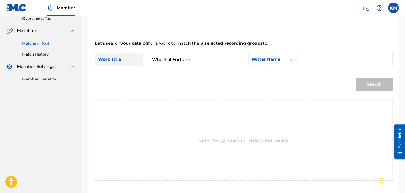
click at [301, 61] on div "Search Form" at bounding box center [345, 59] width 96 height 13
click at [311, 60] on input "Search Form" at bounding box center [344, 59] width 87 height 13
click at [385, 84] on button "Search" at bounding box center [374, 84] width 37 height 13
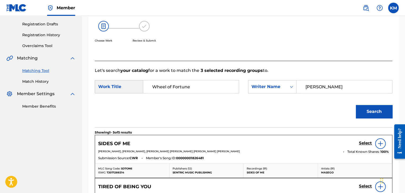
scroll to position [87, 0]
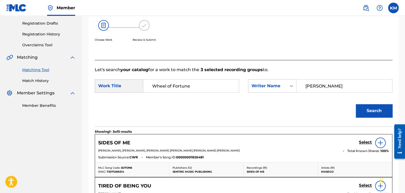
click at [364, 109] on button "Search" at bounding box center [374, 110] width 37 height 13
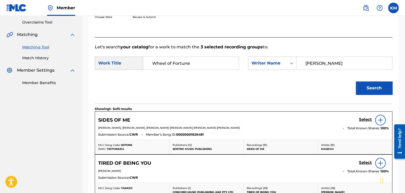
scroll to position [140, 0]
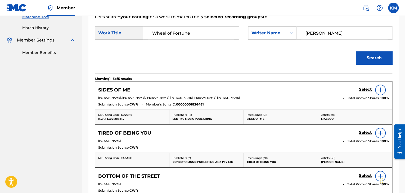
drag, startPoint x: 333, startPoint y: 33, endPoint x: 240, endPoint y: 35, distance: 92.5
click at [241, 35] on div "SearchWithCriteria2ed57961-3329-4f08-b380-e24dc1ba2df8 Work Title Wheel of Fort…" at bounding box center [244, 34] width 298 height 16
type input "[PERSON_NAME]"
click at [365, 56] on button "Search" at bounding box center [374, 57] width 37 height 13
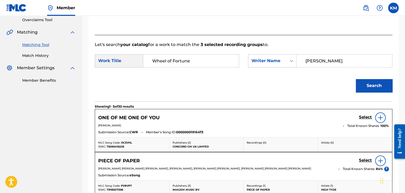
scroll to position [61, 0]
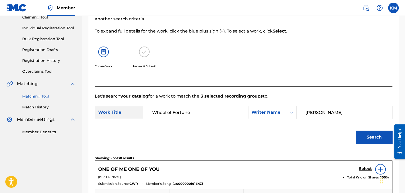
click at [41, 106] on link "Match History" at bounding box center [49, 108] width 54 height 6
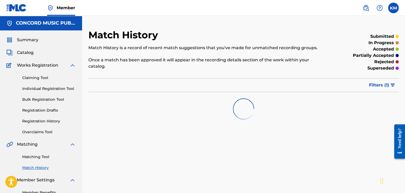
click at [45, 157] on link "Matching Tool" at bounding box center [49, 157] width 54 height 6
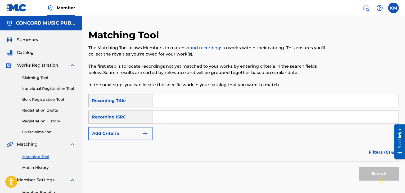
click at [166, 119] on input "Search Form" at bounding box center [276, 117] width 246 height 13
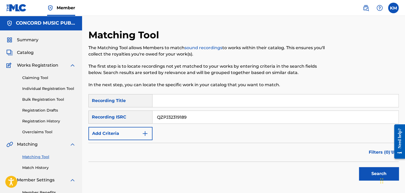
type input "QZPJ32319189"
click at [369, 172] on button "Search" at bounding box center [379, 173] width 40 height 13
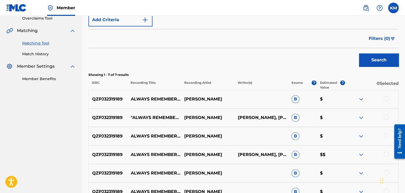
scroll to position [185, 0]
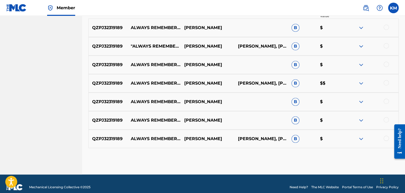
click at [386, 137] on div at bounding box center [386, 138] width 5 height 5
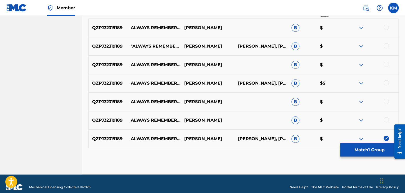
click at [388, 120] on div at bounding box center [386, 119] width 5 height 5
click at [386, 102] on div at bounding box center [386, 101] width 5 height 5
click at [386, 83] on div at bounding box center [386, 82] width 5 height 5
click at [383, 63] on div at bounding box center [372, 65] width 54 height 6
click at [386, 64] on div at bounding box center [386, 64] width 5 height 5
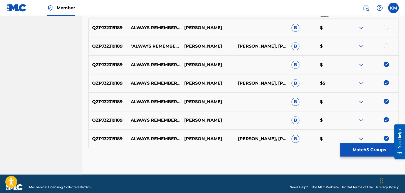
click at [386, 45] on div at bounding box center [386, 45] width 5 height 5
click at [386, 28] on div at bounding box center [386, 27] width 5 height 5
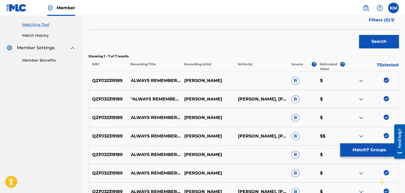
click at [367, 148] on button "Match 7 Groups" at bounding box center [370, 150] width 59 height 13
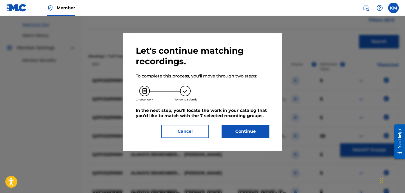
click at [233, 132] on button "Continue" at bounding box center [246, 131] width 48 height 13
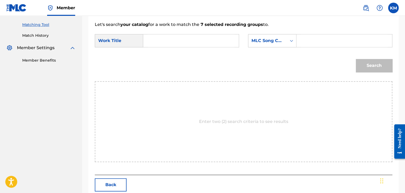
click at [156, 42] on input "Search Form" at bounding box center [191, 40] width 87 height 13
type input "Always Remember Us This Way (From "A Star Is Born") - Piano Version"
click at [291, 38] on icon "Search Form" at bounding box center [291, 40] width 5 height 5
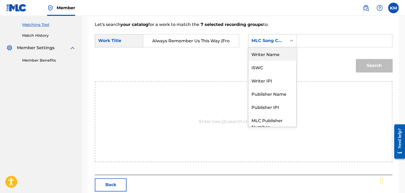
click at [285, 53] on div "Writer Name" at bounding box center [273, 53] width 48 height 13
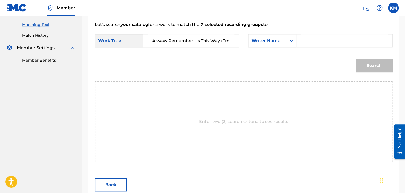
click at [320, 37] on input "Search Form" at bounding box center [344, 40] width 87 height 13
type input "Germanotta"
click at [368, 65] on button "Search" at bounding box center [374, 65] width 37 height 13
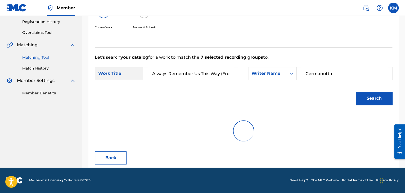
scroll to position [132, 0]
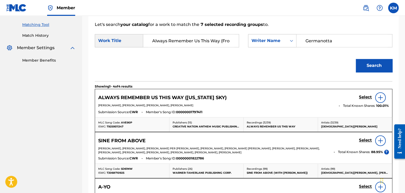
click at [360, 96] on h5 "Select" at bounding box center [365, 97] width 13 height 5
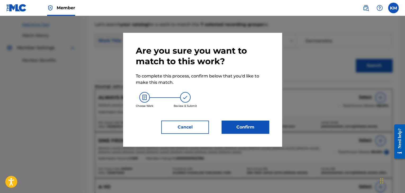
click at [260, 125] on button "Confirm" at bounding box center [246, 127] width 48 height 13
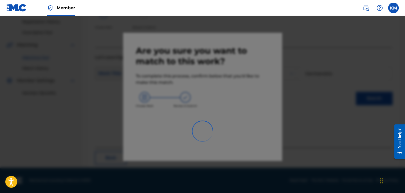
scroll to position [34, 0]
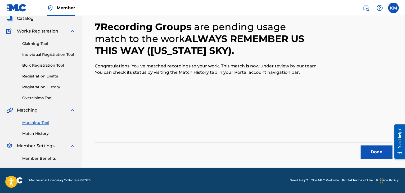
click at [378, 148] on button "Done" at bounding box center [377, 152] width 32 height 13
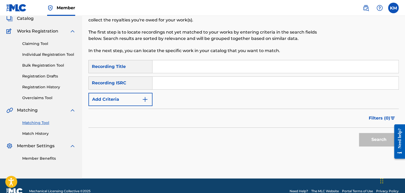
click at [220, 86] on input "Search Form" at bounding box center [276, 83] width 246 height 13
type input "USG7D1497904"
click at [373, 139] on button "Search" at bounding box center [379, 139] width 40 height 13
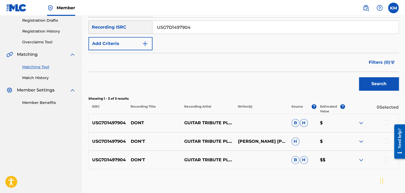
scroll to position [118, 0]
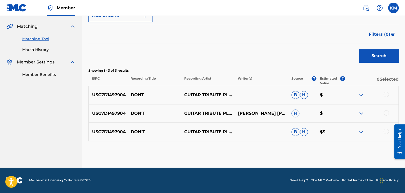
click at [387, 132] on div at bounding box center [386, 131] width 5 height 5
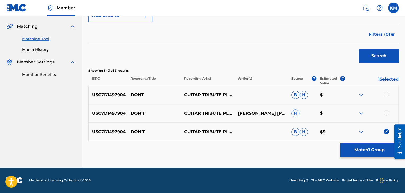
click at [386, 110] on div "USG7D1497904 DON'T GUITAR TRIBUTE PLAYERS [PERSON_NAME] [PERSON_NAME] [PERSON_N…" at bounding box center [244, 113] width 311 height 19
click at [386, 112] on div at bounding box center [386, 113] width 5 height 5
click at [385, 95] on div at bounding box center [386, 94] width 5 height 5
click at [376, 148] on button "Match 3 Groups" at bounding box center [370, 150] width 59 height 13
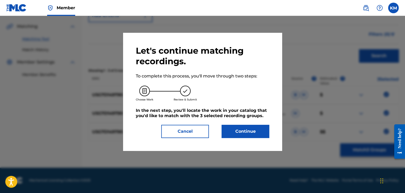
click at [251, 131] on button "Continue" at bounding box center [246, 131] width 48 height 13
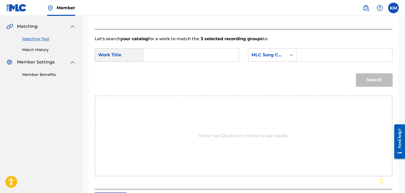
click at [155, 55] on input "Search Form" at bounding box center [191, 55] width 87 height 13
type input "Don't"
type input "D9761Y"
click at [365, 74] on button "Search" at bounding box center [374, 79] width 37 height 13
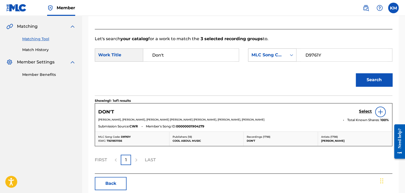
click at [290, 54] on icon "Search Form" at bounding box center [291, 54] width 5 height 5
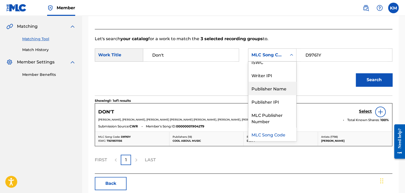
scroll to position [0, 0]
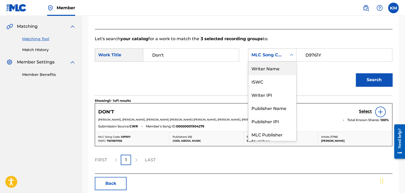
click at [282, 64] on div "Writer Name" at bounding box center [273, 68] width 48 height 13
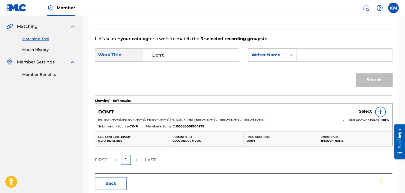
click at [307, 55] on input "Search Form" at bounding box center [344, 55] width 87 height 13
type input "[PERSON_NAME]"
click at [356, 73] on button "Search" at bounding box center [374, 79] width 37 height 13
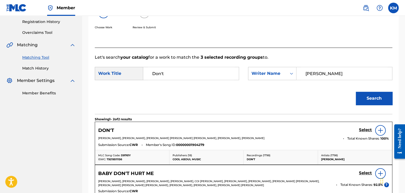
scroll to position [118, 0]
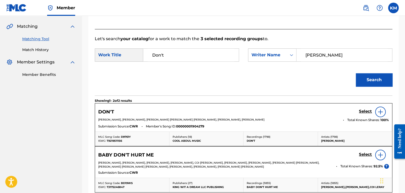
click at [361, 109] on h5 "Select" at bounding box center [365, 111] width 13 height 5
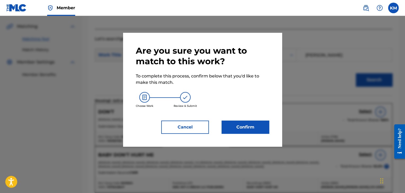
click at [256, 129] on button "Confirm" at bounding box center [246, 127] width 48 height 13
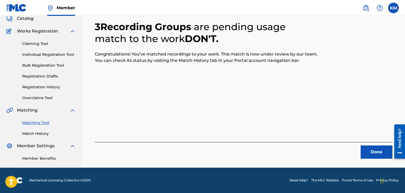
scroll to position [34, 0]
click at [373, 152] on button "Done" at bounding box center [377, 152] width 32 height 13
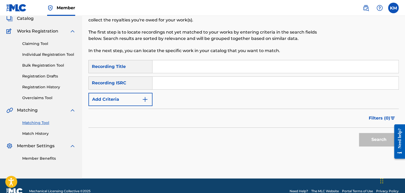
click at [198, 83] on input "Search Form" at bounding box center [276, 83] width 246 height 13
type input "NLA508209901"
click at [377, 136] on button "Search" at bounding box center [379, 139] width 40 height 13
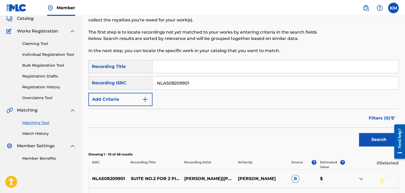
click at [40, 134] on link "Match History" at bounding box center [49, 134] width 54 height 6
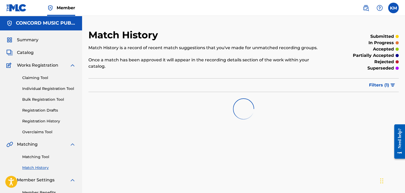
click at [40, 159] on link "Matching Tool" at bounding box center [49, 157] width 54 height 6
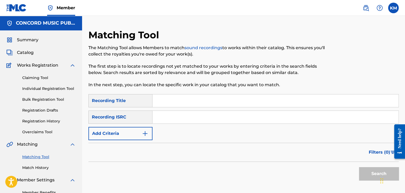
click at [172, 120] on input "Search Form" at bounding box center [276, 117] width 246 height 13
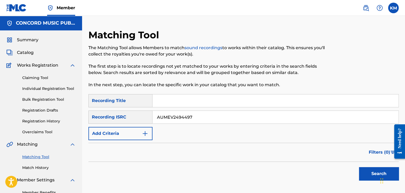
type input "AUMEV2494497"
click at [371, 172] on button "Search" at bounding box center [379, 173] width 40 height 13
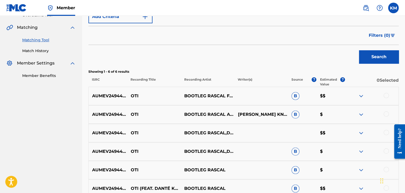
scroll to position [159, 0]
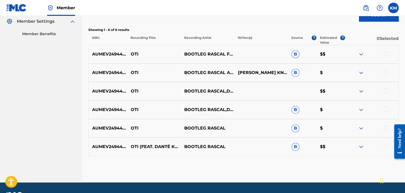
click at [387, 145] on div at bounding box center [386, 146] width 5 height 5
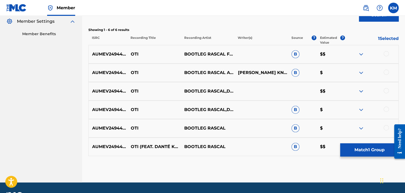
click at [387, 127] on div at bounding box center [386, 127] width 5 height 5
click at [386, 107] on div at bounding box center [386, 109] width 5 height 5
click at [385, 91] on div at bounding box center [386, 90] width 5 height 5
click at [386, 70] on div at bounding box center [386, 72] width 5 height 5
click at [386, 51] on div at bounding box center [386, 53] width 5 height 5
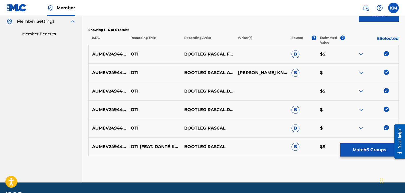
click at [356, 148] on button "Match 6 Groups" at bounding box center [370, 150] width 59 height 13
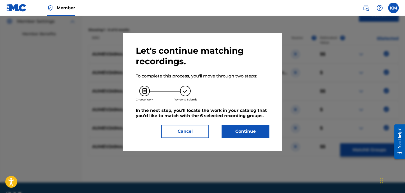
click at [249, 130] on button "Continue" at bounding box center [246, 131] width 48 height 13
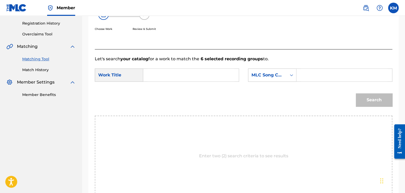
scroll to position [79, 0]
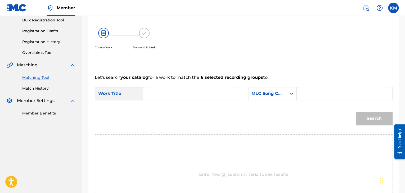
click at [166, 97] on input "Search Form" at bounding box center [191, 93] width 87 height 13
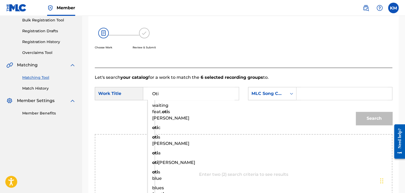
type input "Oti"
click at [288, 93] on div "Search Form" at bounding box center [292, 94] width 10 height 10
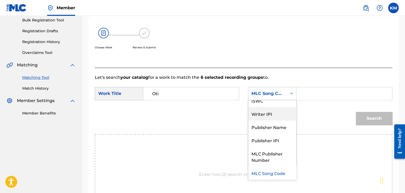
scroll to position [0, 0]
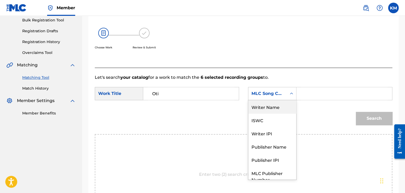
click at [263, 108] on div "Writer Name" at bounding box center [273, 106] width 48 height 13
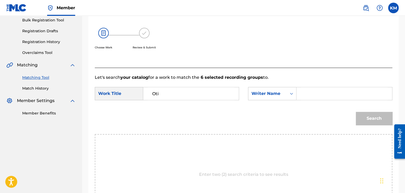
click at [303, 92] on input "Search Form" at bounding box center [344, 93] width 87 height 13
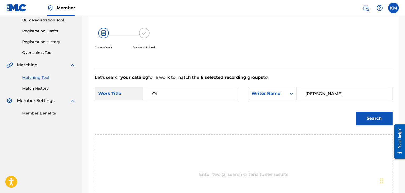
type input "[PERSON_NAME]"
click at [360, 116] on button "Search" at bounding box center [374, 118] width 37 height 13
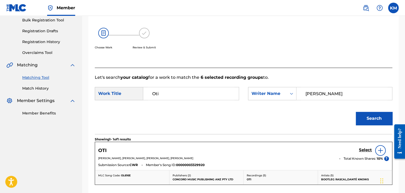
click at [366, 150] on h5 "Select" at bounding box center [365, 150] width 13 height 5
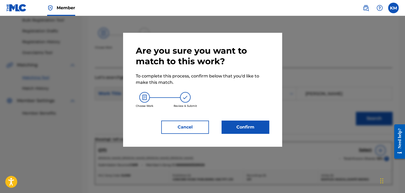
click at [250, 126] on button "Confirm" at bounding box center [246, 127] width 48 height 13
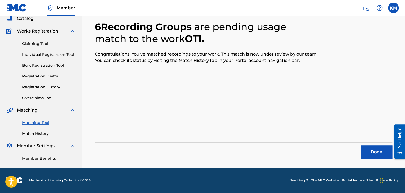
scroll to position [34, 0]
click at [375, 157] on button "Done" at bounding box center [377, 152] width 32 height 13
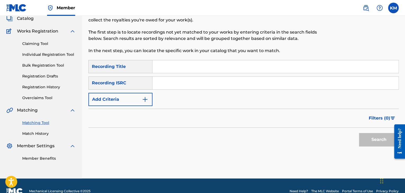
click at [169, 85] on input "Search Form" at bounding box center [276, 83] width 246 height 13
type input "SE5BU1899272"
click at [365, 140] on button "Search" at bounding box center [379, 139] width 40 height 13
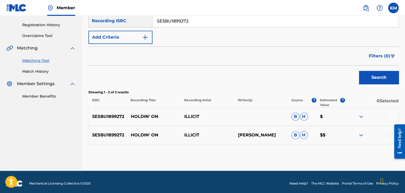
scroll to position [100, 0]
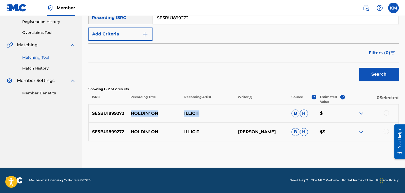
drag, startPoint x: 131, startPoint y: 112, endPoint x: 214, endPoint y: 107, distance: 83.1
click at [214, 107] on div "SE5BU1899272 HOLDIN' ON ILLICIT B H $" at bounding box center [244, 113] width 311 height 19
click at [385, 131] on div at bounding box center [386, 131] width 5 height 5
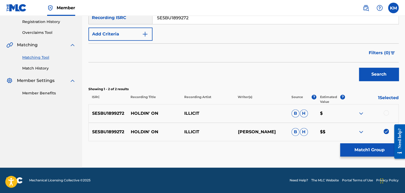
click at [387, 110] on div "SE5BU1899272 HOLDIN' ON ILLICIT B H $" at bounding box center [244, 113] width 311 height 19
click at [387, 111] on div at bounding box center [386, 113] width 5 height 5
click at [362, 153] on button "Match 2 Groups" at bounding box center [370, 150] width 59 height 13
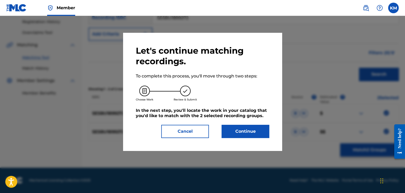
click at [243, 134] on button "Continue" at bounding box center [246, 131] width 48 height 13
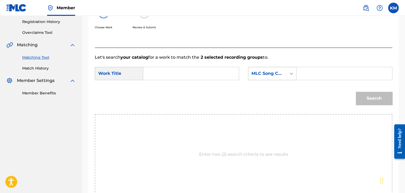
click at [289, 73] on icon "Search Form" at bounding box center [291, 73] width 5 height 5
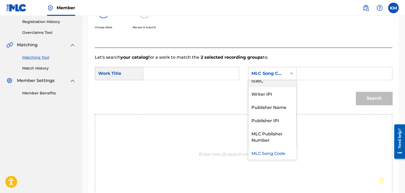
scroll to position [0, 0]
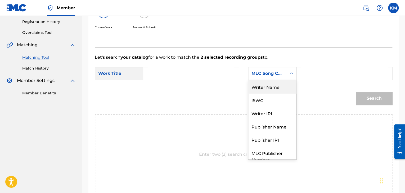
click at [261, 90] on div "Writer Name" at bounding box center [273, 86] width 48 height 13
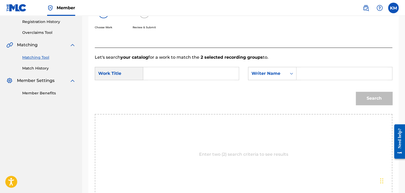
click at [302, 74] on input "Search Form" at bounding box center [344, 73] width 87 height 13
type input "[PERSON_NAME]"
click at [189, 74] on input "Search Form" at bounding box center [191, 73] width 87 height 13
click at [163, 78] on input "Search Form" at bounding box center [191, 73] width 87 height 13
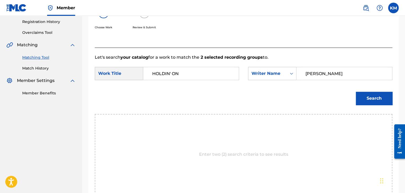
type input "HOLDIN' ON"
click at [372, 96] on button "Search" at bounding box center [374, 98] width 37 height 13
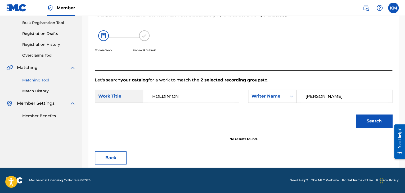
scroll to position [77, 0]
click at [42, 92] on link "Match History" at bounding box center [49, 92] width 54 height 6
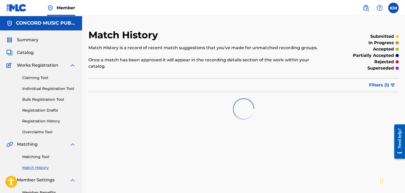
click at [43, 156] on link "Matching Tool" at bounding box center [49, 157] width 54 height 6
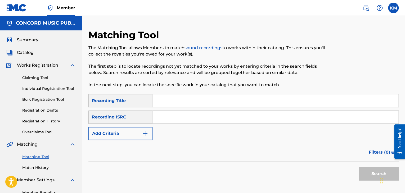
click at [168, 117] on input "Search Form" at bounding box center [276, 117] width 246 height 13
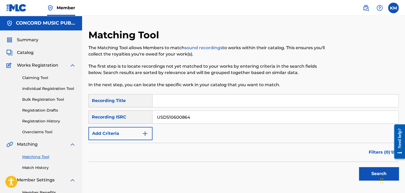
type input "USDS10600864"
click at [367, 171] on button "Search" at bounding box center [379, 173] width 40 height 13
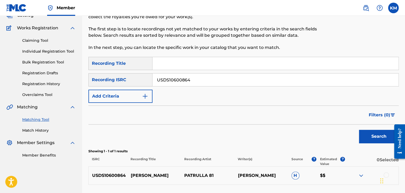
scroll to position [79, 0]
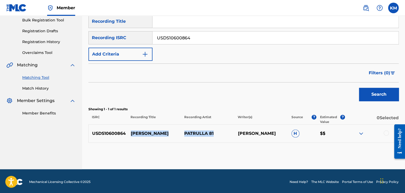
drag, startPoint x: 131, startPoint y: 128, endPoint x: 220, endPoint y: 132, distance: 89.1
click at [220, 132] on div "USDS10600864 [PERSON_NAME] PATRULLA 81 [PERSON_NAME]" at bounding box center [244, 134] width 311 height 19
click at [386, 133] on div at bounding box center [386, 133] width 5 height 5
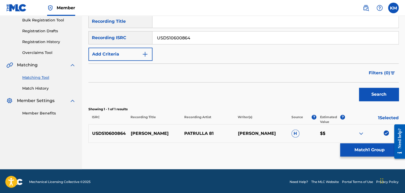
click at [381, 148] on button "Match 1 Group" at bounding box center [370, 150] width 59 height 13
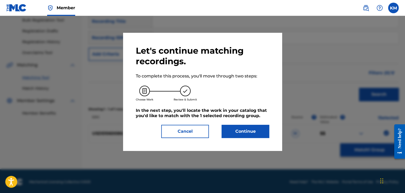
click at [255, 130] on button "Continue" at bounding box center [246, 131] width 48 height 13
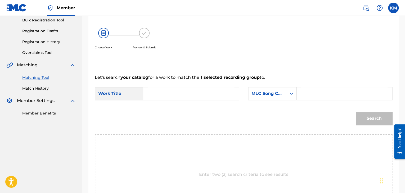
click at [185, 95] on input "Search Form" at bounding box center [191, 93] width 87 height 13
type input "[PERSON_NAME]"
click at [293, 92] on icon "Search Form" at bounding box center [291, 93] width 5 height 5
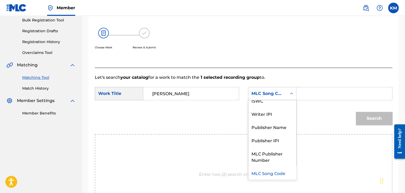
scroll to position [0, 0]
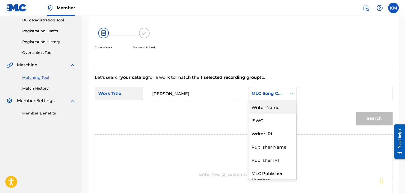
click at [280, 105] on div "Writer Name" at bounding box center [273, 106] width 48 height 13
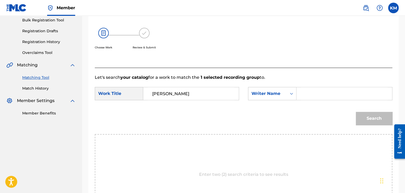
click at [302, 92] on input "Search Form" at bounding box center [344, 93] width 87 height 13
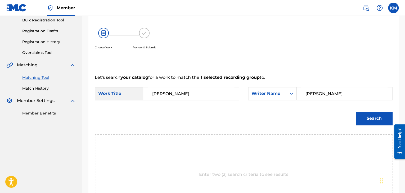
drag, startPoint x: 157, startPoint y: 100, endPoint x: 116, endPoint y: 93, distance: 41.6
click at [116, 93] on div "SearchWithCriteria2ed57961-3329-4f08-b380-e24dc1ba2df8 Work Title [PERSON_NAME]" at bounding box center [167, 93] width 144 height 13
click at [377, 119] on button "Search" at bounding box center [374, 118] width 37 height 13
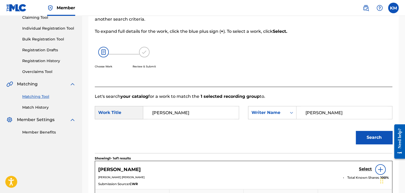
scroll to position [53, 0]
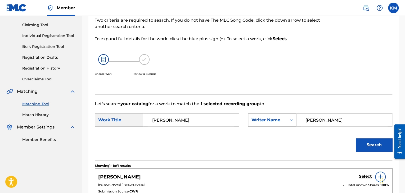
click at [291, 120] on icon "Search Form" at bounding box center [291, 121] width 3 height 2
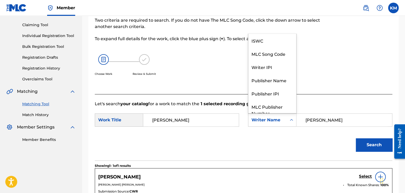
scroll to position [20, 0]
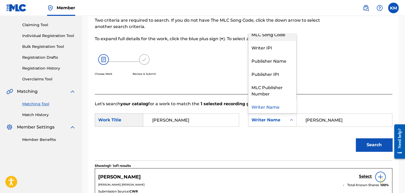
click at [279, 38] on div "MLC Song Code" at bounding box center [273, 34] width 48 height 13
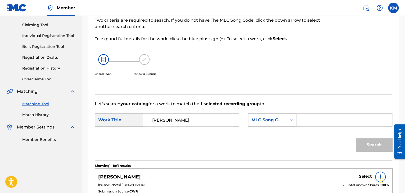
click at [308, 122] on input "Search Form" at bounding box center [344, 120] width 87 height 13
click at [369, 145] on button "Search" at bounding box center [374, 145] width 37 height 13
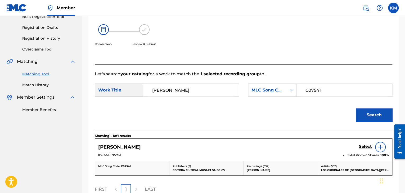
scroll to position [106, 0]
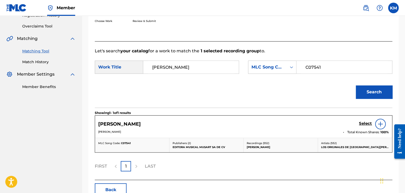
drag, startPoint x: 97, startPoint y: 131, endPoint x: 135, endPoint y: 134, distance: 37.7
click at [135, 134] on div "[PERSON_NAME] Select [PERSON_NAME] Total Known Shares: 100 %" at bounding box center [243, 127] width 297 height 22
click at [293, 69] on icon "Search Form" at bounding box center [291, 67] width 5 height 5
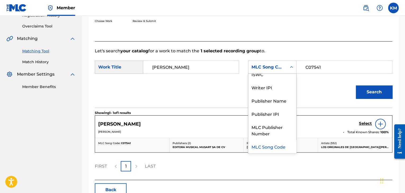
scroll to position [0, 0]
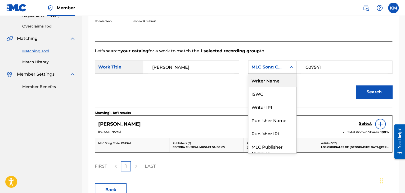
click at [281, 82] on div "Writer Name" at bounding box center [273, 80] width 48 height 13
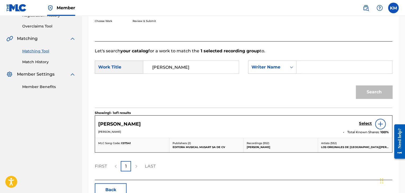
click at [303, 69] on input "Search Form" at bounding box center [344, 67] width 87 height 13
click at [365, 92] on button "Search" at bounding box center [374, 92] width 37 height 13
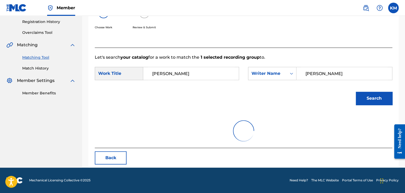
scroll to position [106, 0]
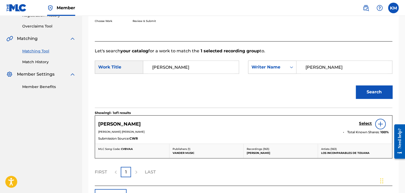
click at [363, 122] on h5 "Select" at bounding box center [365, 123] width 13 height 5
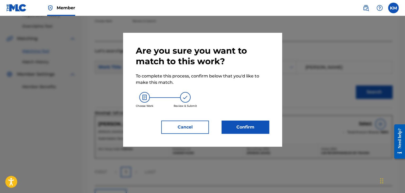
click at [234, 124] on button "Confirm" at bounding box center [246, 127] width 48 height 13
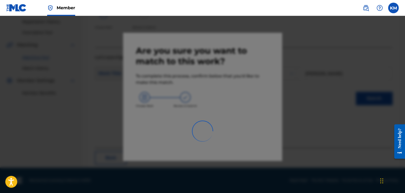
scroll to position [34, 0]
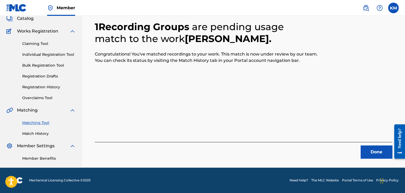
click at [366, 149] on button "Done" at bounding box center [377, 152] width 32 height 13
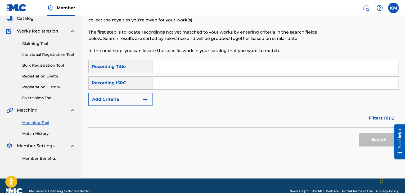
click at [192, 83] on input "Search Form" at bounding box center [276, 83] width 246 height 13
click at [365, 138] on button "Search" at bounding box center [379, 139] width 40 height 13
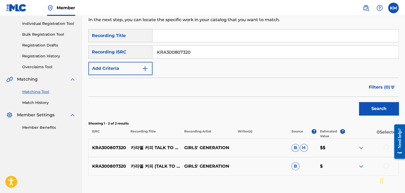
scroll to position [100, 0]
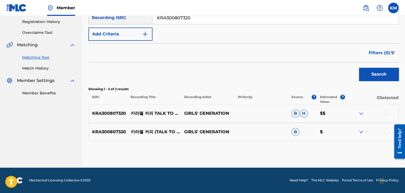
click at [386, 131] on div at bounding box center [386, 131] width 5 height 5
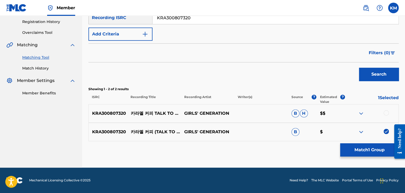
click at [385, 114] on div at bounding box center [386, 113] width 5 height 5
click at [376, 153] on button "Match 2 Groups" at bounding box center [370, 150] width 59 height 13
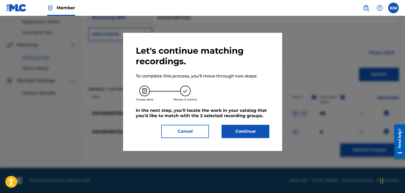
click at [247, 131] on button "Continue" at bounding box center [246, 131] width 48 height 13
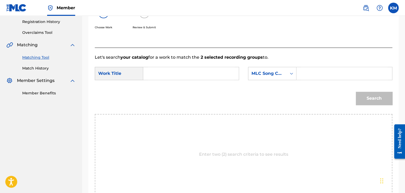
click at [193, 73] on input "Search Form" at bounding box center [191, 73] width 87 height 13
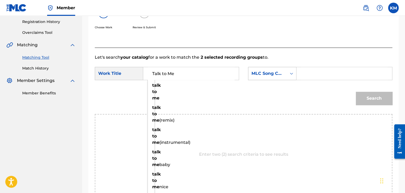
click at [290, 72] on icon "Search Form" at bounding box center [291, 73] width 5 height 5
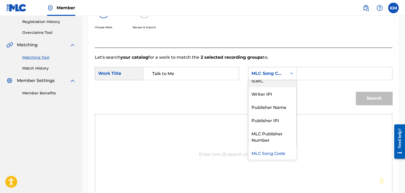
scroll to position [0, 0]
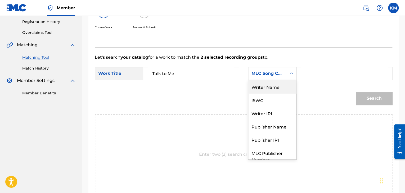
click at [281, 85] on div "Writer Name" at bounding box center [273, 86] width 48 height 13
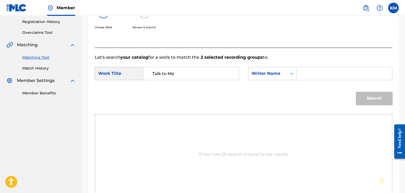
click at [304, 74] on input "Search Form" at bounding box center [344, 73] width 87 height 13
click at [368, 101] on button "Search" at bounding box center [374, 98] width 37 height 13
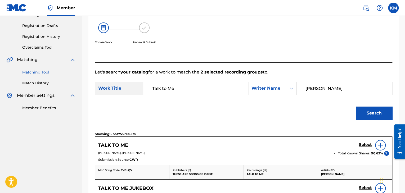
scroll to position [47, 0]
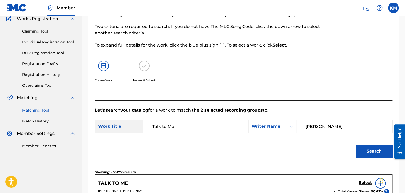
click at [45, 121] on link "Match History" at bounding box center [49, 122] width 54 height 6
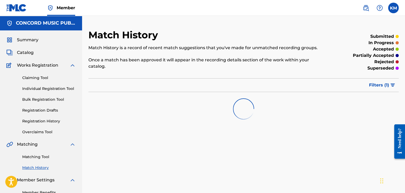
click at [46, 158] on link "Matching Tool" at bounding box center [49, 157] width 54 height 6
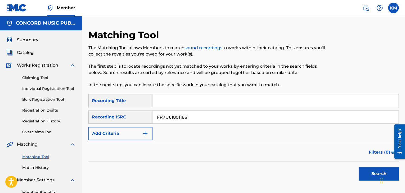
click at [363, 172] on button "Search" at bounding box center [379, 173] width 40 height 13
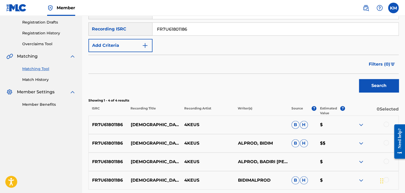
scroll to position [132, 0]
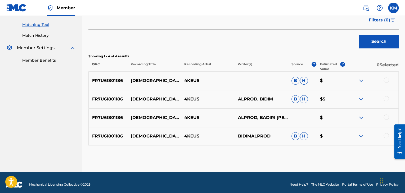
click at [387, 136] on div at bounding box center [386, 135] width 5 height 5
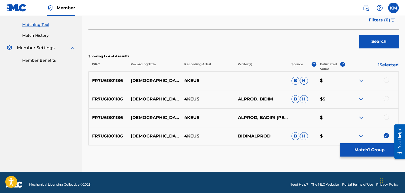
click at [387, 118] on div at bounding box center [386, 117] width 5 height 5
click at [386, 98] on div at bounding box center [386, 98] width 5 height 5
click at [386, 81] on div at bounding box center [386, 80] width 5 height 5
click at [367, 150] on button "Match 4 Groups" at bounding box center [370, 150] width 59 height 13
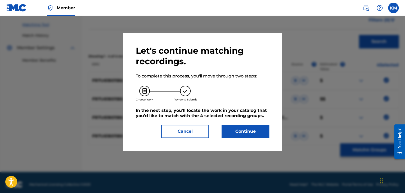
click at [254, 132] on button "Continue" at bounding box center [246, 131] width 48 height 13
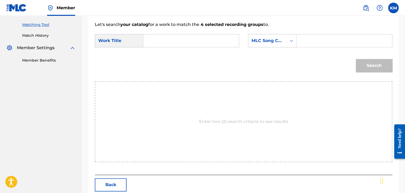
click at [161, 39] on input "Search Form" at bounding box center [191, 40] width 87 height 13
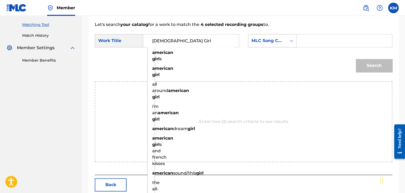
click at [293, 41] on icon "Search Form" at bounding box center [291, 41] width 3 height 2
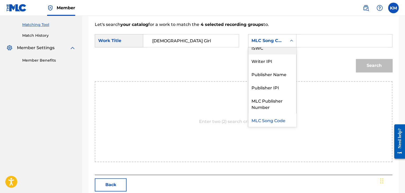
scroll to position [0, 0]
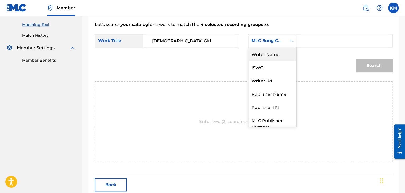
click at [279, 51] on div "Writer Name" at bounding box center [273, 53] width 48 height 13
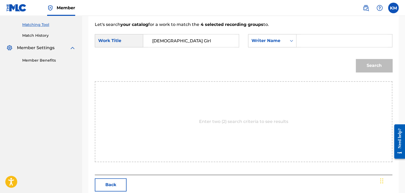
click at [313, 29] on form "SearchWithCriteria2ed57961-3329-4f08-b380-e24dc1ba2df8 Work Title American Girl…" at bounding box center [244, 55] width 298 height 54
click at [309, 39] on input "Search Form" at bounding box center [344, 40] width 87 height 13
click at [366, 63] on button "Search" at bounding box center [374, 65] width 37 height 13
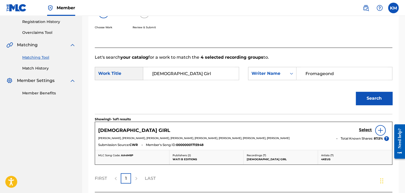
scroll to position [132, 0]
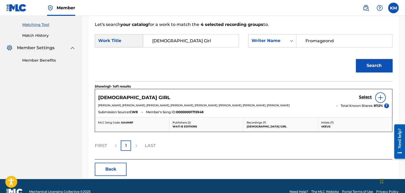
click at [363, 96] on h5 "Select" at bounding box center [365, 97] width 13 height 5
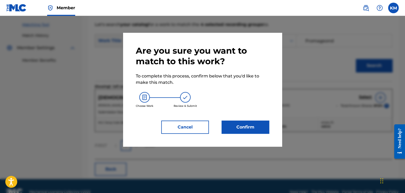
click at [258, 123] on button "Confirm" at bounding box center [246, 127] width 48 height 13
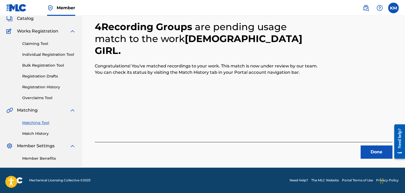
scroll to position [34, 0]
click at [377, 151] on button "Done" at bounding box center [377, 152] width 32 height 13
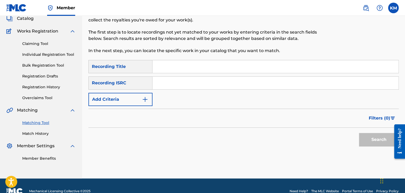
click at [191, 86] on input "Search Form" at bounding box center [276, 83] width 246 height 13
click at [360, 132] on div "Search" at bounding box center [378, 138] width 42 height 21
click at [370, 137] on button "Search" at bounding box center [379, 139] width 40 height 13
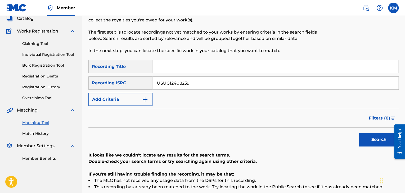
click at [175, 62] on input "Search Form" at bounding box center [276, 66] width 246 height 13
drag, startPoint x: 178, startPoint y: 86, endPoint x: 122, endPoint y: 86, distance: 56.2
click at [122, 86] on div "SearchWithCriteria812bef03-9950-4bb5-b924-8f9783f37f9b Recording ISRC USUG12408…" at bounding box center [244, 83] width 311 height 13
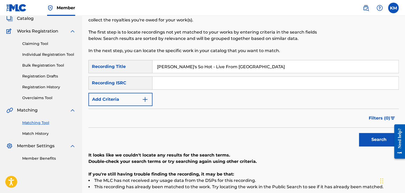
click at [146, 99] on img "Search Form" at bounding box center [145, 99] width 6 height 6
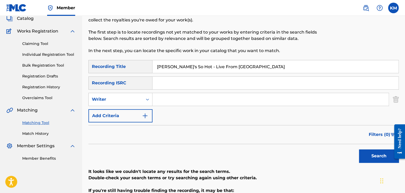
click at [196, 99] on input "Search Form" at bounding box center [271, 99] width 236 height 13
click at [366, 155] on button "Search" at bounding box center [379, 156] width 40 height 13
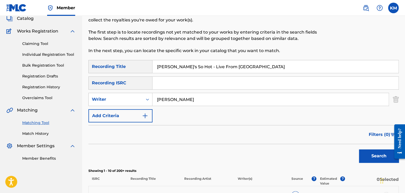
drag, startPoint x: 181, startPoint y: 97, endPoint x: 79, endPoint y: 107, distance: 102.6
click at [144, 101] on div "Search Form" at bounding box center [148, 100] width 10 height 10
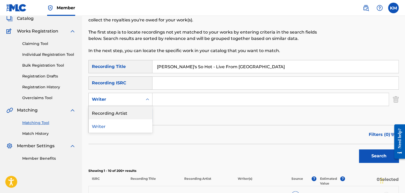
click at [133, 113] on div "Recording Artist" at bounding box center [121, 112] width 64 height 13
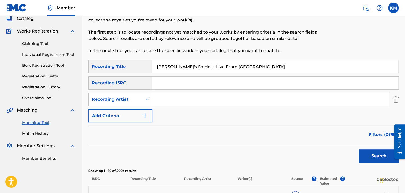
click at [171, 97] on input "Search Form" at bounding box center [271, 99] width 236 height 13
click at [367, 152] on button "Search" at bounding box center [379, 156] width 40 height 13
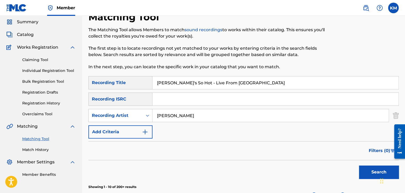
scroll to position [0, 0]
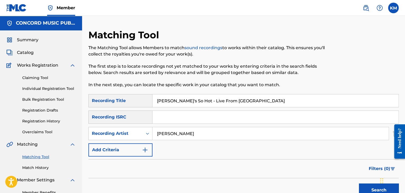
drag, startPoint x: 189, startPoint y: 100, endPoint x: 301, endPoint y: 97, distance: 112.4
click at [301, 97] on input "[PERSON_NAME]'s So Hot - Live From [GEOGRAPHIC_DATA]" at bounding box center [276, 101] width 246 height 13
click at [359, 184] on button "Search" at bounding box center [379, 190] width 40 height 13
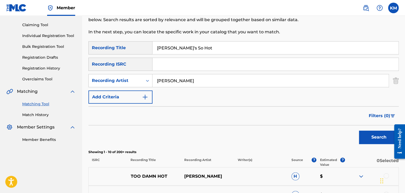
click at [366, 135] on button "Search" at bounding box center [379, 137] width 40 height 13
drag, startPoint x: 187, startPoint y: 80, endPoint x: 86, endPoint y: 83, distance: 101.3
click at [84, 83] on div "Matching Tool The Matching Tool allows Members to match sound recordings to wor…" at bounding box center [243, 184] width 323 height 417
click at [373, 135] on button "Search" at bounding box center [379, 137] width 40 height 13
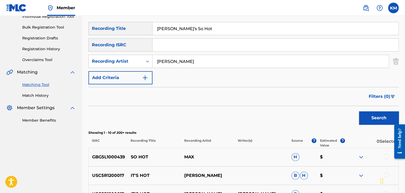
scroll to position [0, 0]
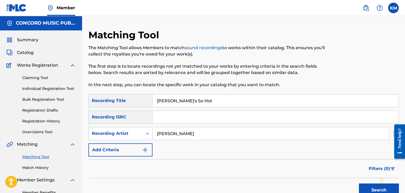
click at [147, 134] on icon "Search Form" at bounding box center [147, 133] width 5 height 5
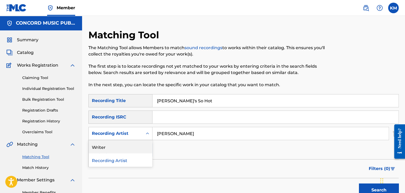
click at [137, 145] on div "Writer" at bounding box center [121, 146] width 64 height 13
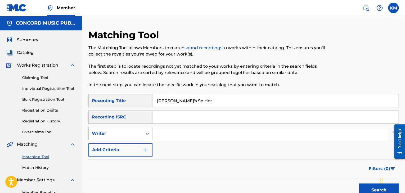
click at [173, 131] on input "Search Form" at bounding box center [271, 133] width 236 height 13
click at [365, 187] on button "Search" at bounding box center [379, 190] width 40 height 13
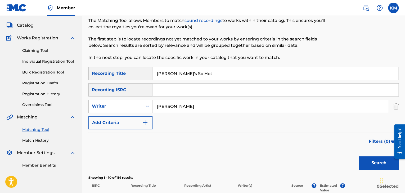
scroll to position [106, 0]
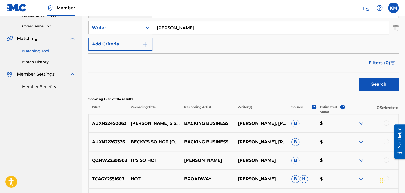
click at [387, 142] on div at bounding box center [386, 141] width 5 height 5
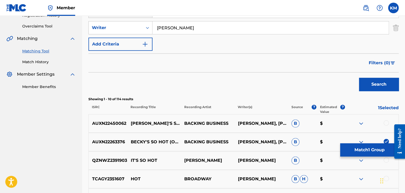
click at [387, 122] on div at bounding box center [386, 123] width 5 height 5
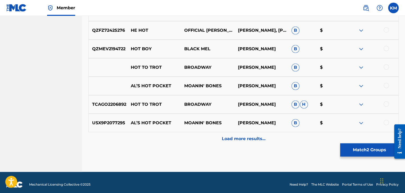
scroll to position [278, 0]
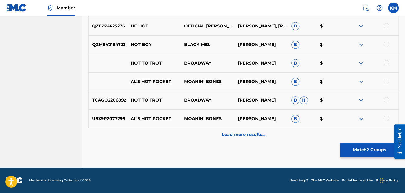
click at [246, 134] on p "Load more results..." at bounding box center [244, 135] width 44 height 6
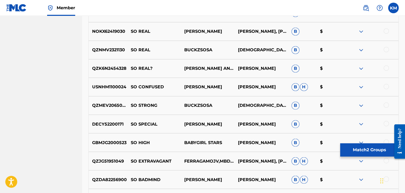
scroll to position [463, 0]
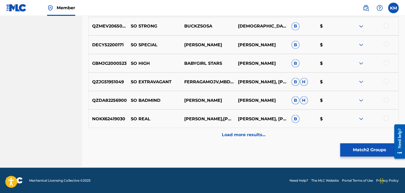
click at [353, 150] on button "Match 2 Groups" at bounding box center [370, 150] width 59 height 13
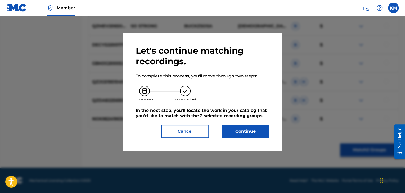
click at [250, 135] on button "Continue" at bounding box center [246, 131] width 48 height 13
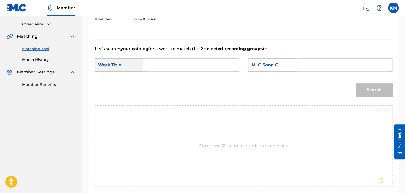
scroll to position [80, 0]
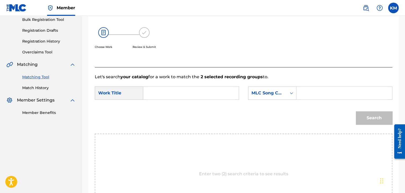
click at [180, 93] on input "Search Form" at bounding box center [191, 93] width 87 height 13
click at [184, 91] on input "[PERSON_NAME]'s So Hot - Live From [GEOGRAPHIC_DATA]" at bounding box center [191, 93] width 87 height 13
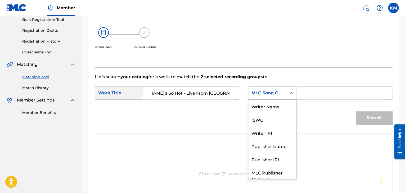
click at [292, 94] on icon "Search Form" at bounding box center [291, 93] width 5 height 5
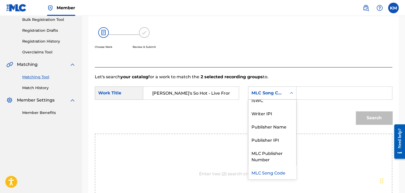
scroll to position [0, 0]
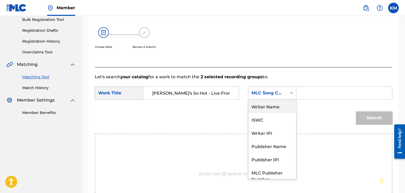
click at [272, 106] on div "Writer Name" at bounding box center [273, 106] width 48 height 13
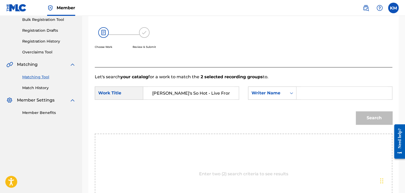
click at [305, 92] on input "Search Form" at bounding box center [344, 93] width 87 height 13
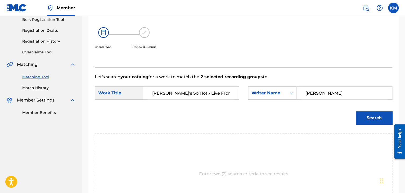
click at [366, 116] on button "Search" at bounding box center [374, 118] width 37 height 13
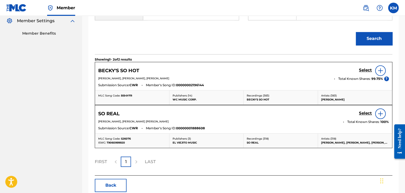
scroll to position [186, 0]
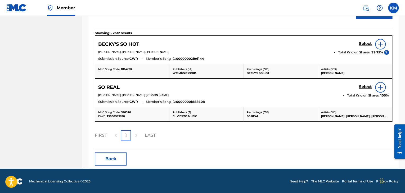
click at [378, 45] on img at bounding box center [381, 44] width 6 height 6
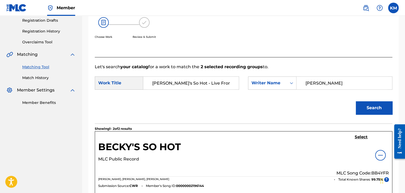
scroll to position [27, 0]
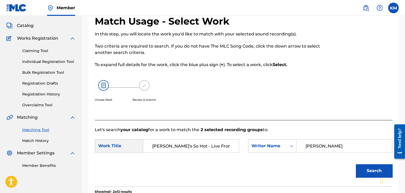
drag, startPoint x: 325, startPoint y: 148, endPoint x: 261, endPoint y: 155, distance: 64.0
click at [261, 155] on div "SearchWithCriteria2ed57961-3329-4f08-b380-e24dc1ba2df8 Work Title [PERSON_NAME]…" at bounding box center [244, 148] width 298 height 16
click at [367, 167] on button "Search" at bounding box center [374, 171] width 37 height 13
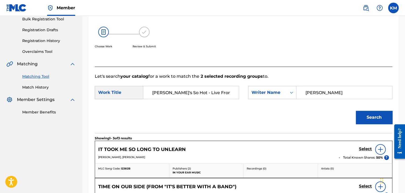
scroll to position [80, 0]
drag, startPoint x: 307, startPoint y: 93, endPoint x: 282, endPoint y: 101, distance: 26.4
click at [287, 100] on div "SearchWithCriteria2ed57961-3329-4f08-b380-e24dc1ba2df8 Work Title [PERSON_NAME]…" at bounding box center [244, 95] width 298 height 16
click at [369, 117] on button "Search" at bounding box center [374, 118] width 37 height 13
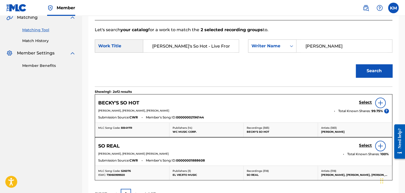
scroll to position [160, 0]
